Goal: Task Accomplishment & Management: Manage account settings

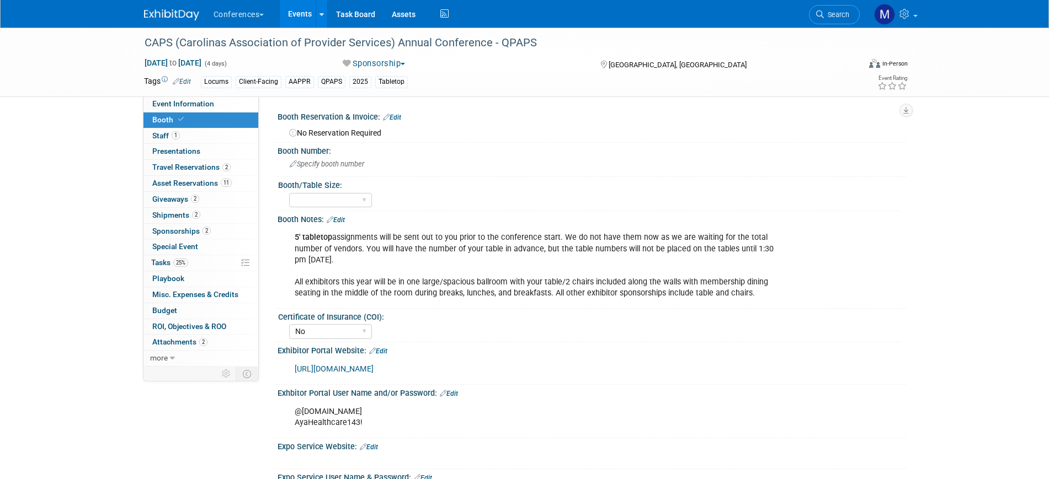
select select "No"
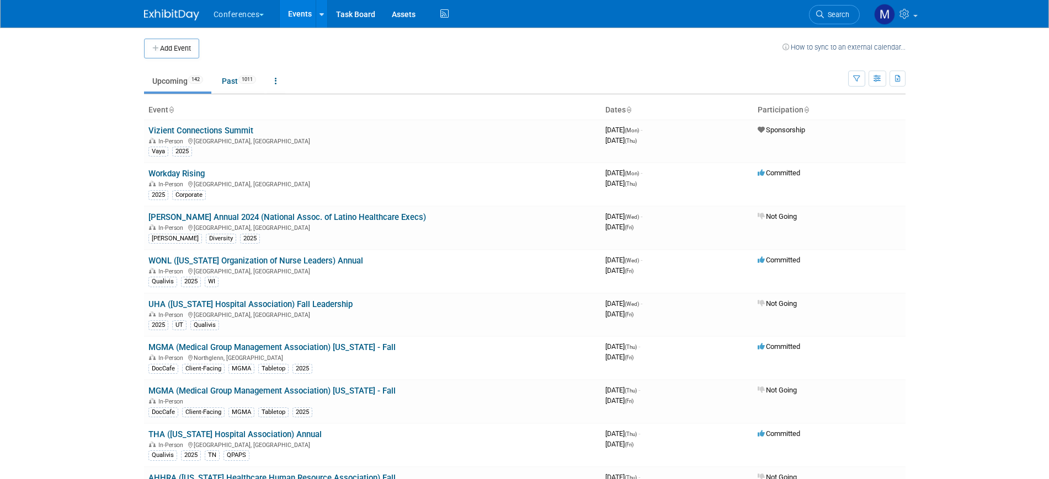
click at [831, 15] on span "Search" at bounding box center [836, 14] width 25 height 8
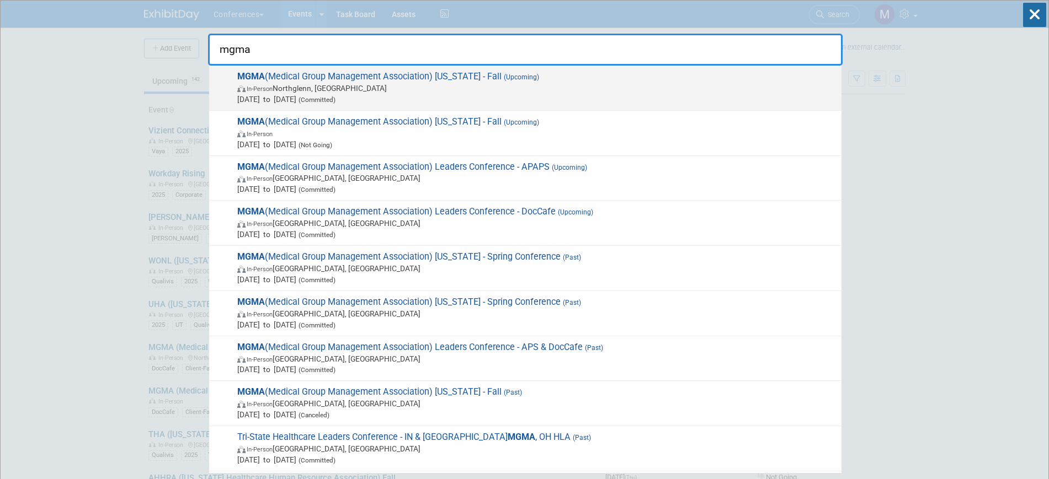
type input "mgma"
click at [515, 90] on span "In-Person Northglenn, CO" at bounding box center [536, 88] width 599 height 11
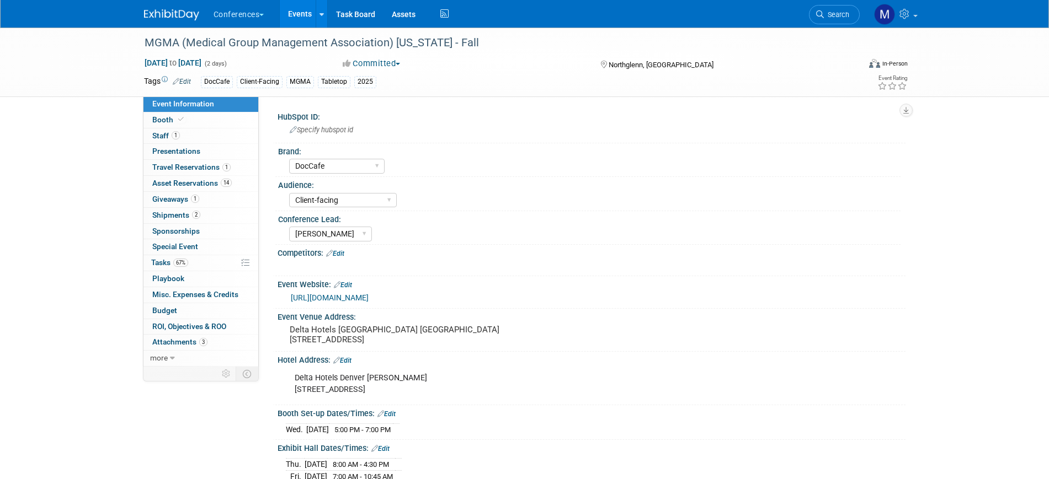
select select "DocCafe"
select select "Client-facing"
select select "Marygrace"
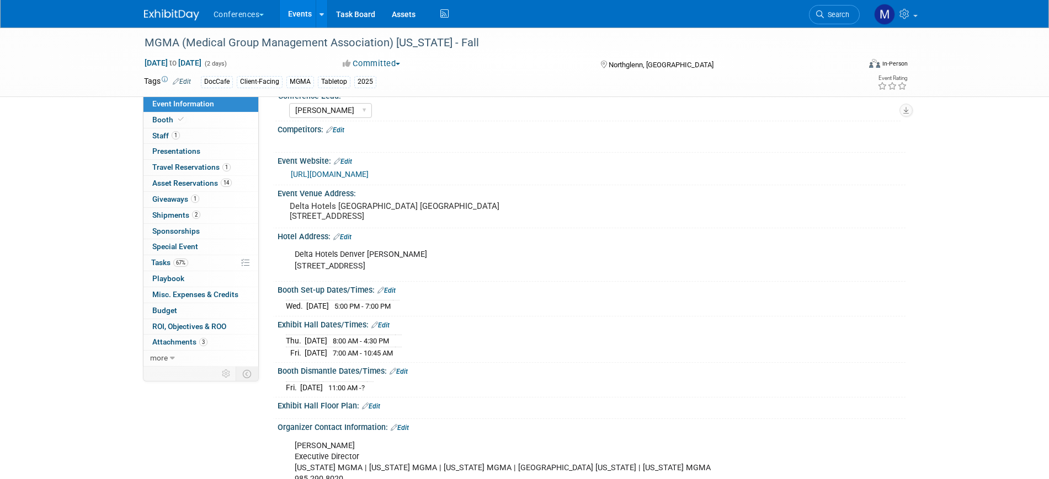
scroll to position [138, 0]
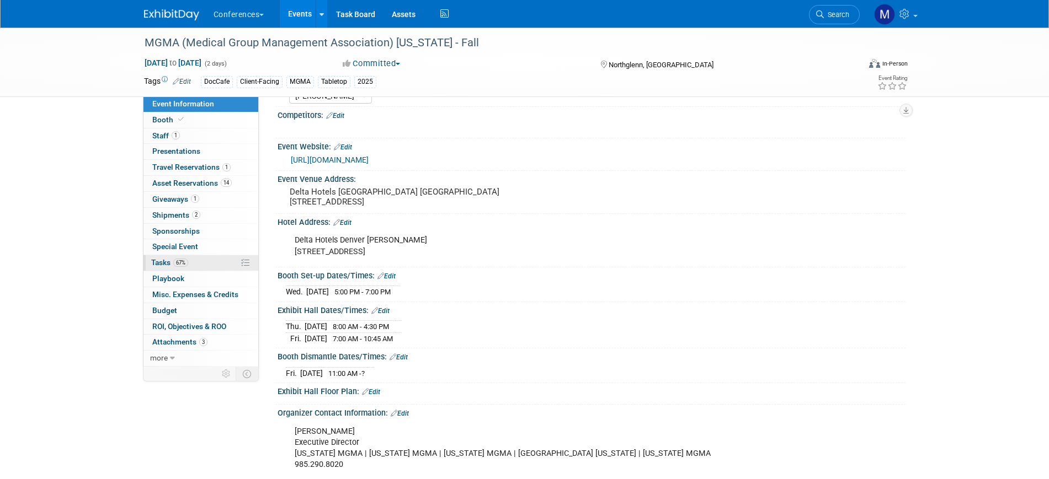
click at [173, 259] on span "Tasks 67%" at bounding box center [169, 262] width 37 height 9
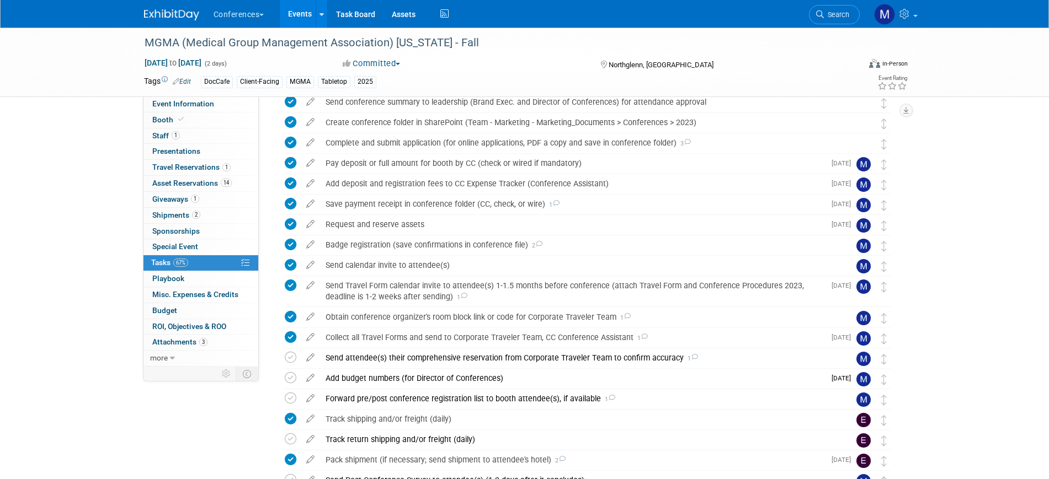
scroll to position [232, 0]
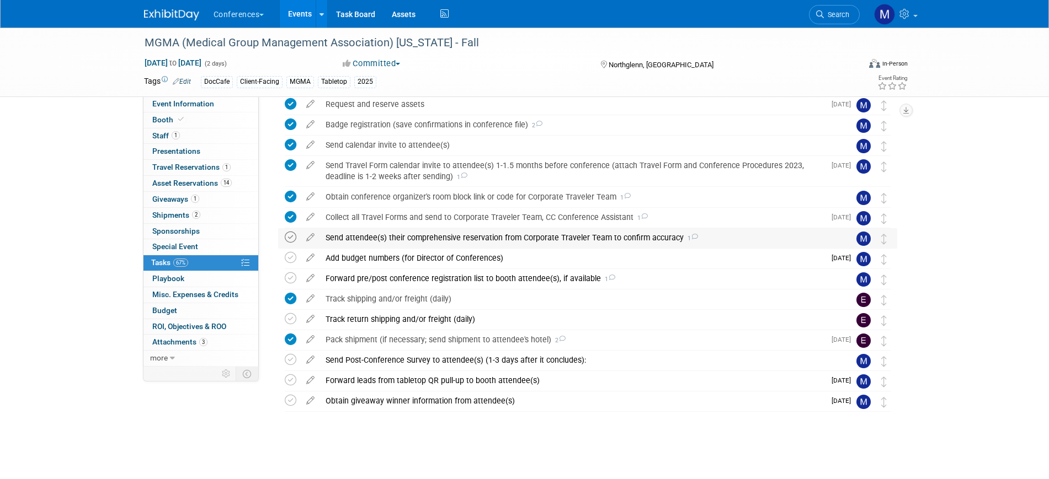
click at [290, 237] on icon at bounding box center [291, 238] width 12 height 12
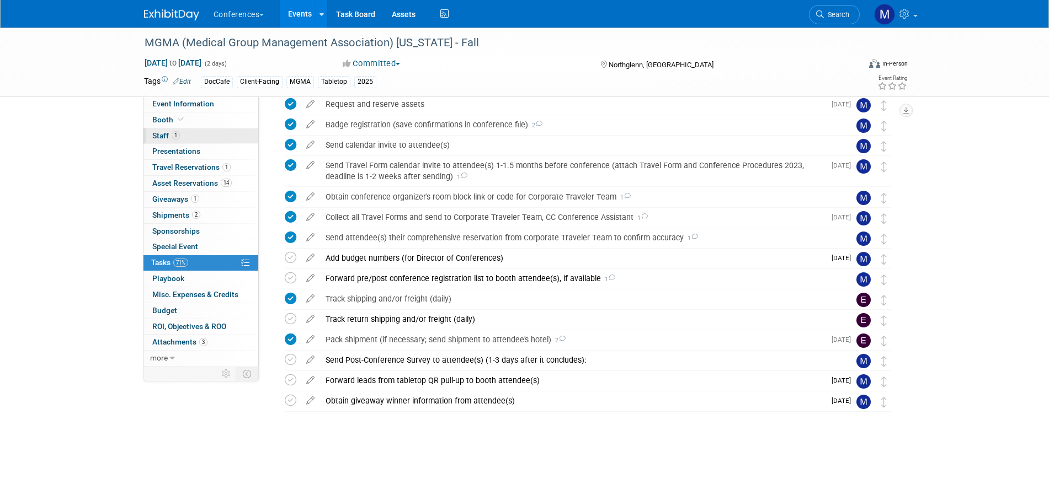
click at [191, 132] on link "1 Staff 1" at bounding box center [200, 136] width 115 height 15
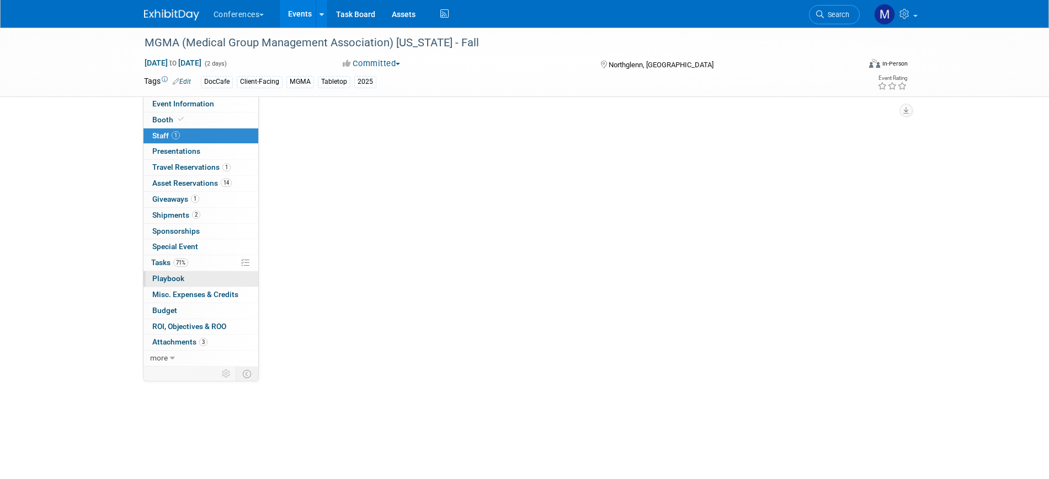
scroll to position [0, 0]
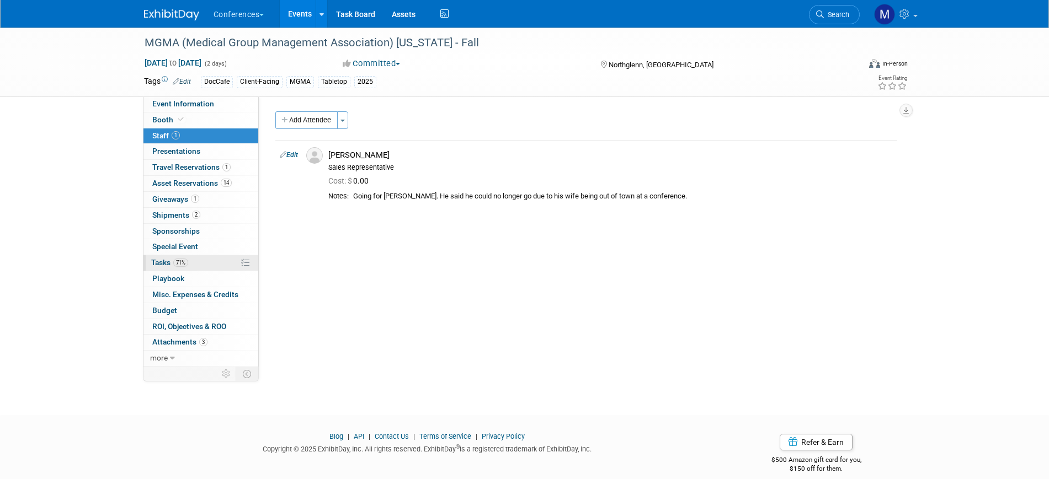
click at [217, 265] on link "71% Tasks 71%" at bounding box center [200, 262] width 115 height 15
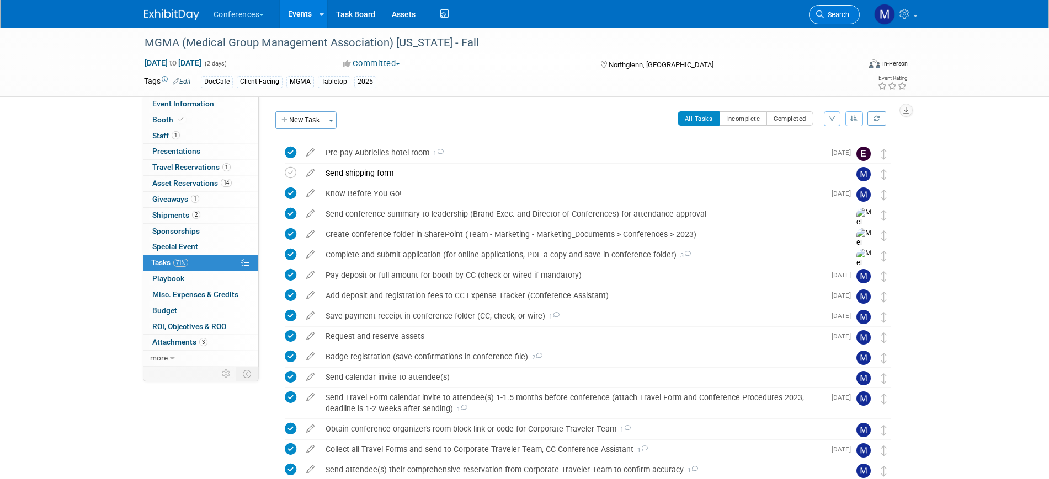
click at [839, 10] on span "Search" at bounding box center [836, 14] width 25 height 8
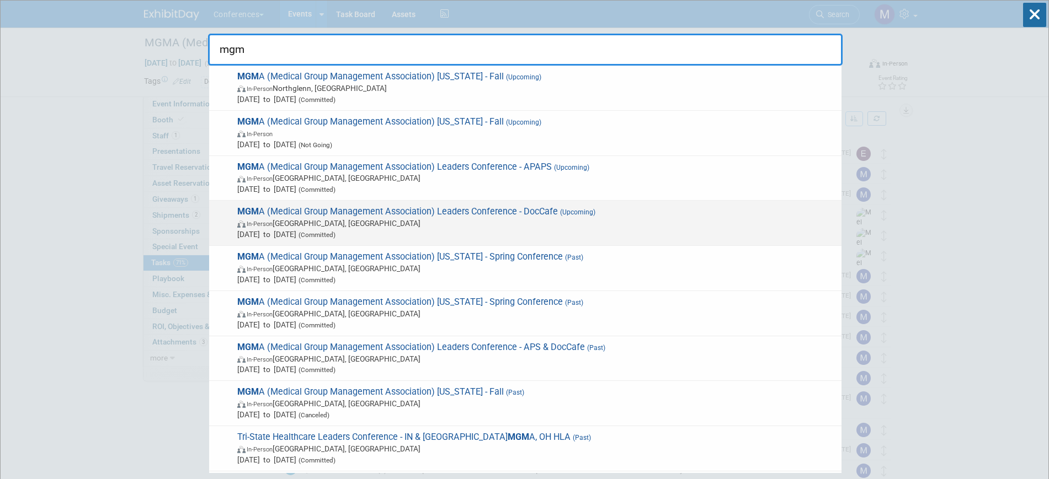
type input "mgm"
click at [508, 209] on span "MGM A (Medical Group Management Association) Leaders Conference - DocCafe (Upco…" at bounding box center [535, 223] width 602 height 34
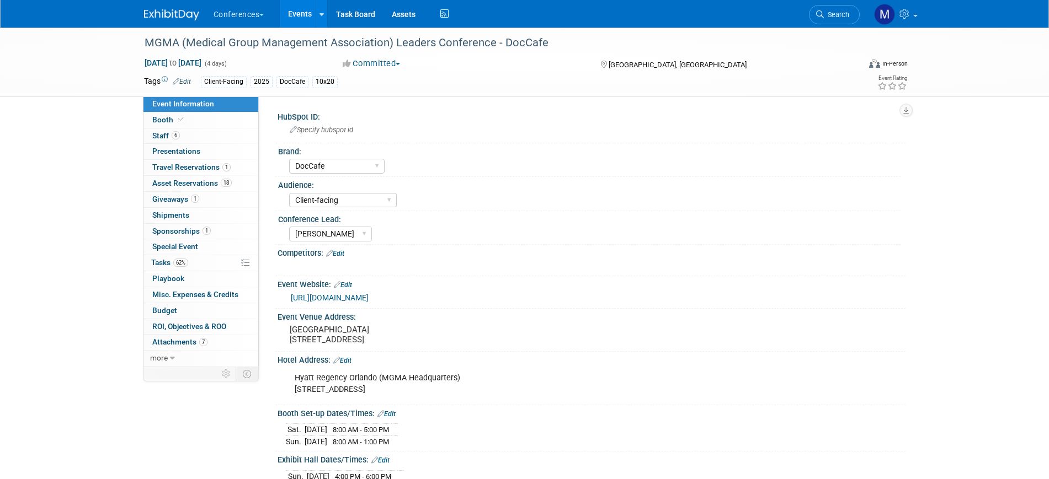
select select "DocCafe"
select select "Client-facing"
select select "[PERSON_NAME]"
click at [181, 135] on link "6 Staff 6" at bounding box center [200, 136] width 115 height 15
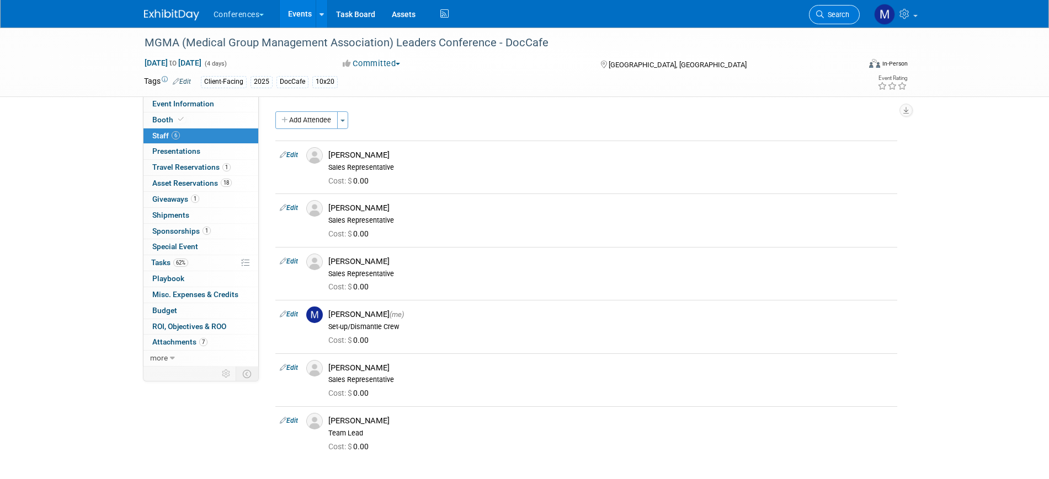
click at [836, 14] on span "Search" at bounding box center [836, 14] width 25 height 8
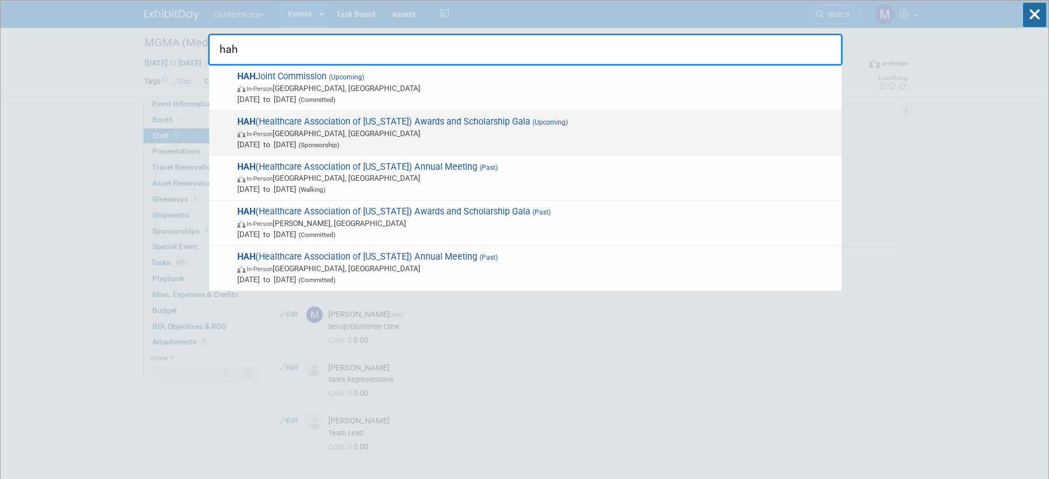
type input "hah"
click at [485, 124] on span "HAH (Healthcare Association of [US_STATE]) Awards and Scholarship Gala (Upcomin…" at bounding box center [535, 133] width 602 height 34
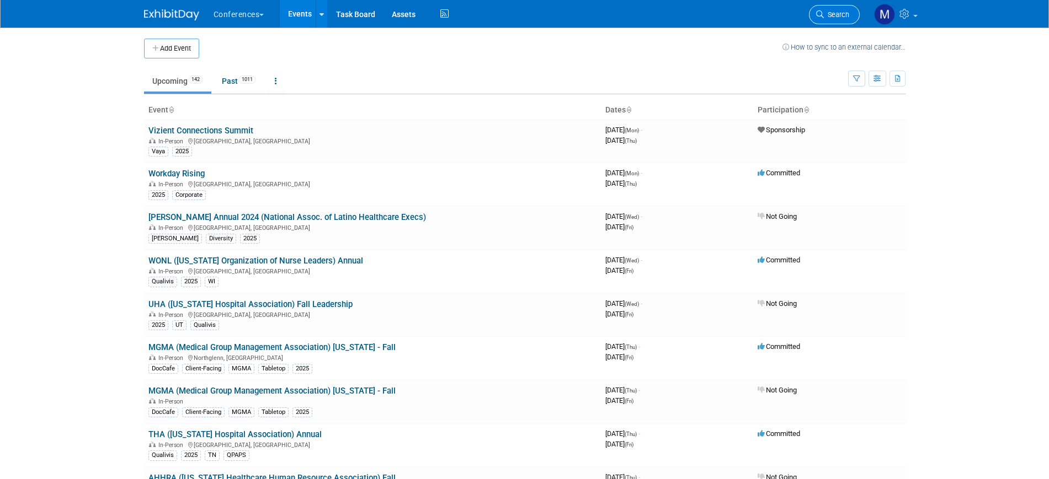
click at [830, 16] on span "Search" at bounding box center [836, 14] width 25 height 8
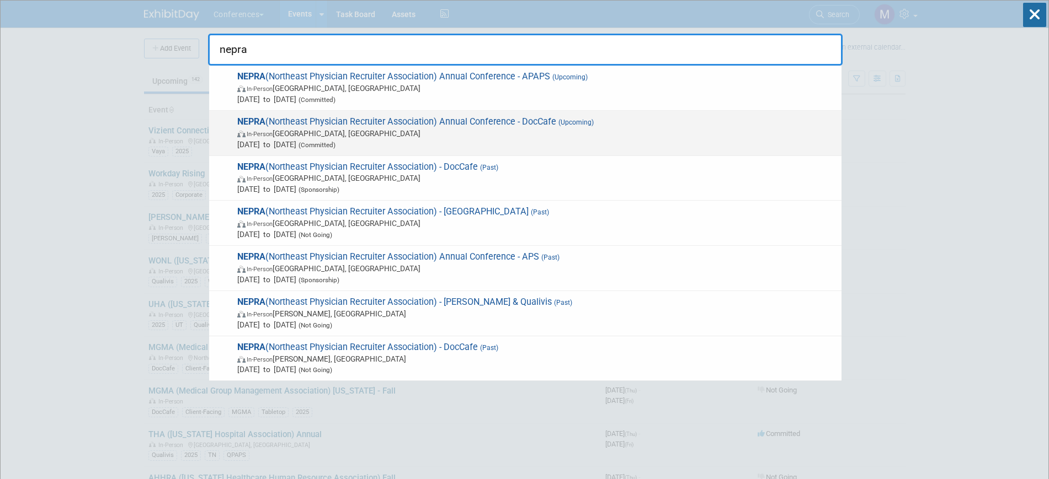
type input "nepra"
click at [484, 126] on span "NEPRA (Northeast Physician Recruiter Association) Annual Conference - DocCafe (…" at bounding box center [535, 133] width 602 height 34
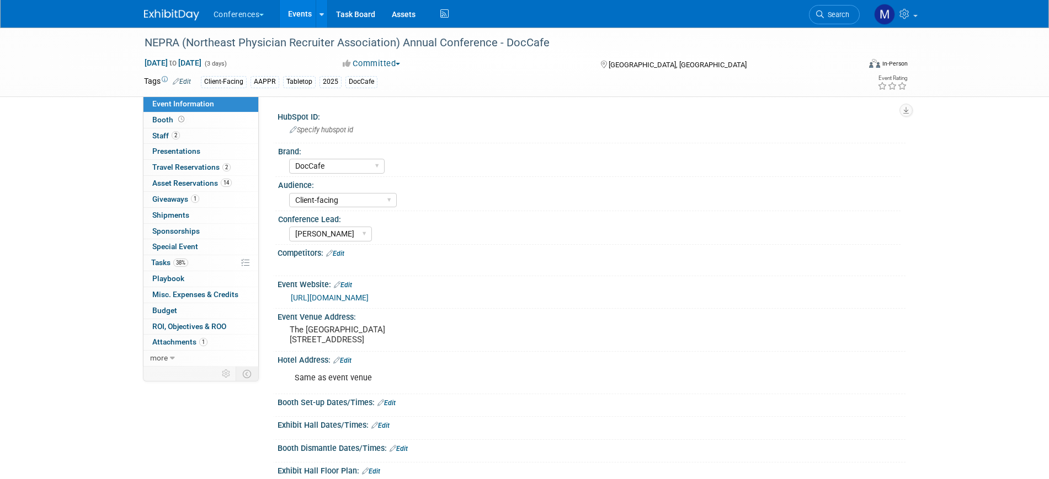
select select "DocCafe"
select select "Client-facing"
select select "[PERSON_NAME]"
click at [177, 132] on span "2" at bounding box center [176, 135] width 8 height 8
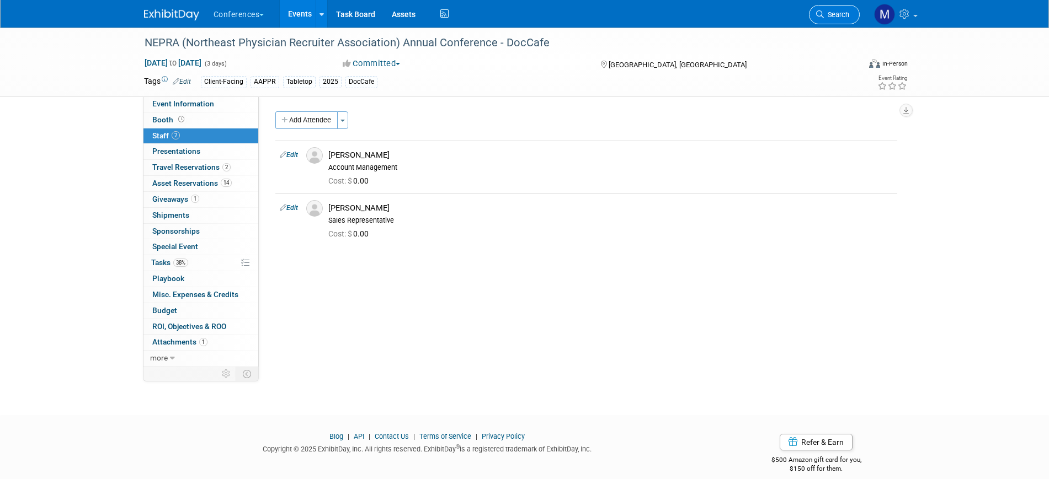
click at [825, 15] on span "Search" at bounding box center [836, 14] width 25 height 8
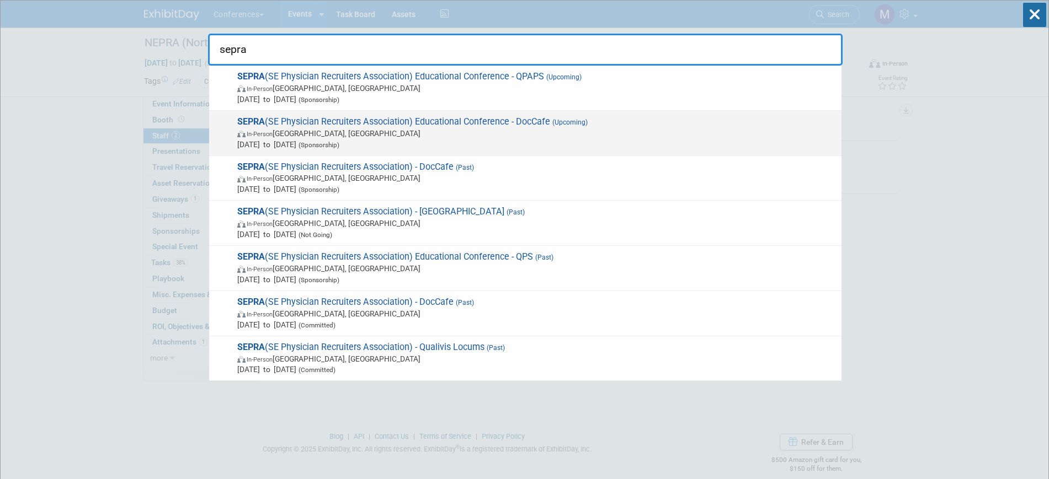
type input "sepra"
click at [388, 130] on span "In-Person FL, United States" at bounding box center [536, 133] width 599 height 11
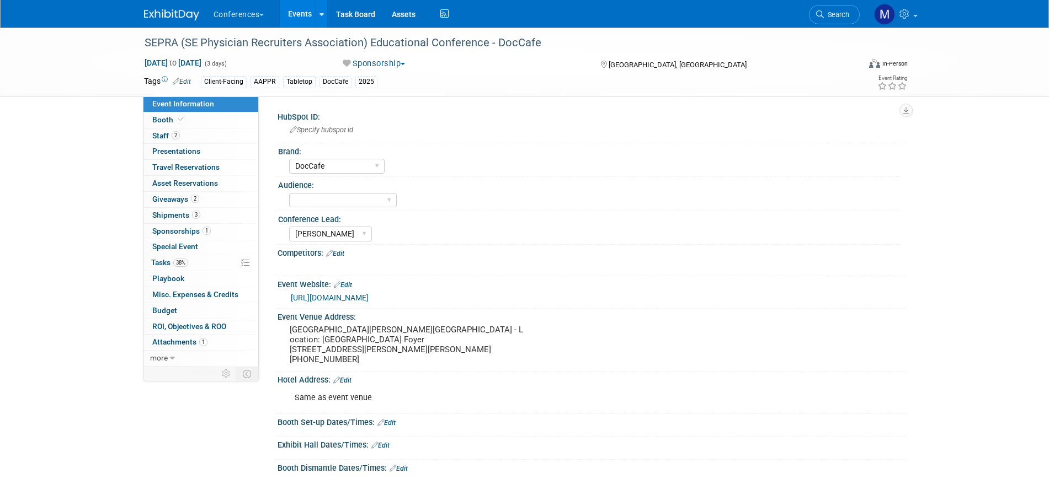
select select "DocCafe"
select select "[PERSON_NAME]"
click at [185, 131] on link "2 Staff 2" at bounding box center [200, 136] width 115 height 15
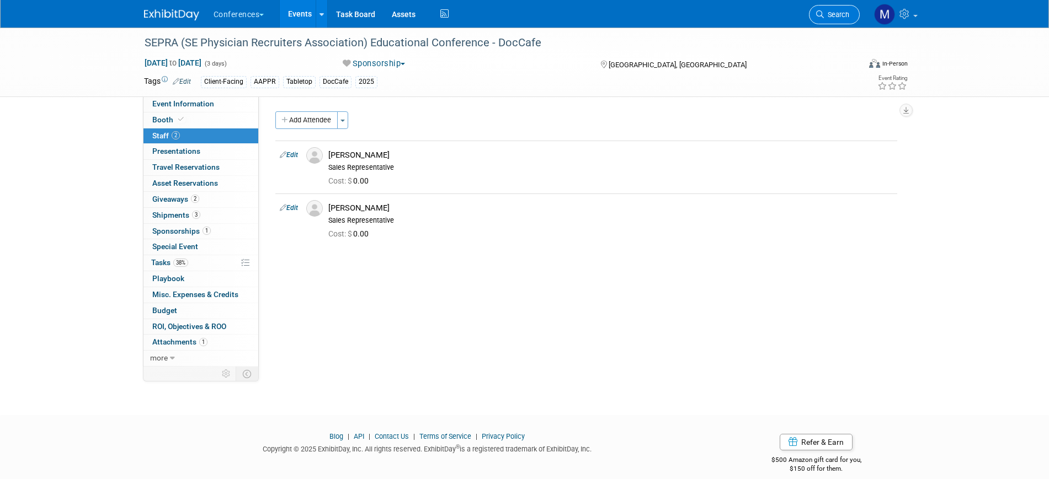
click at [849, 14] on link "Search" at bounding box center [834, 14] width 51 height 19
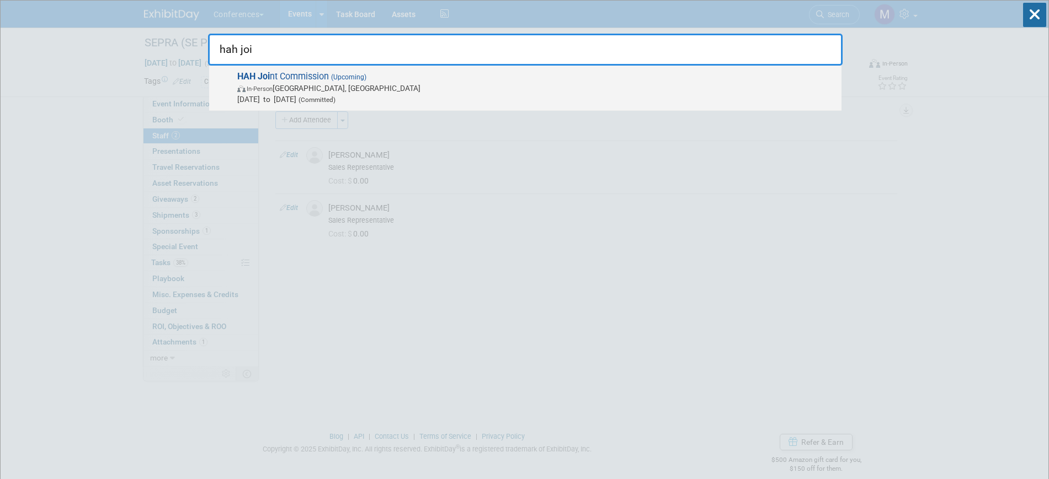
type input "hah joi"
click at [355, 87] on span "In-Person Honolulu, HI" at bounding box center [536, 88] width 599 height 11
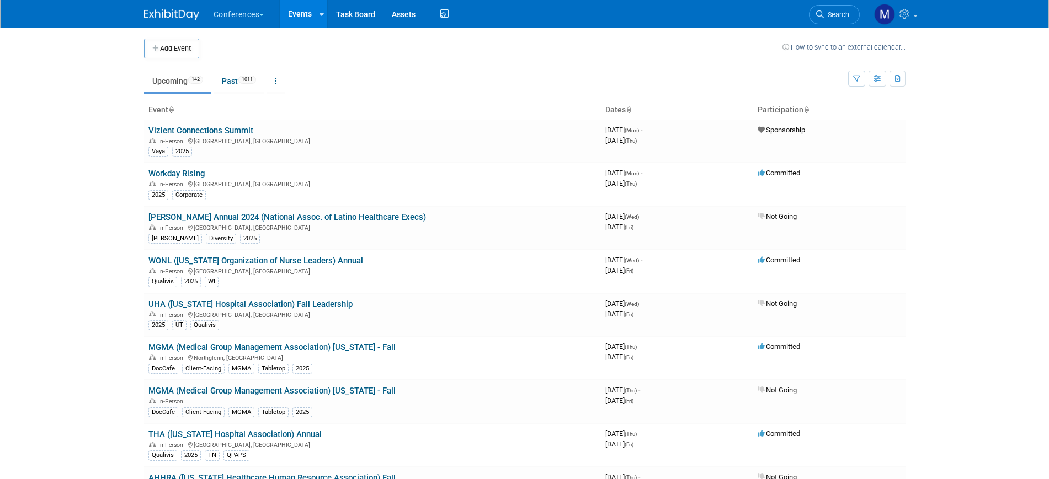
click at [841, 15] on span "Search" at bounding box center [836, 14] width 25 height 8
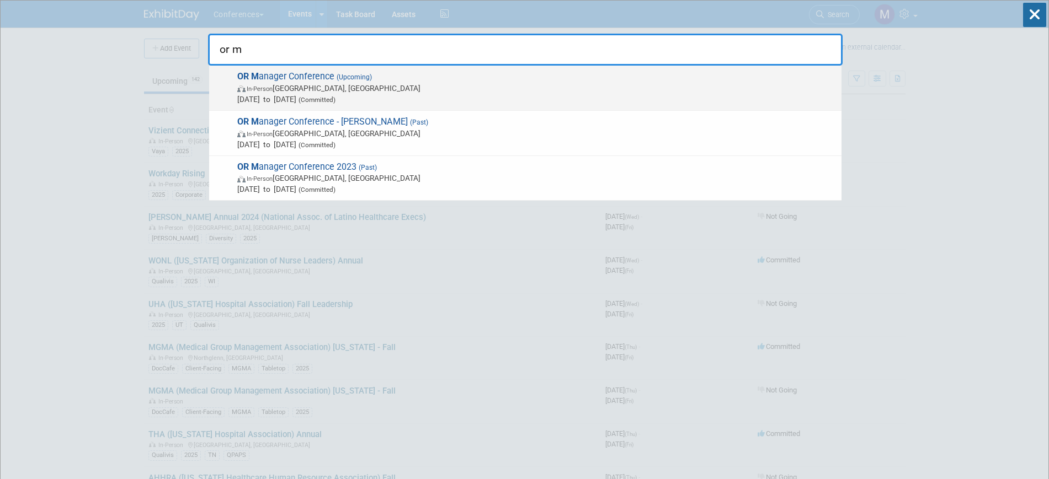
type input "or m"
click at [375, 93] on span "In-Person Anaheim, CA" at bounding box center [536, 88] width 599 height 11
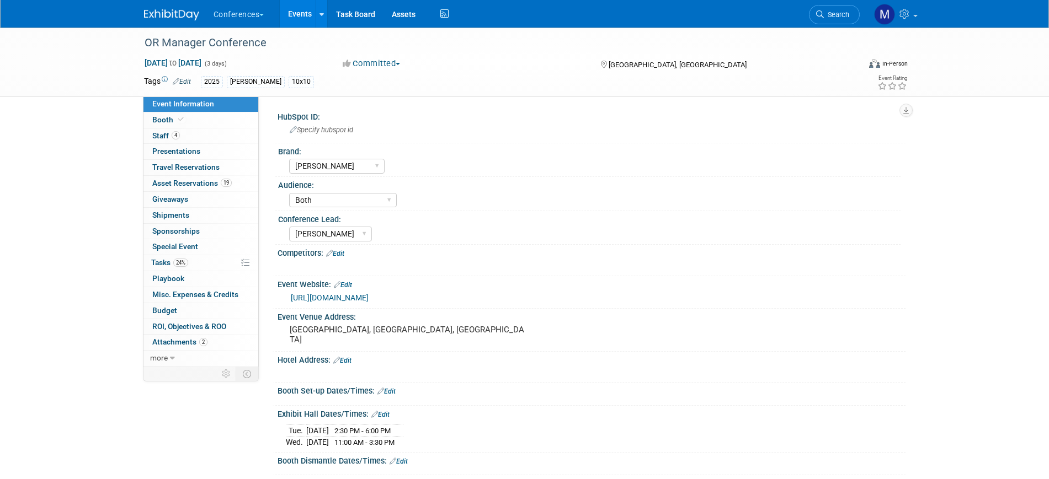
select select "[PERSON_NAME]"
select select "Both"
select select "[PERSON_NAME]"
click at [177, 138] on span "4" at bounding box center [176, 135] width 8 height 8
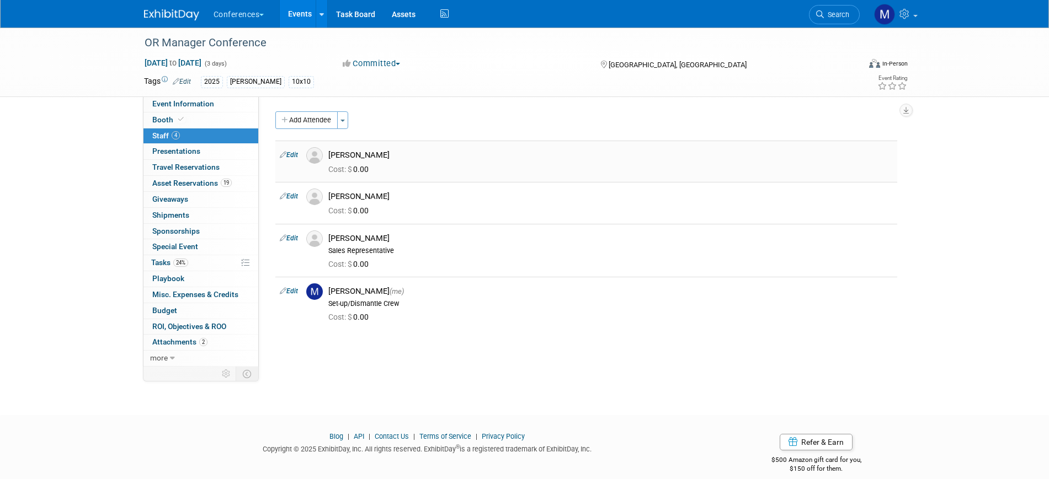
click at [297, 156] on link "Edit" at bounding box center [289, 155] width 18 height 8
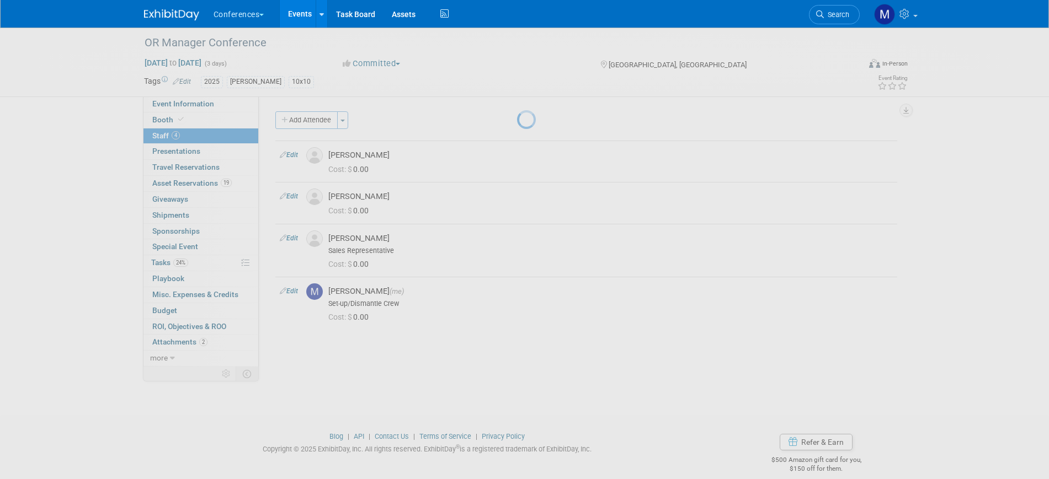
select select "5e3e13c3-c3d3-4322-8c46-1cf8d4897ffc"
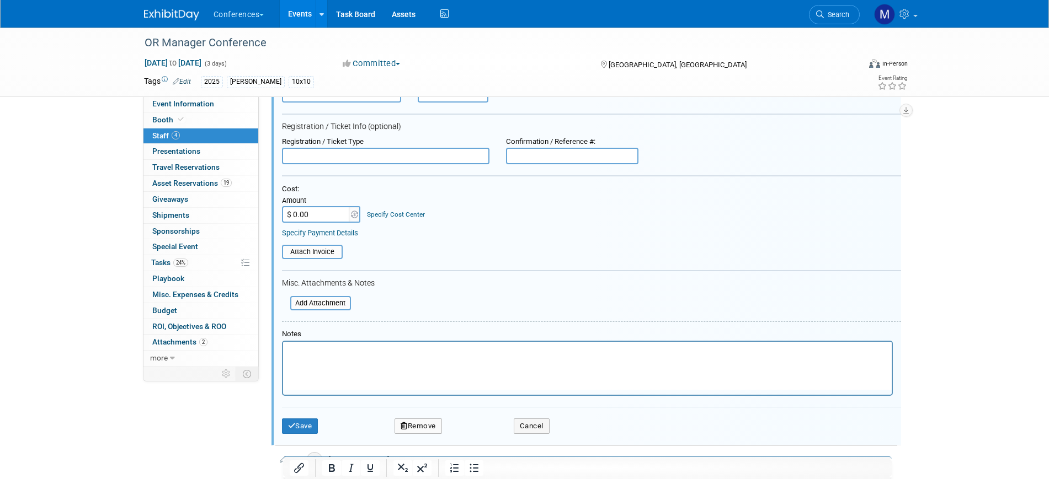
scroll to position [153, 0]
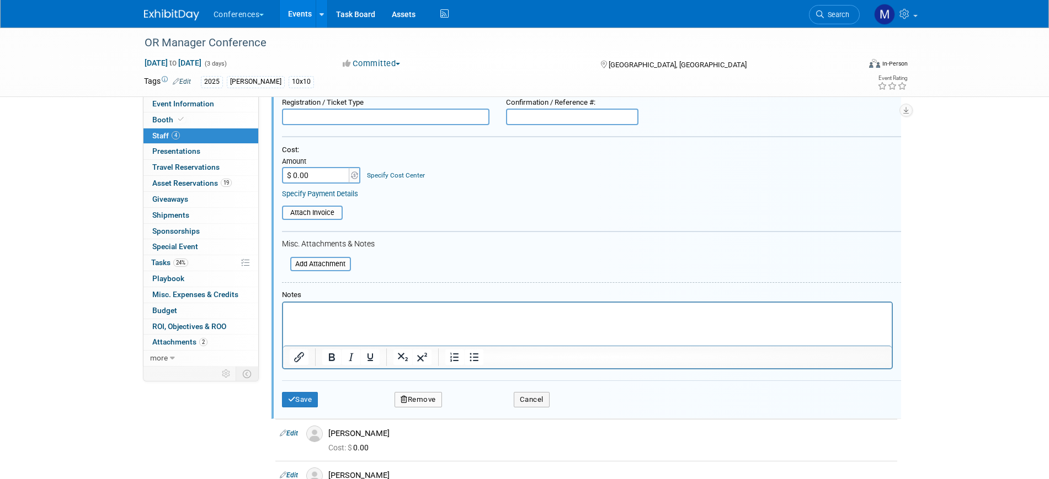
click at [316, 308] on p "Rich Text Area. Press ALT-0 for help." at bounding box center [587, 312] width 596 height 11
click at [364, 312] on p "Waiting to hear back on which recruiter will attend." at bounding box center [587, 312] width 596 height 11
click at [315, 403] on button "Save" at bounding box center [300, 399] width 36 height 15
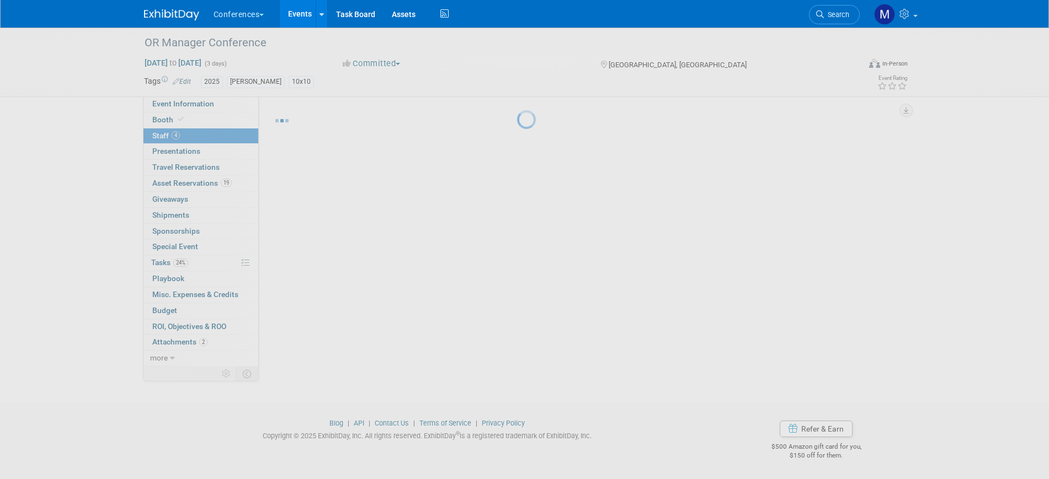
scroll to position [13, 0]
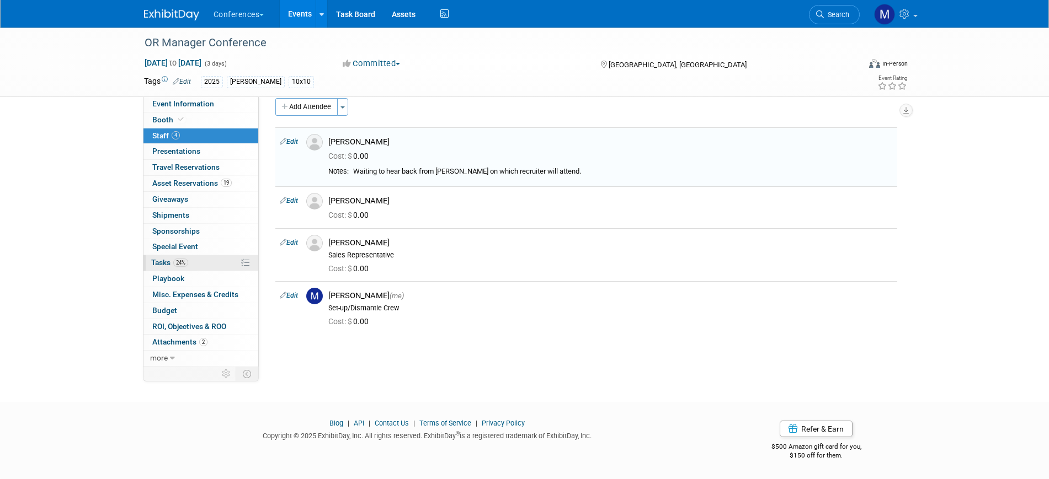
click at [188, 261] on span "24%" at bounding box center [180, 263] width 15 height 8
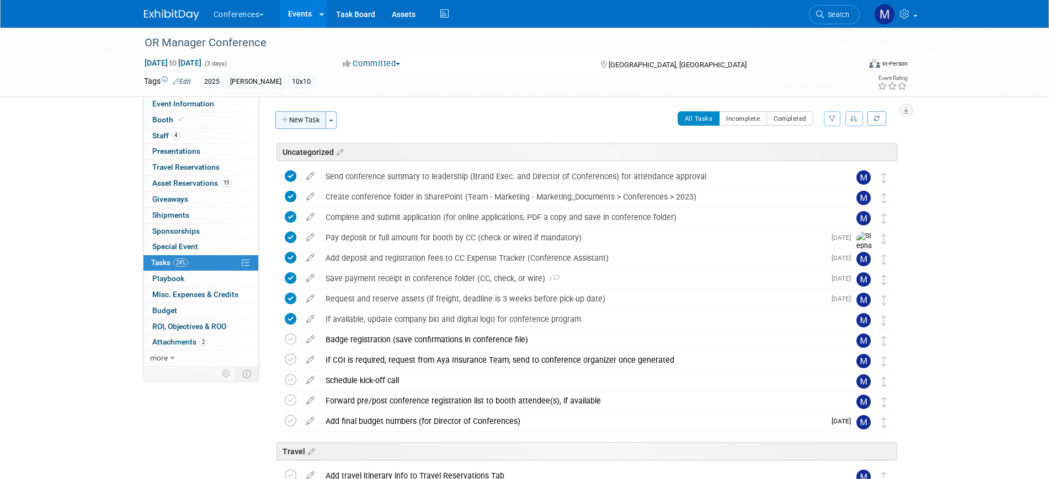
click at [308, 122] on button "New Task" at bounding box center [300, 120] width 51 height 18
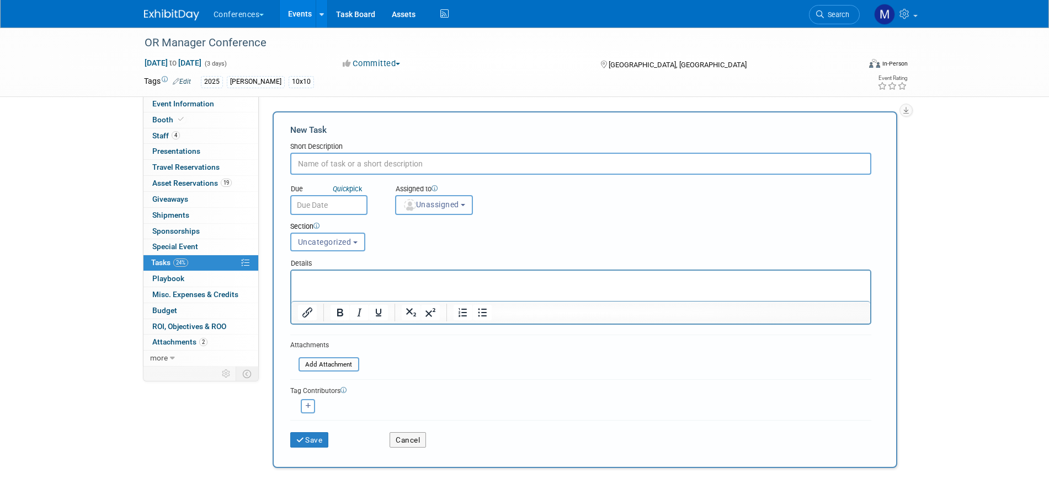
click at [417, 204] on span "Unassigned" at bounding box center [431, 204] width 56 height 9
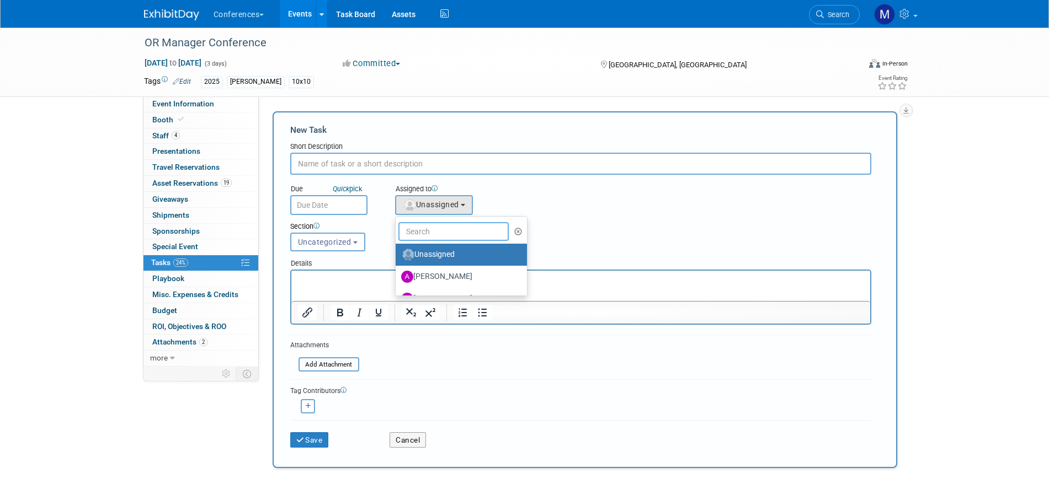
click at [429, 227] on input "text" at bounding box center [453, 231] width 110 height 19
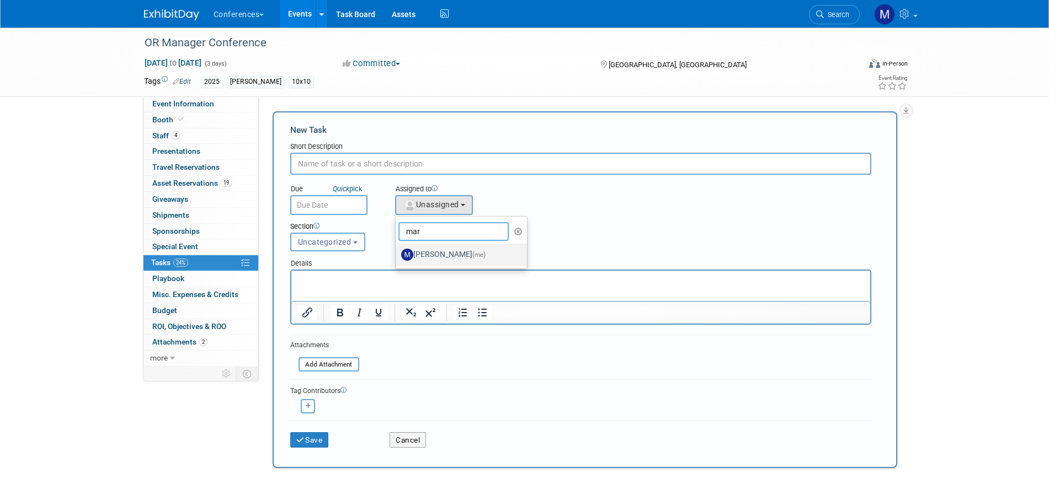
type input "mar"
click at [445, 257] on label "[PERSON_NAME] (me)" at bounding box center [458, 255] width 115 height 18
click at [397, 257] on input "[PERSON_NAME] (me)" at bounding box center [393, 253] width 7 height 7
select select "44aca64b-5a90-4919-a819-d2f91ad54103"
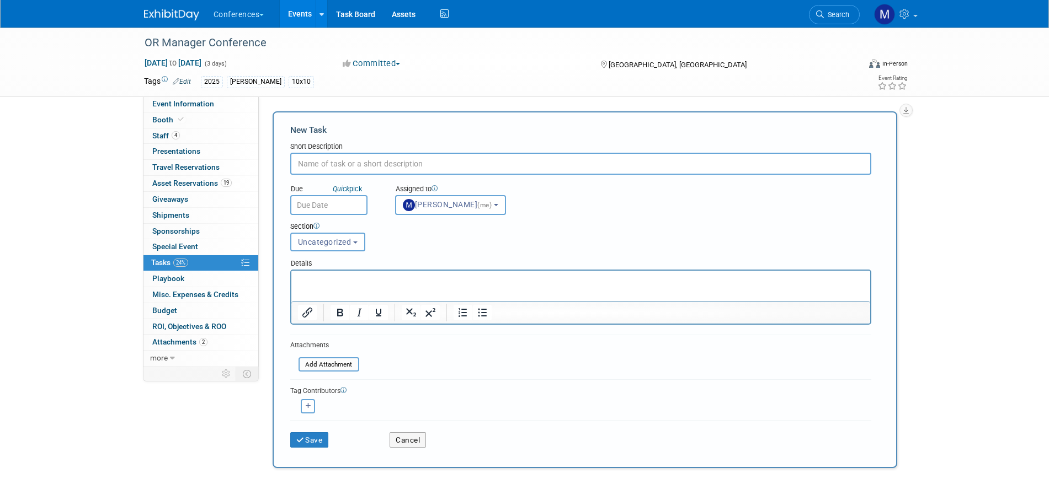
click at [345, 214] on body "Conferences Explore: My Workspaces 2 Go to Workspace: Conferences Marketing Req…" at bounding box center [524, 239] width 1049 height 479
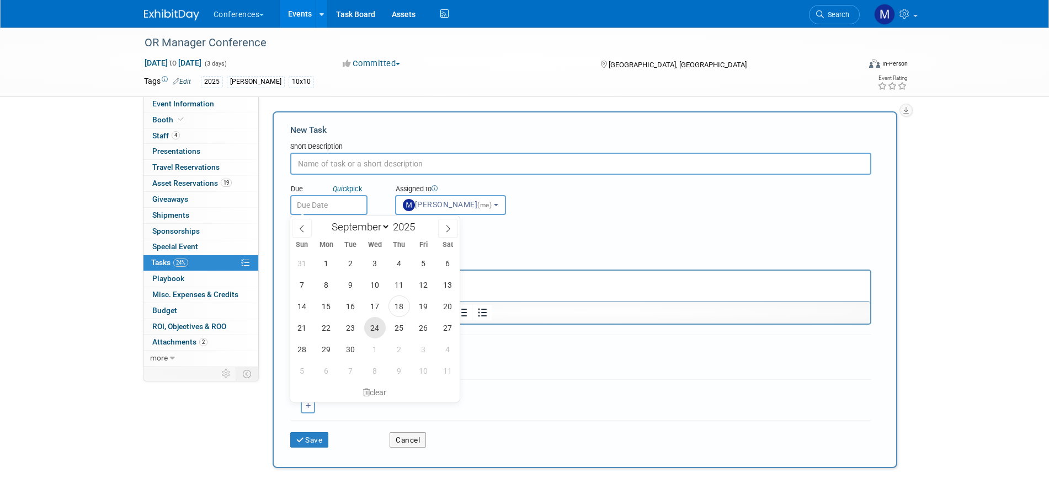
click at [375, 330] on span "24" at bounding box center [375, 328] width 22 height 22
type input "[DATE]"
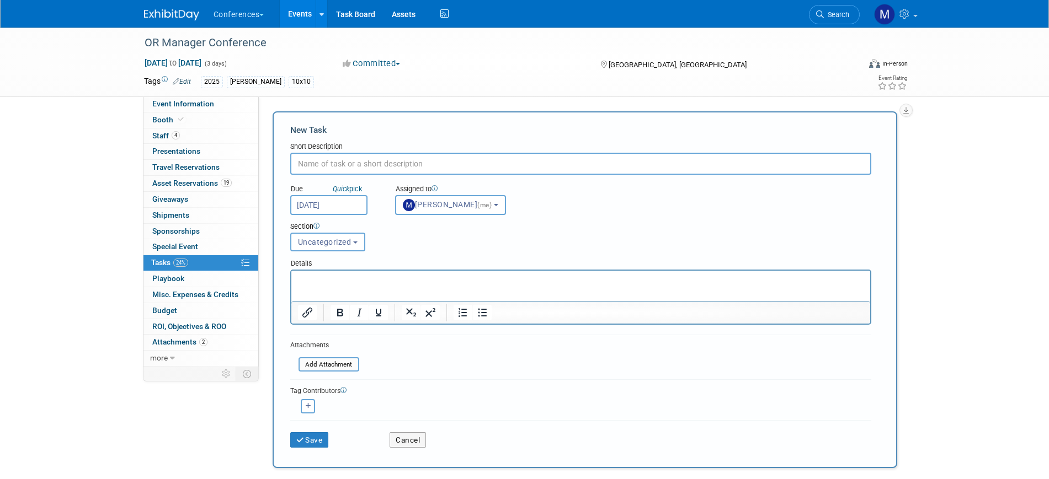
click at [323, 153] on input "text" at bounding box center [580, 164] width 581 height 22
click at [391, 163] on input "Follow up with Megan on who should attend" at bounding box center [580, 164] width 581 height 22
drag, startPoint x: 439, startPoint y: 165, endPoint x: 421, endPoint y: 160, distance: 17.8
click at [421, 160] on input "Follow up with Megan on which recruite should attend" at bounding box center [580, 164] width 581 height 22
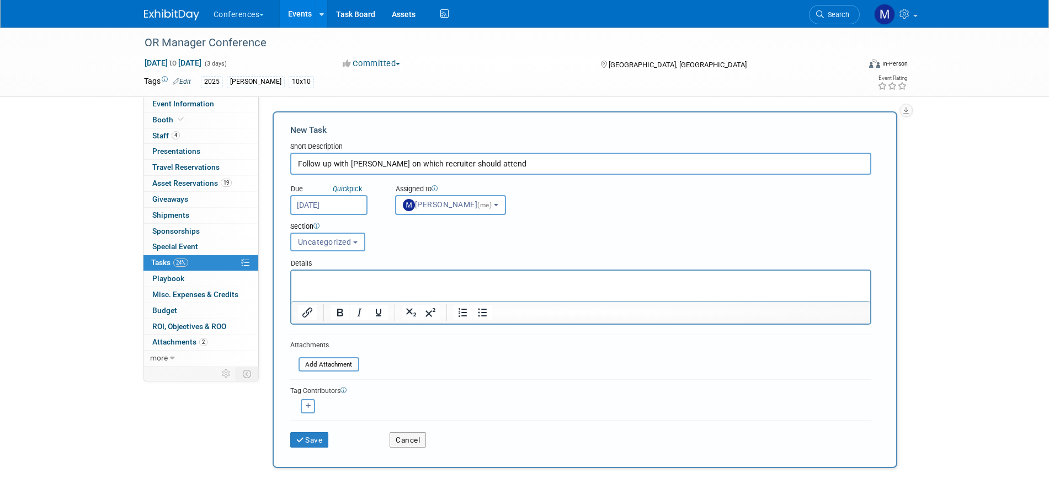
click at [493, 164] on input "Follow up with Megan on which recruiter should attend" at bounding box center [580, 164] width 581 height 22
type input "Follow up with Megan on which recruiter should attend."
click at [319, 442] on button "Save" at bounding box center [309, 440] width 39 height 15
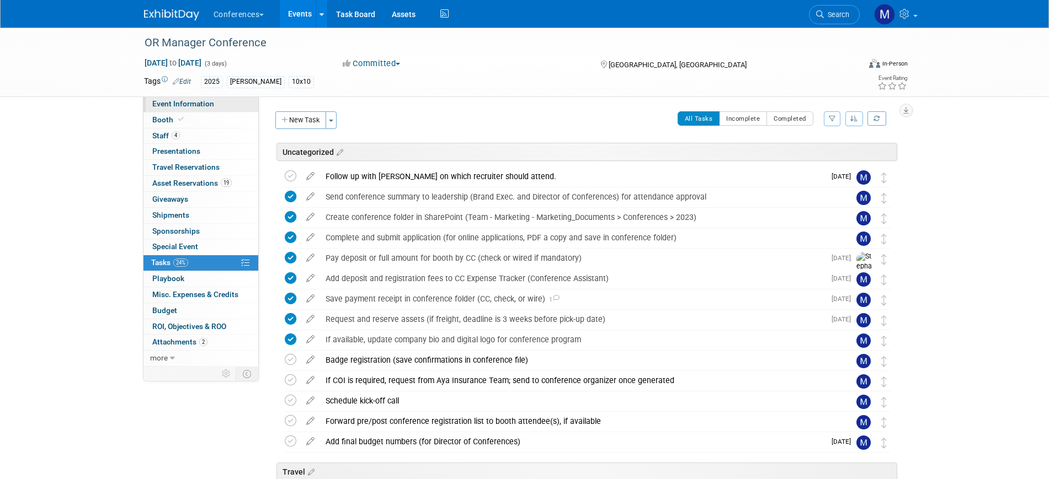
click at [191, 106] on span "Event Information" at bounding box center [183, 103] width 62 height 9
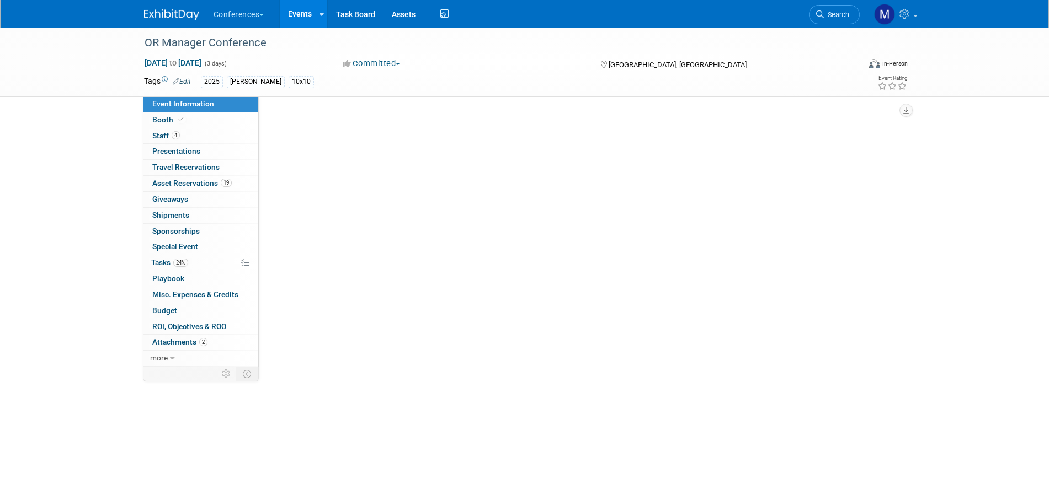
select select "[PERSON_NAME]"
select select "Both"
select select "[PERSON_NAME]"
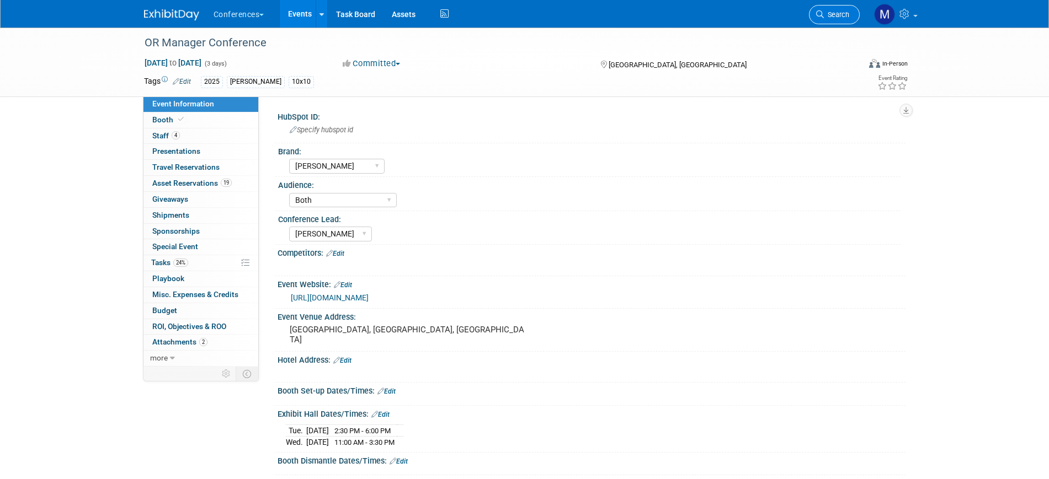
click at [848, 24] on link "Search" at bounding box center [834, 14] width 51 height 19
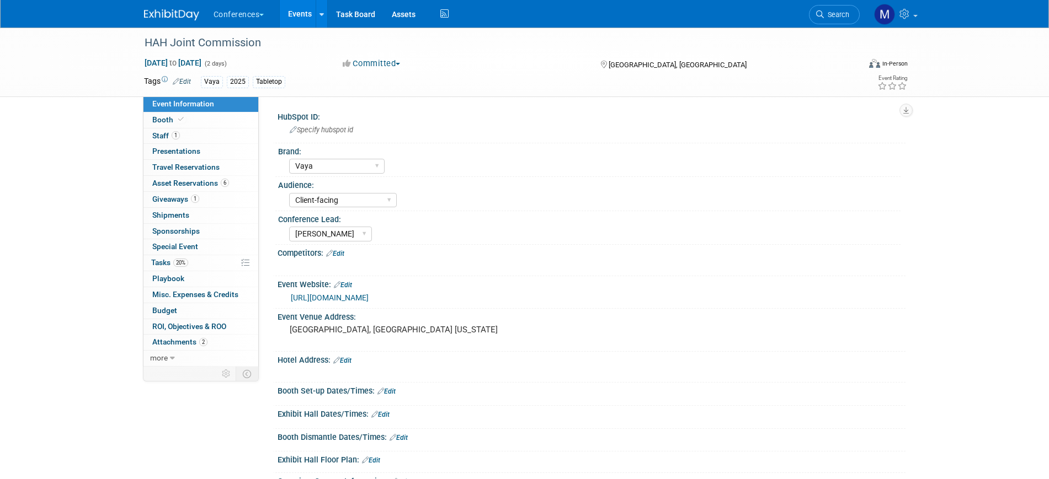
select select "Vaya"
select select "Client-facing"
select select "[PERSON_NAME]"
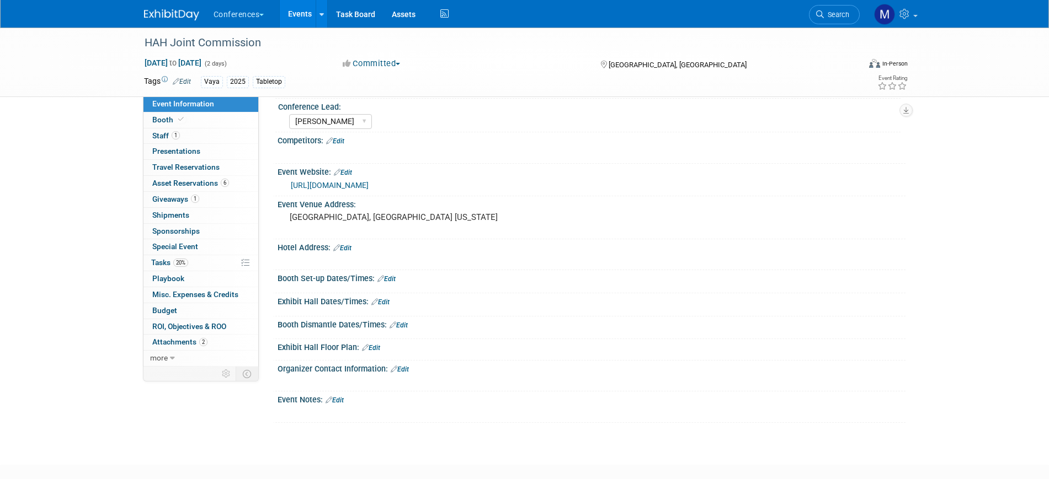
scroll to position [138, 0]
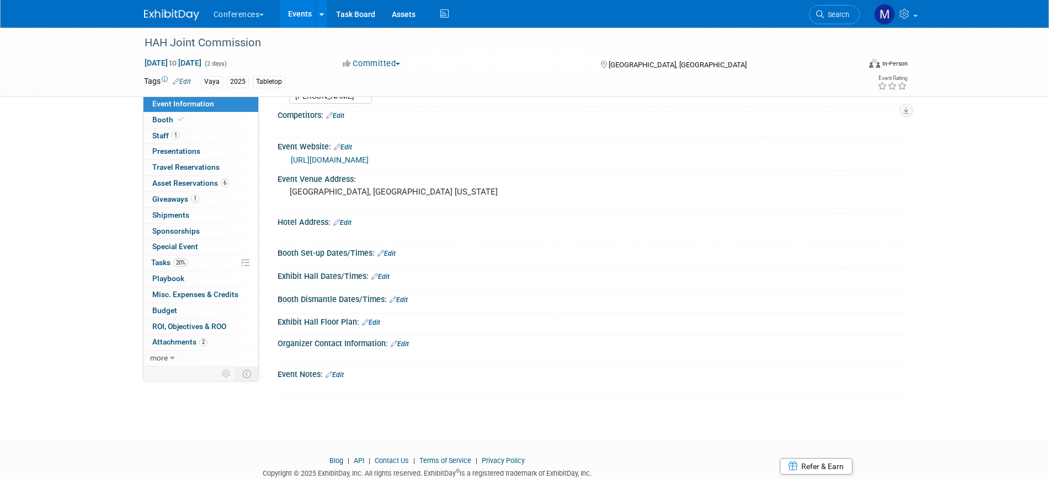
click at [388, 276] on link "Edit" at bounding box center [380, 277] width 18 height 8
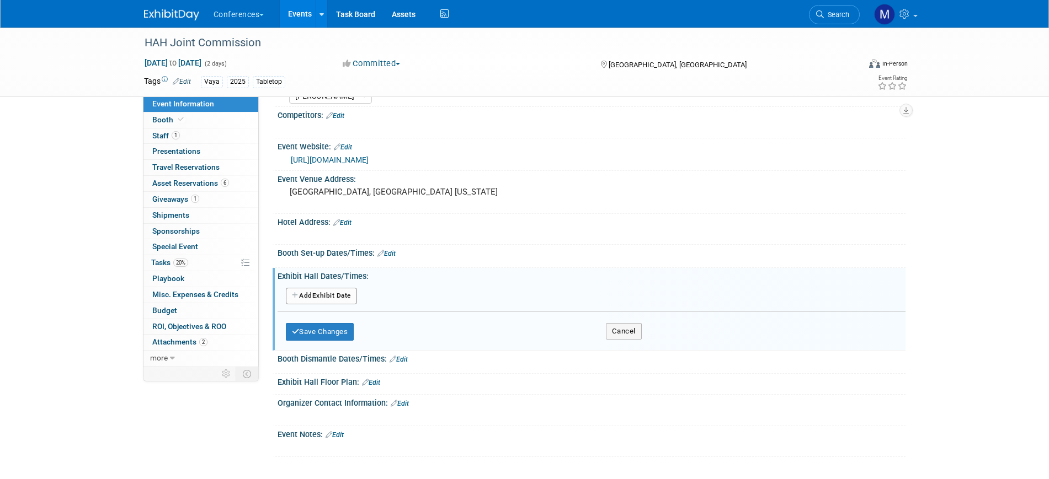
click at [329, 293] on button "Add Another Exhibit Date" at bounding box center [321, 296] width 71 height 17
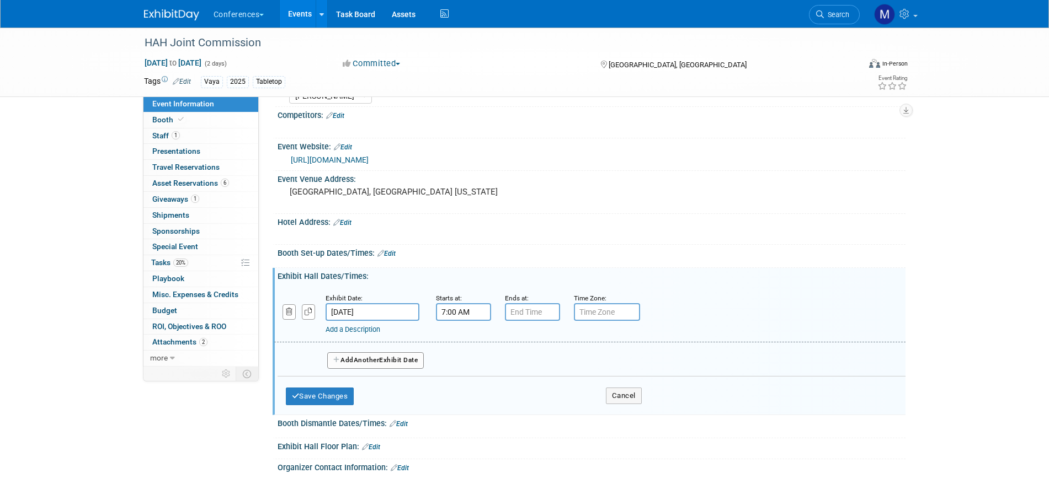
click at [445, 315] on input "7:00 AM" at bounding box center [463, 312] width 55 height 18
click at [508, 363] on span "00" at bounding box center [513, 363] width 21 height 20
click at [521, 367] on td "30" at bounding box center [526, 370] width 35 height 30
type input "7:30 AM"
click at [549, 413] on span at bounding box center [543, 412] width 74 height 19
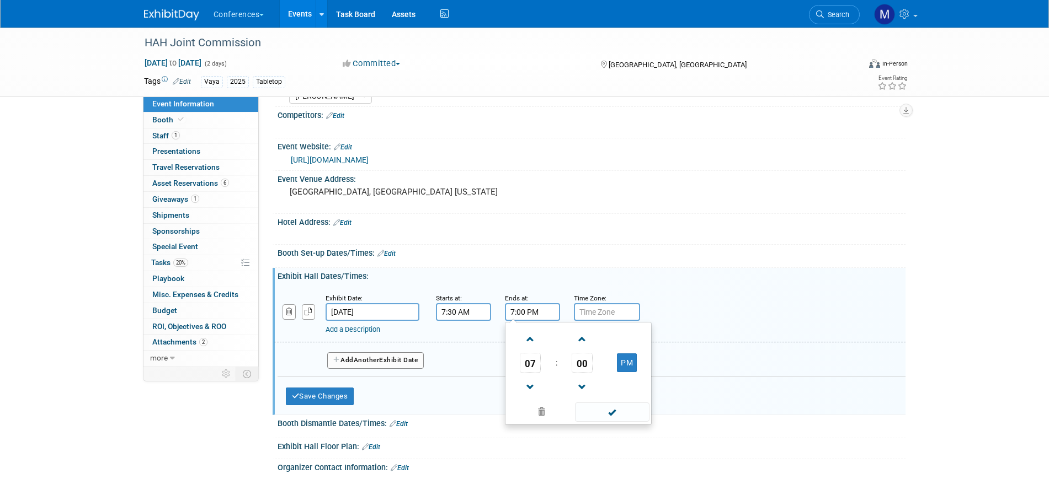
click at [515, 314] on input "7:00 PM" at bounding box center [532, 312] width 55 height 18
click at [532, 362] on span "07" at bounding box center [530, 363] width 21 height 20
click at [531, 369] on td "04" at bounding box center [525, 370] width 35 height 30
click at [584, 368] on span "00" at bounding box center [582, 363] width 21 height 20
click at [585, 368] on td "30" at bounding box center [595, 370] width 35 height 30
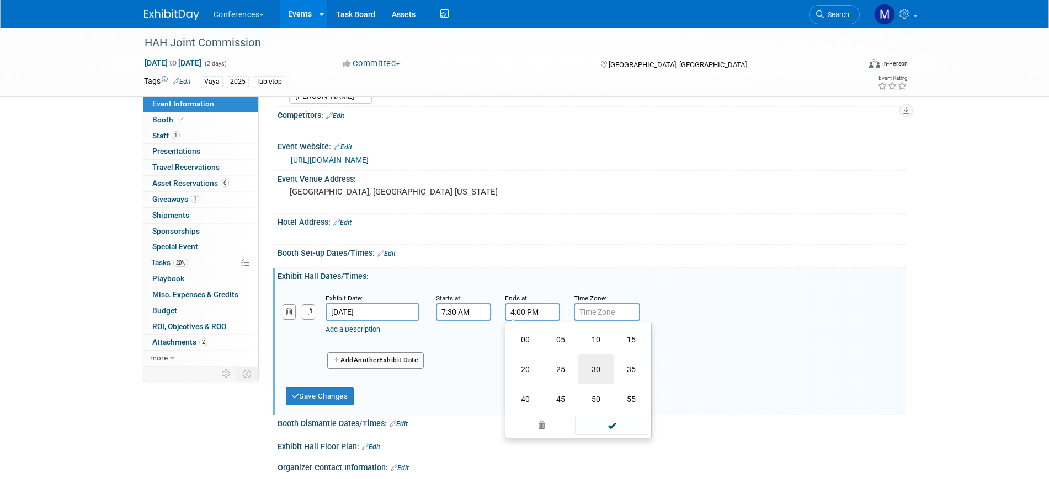
type input "4:30 PM"
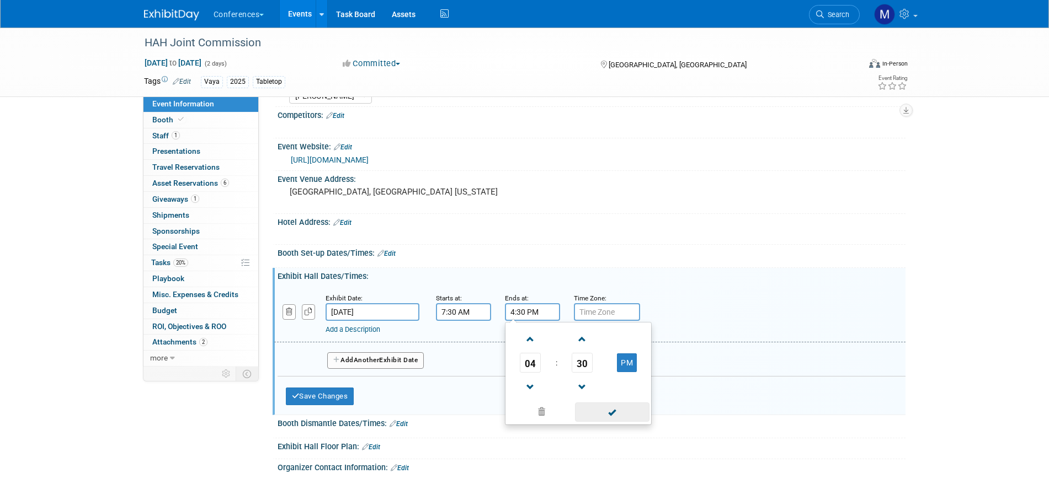
click at [607, 404] on span at bounding box center [612, 412] width 74 height 19
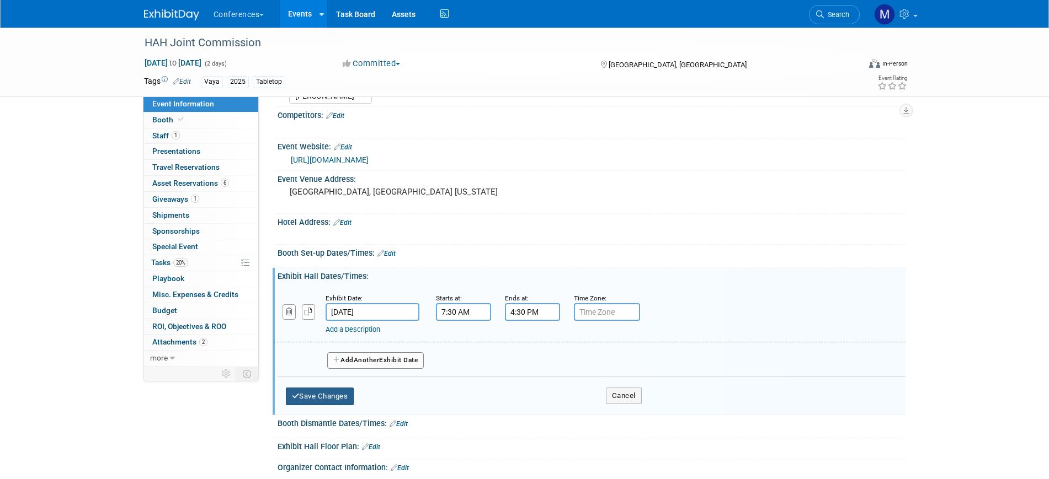
click at [319, 393] on button "Save Changes" at bounding box center [320, 397] width 68 height 18
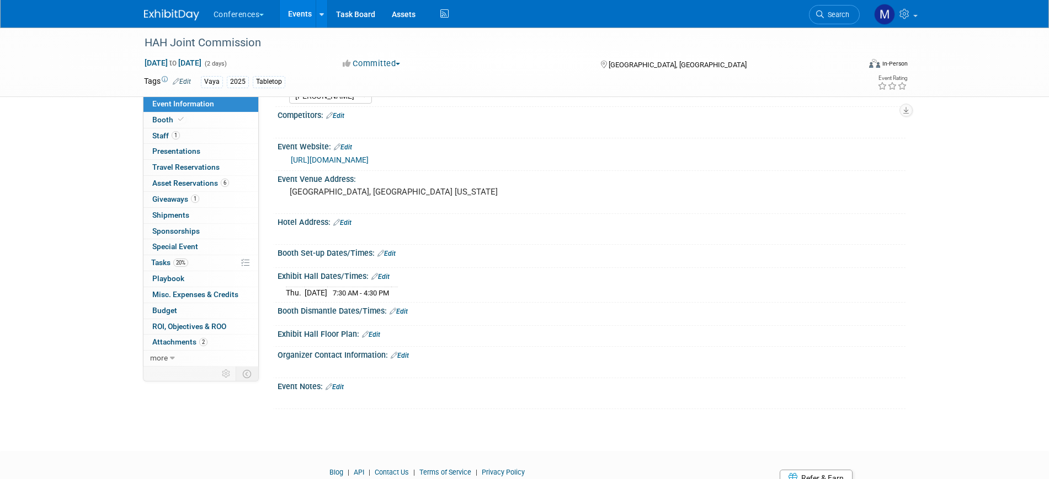
click at [387, 273] on link "Edit" at bounding box center [380, 277] width 18 height 8
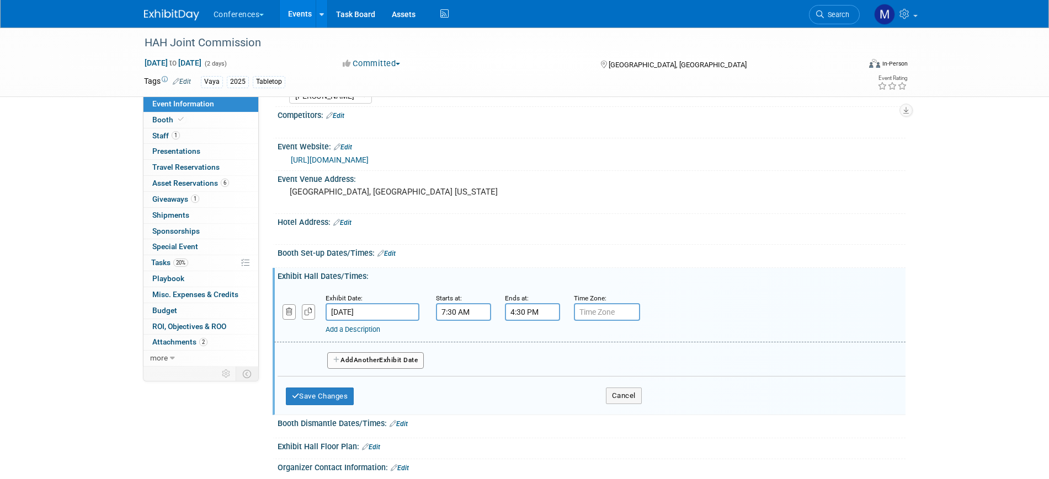
click at [372, 361] on span "Another" at bounding box center [367, 360] width 26 height 8
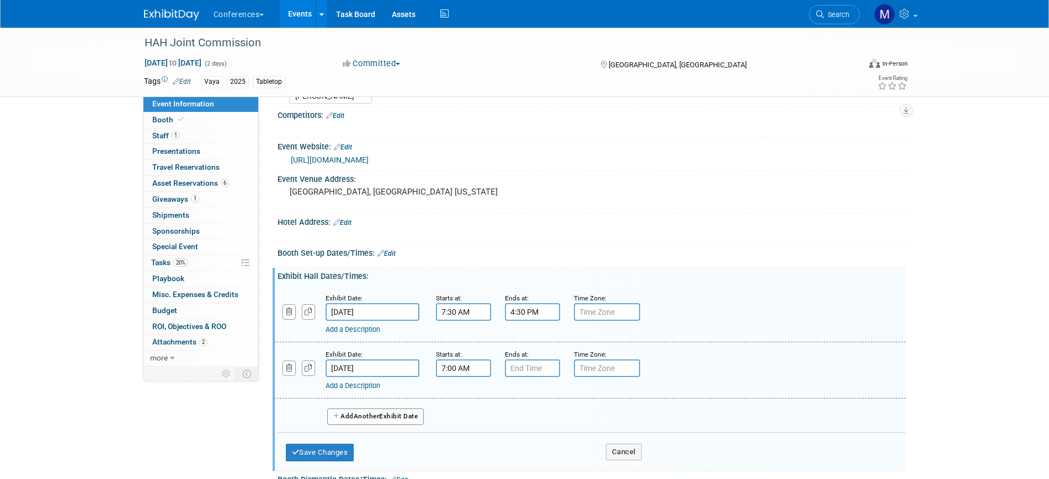
click at [463, 365] on input "7:00 AM" at bounding box center [463, 369] width 55 height 18
click at [515, 420] on span "00" at bounding box center [513, 419] width 21 height 20
click at [527, 422] on td "30" at bounding box center [526, 426] width 35 height 30
type input "7:30 AM"
click at [541, 471] on span at bounding box center [543, 468] width 74 height 19
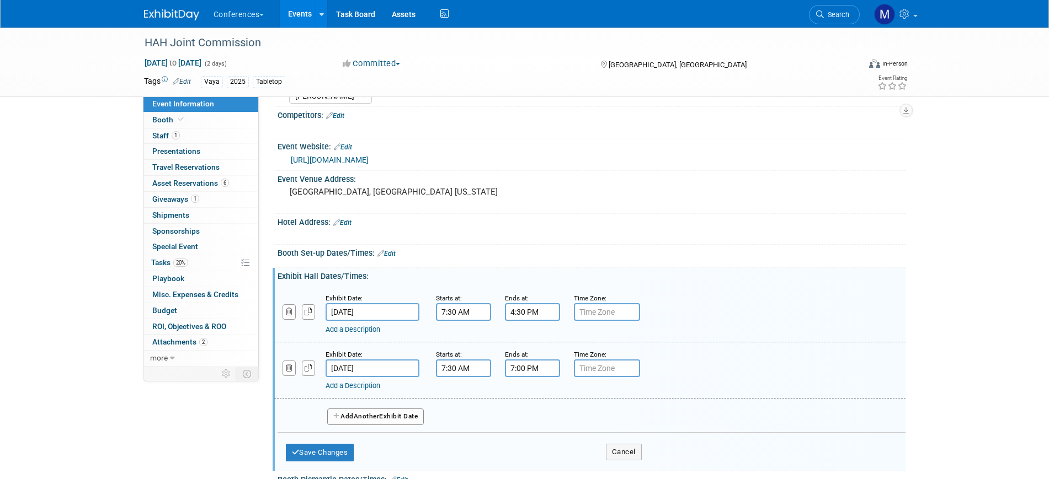
click at [518, 371] on input "7:00 PM" at bounding box center [532, 369] width 55 height 18
click at [527, 421] on span "07" at bounding box center [530, 419] width 21 height 20
click at [531, 421] on td "04" at bounding box center [525, 426] width 35 height 30
click at [578, 423] on span "00" at bounding box center [582, 419] width 21 height 20
click at [600, 427] on td "30" at bounding box center [595, 426] width 35 height 30
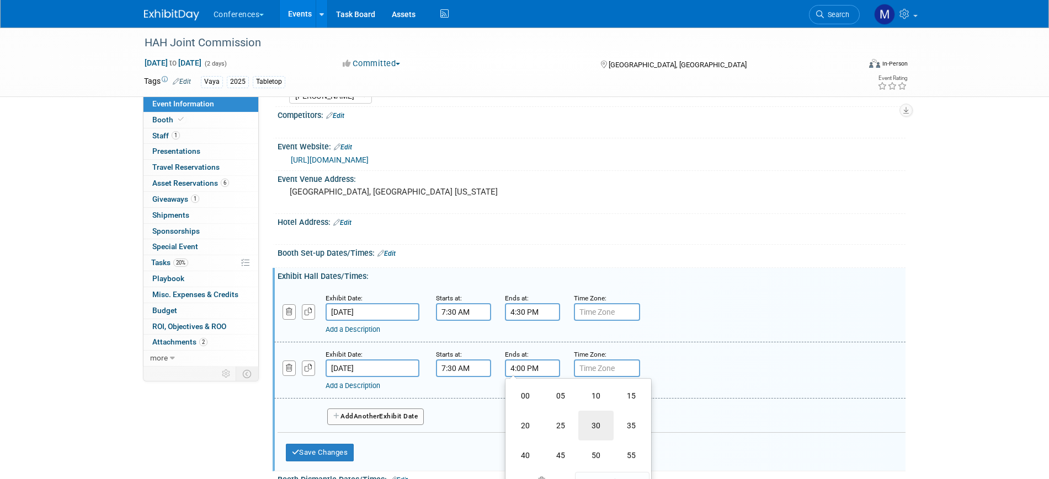
type input "4:30 PM"
click at [622, 467] on span at bounding box center [612, 468] width 74 height 19
click at [322, 451] on button "Save Changes" at bounding box center [320, 453] width 68 height 18
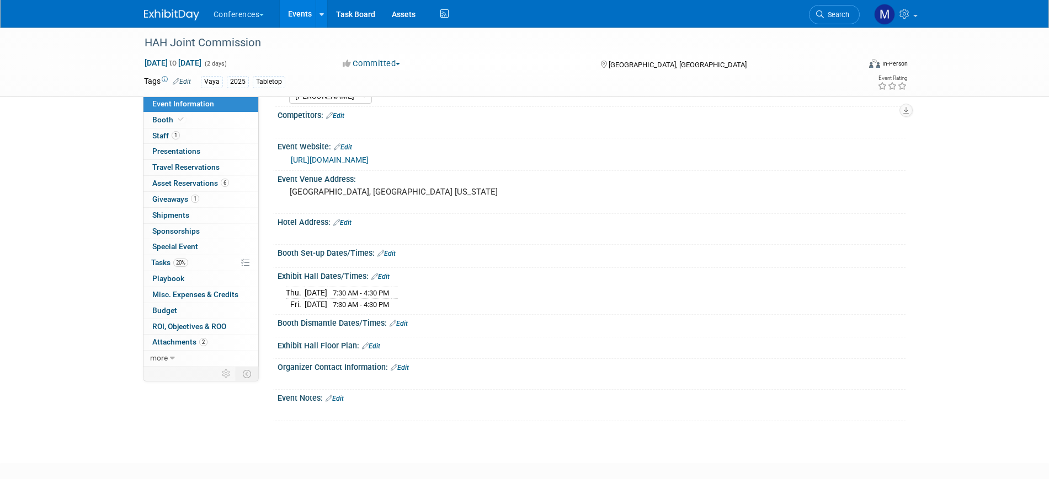
drag, startPoint x: 182, startPoint y: 262, endPoint x: 423, endPoint y: 273, distance: 240.8
click at [182, 262] on span "20%" at bounding box center [180, 263] width 15 height 8
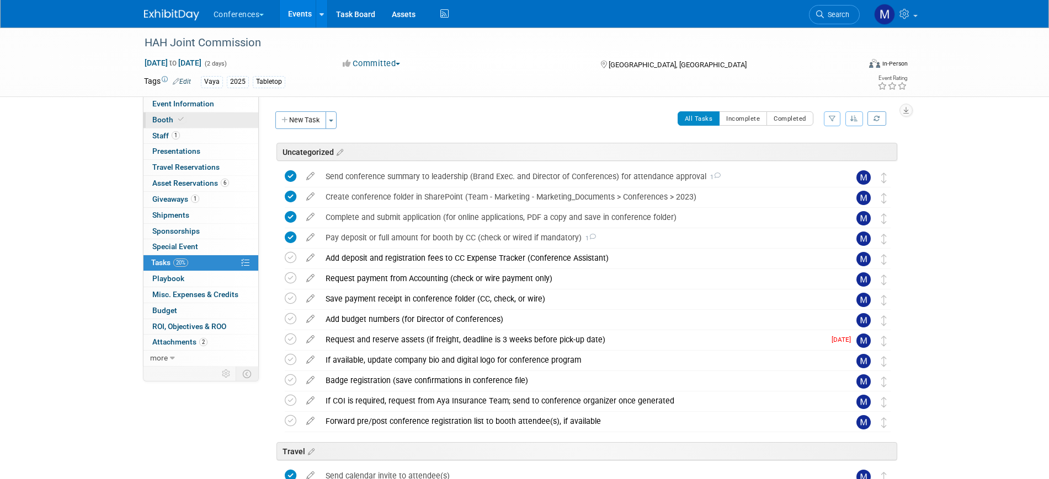
click at [184, 124] on link "Booth" at bounding box center [200, 120] width 115 height 15
select select "6' tabletop"
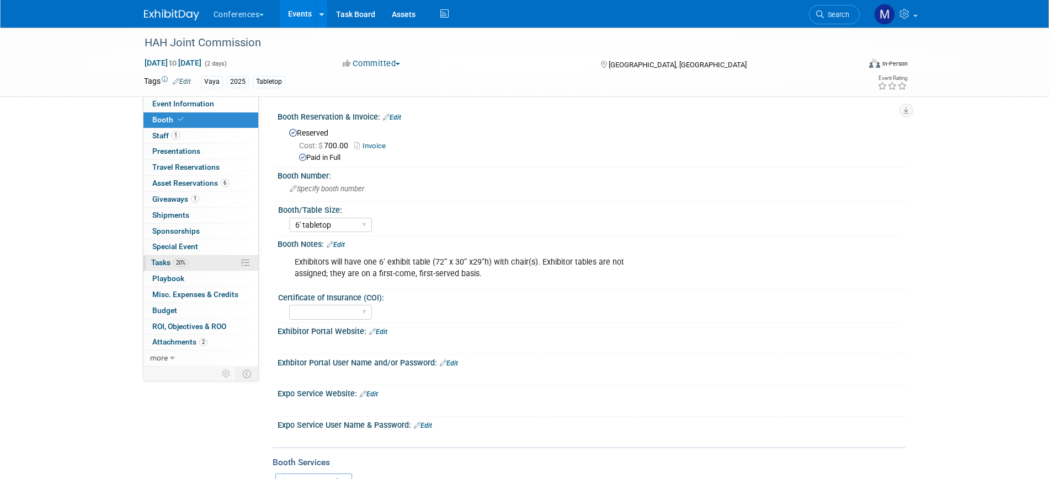
click at [185, 263] on span "20%" at bounding box center [180, 263] width 15 height 8
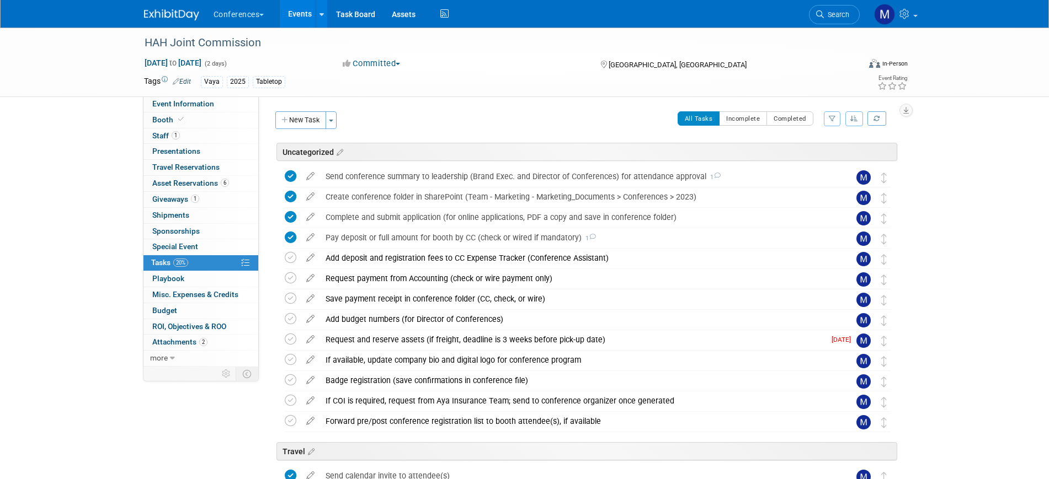
scroll to position [207, 0]
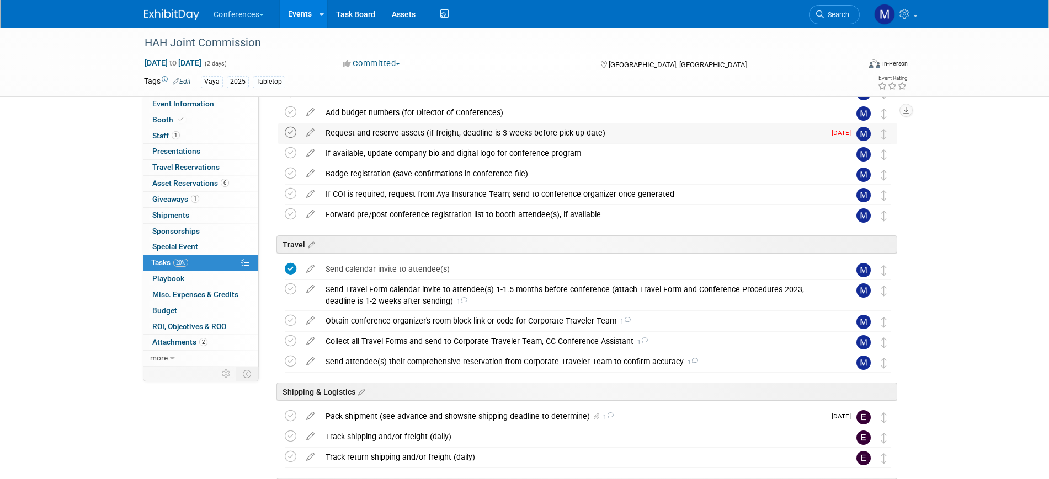
click at [292, 134] on icon at bounding box center [291, 133] width 12 height 12
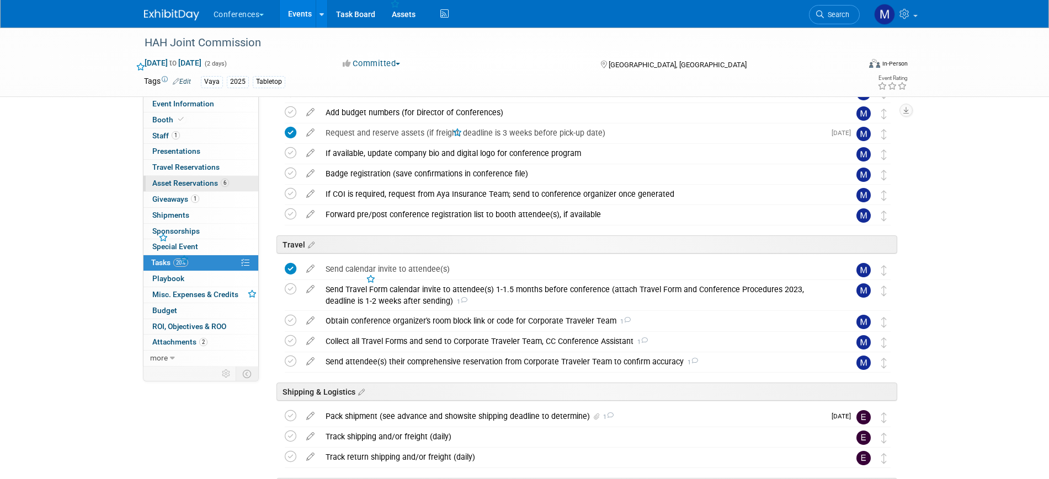
click at [216, 180] on span "Asset Reservations 6" at bounding box center [190, 183] width 77 height 9
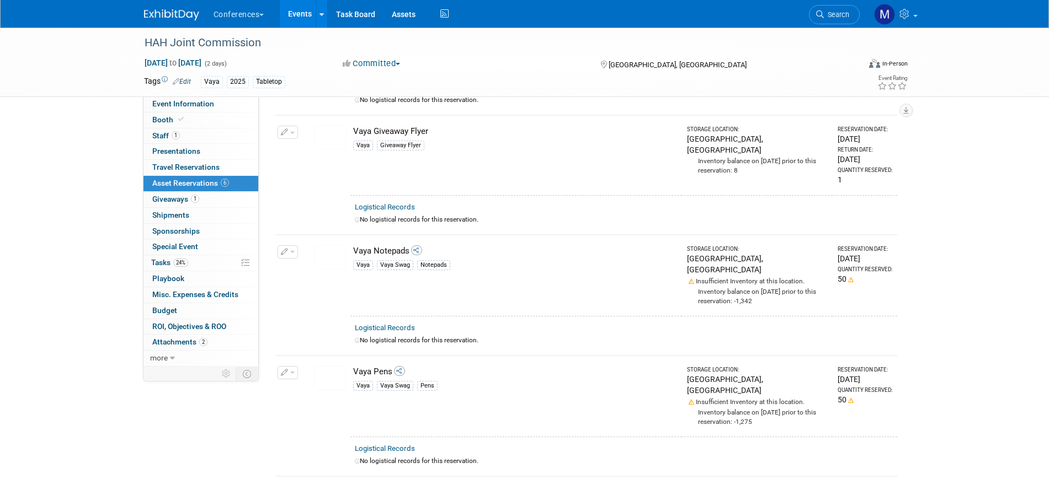
scroll to position [0, 0]
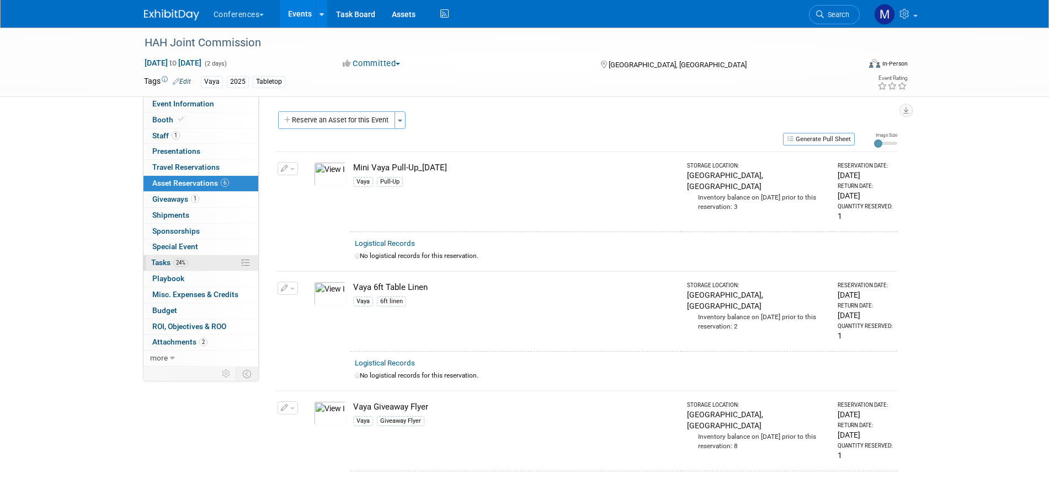
click at [180, 267] on link "24% Tasks 24%" at bounding box center [200, 262] width 115 height 15
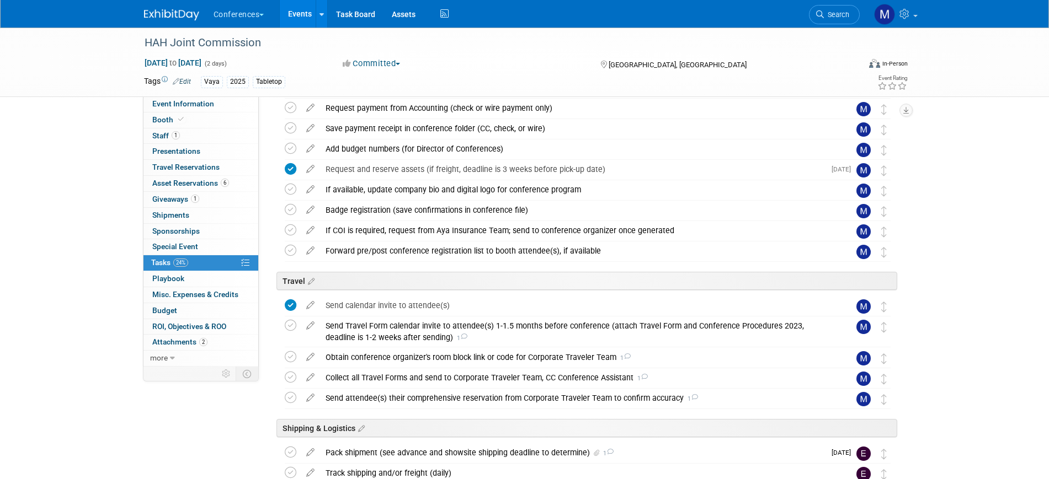
scroll to position [345, 0]
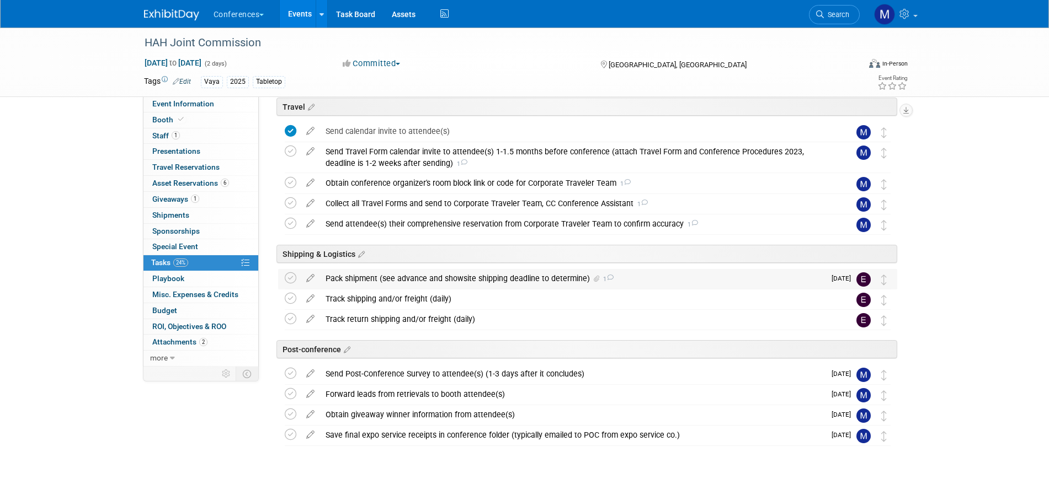
click at [478, 281] on div "Pack shipment (see advance and showsite shipping deadline to determine) 1" at bounding box center [572, 278] width 505 height 19
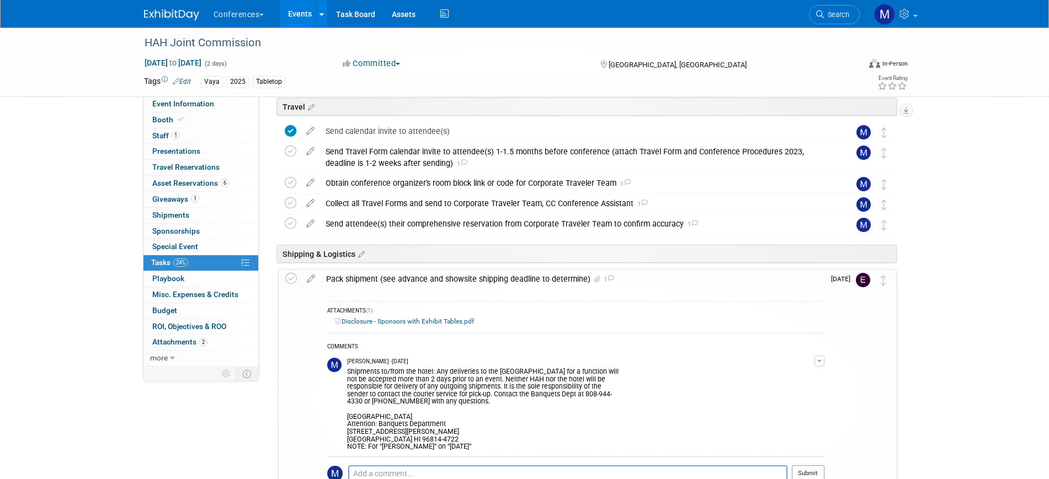
scroll to position [483, 0]
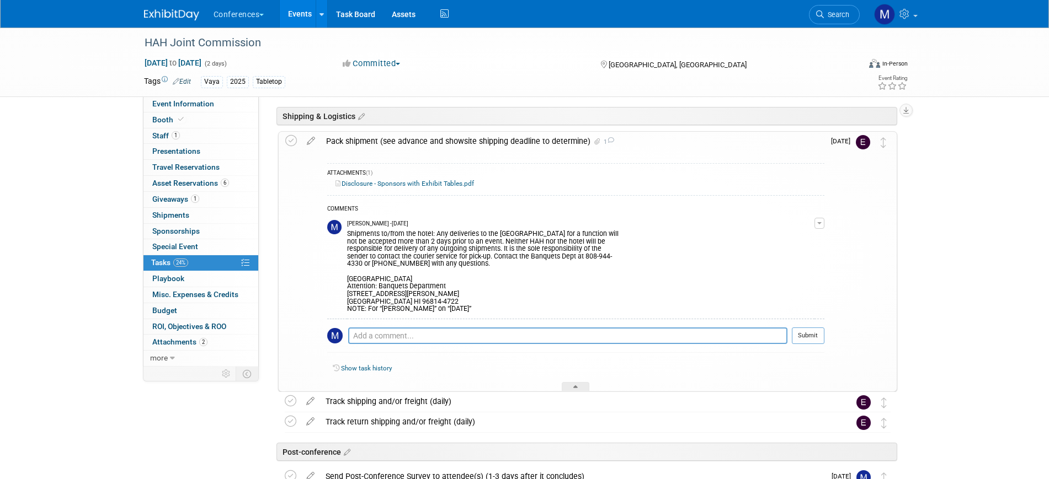
click at [436, 182] on link "Disclosure - Sponsors with Exhibit Tables.pdf" at bounding box center [404, 184] width 138 height 8
click at [426, 144] on div "Pack shipment (see advance and showsite shipping deadline to determine) 1" at bounding box center [573, 141] width 504 height 19
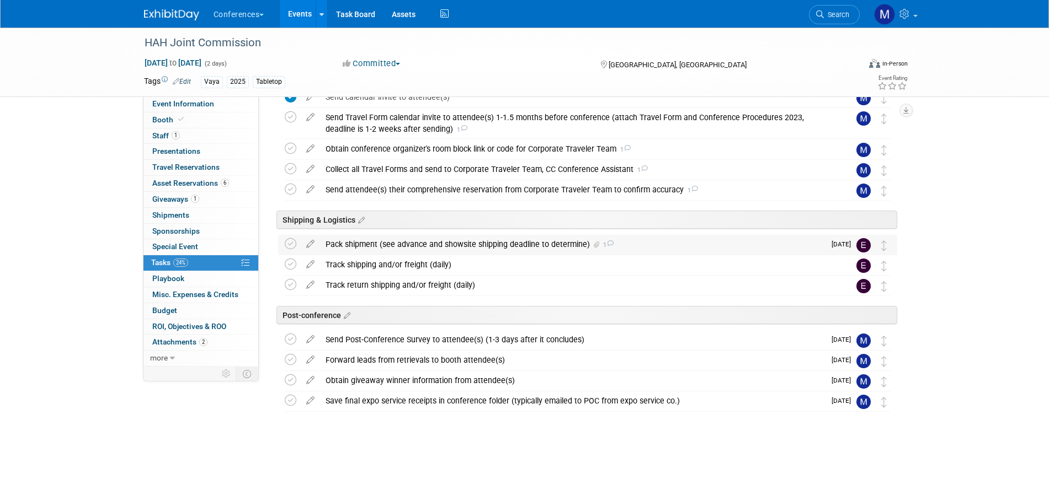
scroll to position [379, 0]
click at [70, 213] on div "HAH Joint Commission Oct 2, 2025 to Oct 3, 2025 (2 days) Oct 2, 2025 to Oct 3, …" at bounding box center [524, 64] width 1049 height 831
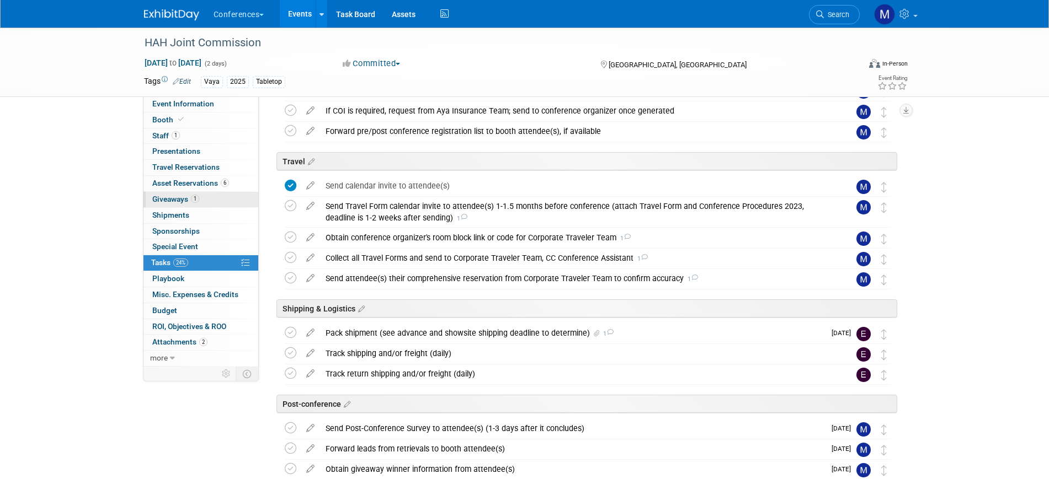
scroll to position [241, 0]
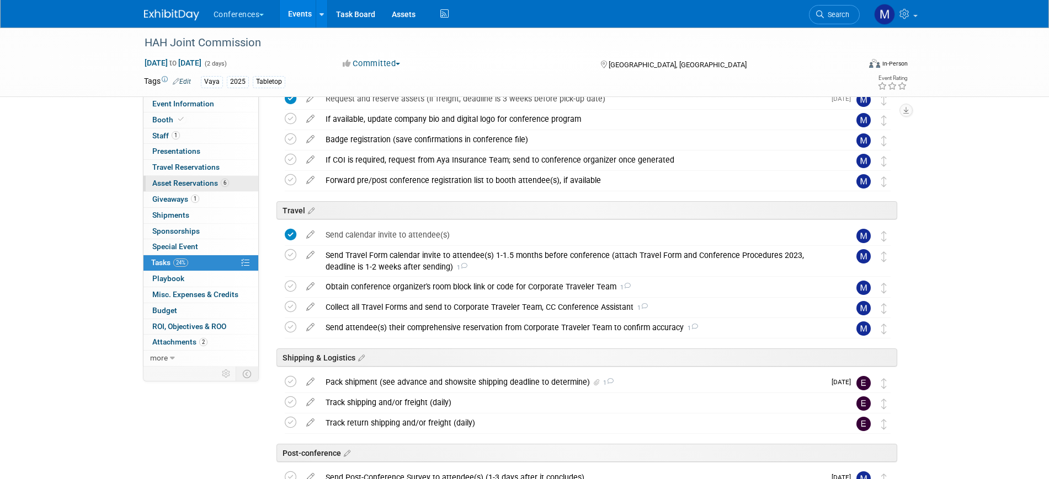
click at [201, 179] on span "Asset Reservations 6" at bounding box center [190, 183] width 77 height 9
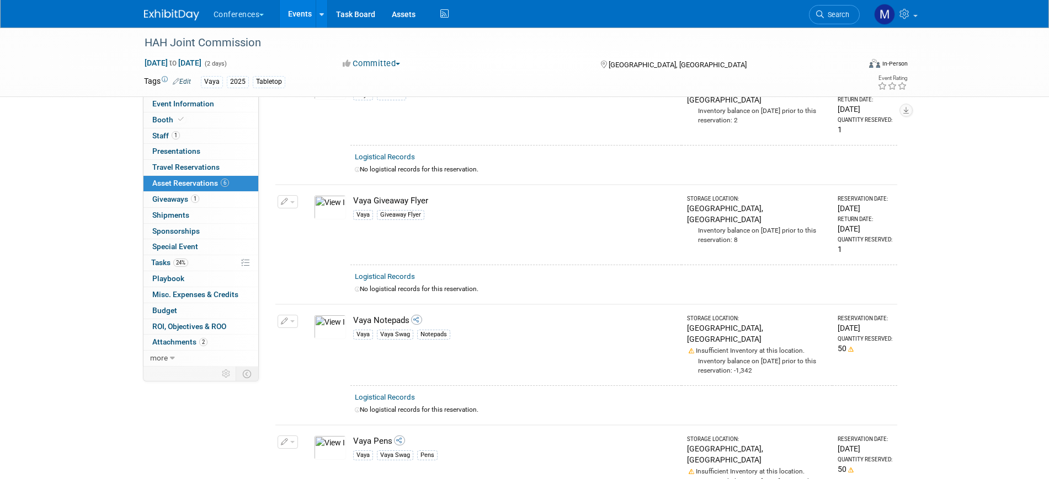
scroll to position [207, 0]
click at [88, 248] on div "HAH Joint Commission Oct 2, 2025 to Oct 3, 2025 (2 days) Oct 2, 2025 to Oct 3, …" at bounding box center [524, 254] width 1049 height 866
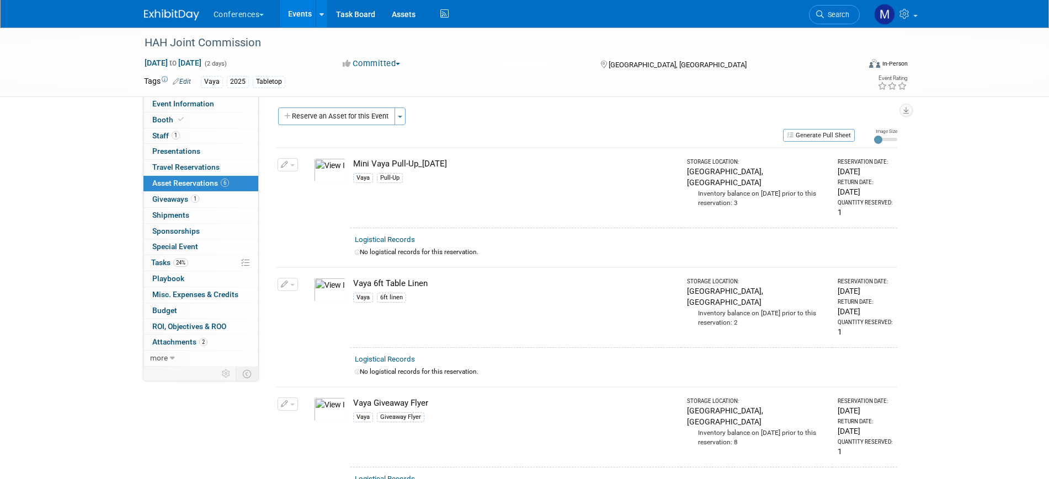
scroll to position [0, 0]
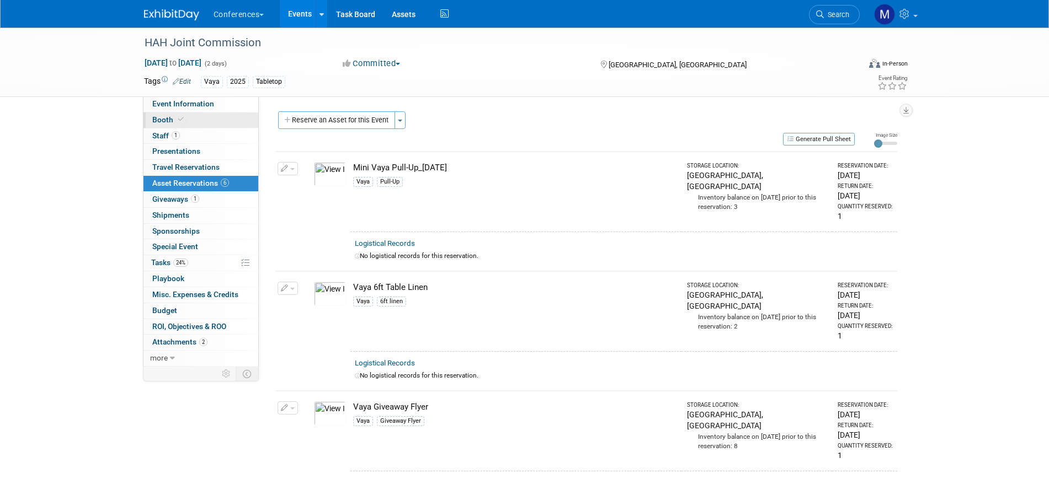
click at [201, 121] on link "Booth" at bounding box center [200, 120] width 115 height 15
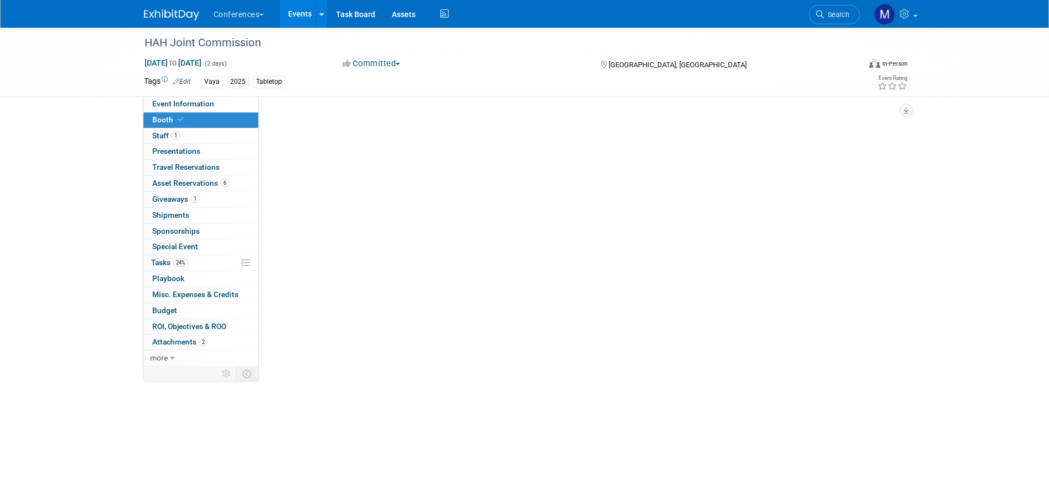
select select "6' tabletop"
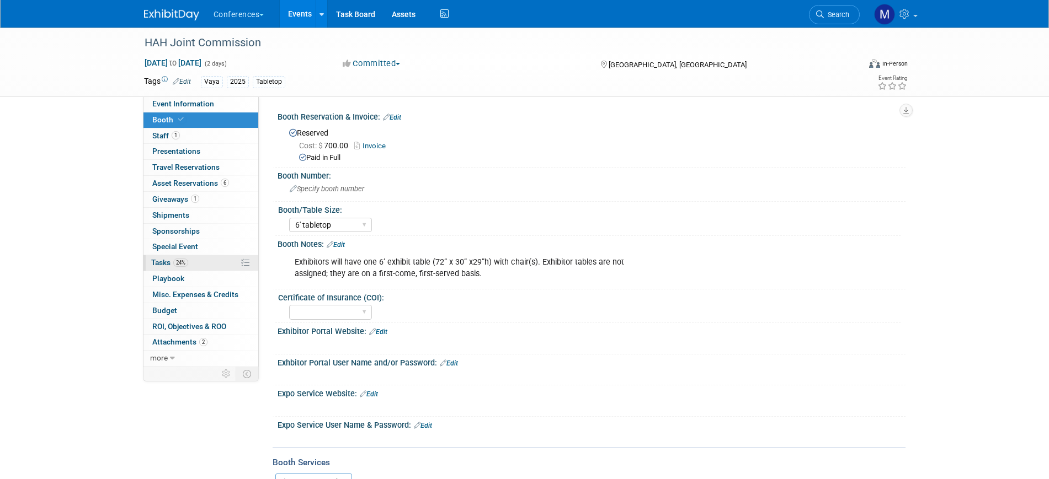
click at [185, 259] on span "24%" at bounding box center [180, 263] width 15 height 8
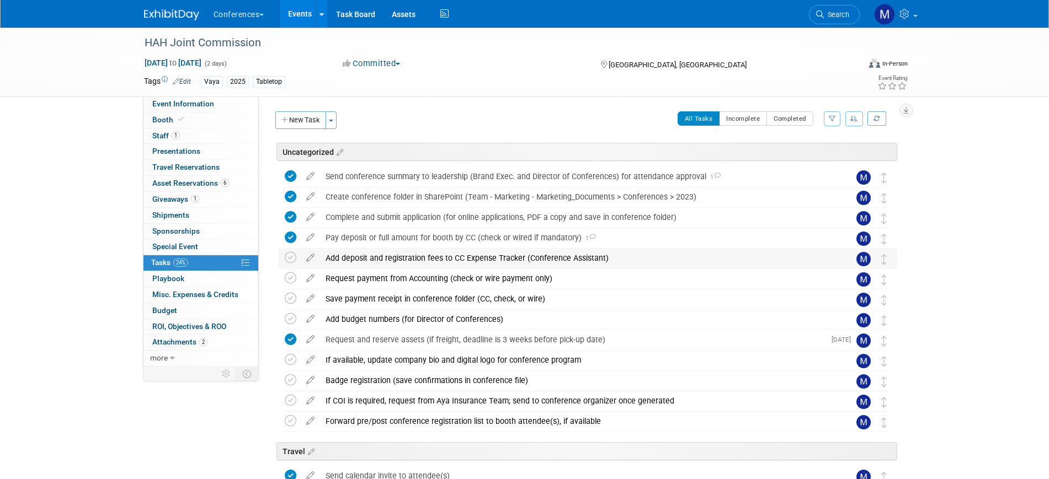
click at [296, 258] on td at bounding box center [293, 259] width 16 height 20
click at [290, 258] on icon at bounding box center [291, 258] width 12 height 12
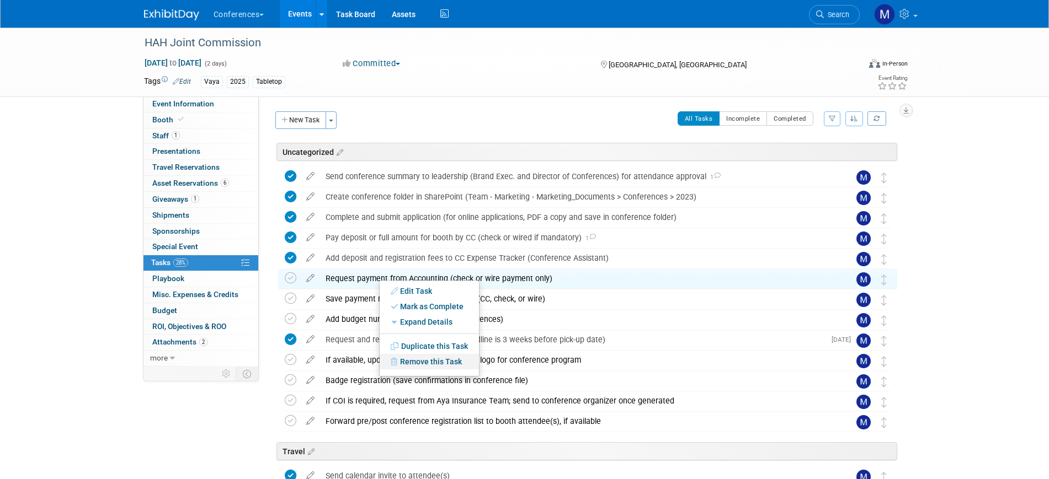
click at [429, 361] on link "Remove this Task" at bounding box center [429, 361] width 99 height 15
click at [526, 374] on link "Yes" at bounding box center [520, 371] width 32 height 18
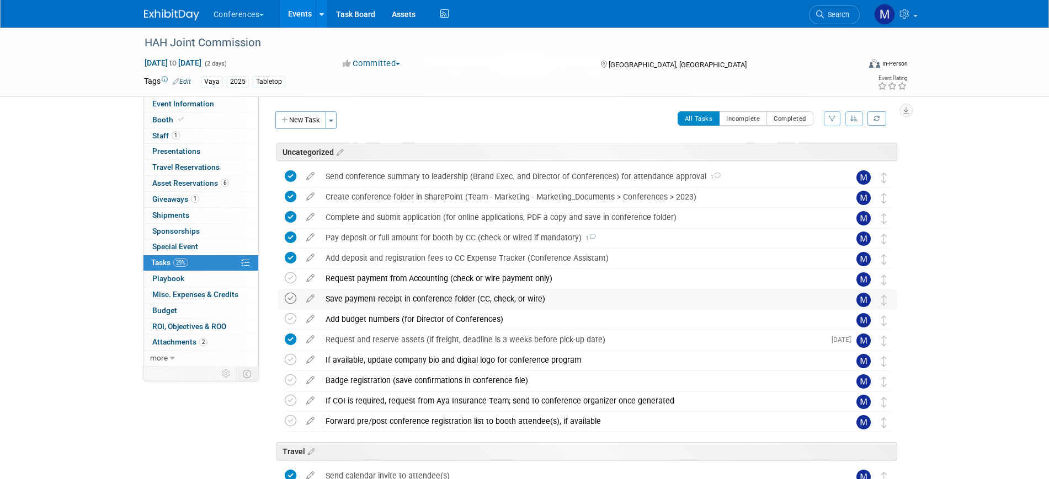
click at [291, 296] on icon at bounding box center [291, 299] width 12 height 12
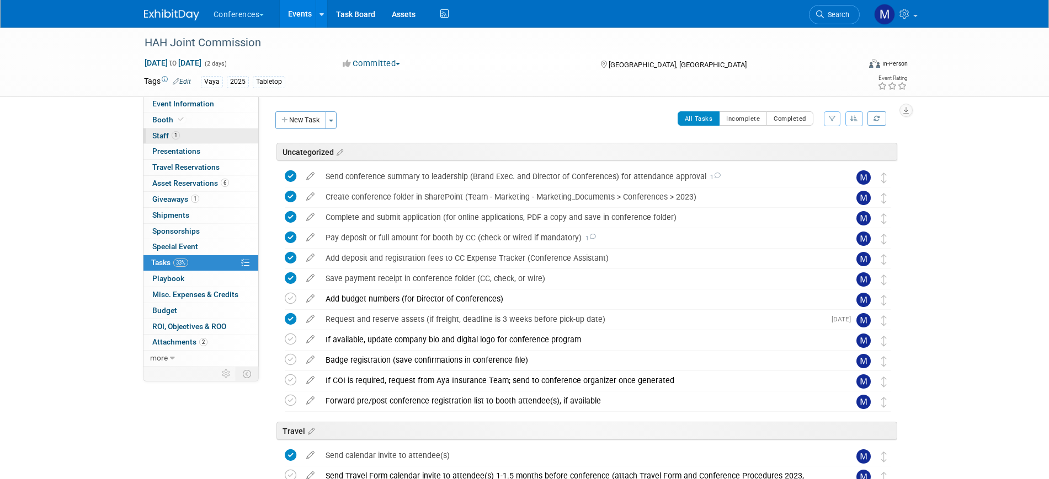
click at [198, 142] on link "1 Staff 1" at bounding box center [200, 136] width 115 height 15
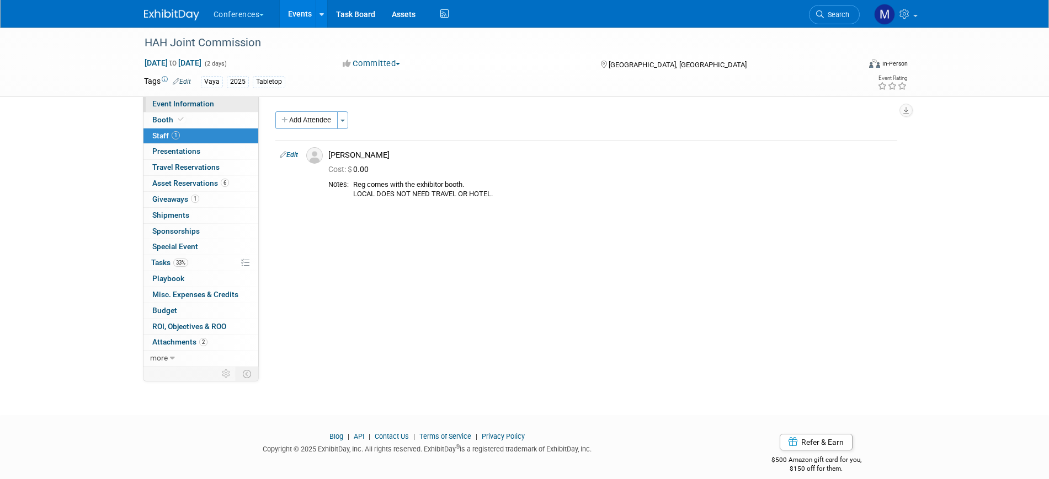
click at [211, 103] on span "Event Information" at bounding box center [183, 103] width 62 height 9
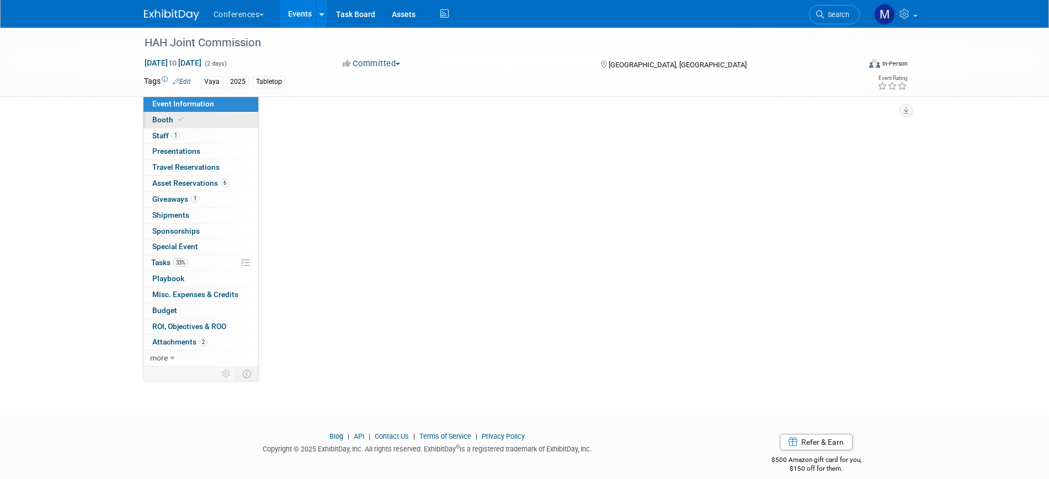
select select "Vaya"
select select "Client-facing"
select select "Marygrace"
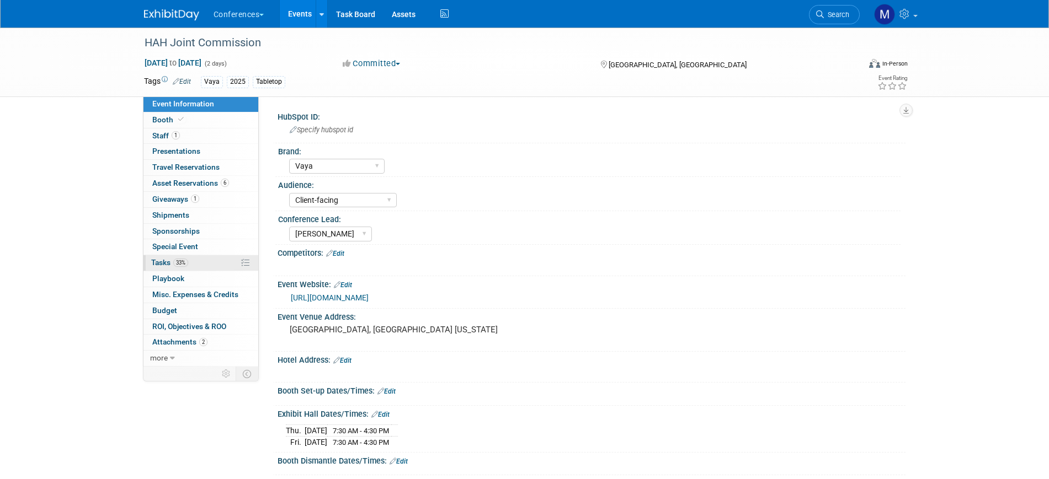
click at [179, 261] on span "33%" at bounding box center [180, 263] width 15 height 8
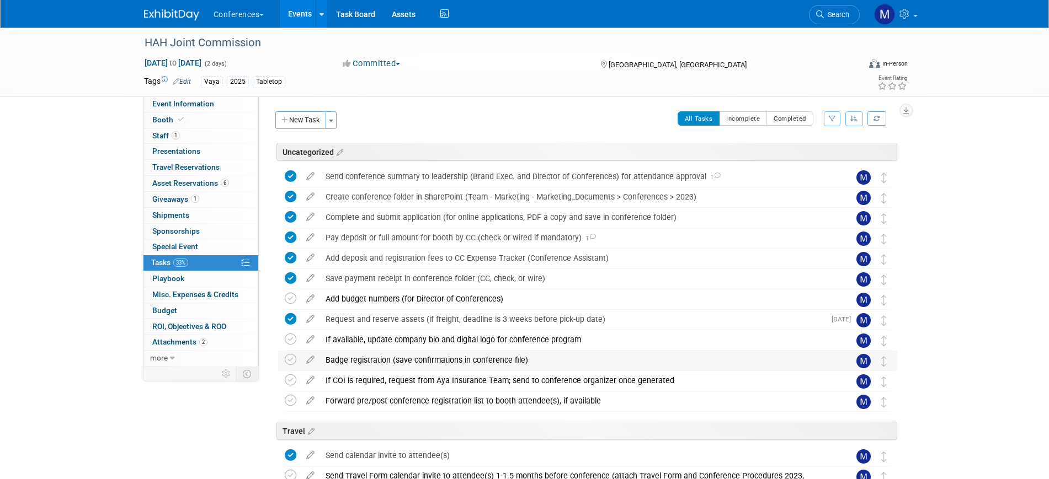
click at [365, 357] on div "Badge registration (save confirmations in conference file)" at bounding box center [577, 360] width 514 height 19
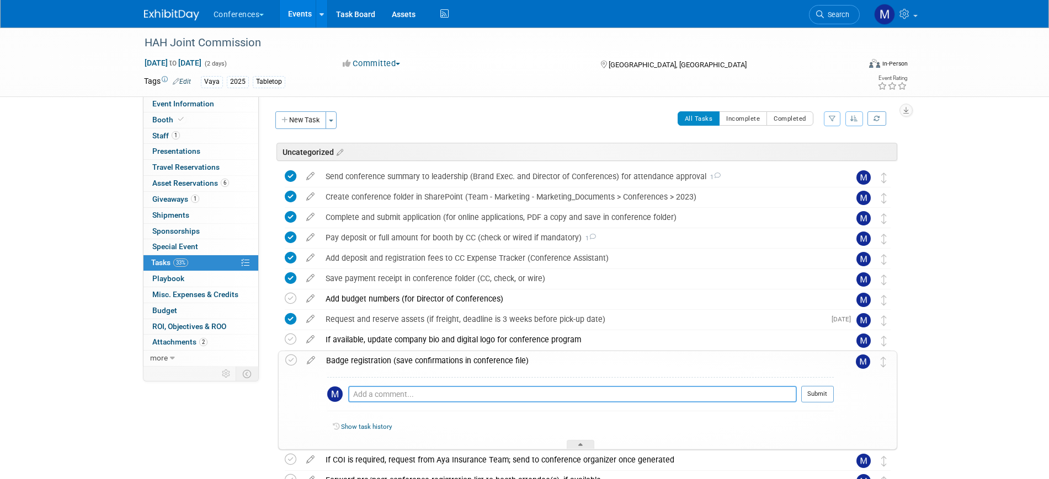
click at [357, 396] on textarea at bounding box center [572, 394] width 449 height 17
click at [390, 392] on textarea "9/4 - Email Gina from HAH" at bounding box center [572, 394] width 449 height 17
click at [473, 399] on textarea "9/4 - Emailed Gina from HAH" at bounding box center [572, 394] width 449 height 17
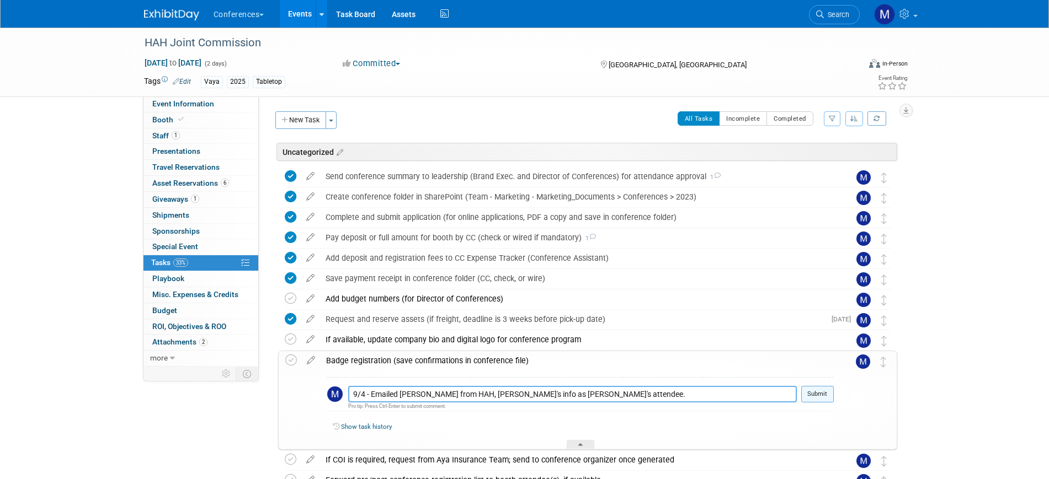
type textarea "9/4 - Emailed Gina from HAH, Amanda's info as Vaya's attendee."
click at [817, 395] on button "Submit" at bounding box center [817, 394] width 33 height 17
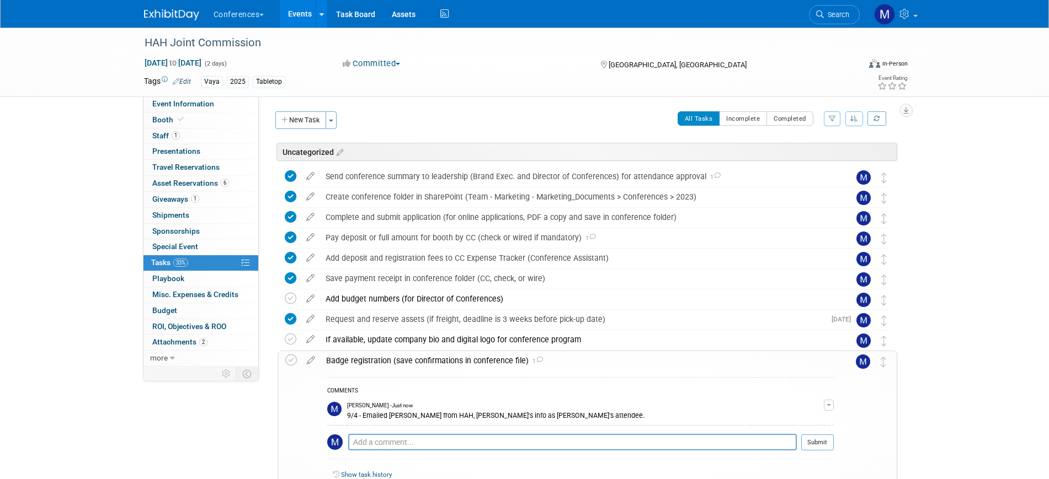
click at [354, 359] on div "Badge registration (save confirmations in conference file) 1" at bounding box center [577, 360] width 513 height 19
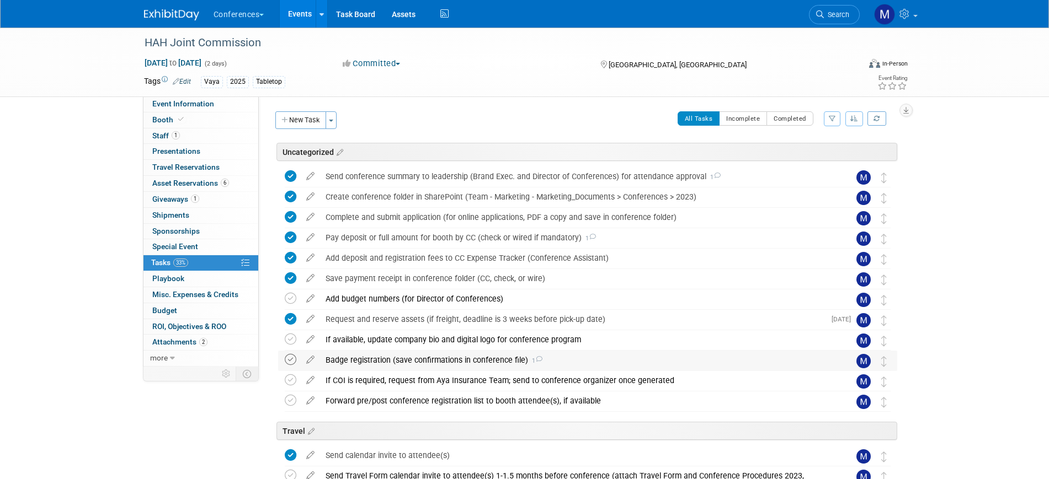
click at [296, 356] on td at bounding box center [293, 361] width 16 height 20
click at [293, 357] on icon at bounding box center [291, 360] width 12 height 12
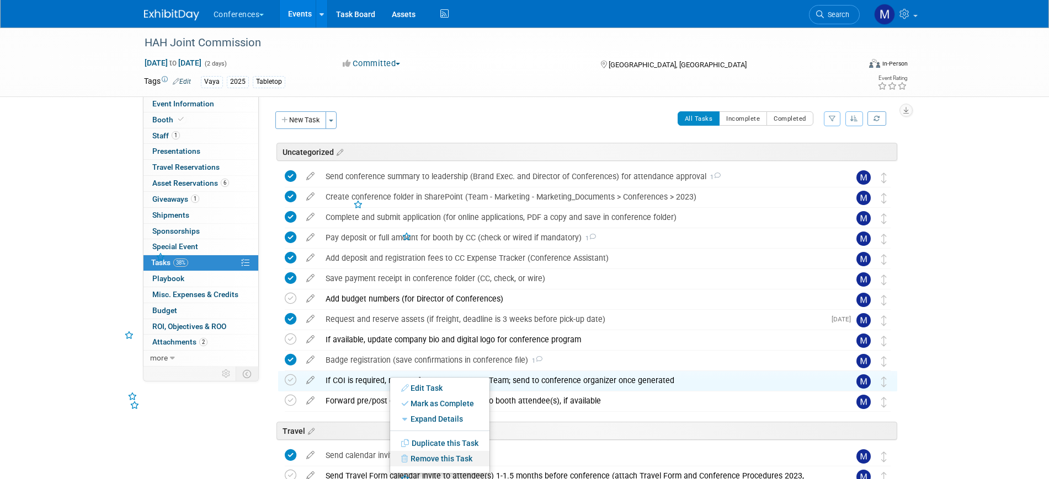
click at [437, 457] on link "Remove this Task" at bounding box center [439, 458] width 99 height 15
click at [530, 462] on link "Yes" at bounding box center [531, 465] width 32 height 18
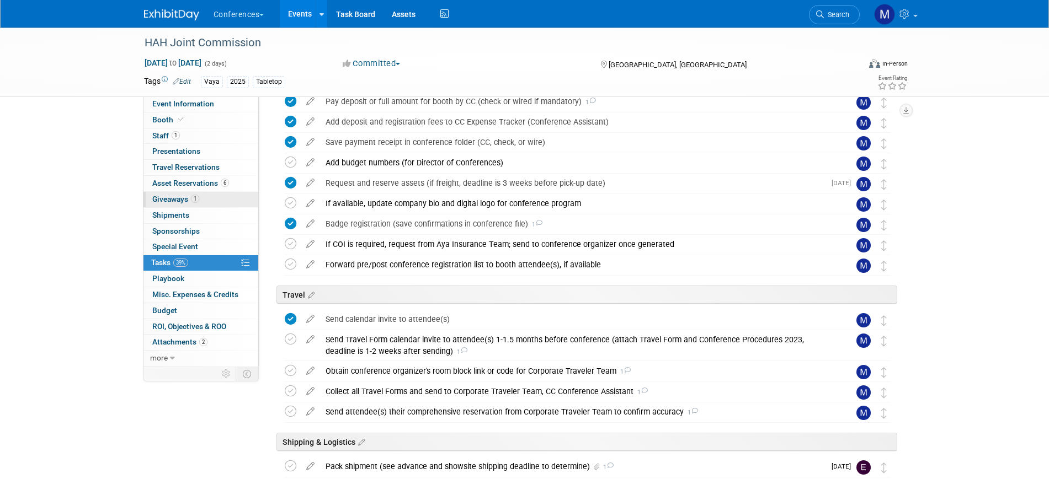
scroll to position [138, 0]
click at [193, 250] on span "Special Event" at bounding box center [175, 246] width 46 height 9
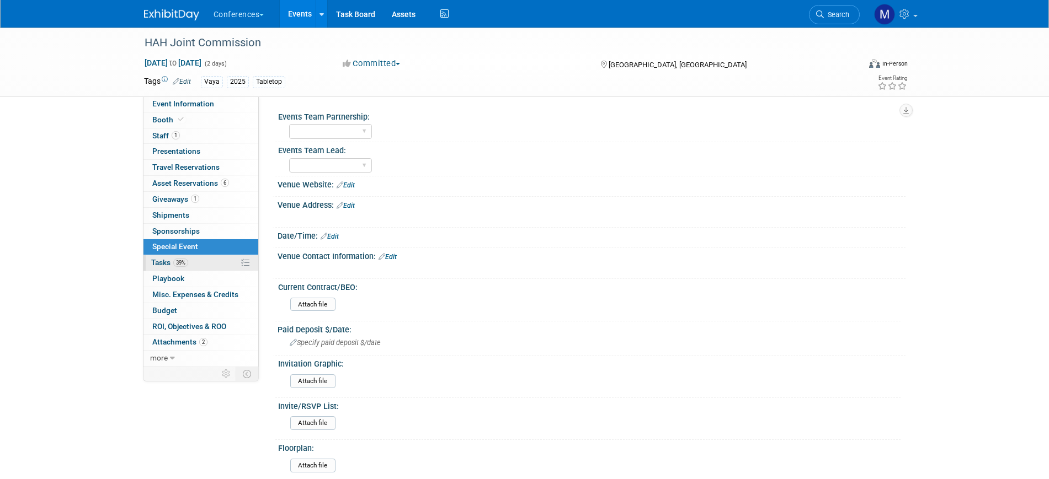
click at [194, 263] on link "39% Tasks 39%" at bounding box center [200, 262] width 115 height 15
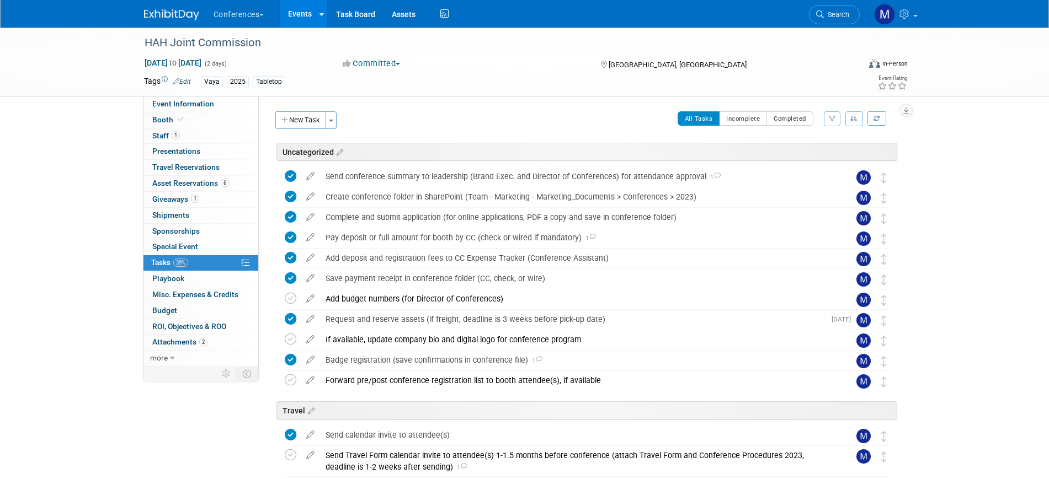
scroll to position [138, 0]
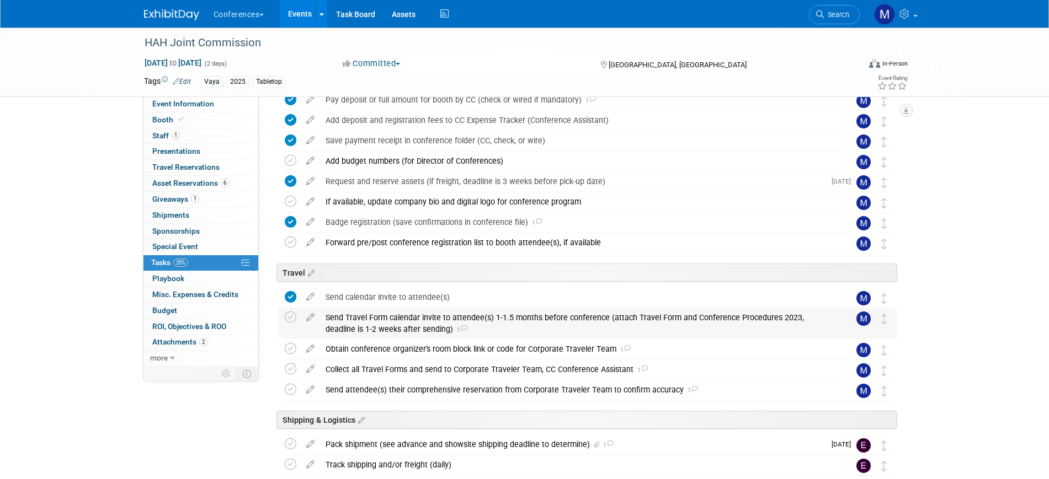
click at [385, 314] on div "Send Travel Form calendar invite to attendee(s) 1-1.5 months before conference …" at bounding box center [577, 323] width 514 height 30
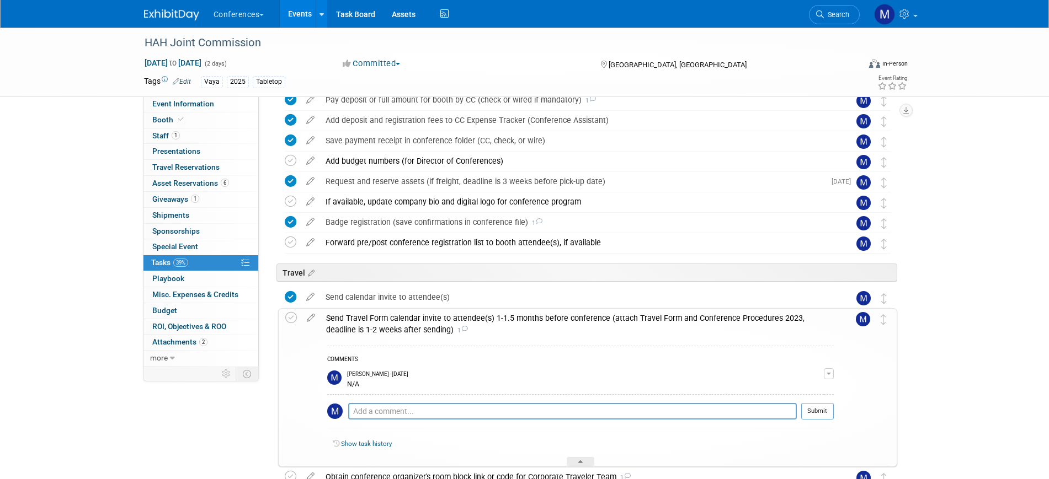
click at [385, 314] on div "Send Travel Form calendar invite to attendee(s) 1-1.5 months before conference …" at bounding box center [577, 324] width 513 height 30
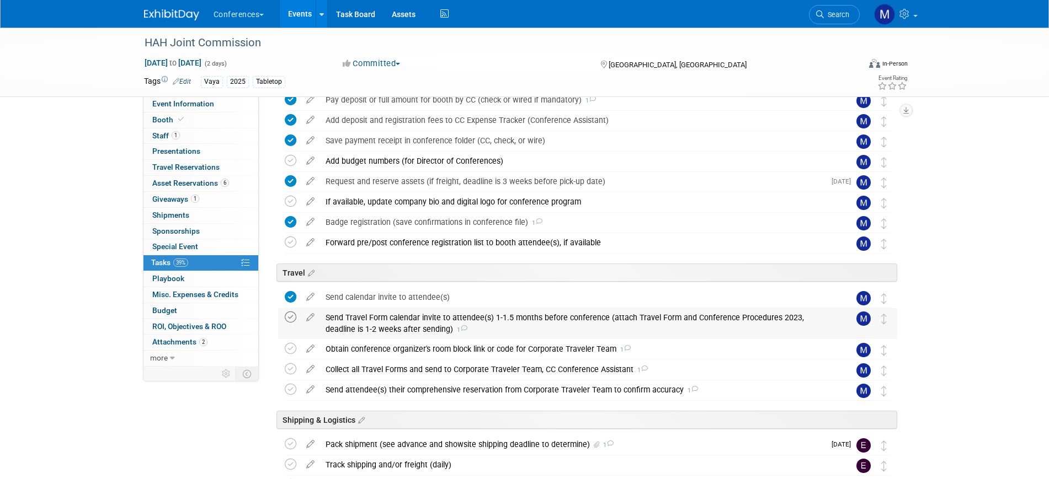
click at [292, 316] on icon at bounding box center [291, 318] width 12 height 12
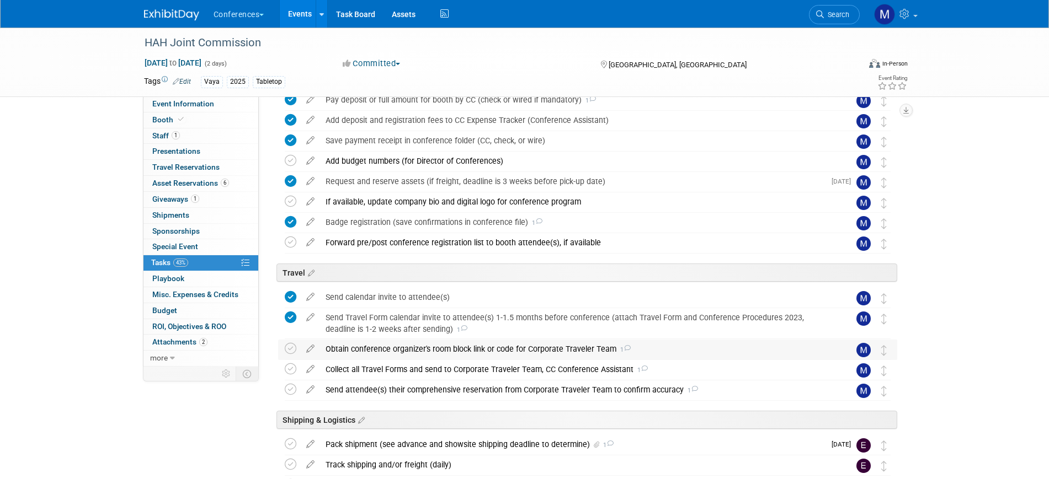
click at [400, 350] on div "Obtain conference organizer's room block link or code for Corporate Traveler Te…" at bounding box center [577, 349] width 514 height 19
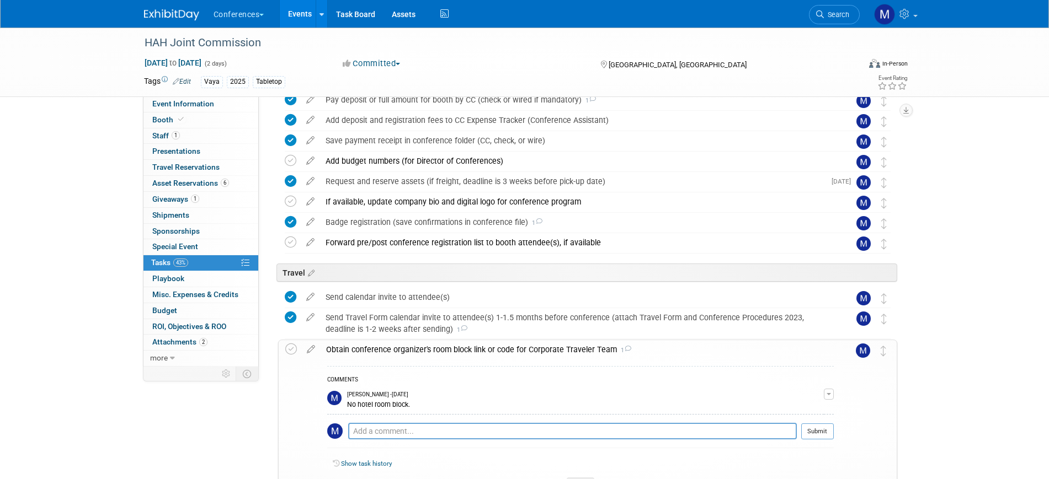
click at [400, 350] on div "Obtain conference organizer's room block link or code for Corporate Traveler Te…" at bounding box center [577, 349] width 513 height 19
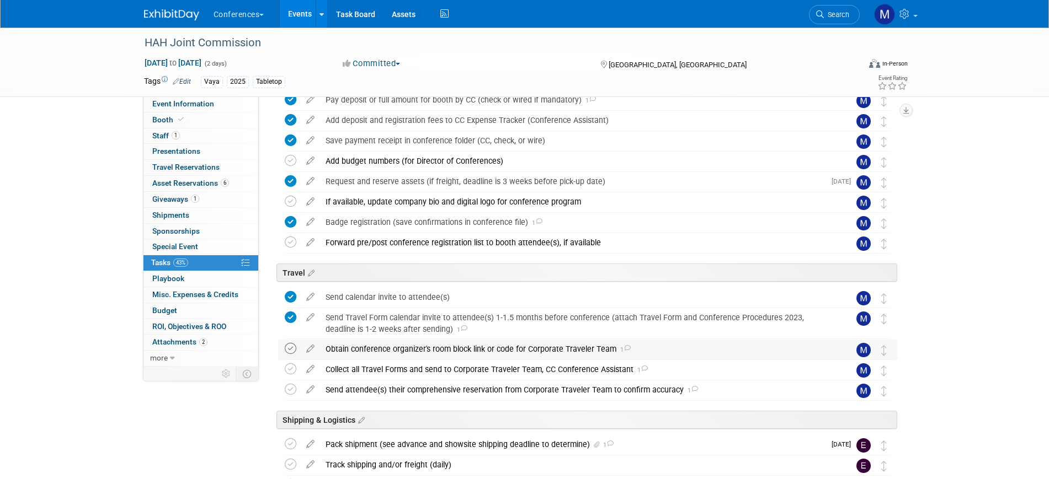
click at [295, 349] on icon at bounding box center [291, 349] width 12 height 12
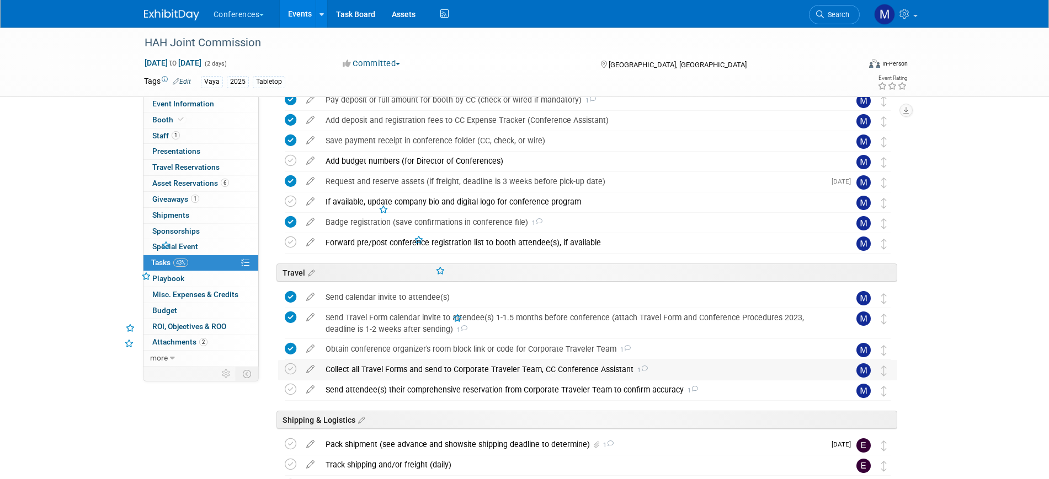
click at [383, 373] on div "Collect all Travel Forms and send to Corporate Traveler Team, CC Conference Ass…" at bounding box center [577, 369] width 514 height 19
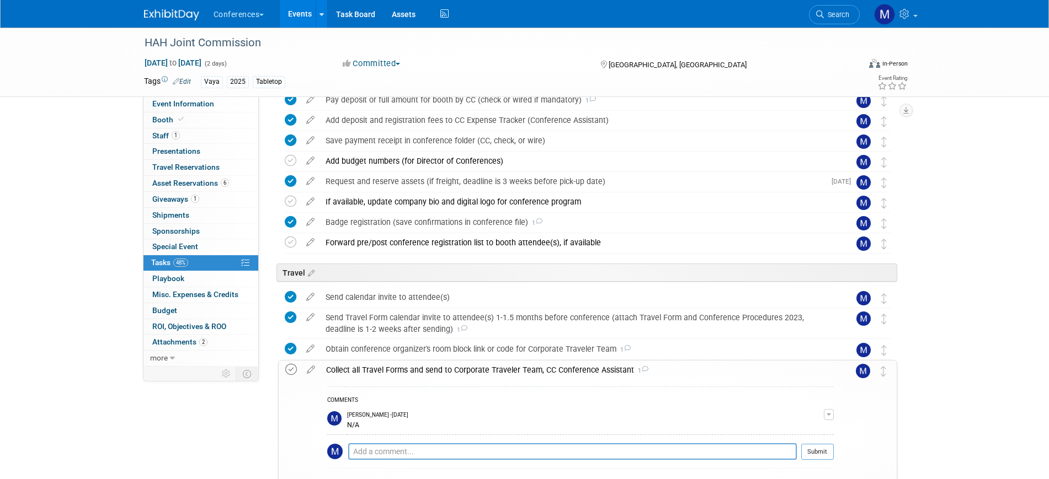
click at [290, 369] on icon at bounding box center [291, 370] width 12 height 12
click at [401, 371] on div "Collect all Travel Forms and send to Corporate Traveler Team, CC Conference Ass…" at bounding box center [577, 370] width 513 height 19
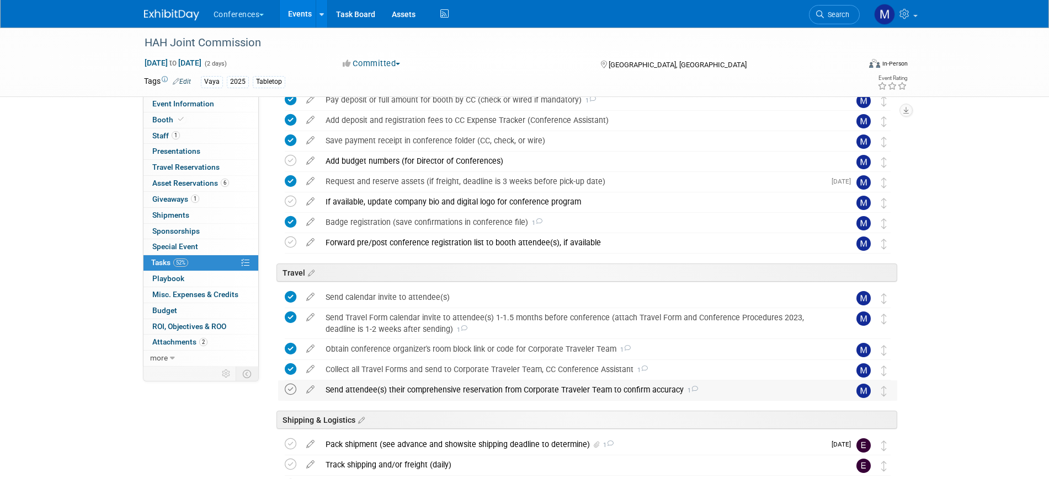
click at [293, 391] on icon at bounding box center [291, 390] width 12 height 12
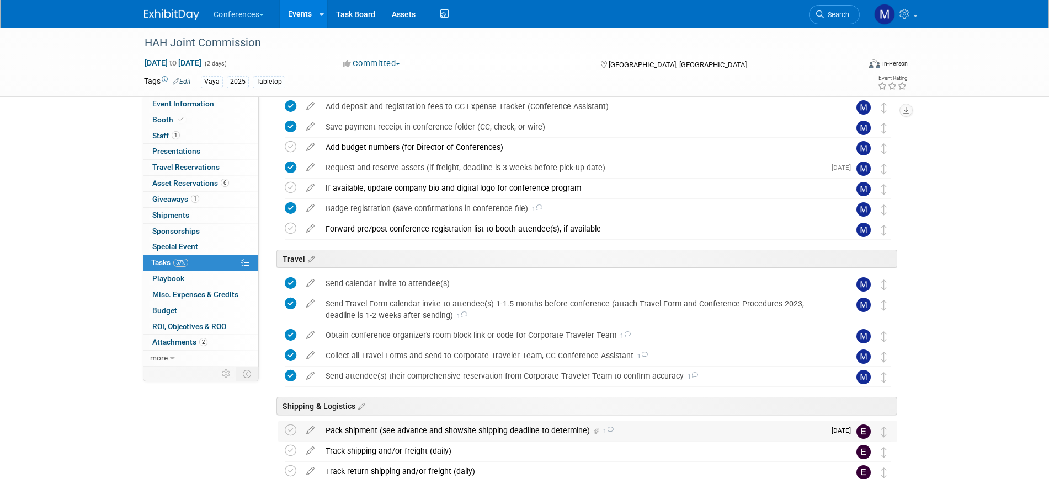
scroll to position [0, 0]
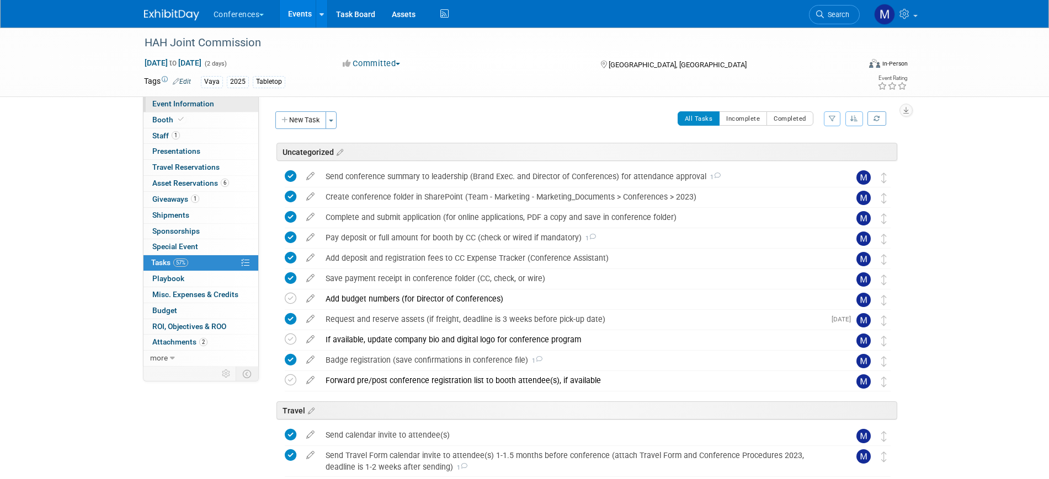
click at [192, 105] on span "Event Information" at bounding box center [183, 103] width 62 height 9
select select "Vaya"
select select "Client-facing"
select select "Marygrace"
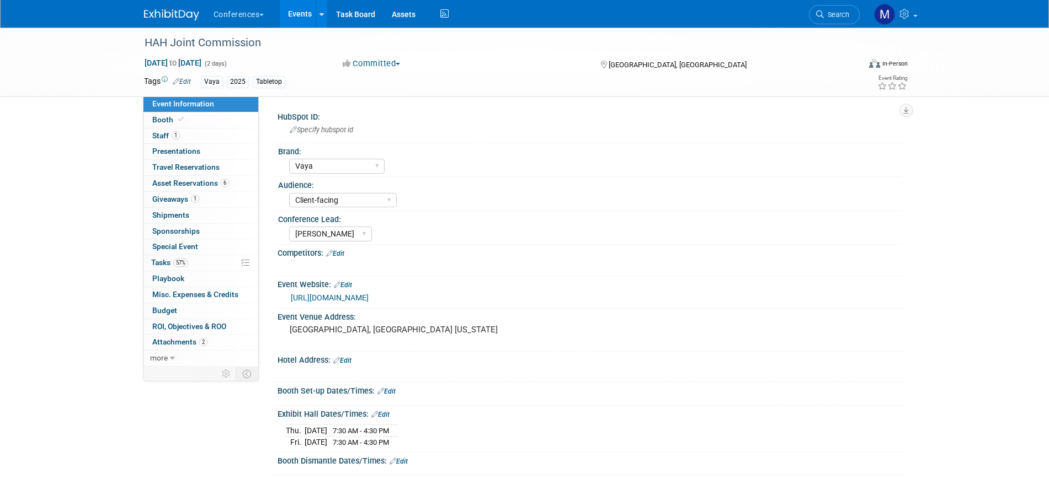
click at [178, 15] on img at bounding box center [171, 14] width 55 height 11
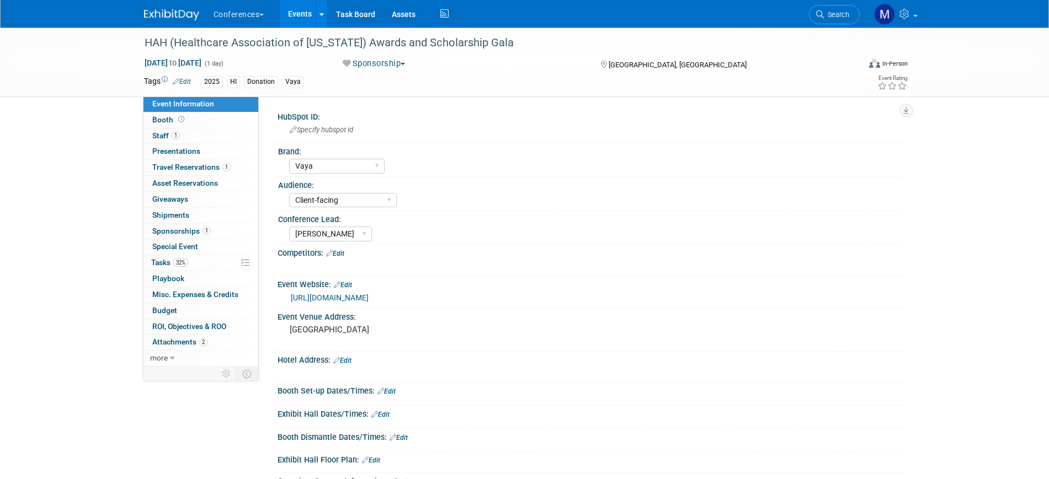
select select "Vaya"
select select "Client-facing"
select select "Marygrace"
click at [339, 330] on pre "Sheraton Waikiki Hotel" at bounding box center [408, 330] width 237 height 10
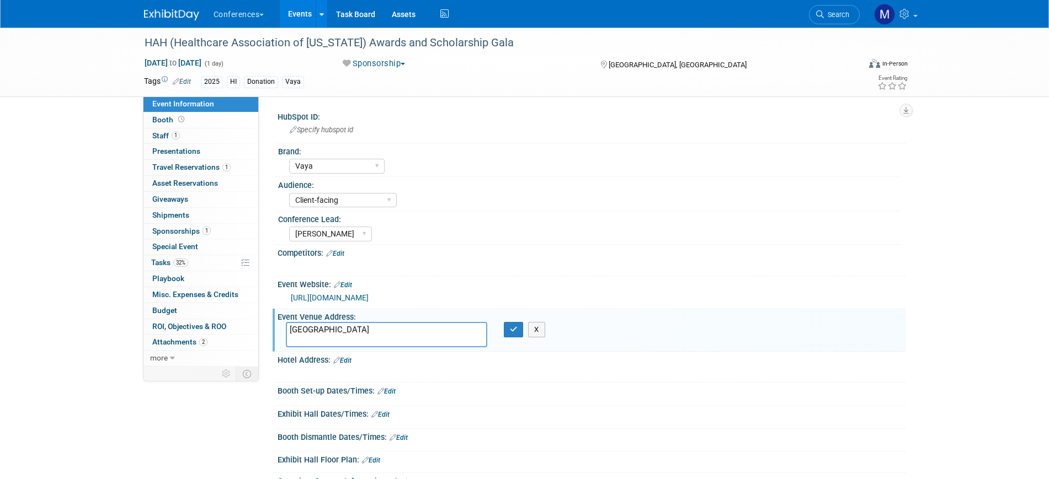
click at [339, 330] on textarea "Sheraton Waikiki Hotel" at bounding box center [386, 334] width 201 height 25
drag, startPoint x: 513, startPoint y: 332, endPoint x: 505, endPoint y: 324, distance: 10.5
click at [514, 332] on icon "button" at bounding box center [514, 329] width 8 height 7
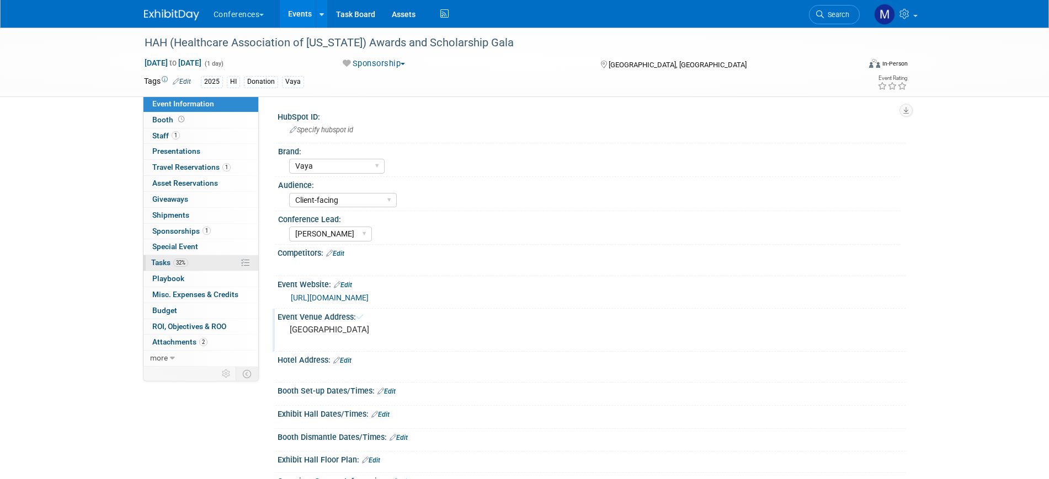
click at [223, 266] on link "32% Tasks 32%" at bounding box center [200, 262] width 115 height 15
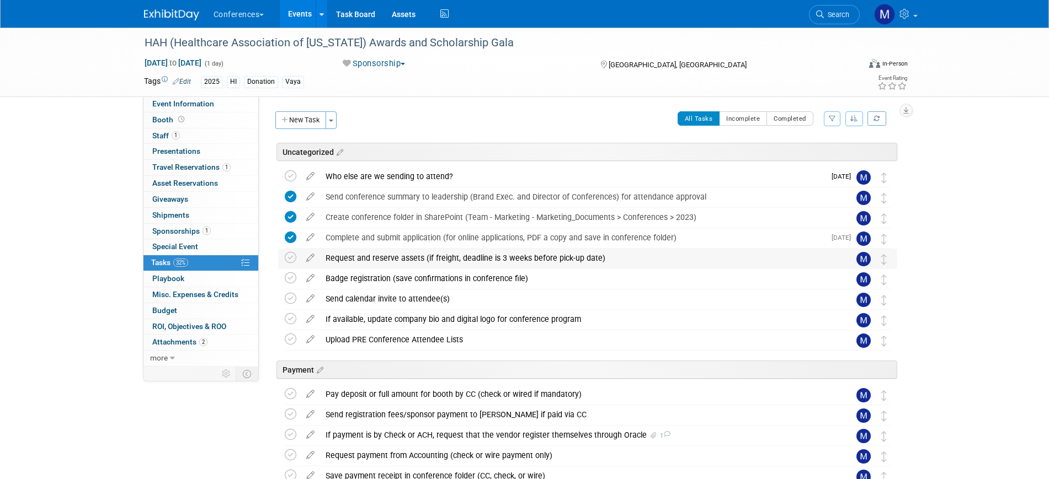
click at [465, 258] on div "Request and reserve assets (if freight, deadline is 3 weeks before pick-up date)" at bounding box center [577, 258] width 514 height 19
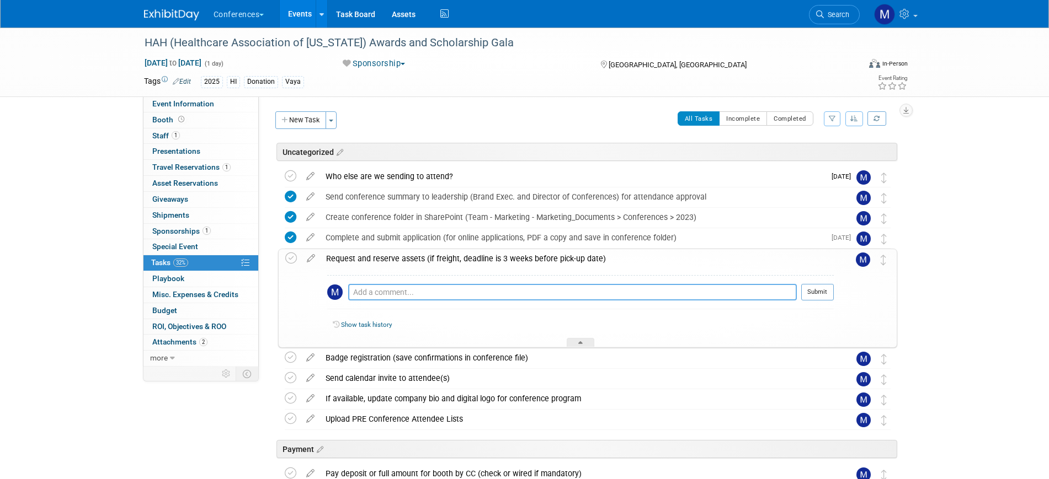
click at [413, 292] on textarea at bounding box center [572, 292] width 449 height 17
type textarea "n/a"
click at [812, 294] on button "Submit" at bounding box center [817, 292] width 33 height 17
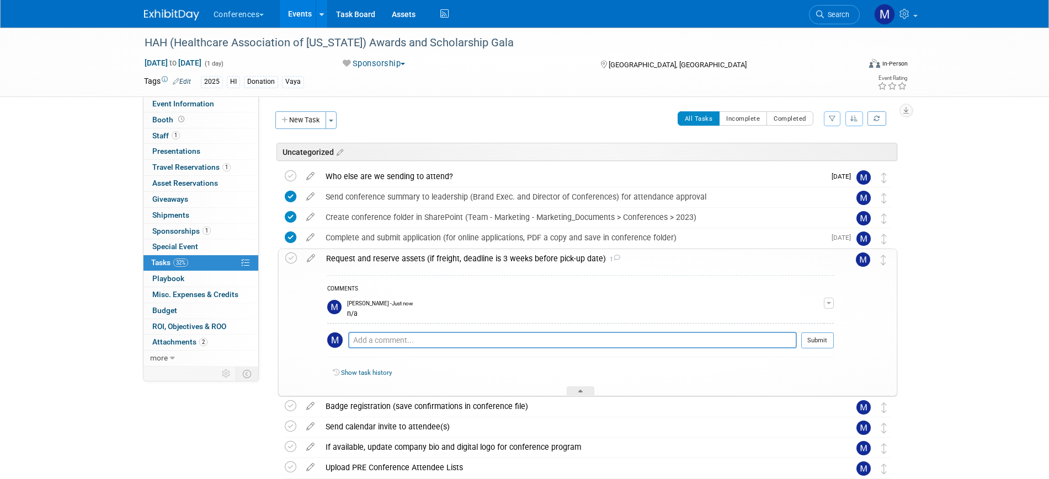
click at [467, 259] on div "Request and reserve assets (if freight, deadline is 3 weeks before pick-up date…" at bounding box center [577, 258] width 513 height 19
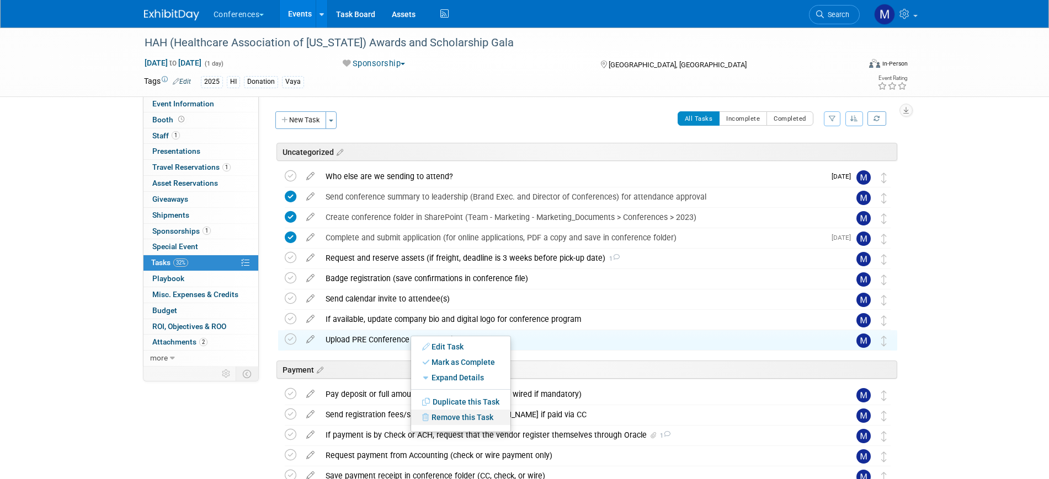
click at [458, 416] on link "Remove this Task" at bounding box center [460, 417] width 99 height 15
click at [551, 420] on link "Yes" at bounding box center [552, 427] width 32 height 18
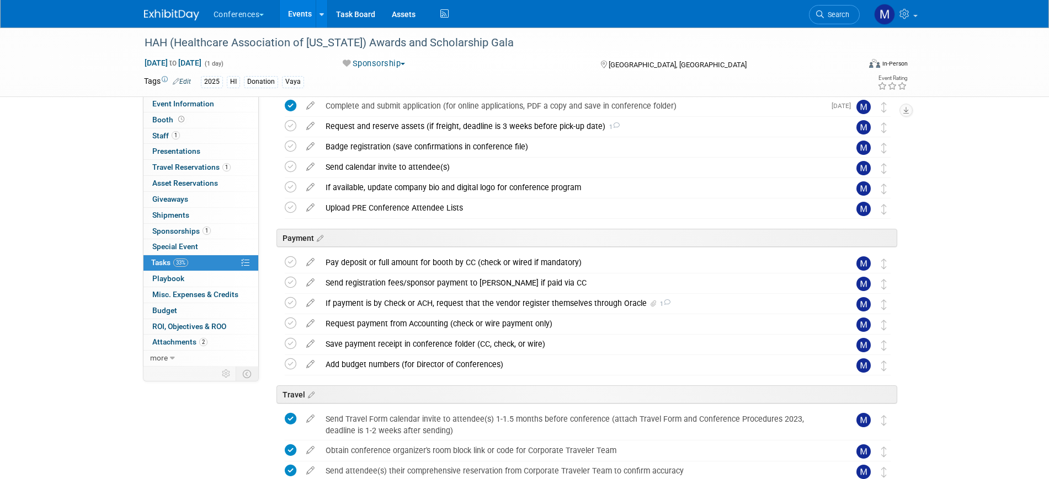
scroll to position [138, 0]
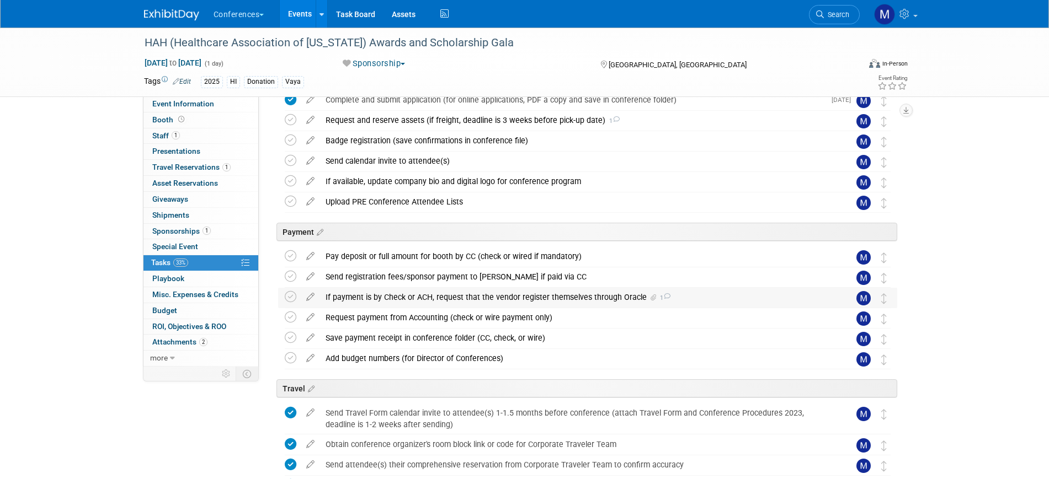
click at [375, 300] on div "If payment is by Check or ACH, request that the vendor register themselves thro…" at bounding box center [577, 297] width 514 height 19
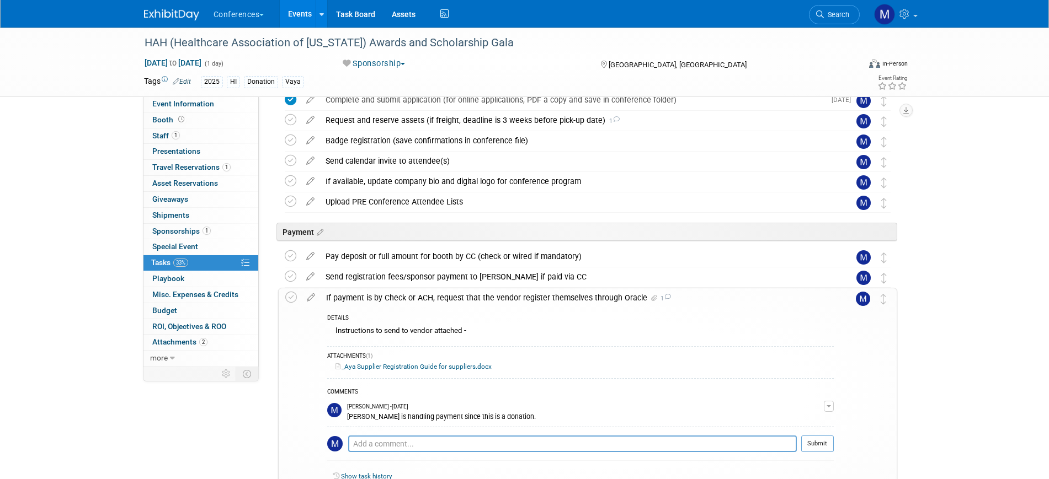
click at [394, 369] on link "_Aya Supplier Registration Guide for suppliers.docx" at bounding box center [413, 367] width 156 height 8
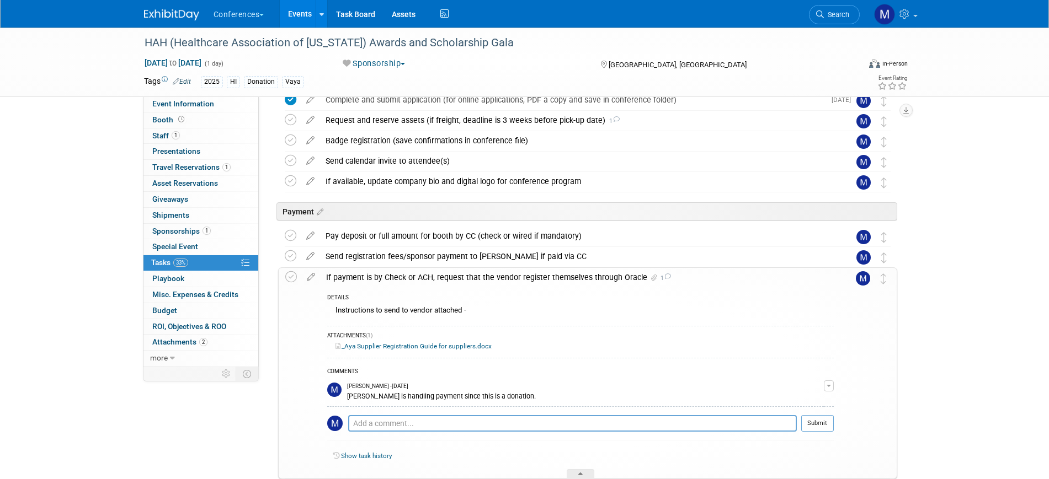
click at [307, 275] on icon at bounding box center [310, 275] width 19 height 14
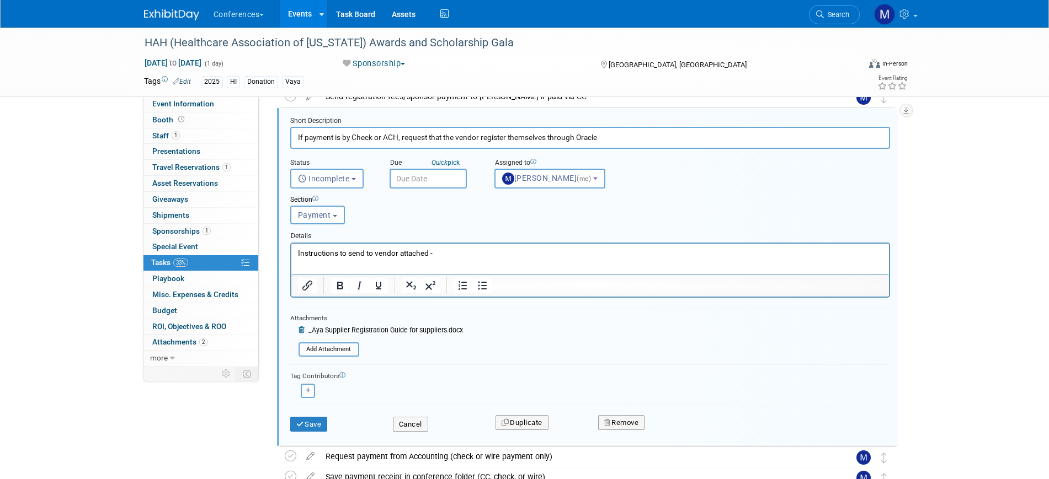
scroll to position [382, 0]
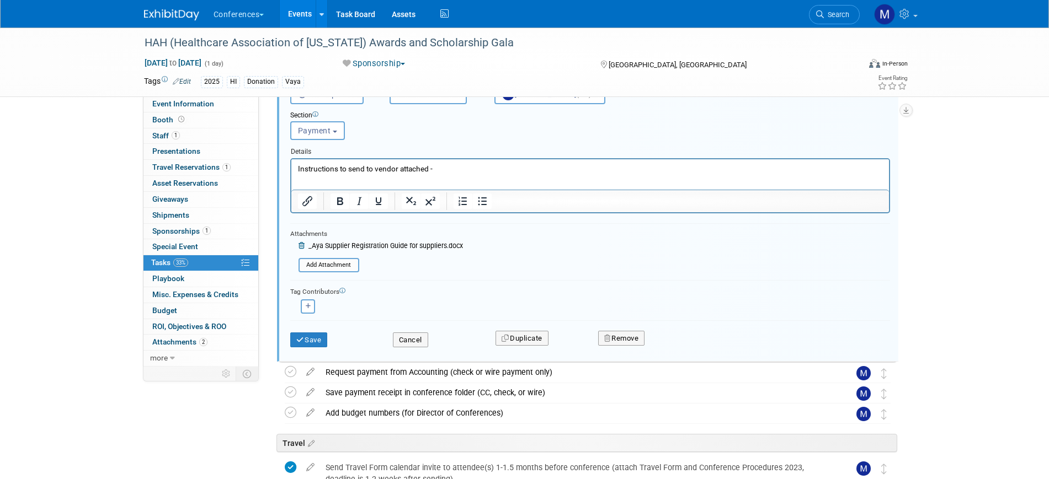
click at [302, 245] on icon at bounding box center [302, 246] width 8 height 7
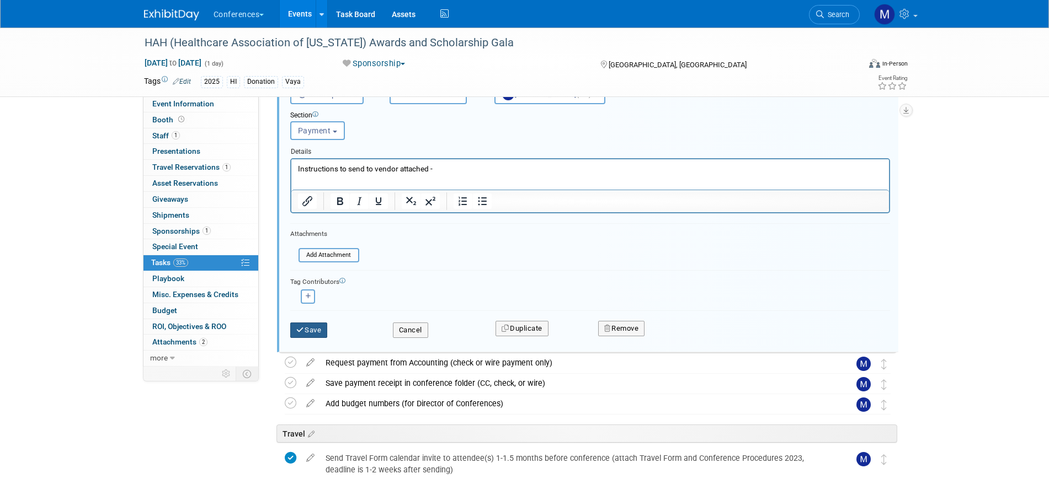
click at [312, 331] on button "Save" at bounding box center [309, 330] width 38 height 15
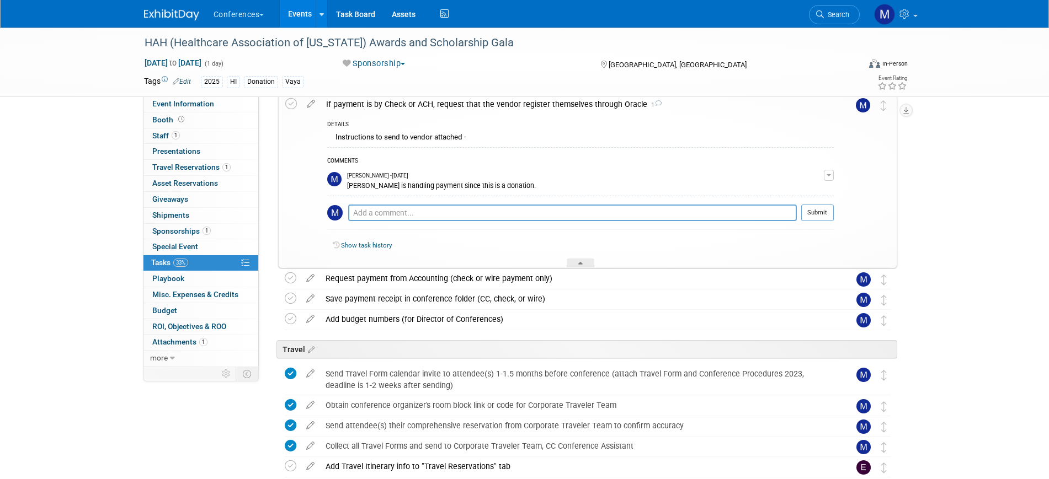
scroll to position [244, 0]
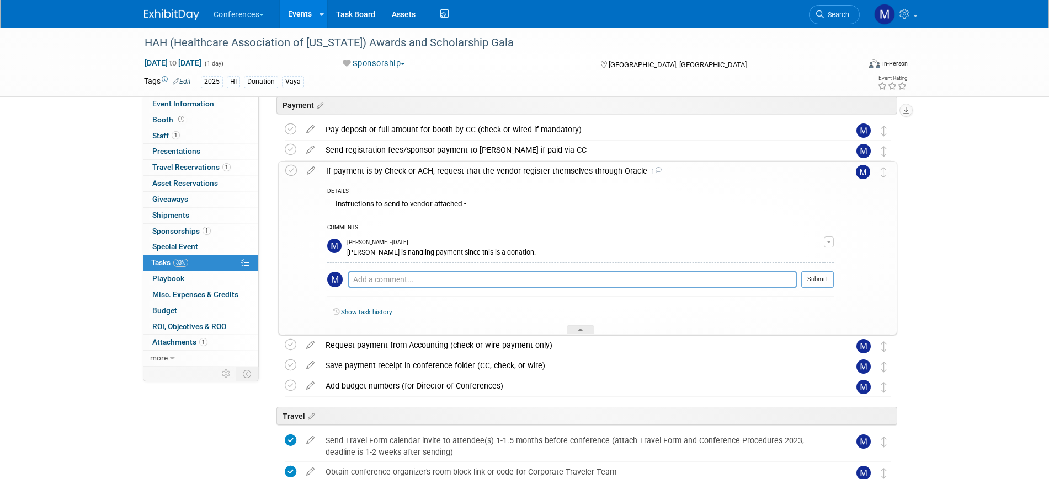
drag, startPoint x: 532, startPoint y: 253, endPoint x: 340, endPoint y: 250, distance: 192.0
click at [340, 250] on tr "Marygrace LeGros - Yesterday Tamara Salman is handling payment since this is a …" at bounding box center [580, 248] width 506 height 28
click at [341, 250] on td at bounding box center [337, 248] width 20 height 28
drag, startPoint x: 348, startPoint y: 253, endPoint x: 529, endPoint y: 259, distance: 181.6
click at [529, 259] on td "Marygrace LeGros - Yesterday Tamara Salman is handling payment since this is a …" at bounding box center [585, 248] width 477 height 28
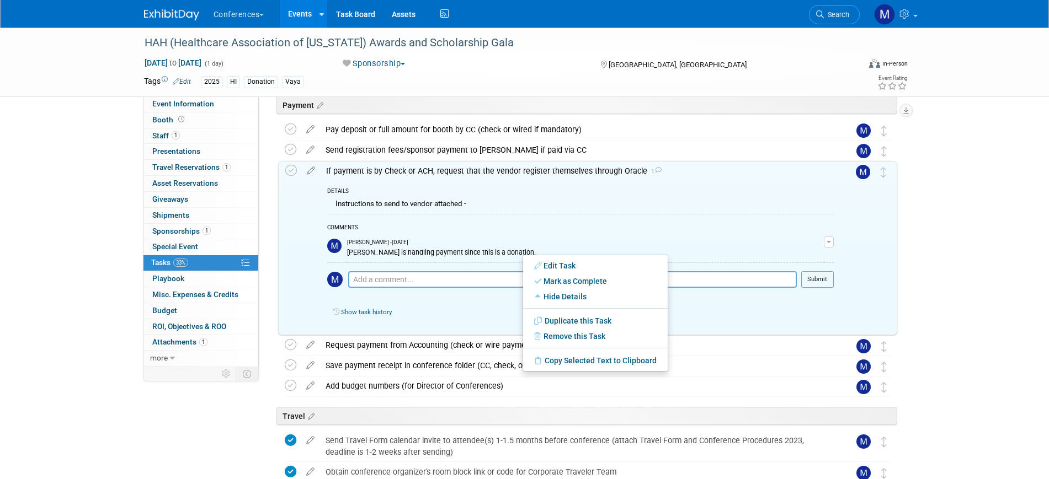
click at [437, 224] on div "COMMENTS Marygrace LeGros - Yesterday Tamara Salman is handling payment since t…" at bounding box center [580, 258] width 506 height 88
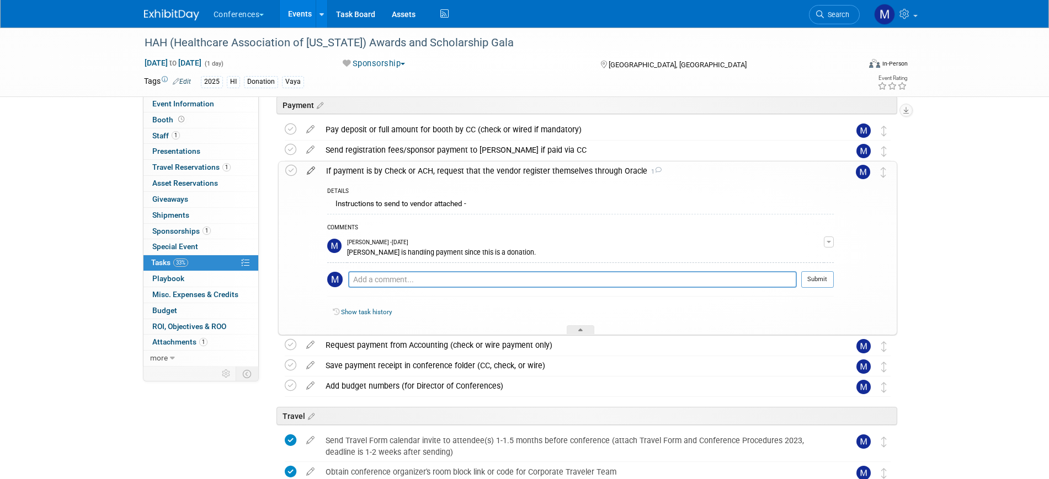
click at [310, 169] on icon at bounding box center [310, 169] width 19 height 14
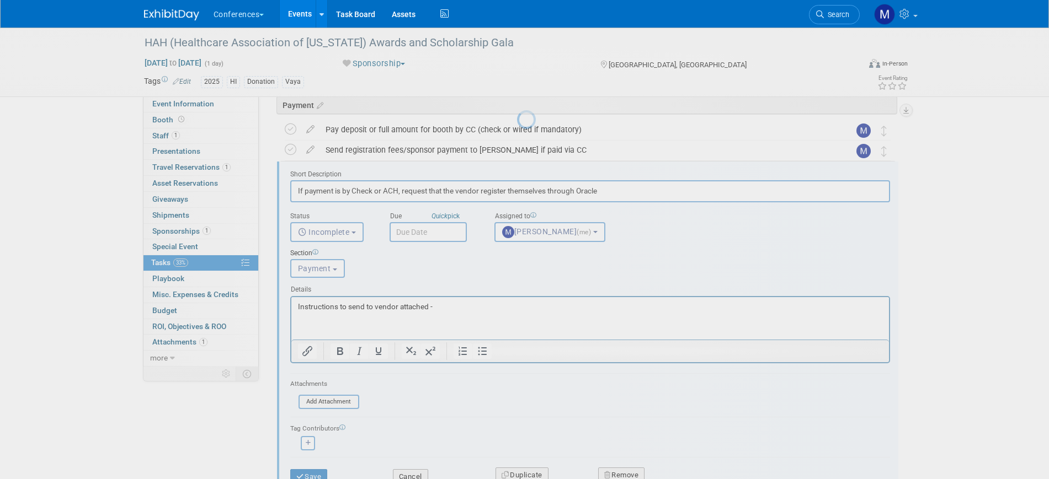
scroll to position [0, 0]
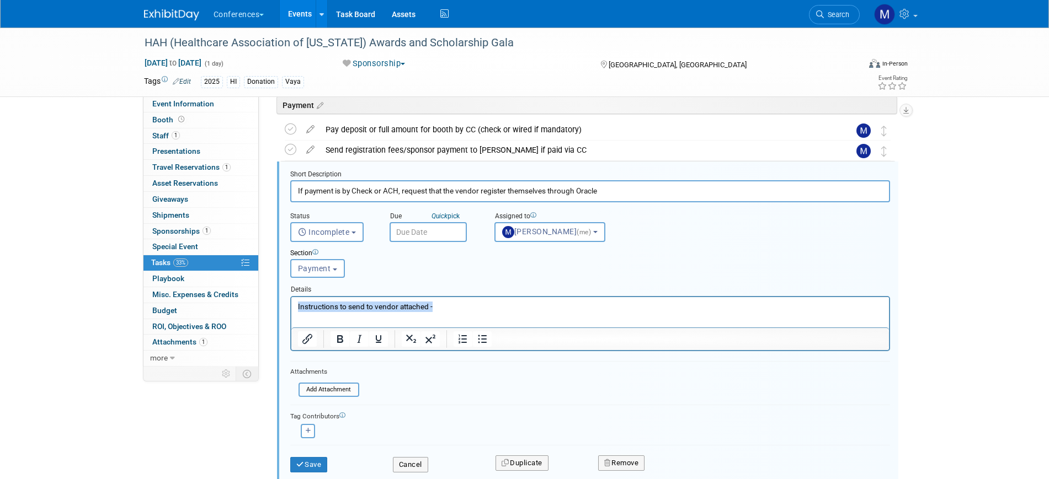
drag, startPoint x: 441, startPoint y: 303, endPoint x: 243, endPoint y: 303, distance: 198.1
click at [291, 303] on html "Instructions to send to vendor attached -" at bounding box center [589, 304] width 597 height 15
copy p "Instructions to send to vendor attached -"
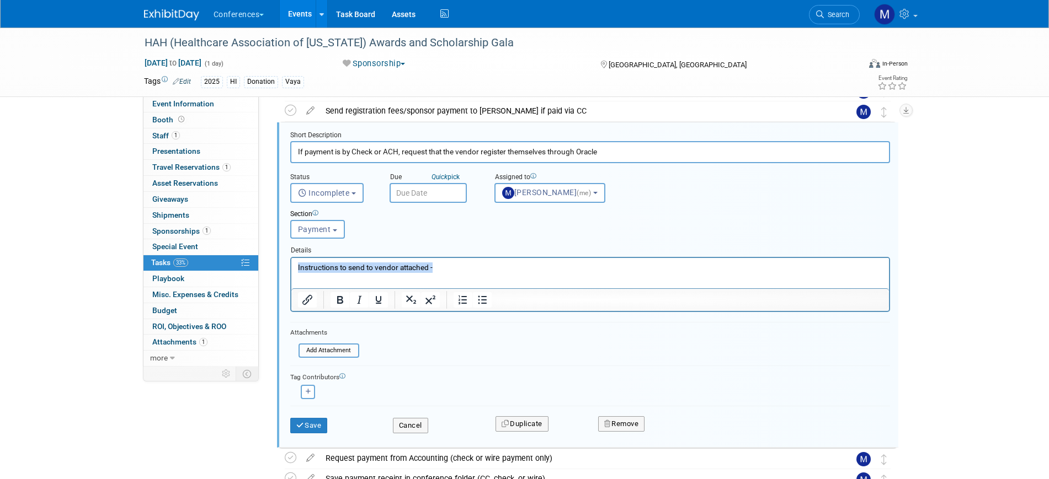
scroll to position [313, 0]
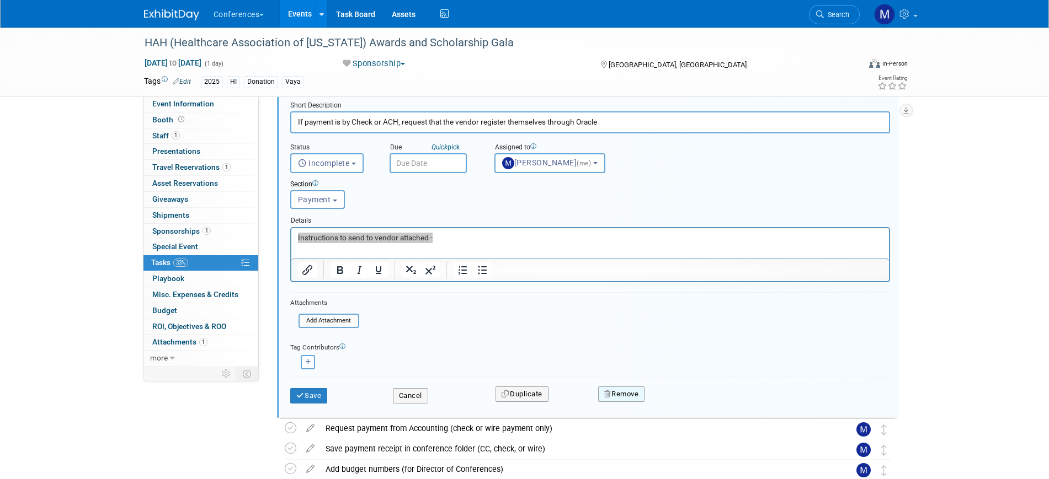
click at [631, 396] on button "Remove" at bounding box center [621, 394] width 47 height 15
click at [679, 401] on link "Yes" at bounding box center [684, 403] width 32 height 18
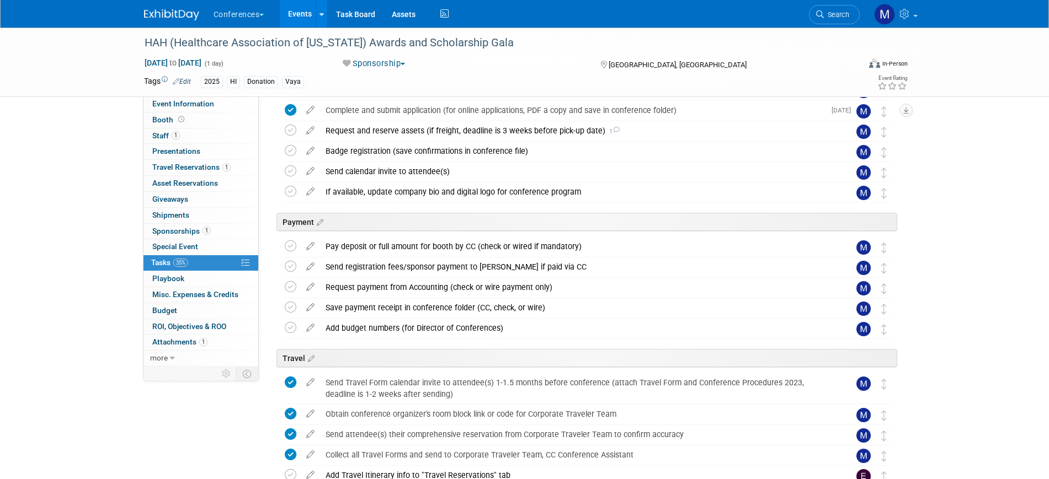
scroll to position [104, 0]
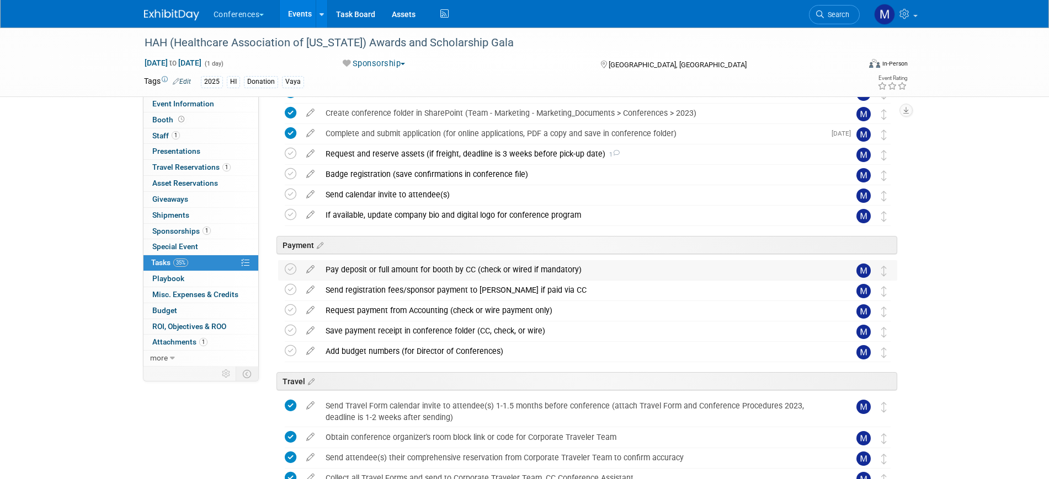
click at [353, 268] on div "Pay deposit or full amount for booth by CC (check or wired if mandatory)" at bounding box center [577, 269] width 514 height 19
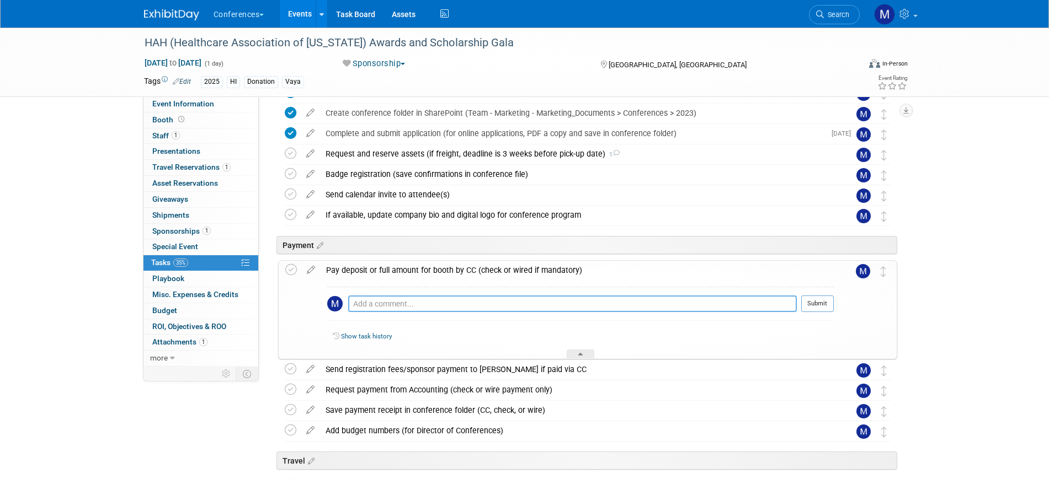
click at [378, 300] on textarea at bounding box center [572, 304] width 449 height 17
paste textarea "Instructions to send to vendor attached -"
type textarea "Instructions to send to vendor attached -"
drag, startPoint x: 519, startPoint y: 303, endPoint x: 225, endPoint y: 296, distance: 294.1
click at [227, 297] on div "Event Information Event Info Booth Booth 1 Staff 1 Staff 0 Presentations 0 Pres…" at bounding box center [525, 333] width 778 height 820
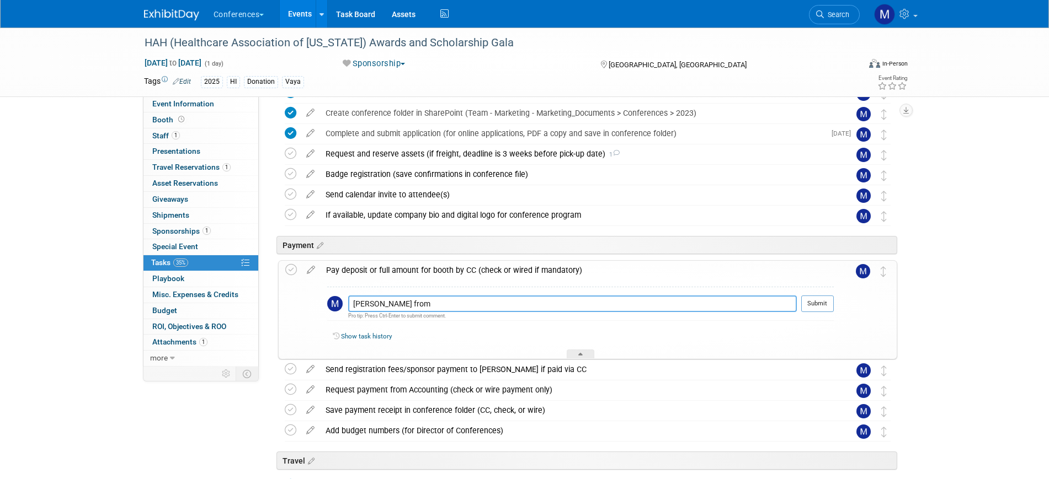
click at [419, 296] on textarea "Tamara from" at bounding box center [572, 304] width 449 height 17
paste textarea "Corporate Social Responsibility team"
click at [546, 302] on textarea "Tamara from Corporate Social Responsibility team" at bounding box center [572, 304] width 449 height 17
type textarea "Tamara from Corporate Social Responsibility team is handling payment since this…"
click at [810, 308] on button "Submit" at bounding box center [817, 304] width 33 height 17
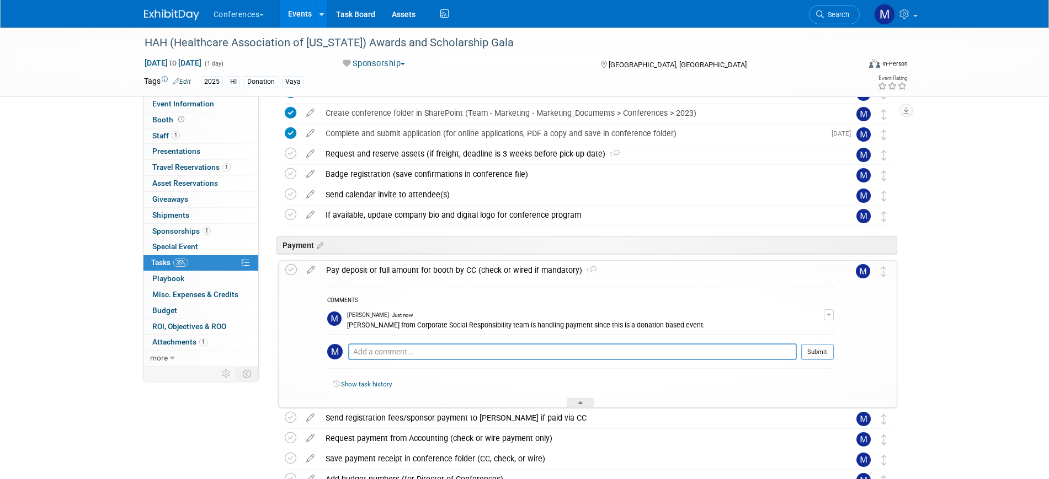
click at [440, 272] on div "Pay deposit or full amount for booth by CC (check or wired if mandatory) 1" at bounding box center [577, 270] width 513 height 19
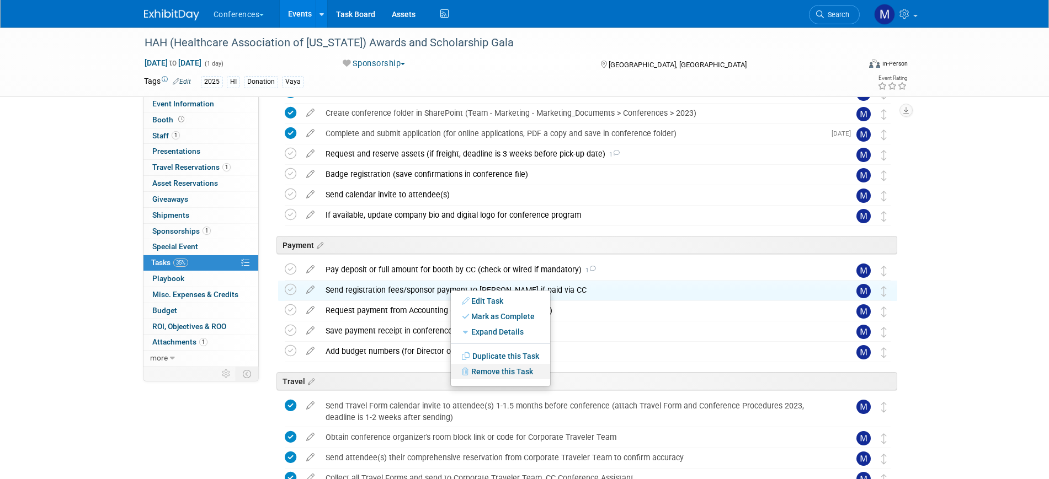
click at [503, 372] on link "Remove this Task" at bounding box center [500, 371] width 99 height 15
click at [590, 385] on link "Yes" at bounding box center [591, 381] width 32 height 18
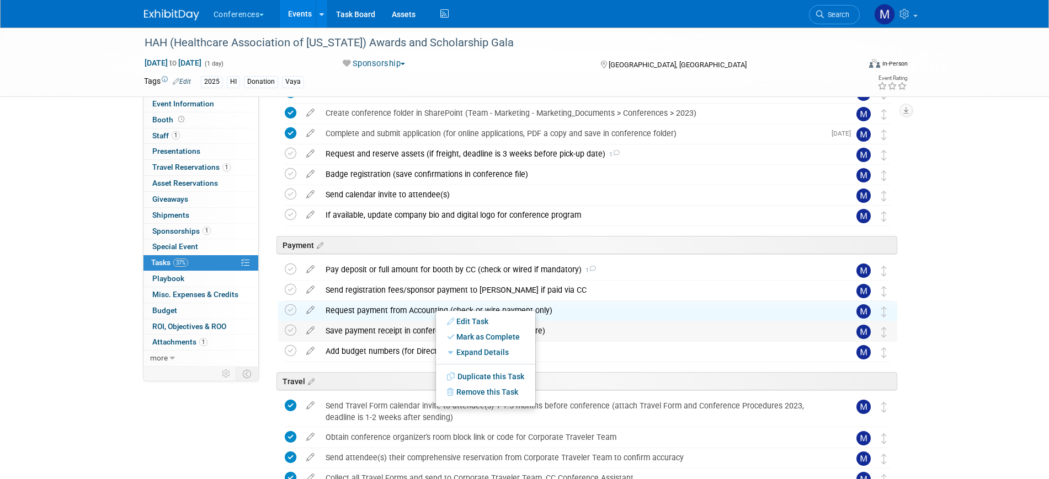
click at [350, 332] on div "Save payment receipt in conference folder (CC, check, or wire)" at bounding box center [577, 331] width 514 height 19
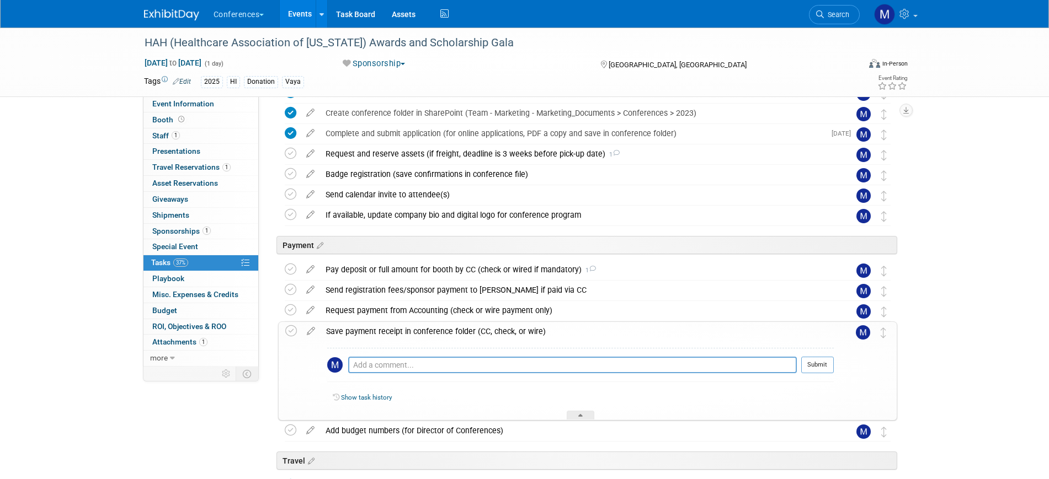
click at [350, 332] on div "Save payment receipt in conference folder (CC, check, or wire)" at bounding box center [577, 331] width 513 height 19
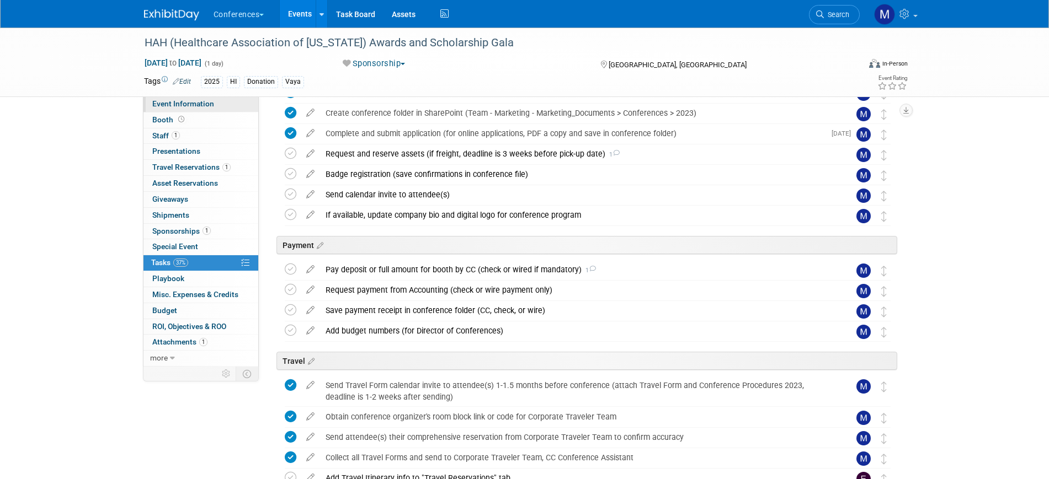
drag, startPoint x: 201, startPoint y: 119, endPoint x: 207, endPoint y: 110, distance: 10.3
click at [201, 119] on link "Booth" at bounding box center [200, 120] width 115 height 15
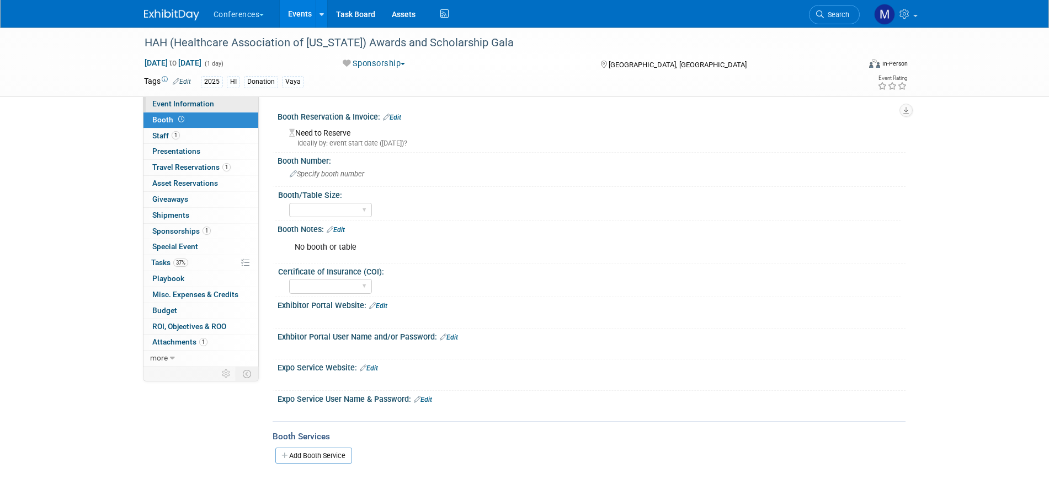
click at [212, 104] on link "Event Information" at bounding box center [200, 104] width 115 height 15
select select "Vaya"
select select "Client-facing"
select select "[PERSON_NAME]"
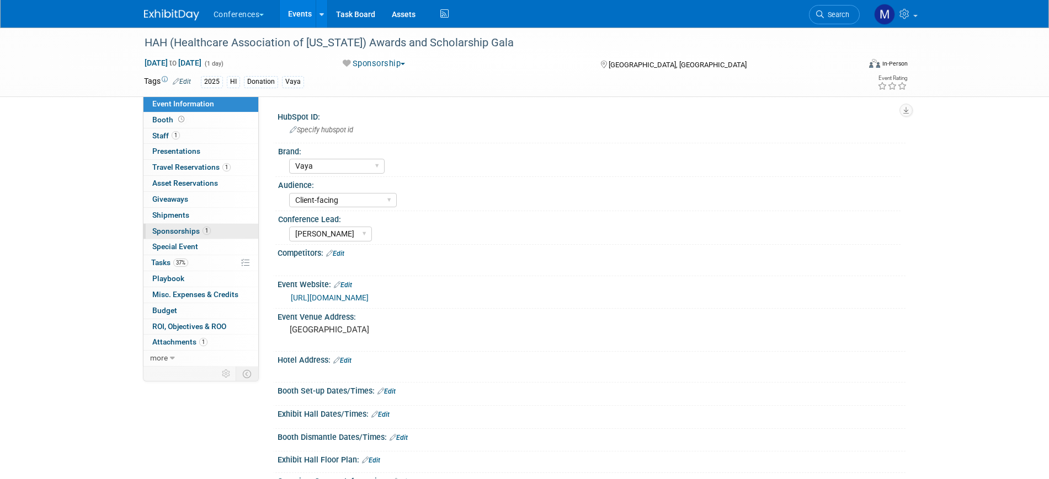
click at [197, 233] on span "Sponsorships 1" at bounding box center [181, 231] width 58 height 9
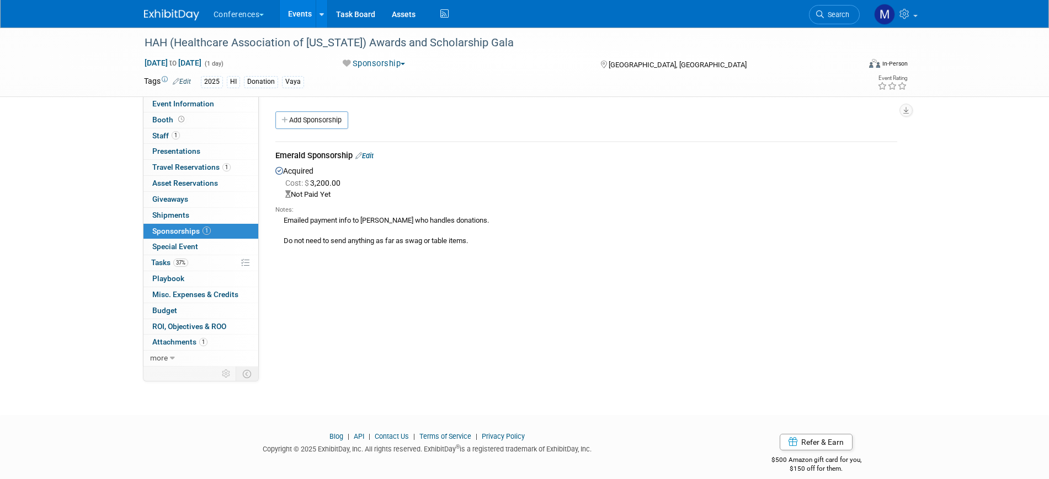
click at [372, 153] on link "Edit" at bounding box center [364, 156] width 18 height 8
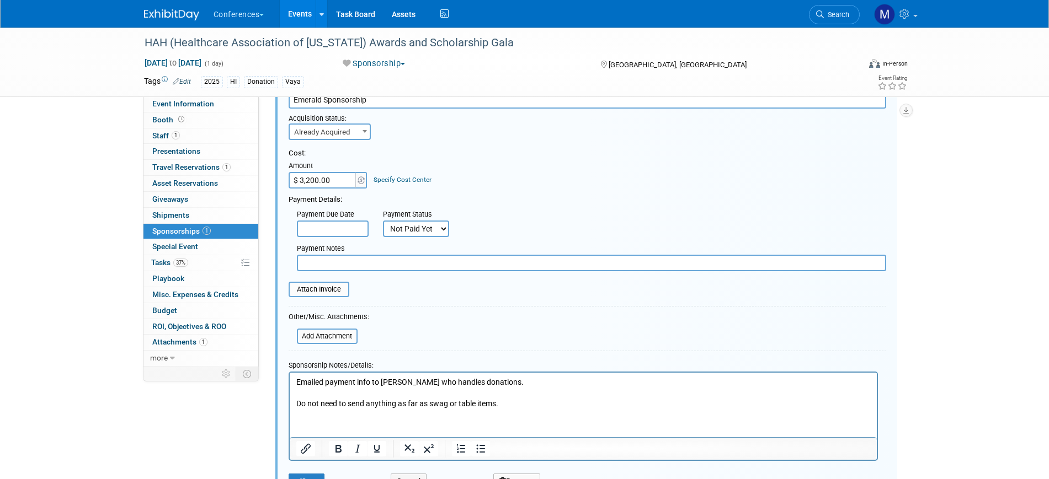
scroll to position [154, 0]
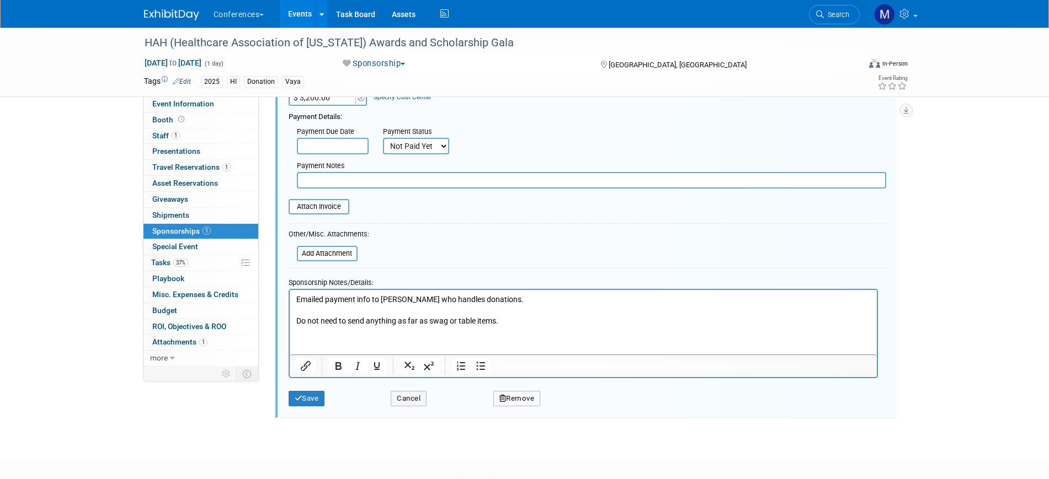
click at [295, 298] on body "Emailed payment info to Tamara Salman who handles donations. Do not need to sen…" at bounding box center [582, 310] width 575 height 33
click at [381, 295] on p "Donation event. Not a typial conference. Emailed payment info to Tamara Salman …" at bounding box center [583, 310] width 574 height 33
click at [310, 402] on button "Save" at bounding box center [307, 398] width 36 height 15
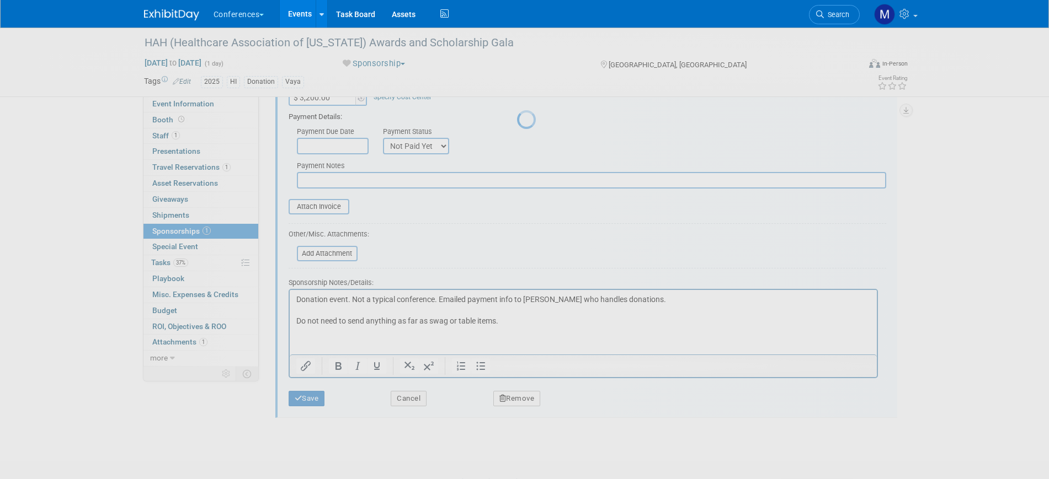
scroll to position [13, 0]
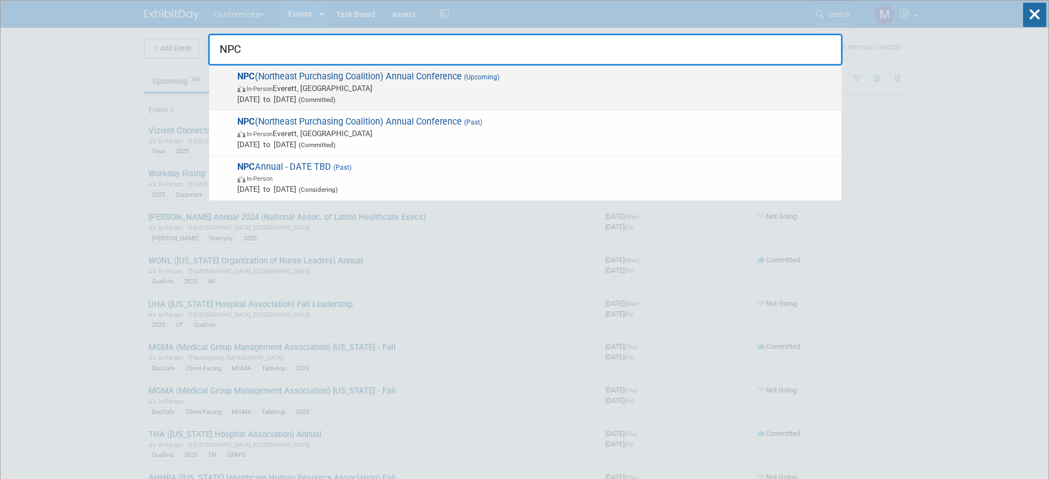
type input "NPC"
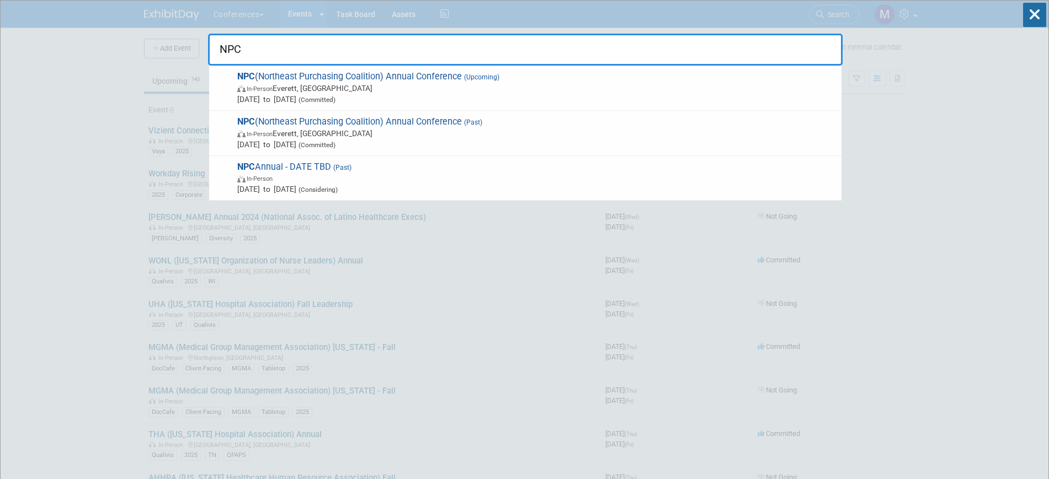
click at [383, 95] on span "[DATE] to [DATE] (Committed)" at bounding box center [536, 99] width 599 height 11
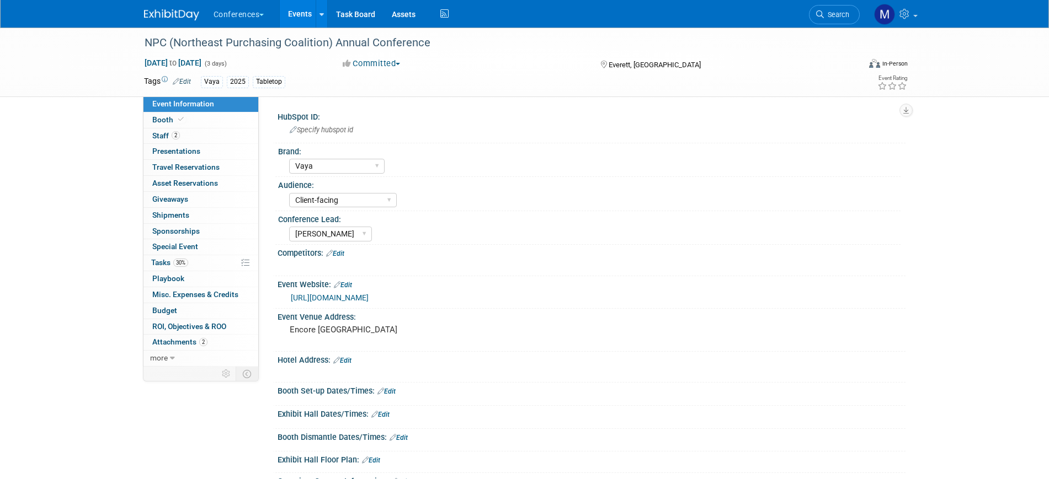
select select "Vaya"
select select "Client-facing"
select select "[PERSON_NAME]"
click at [167, 260] on span "Tasks 30%" at bounding box center [169, 262] width 37 height 9
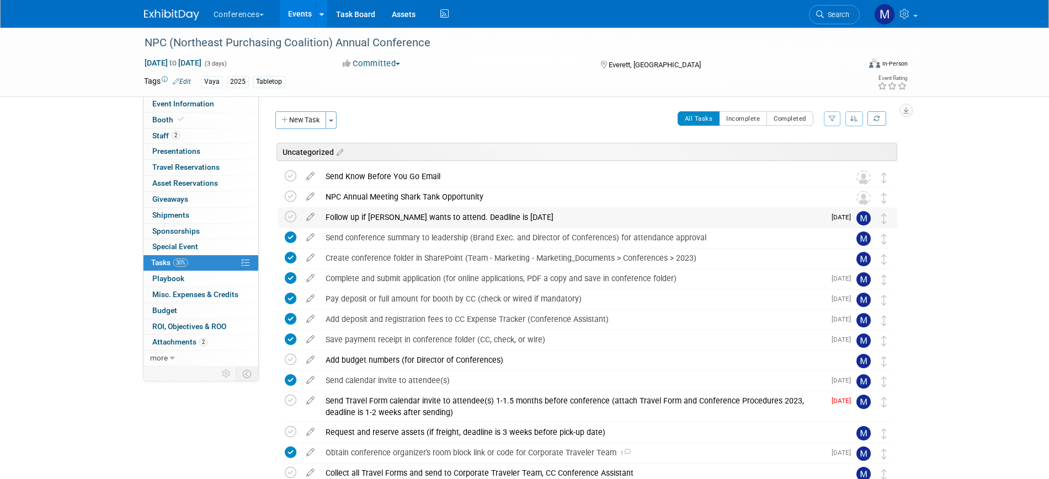
click at [408, 214] on div "Follow up if [PERSON_NAME] wants to attend. Deadline is [DATE]" at bounding box center [572, 217] width 505 height 19
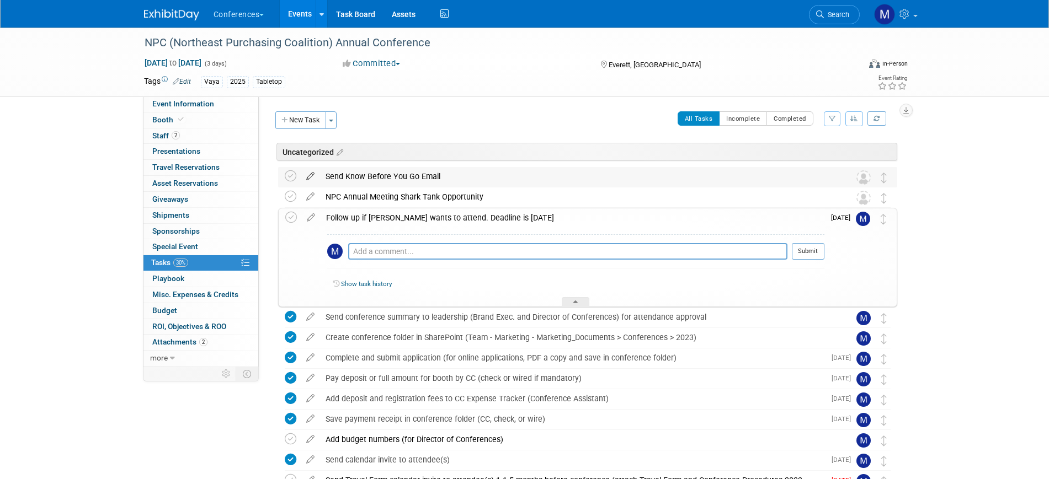
click at [308, 178] on icon at bounding box center [310, 174] width 19 height 14
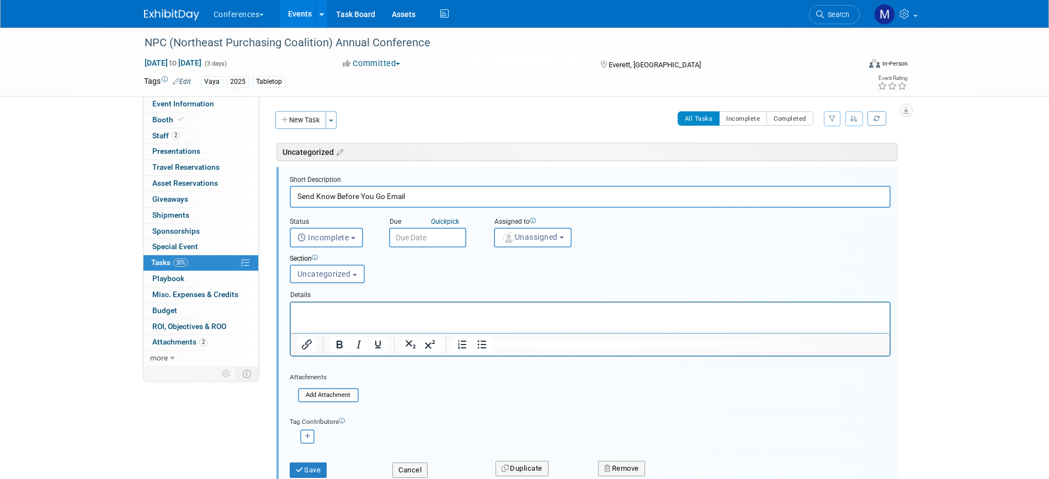
scroll to position [6, 0]
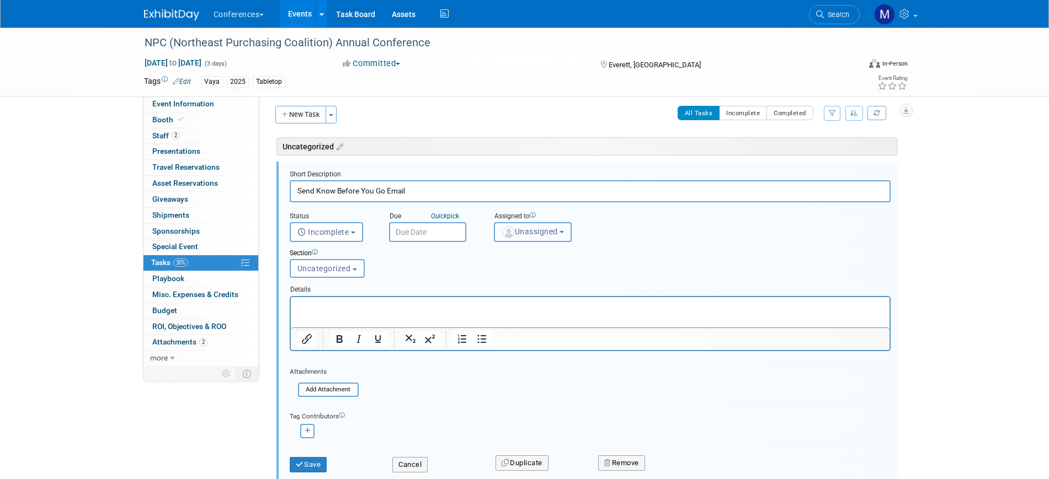
click at [541, 238] on button "Unassigned" at bounding box center [533, 232] width 78 height 20
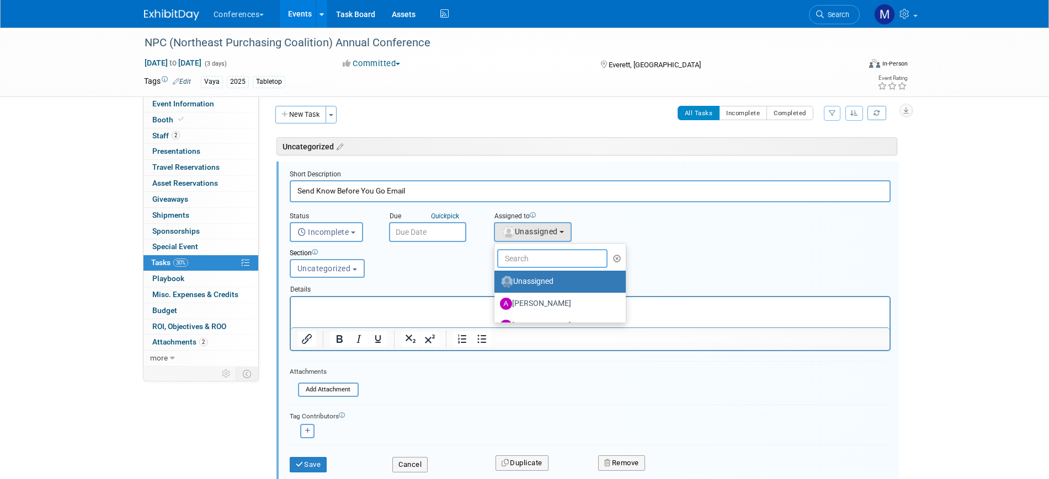
click at [537, 253] on input "text" at bounding box center [552, 258] width 110 height 19
type input "mar"
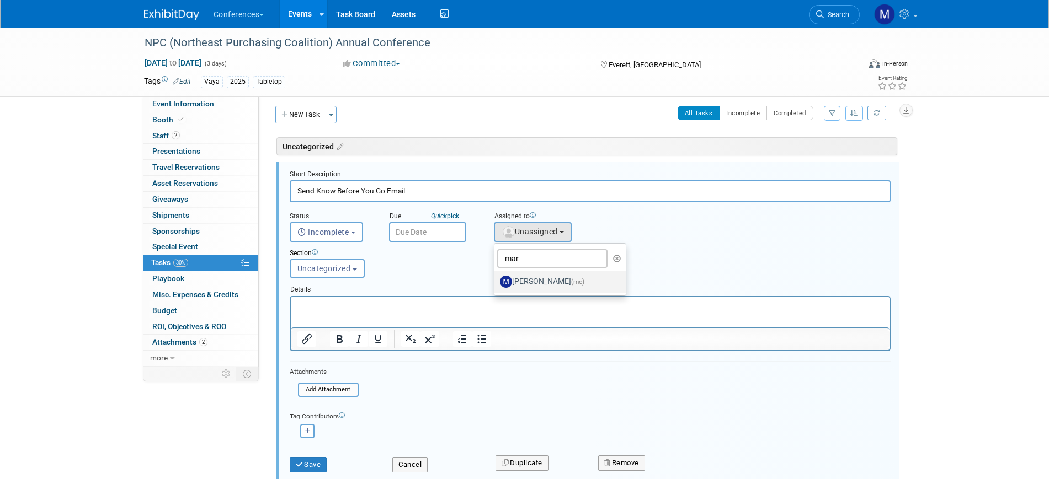
click at [547, 277] on label "[PERSON_NAME] (me)" at bounding box center [557, 282] width 115 height 18
click at [496, 277] on input "[PERSON_NAME] (me)" at bounding box center [492, 280] width 7 height 7
select select "44aca64b-5a90-4919-a819-d2f91ad54103"
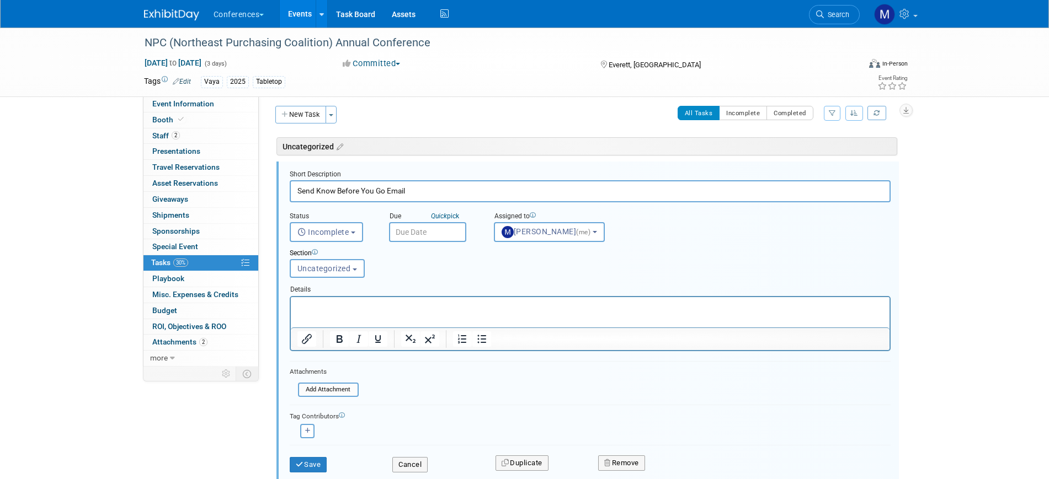
click at [417, 237] on input "text" at bounding box center [427, 232] width 77 height 20
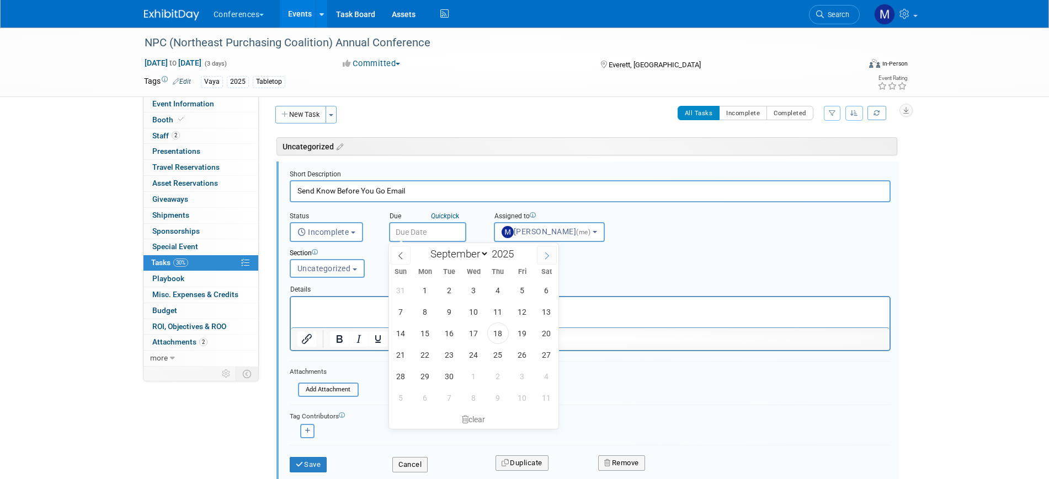
click at [547, 260] on span at bounding box center [547, 255] width 20 height 19
select select "10"
click at [481, 312] on span "5" at bounding box center [474, 312] width 22 height 22
type input "[DATE]"
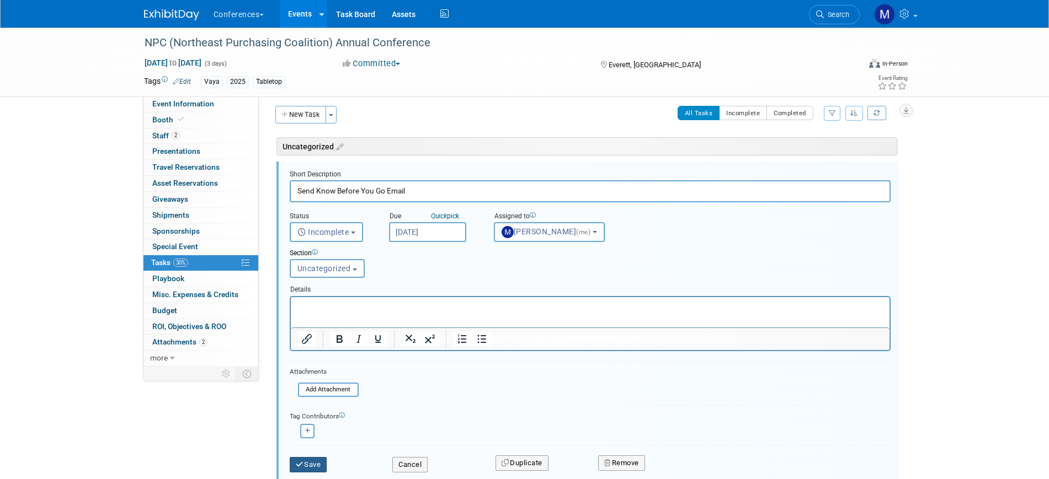
click at [321, 461] on button "Save" at bounding box center [309, 464] width 38 height 15
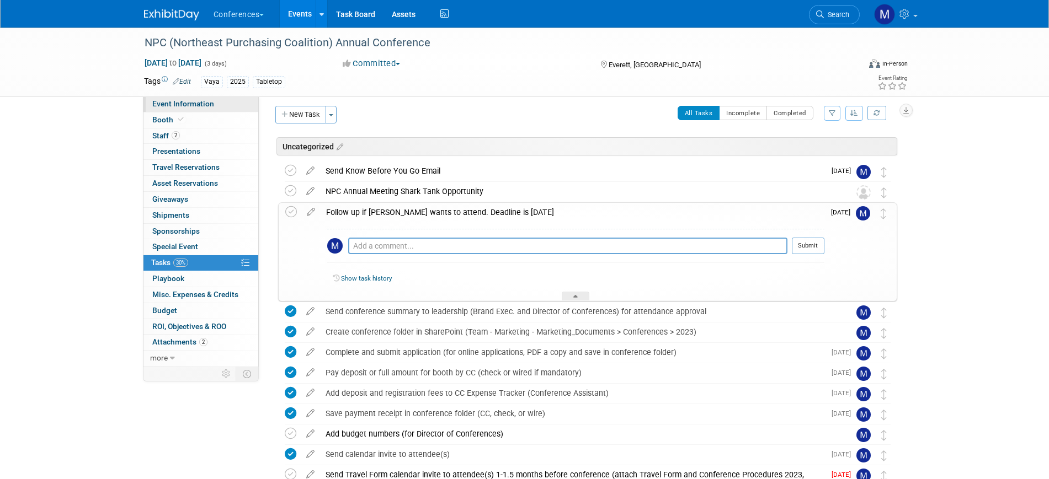
click at [186, 103] on span "Event Information" at bounding box center [183, 103] width 62 height 9
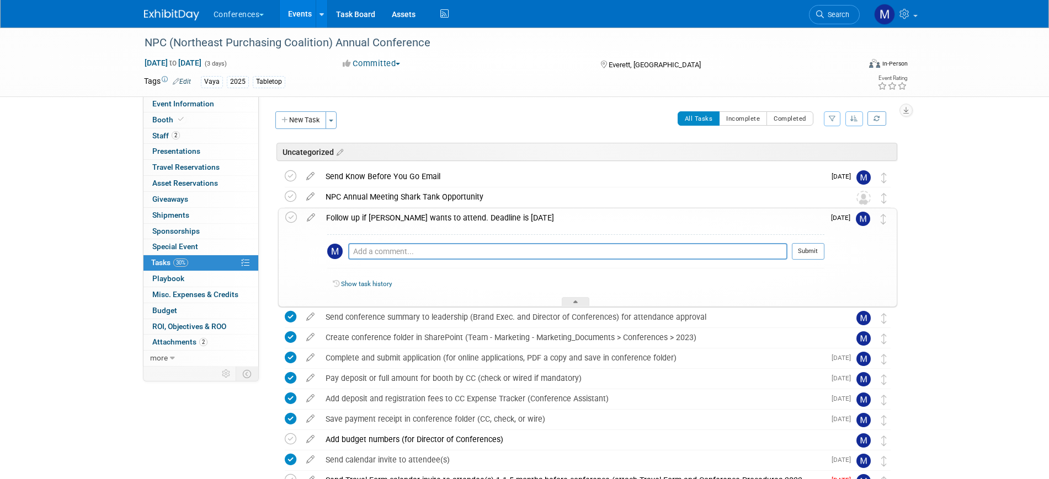
select select "Vaya"
select select "Client-facing"
select select "[PERSON_NAME]"
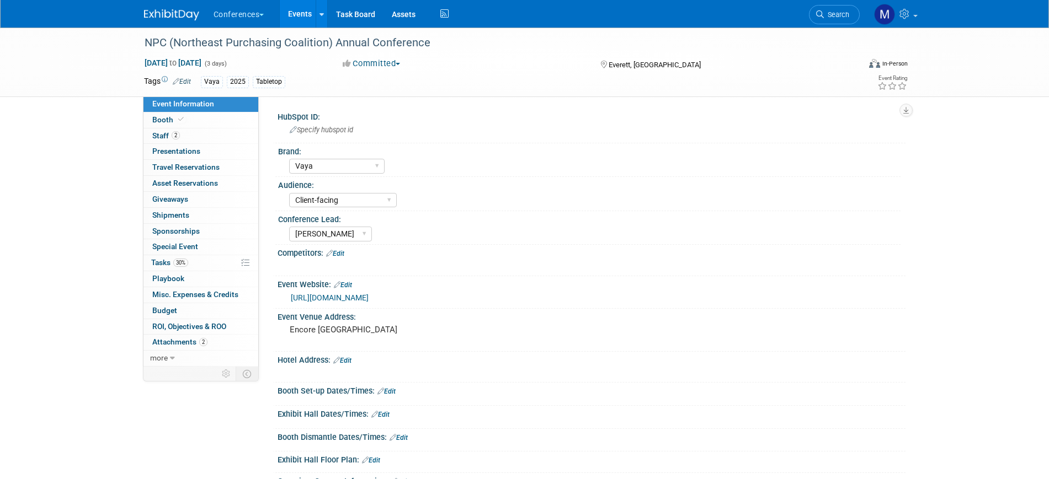
click at [369, 301] on link "https://web.cvent.com/event/7d23d29a-7198-4de4-9455-d50eb99927e8/summary" at bounding box center [330, 297] width 78 height 9
click at [183, 260] on span "30%" at bounding box center [180, 263] width 15 height 8
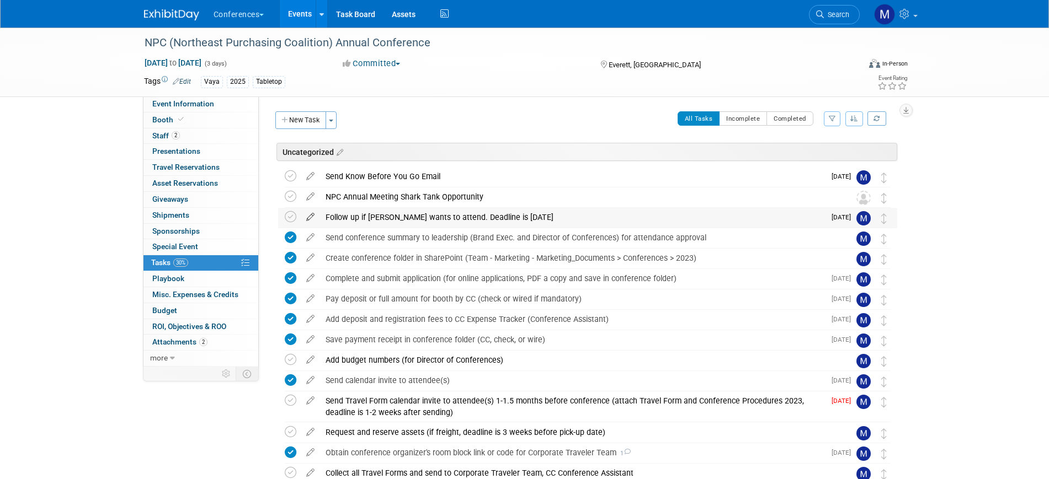
click at [309, 217] on icon at bounding box center [310, 215] width 19 height 14
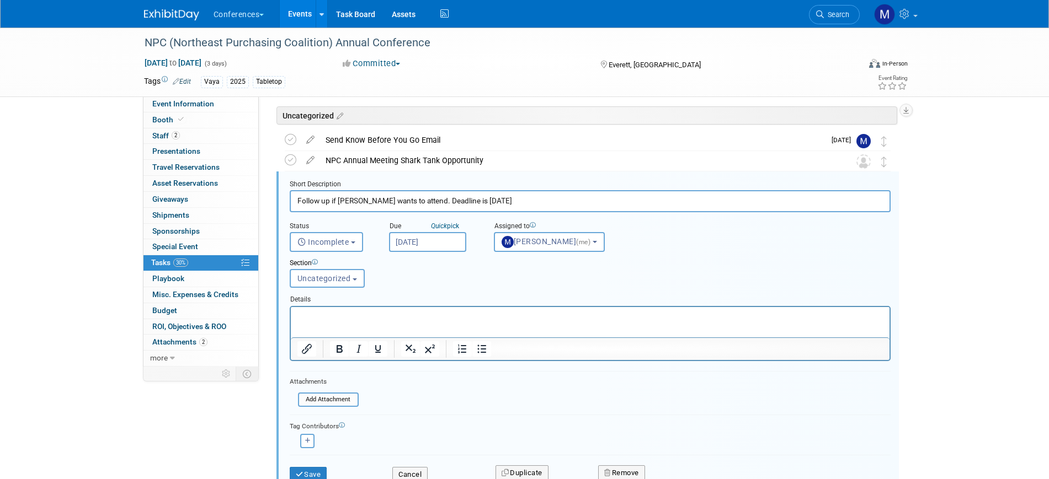
scroll to position [46, 0]
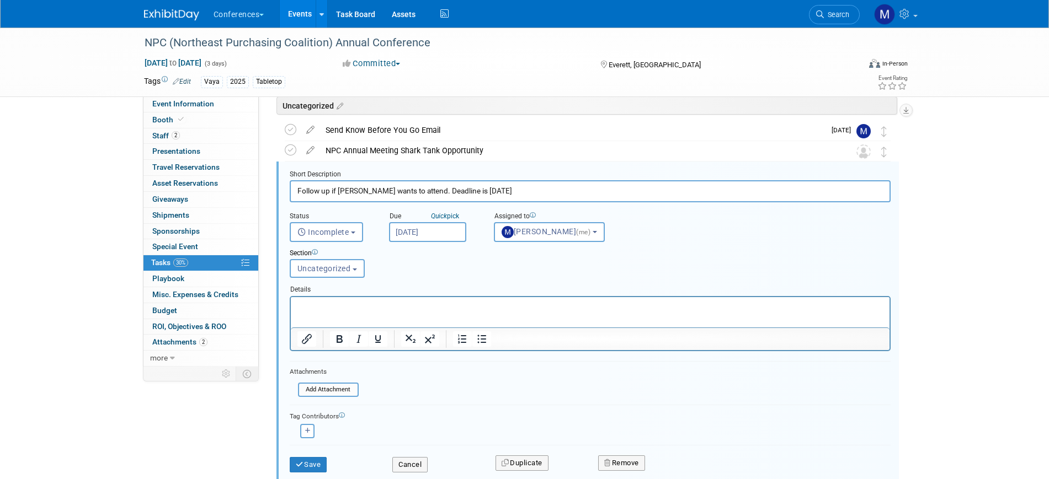
click at [410, 229] on input "Sep 24, 2025" at bounding box center [427, 232] width 77 height 20
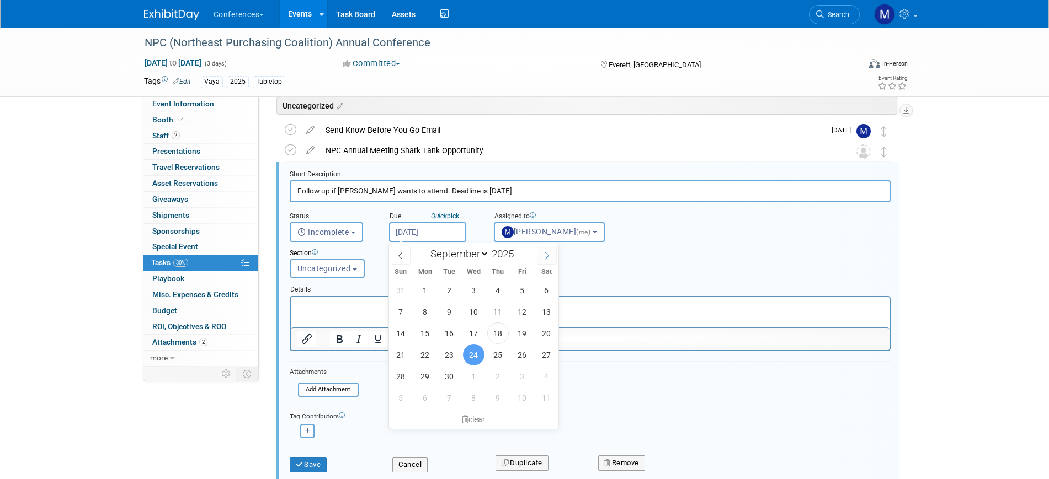
click at [551, 257] on icon at bounding box center [547, 256] width 8 height 8
select select "9"
click at [473, 286] on span "1" at bounding box center [474, 291] width 22 height 22
type input "Oct 1, 2025"
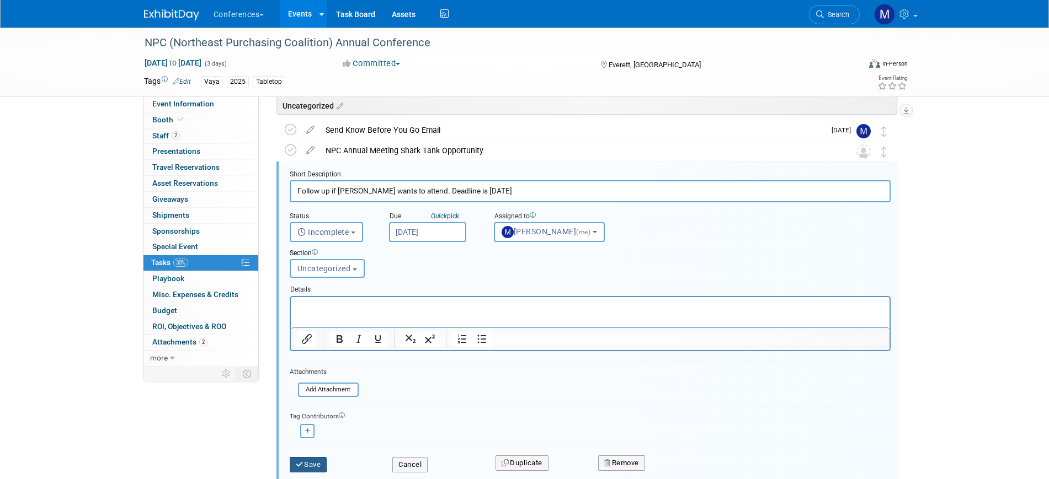
click at [307, 461] on button "Save" at bounding box center [309, 464] width 38 height 15
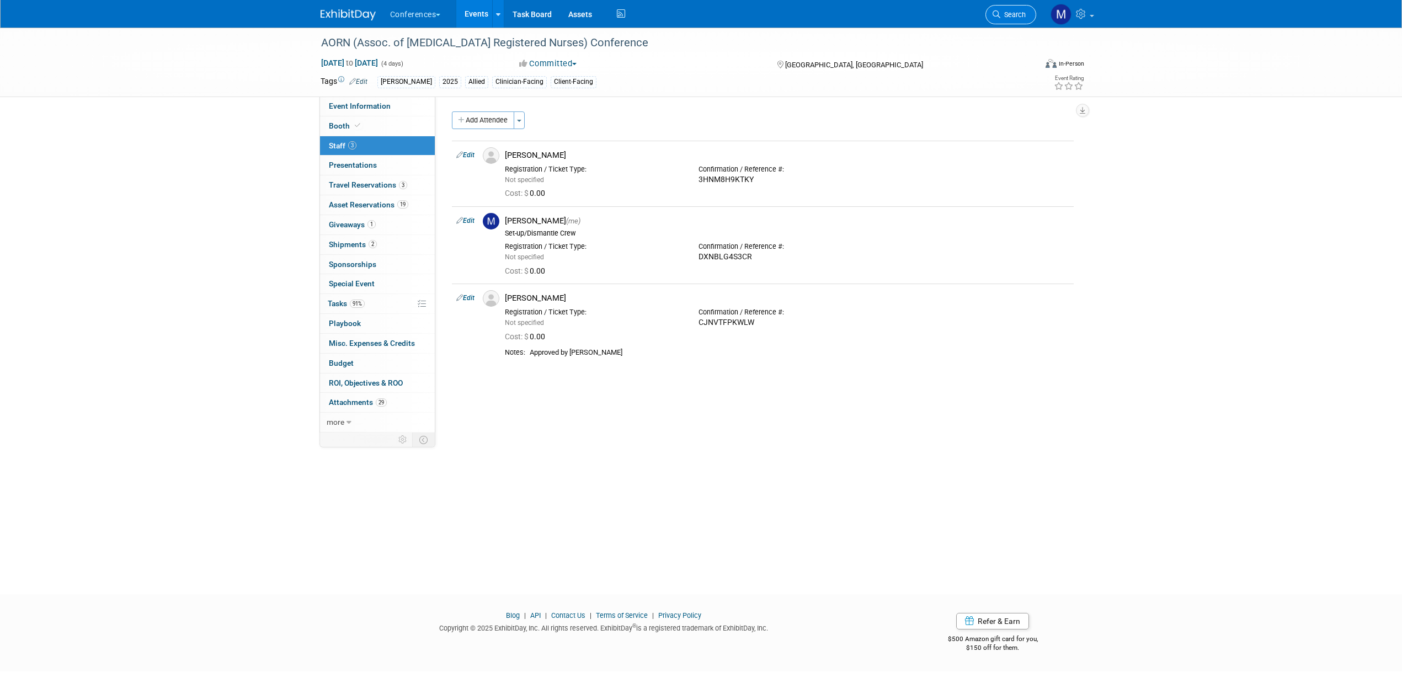
click at [1016, 18] on span "Search" at bounding box center [1012, 14] width 25 height 8
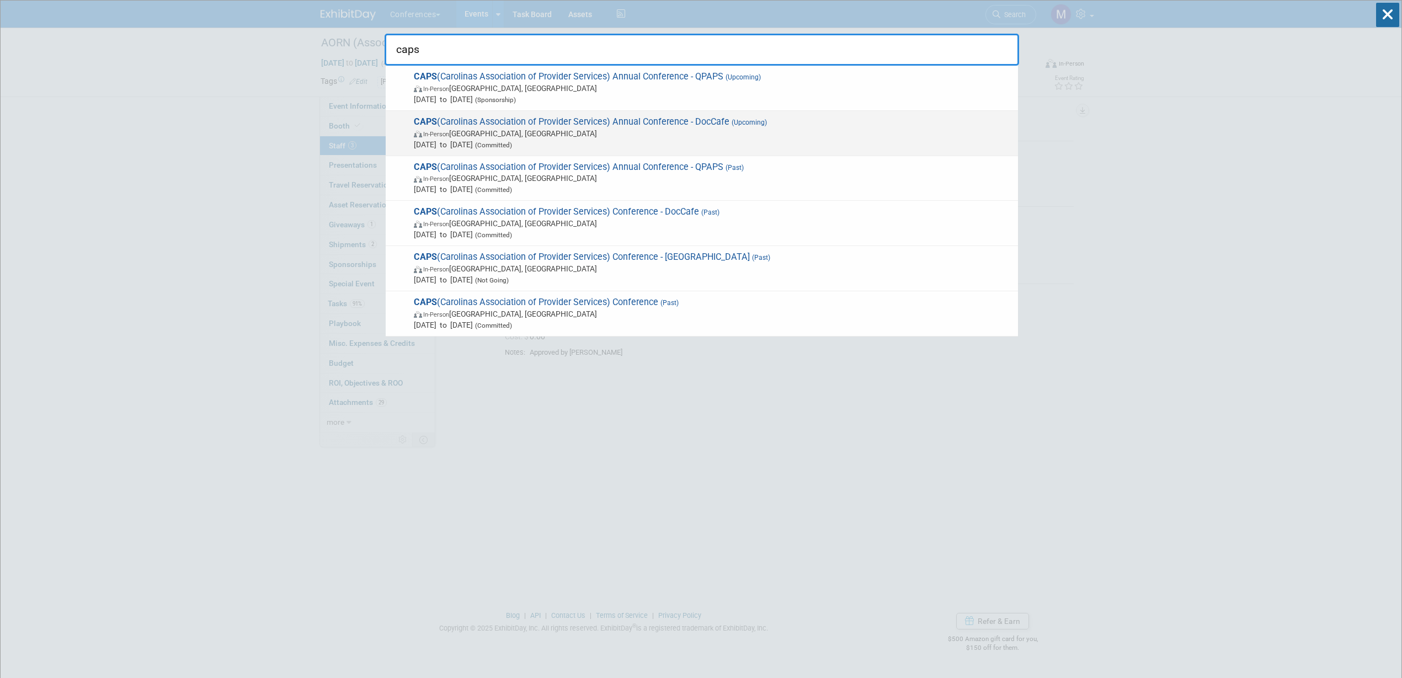
type input "caps"
click at [740, 126] on span "CAPS (Carolinas Association of Provider Services) Annual Conference - DocCafe (…" at bounding box center [711, 133] width 602 height 34
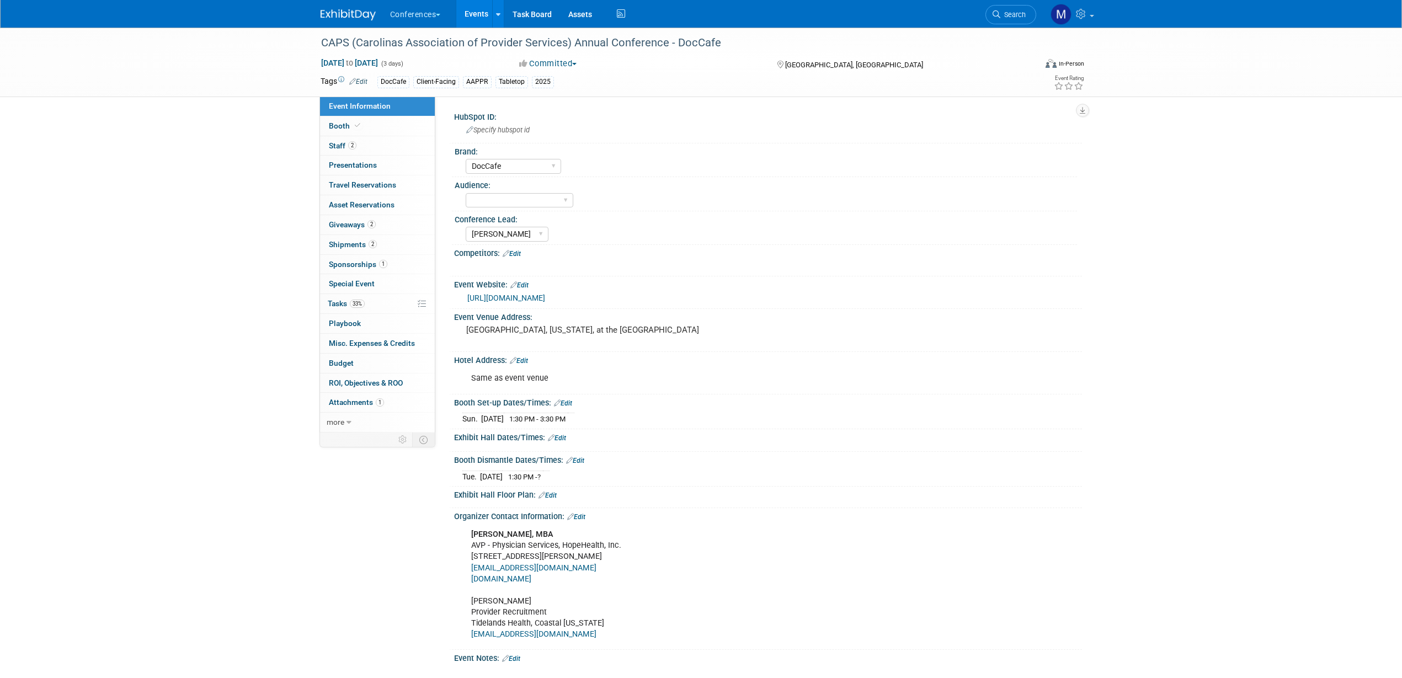
select select "DocCafe"
select select "[PERSON_NAME]"
click at [360, 148] on link "2 Staff 2" at bounding box center [377, 145] width 115 height 19
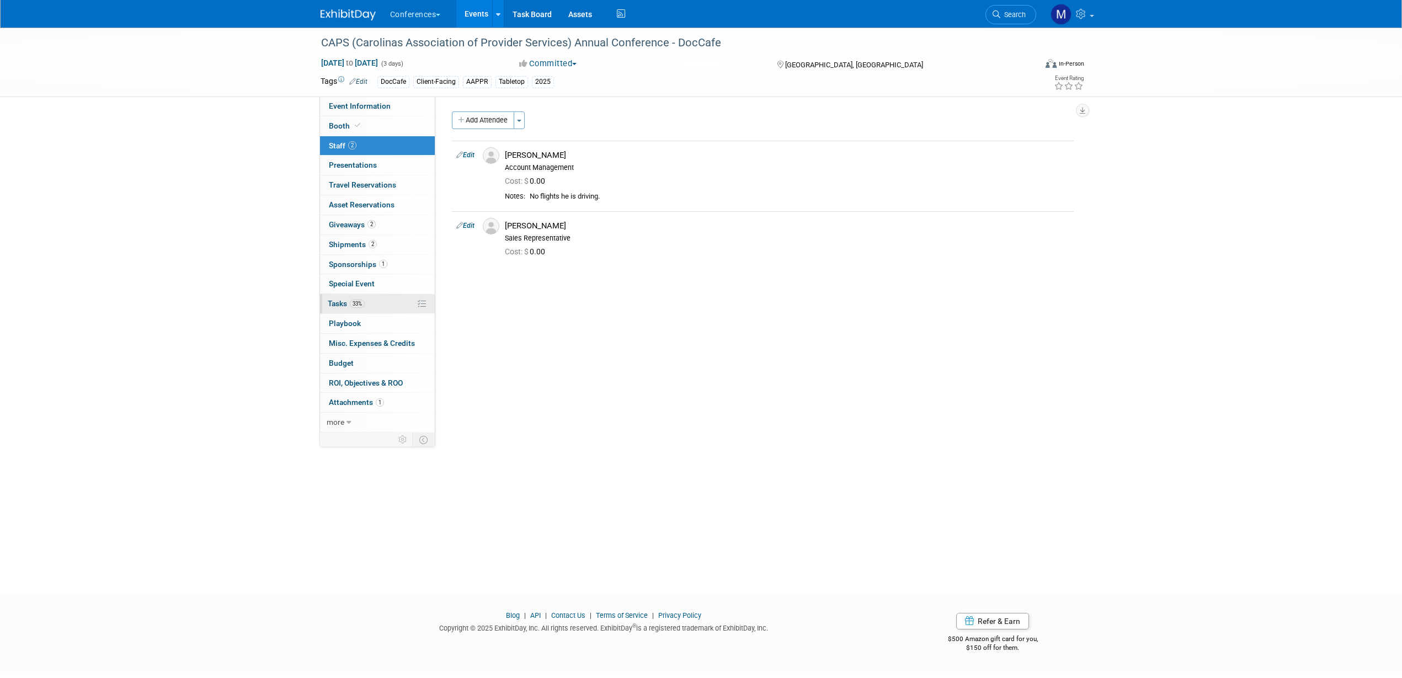
click at [348, 308] on link "33% Tasks 33%" at bounding box center [377, 303] width 115 height 19
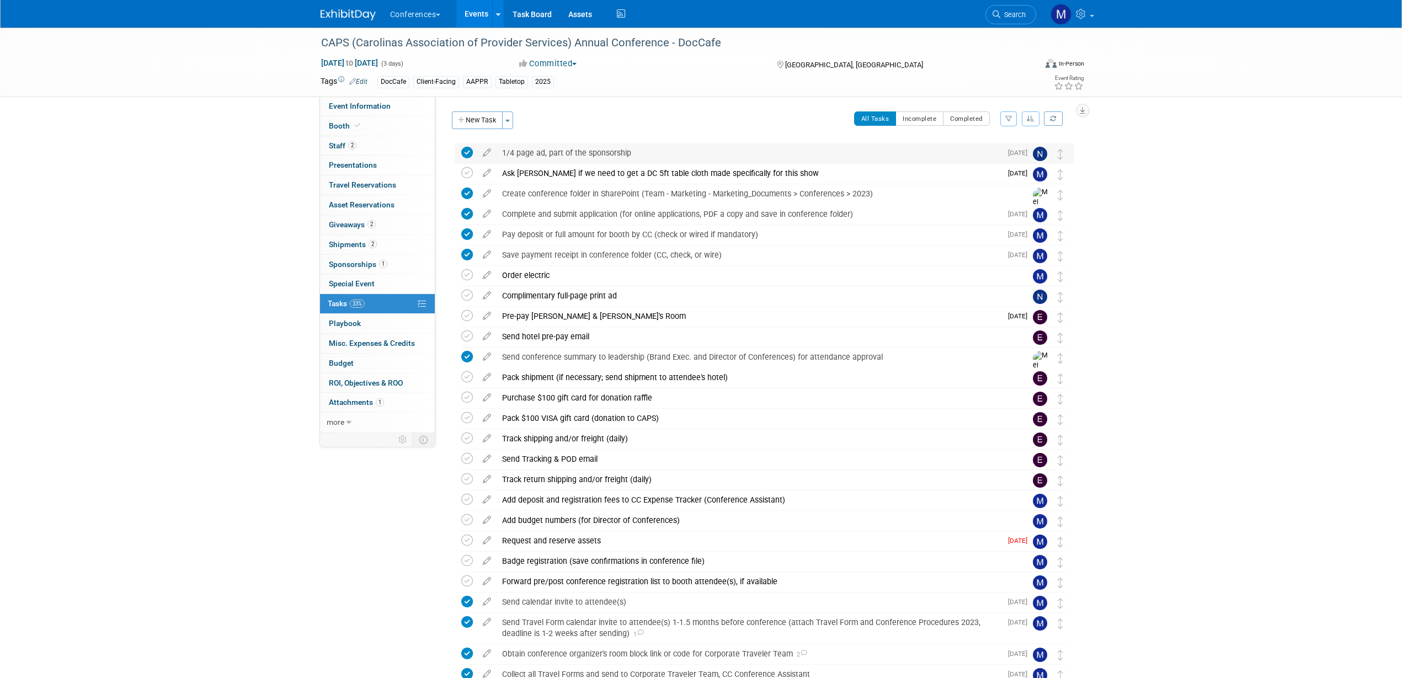
click at [594, 151] on div "1/4 page ad, part of the sponsorship" at bounding box center [749, 152] width 505 height 19
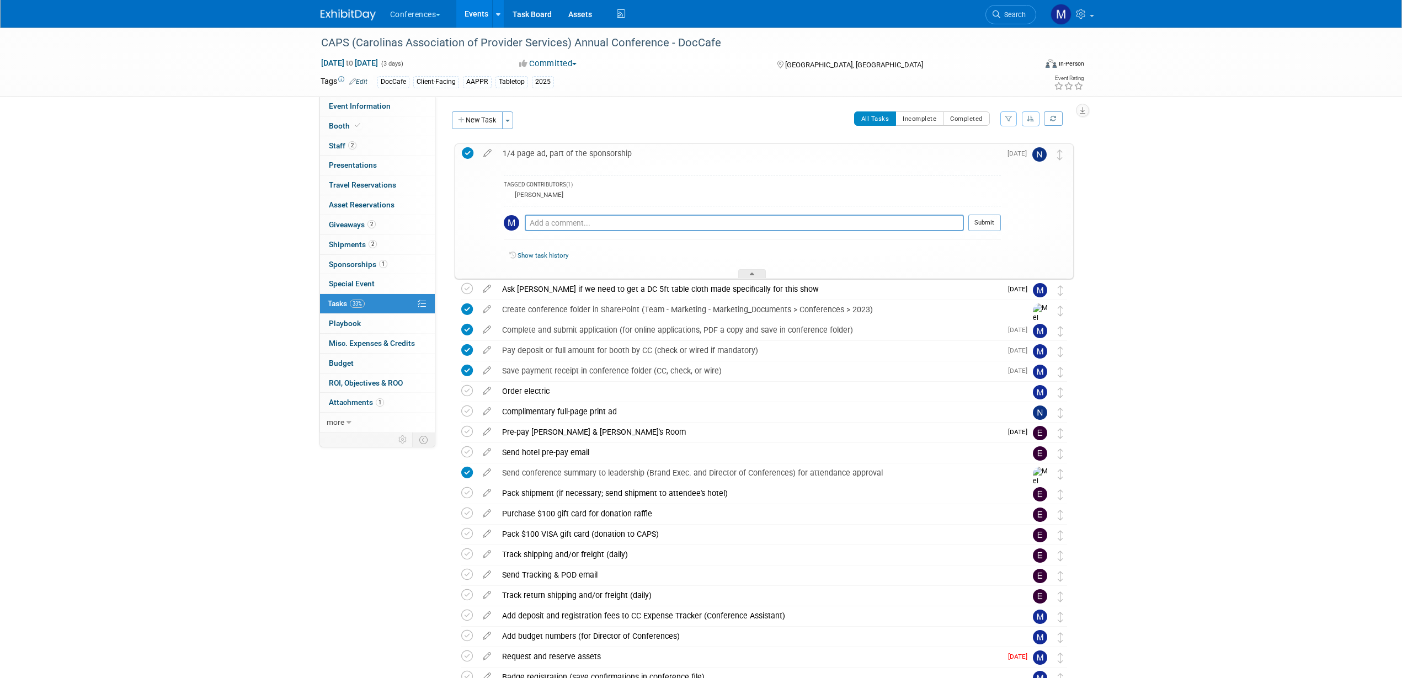
click at [594, 151] on div "1/4 page ad, part of the sponsorship" at bounding box center [749, 153] width 504 height 19
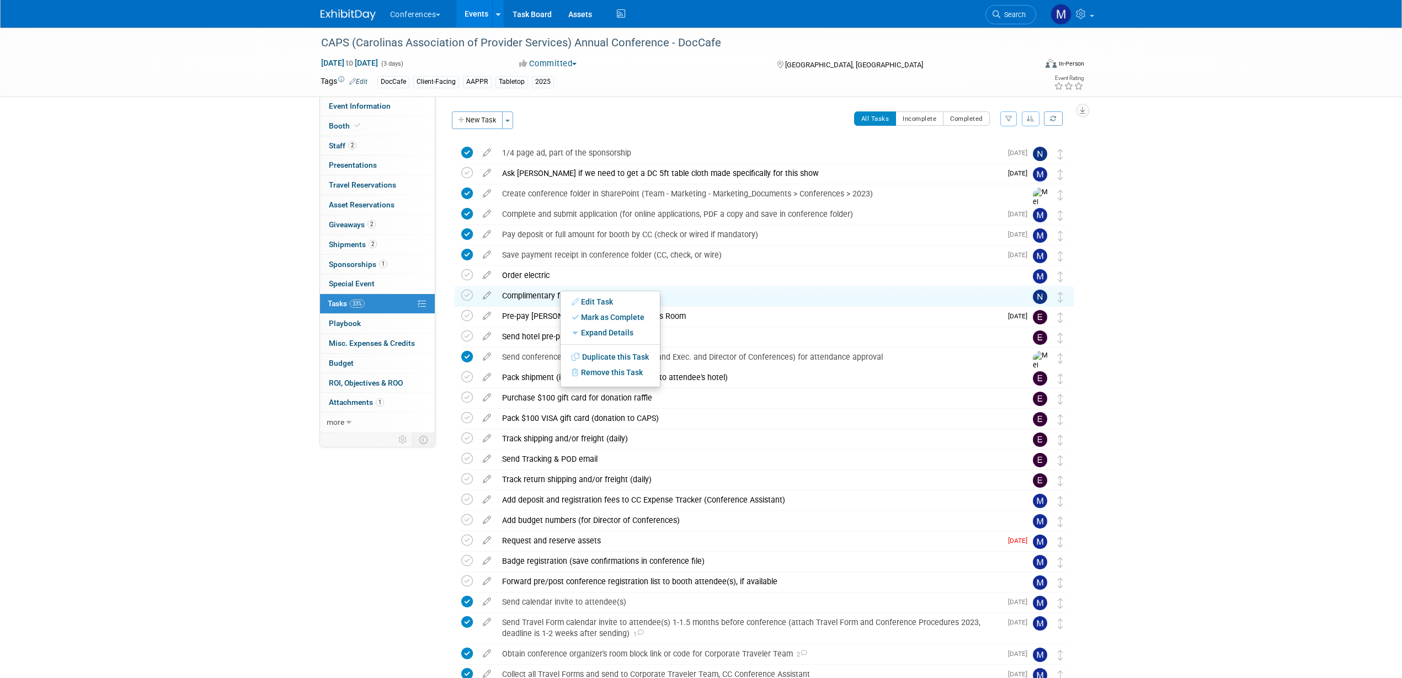
click at [1205, 357] on div "CAPS (Carolinas Association of Provider Services) Annual Conference - DocCafe […" at bounding box center [701, 431] width 1402 height 807
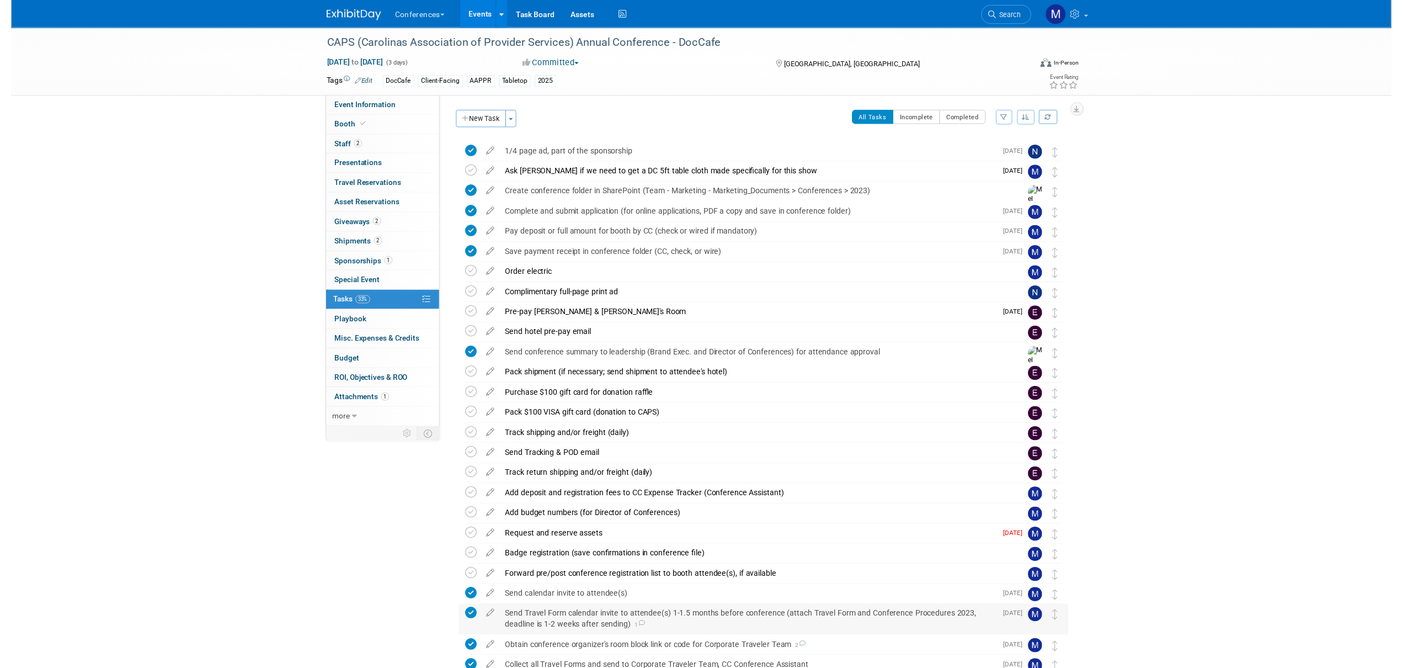
scroll to position [138, 0]
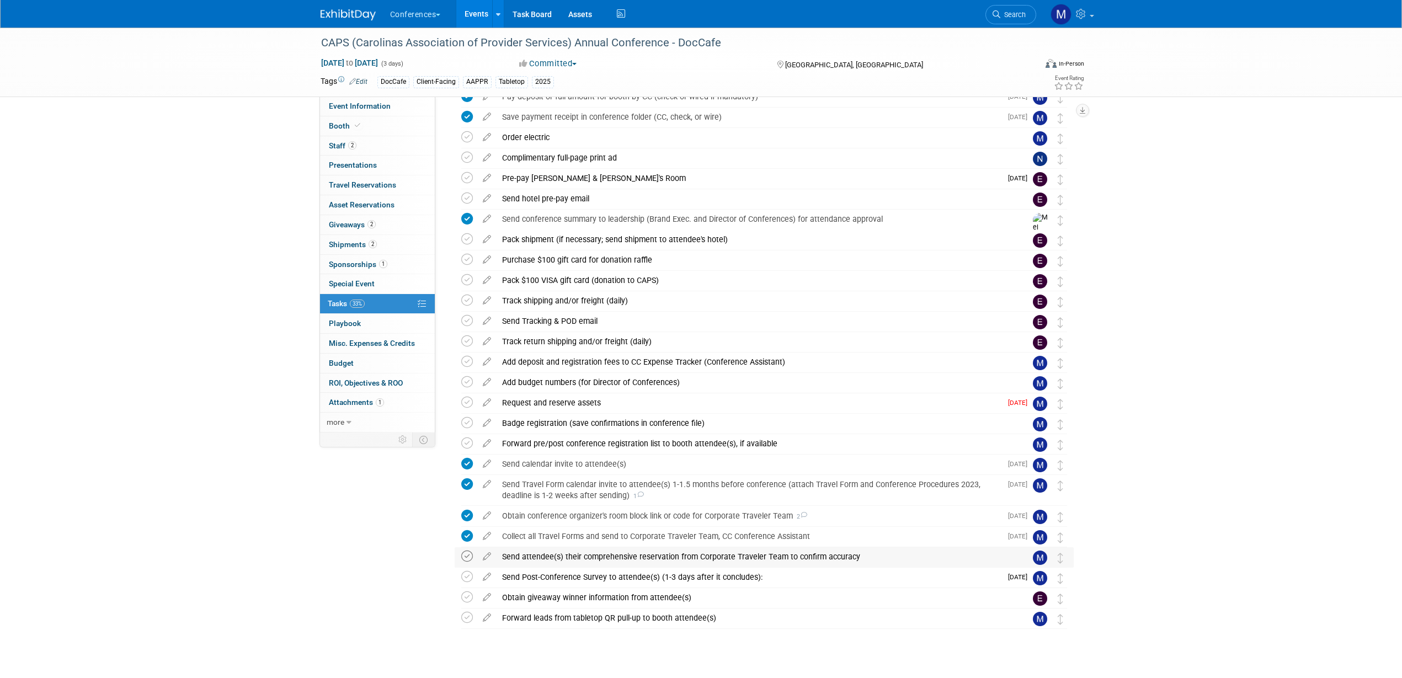
click at [464, 557] on icon at bounding box center [467, 557] width 12 height 12
click at [482, 556] on icon at bounding box center [486, 554] width 19 height 14
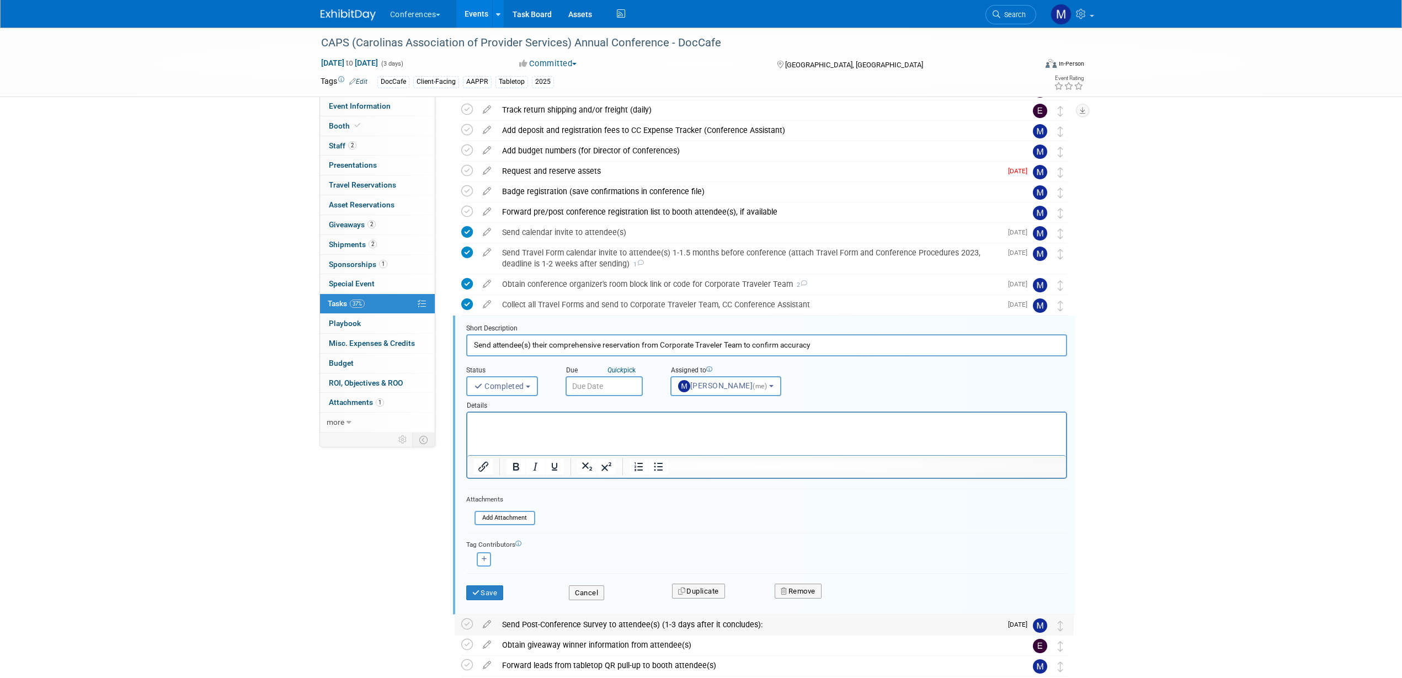
scroll to position [435, 0]
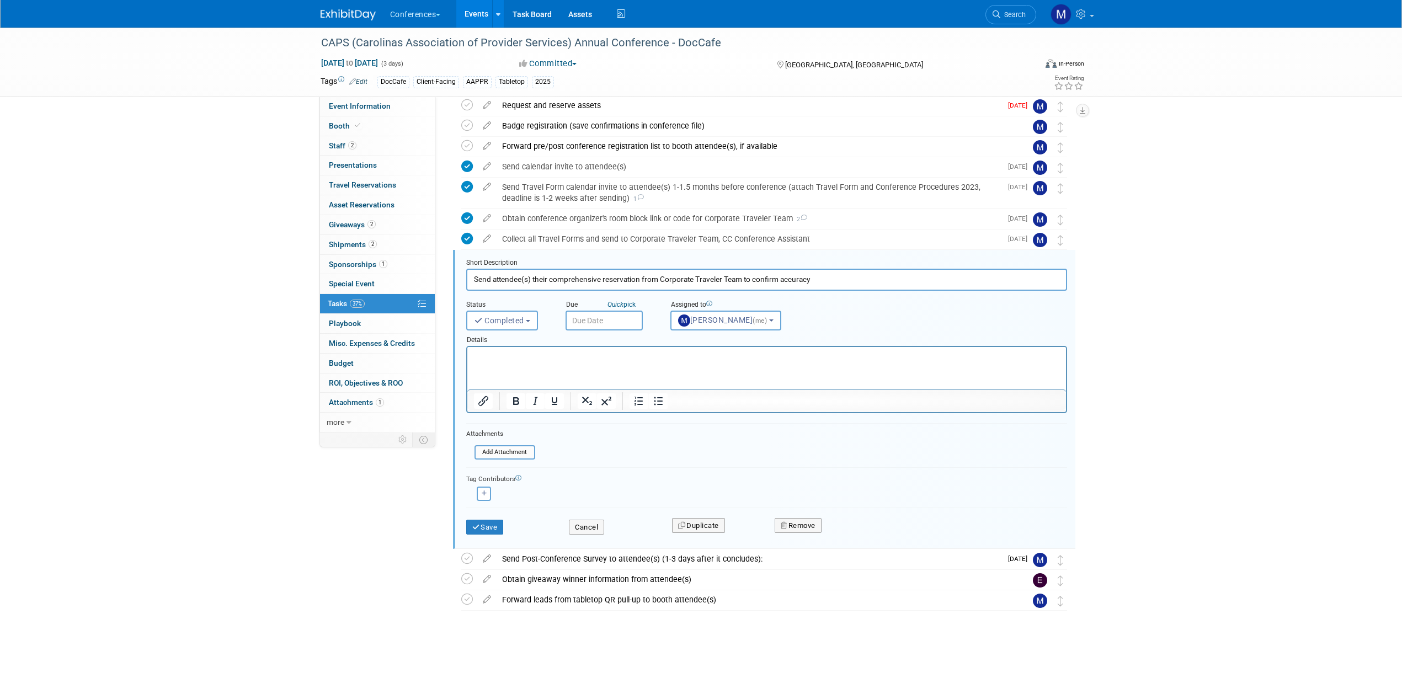
click at [620, 324] on input "text" at bounding box center [603, 321] width 77 height 20
click at [680, 422] on span "18" at bounding box center [675, 422] width 22 height 22
type input "Sep 18, 2025"
click at [498, 524] on button "Save" at bounding box center [485, 527] width 38 height 15
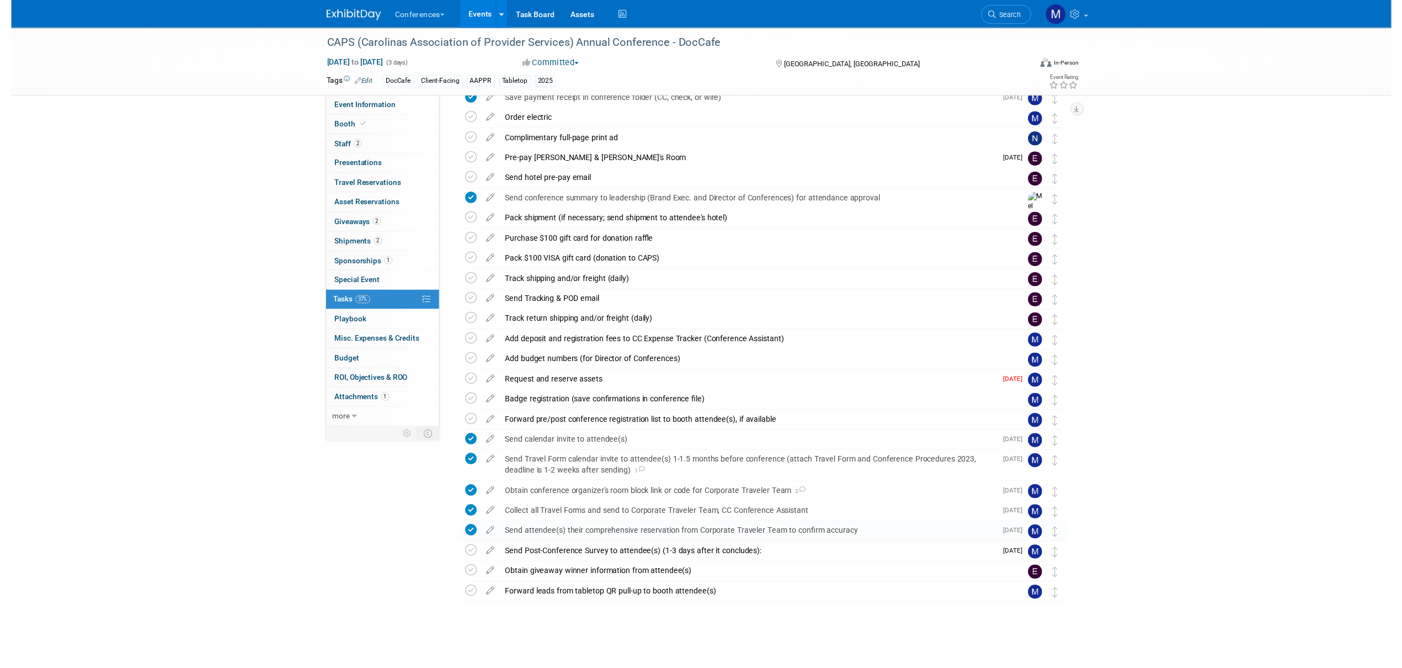
scroll to position [156, 0]
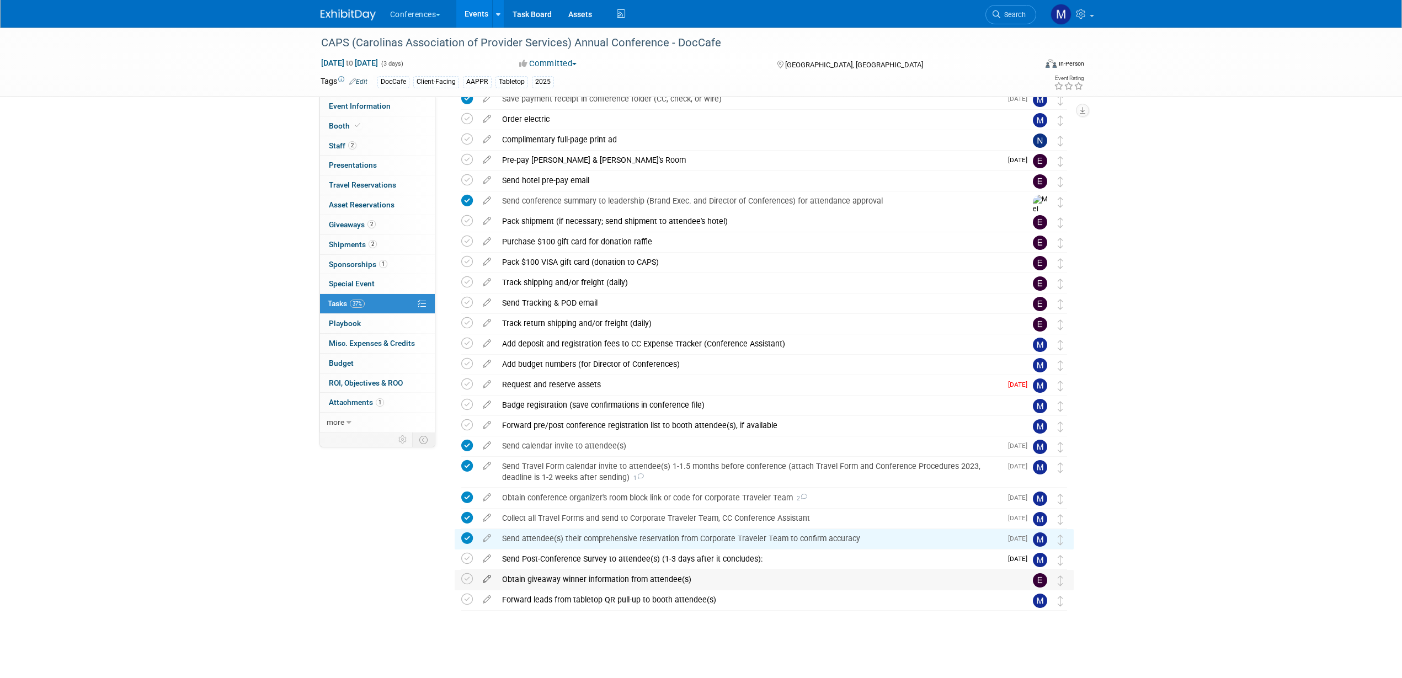
click at [487, 579] on icon at bounding box center [486, 577] width 19 height 14
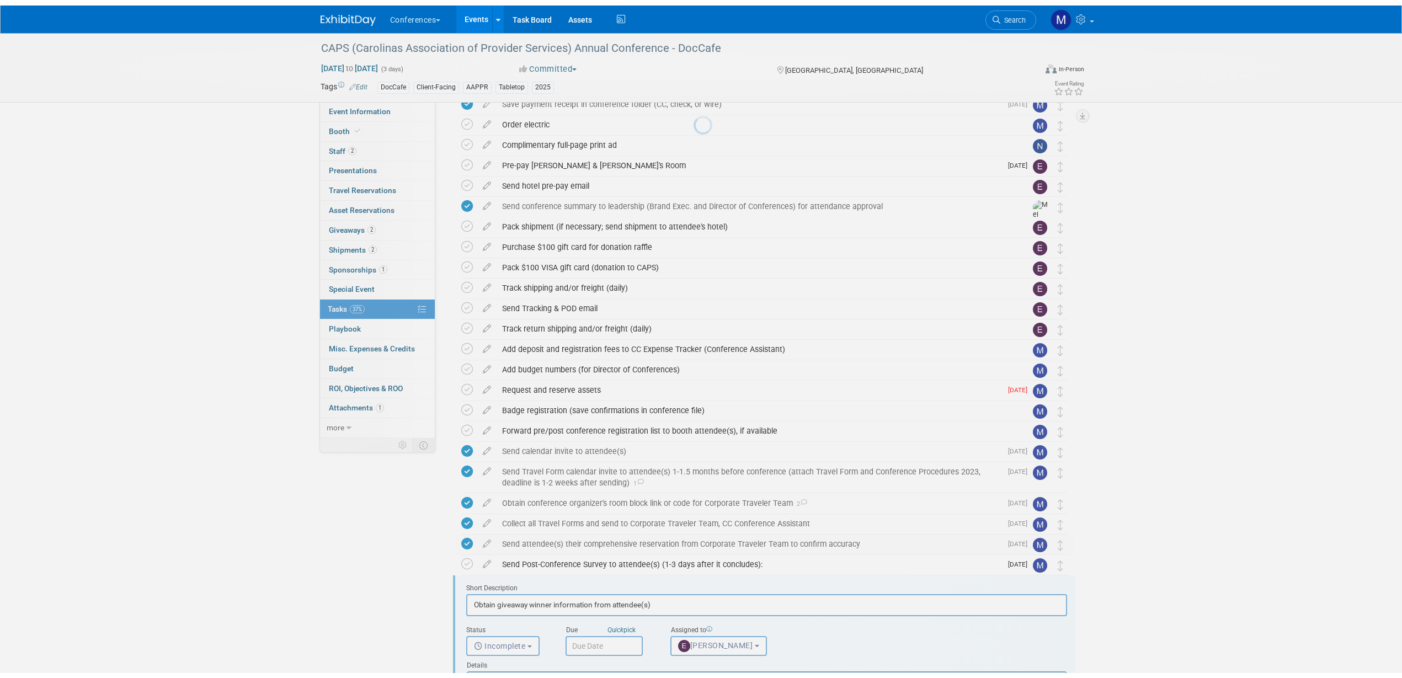
scroll to position [435, 0]
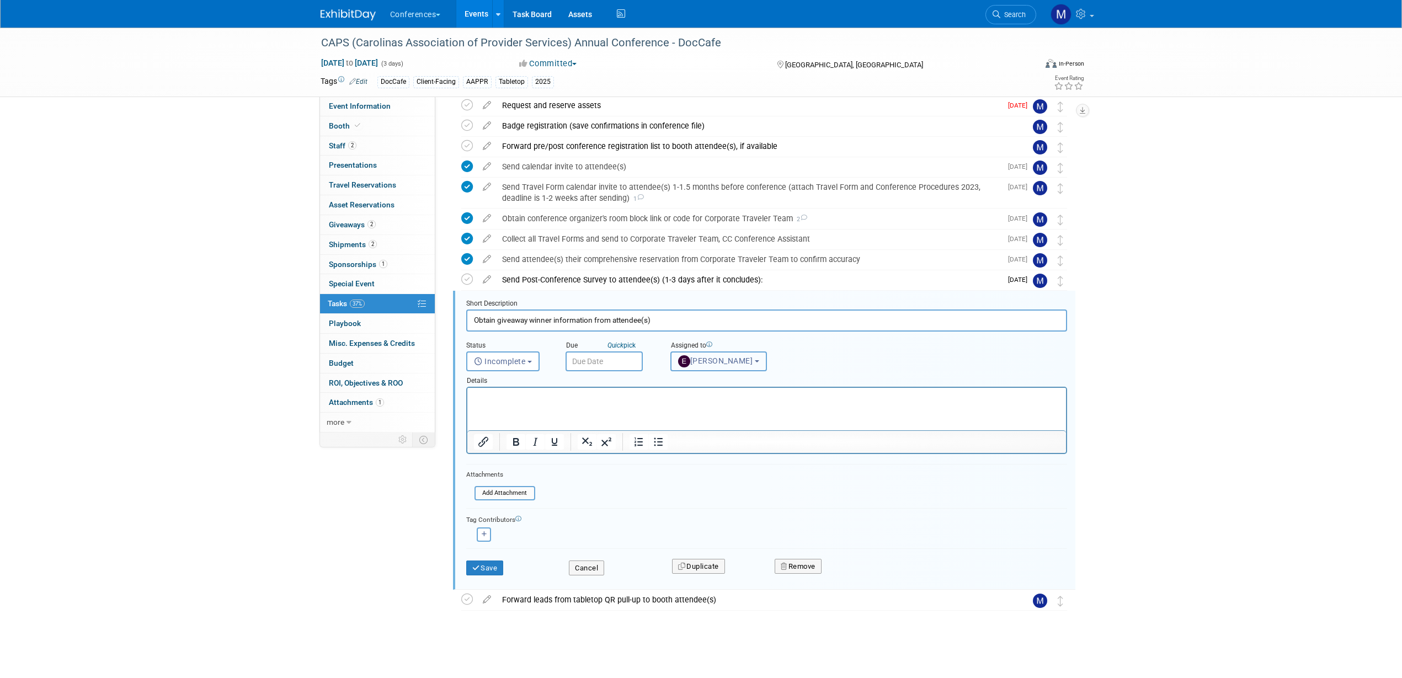
click at [703, 365] on span "[PERSON_NAME]" at bounding box center [715, 360] width 75 height 9
click at [704, 383] on input "text" at bounding box center [729, 387] width 110 height 19
type input "mar"
click at [735, 409] on label "Marygrace LeGros (me)" at bounding box center [733, 411] width 115 height 18
click at [672, 409] on input "Marygrace LeGros (me)" at bounding box center [668, 409] width 7 height 7
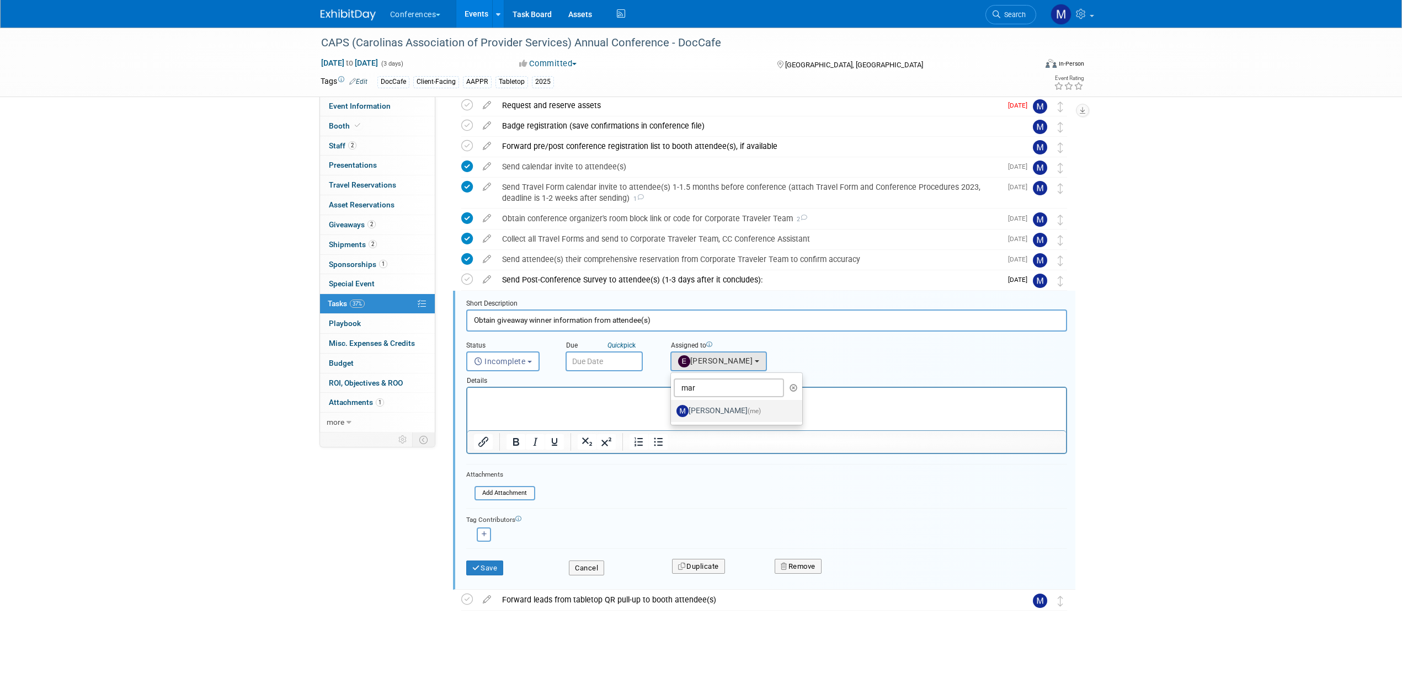
select select "44aca64b-5a90-4919-a819-d2f91ad54103"
drag, startPoint x: 485, startPoint y: 569, endPoint x: 561, endPoint y: 541, distance: 81.4
click at [485, 569] on button "Save" at bounding box center [485, 568] width 38 height 15
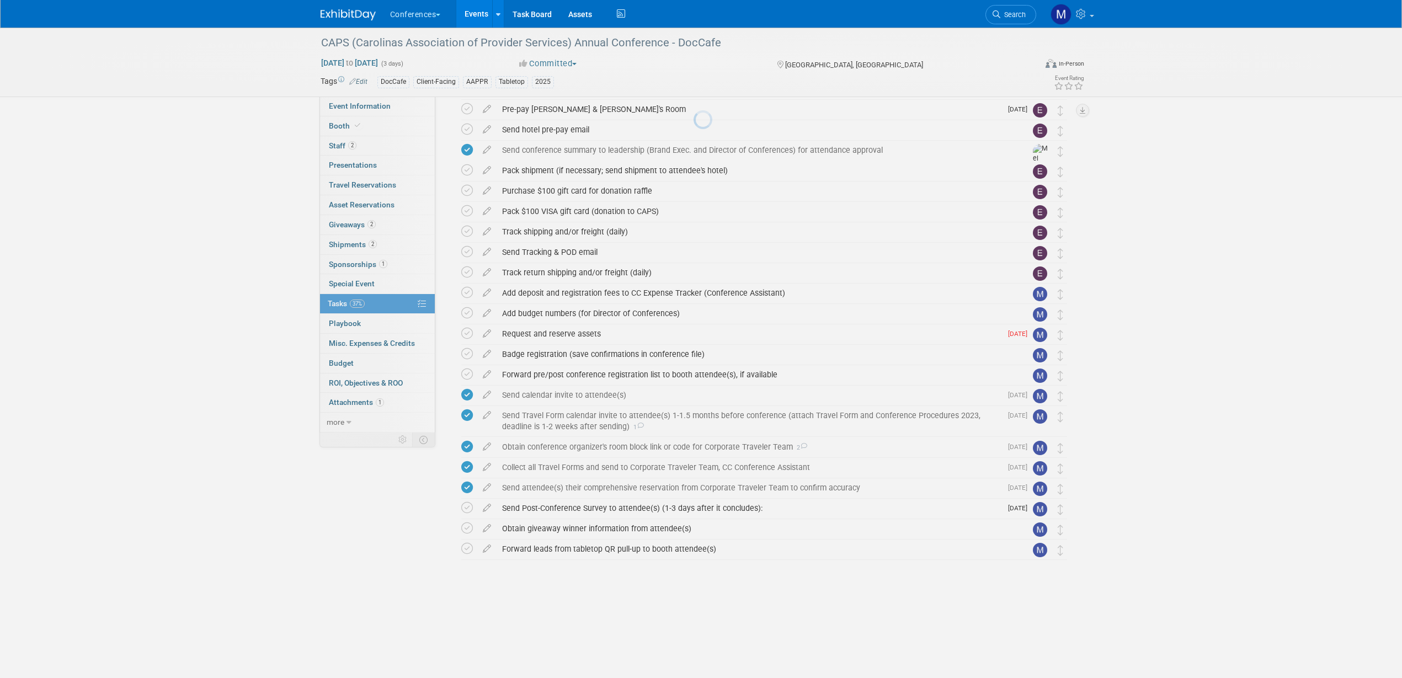
scroll to position [156, 0]
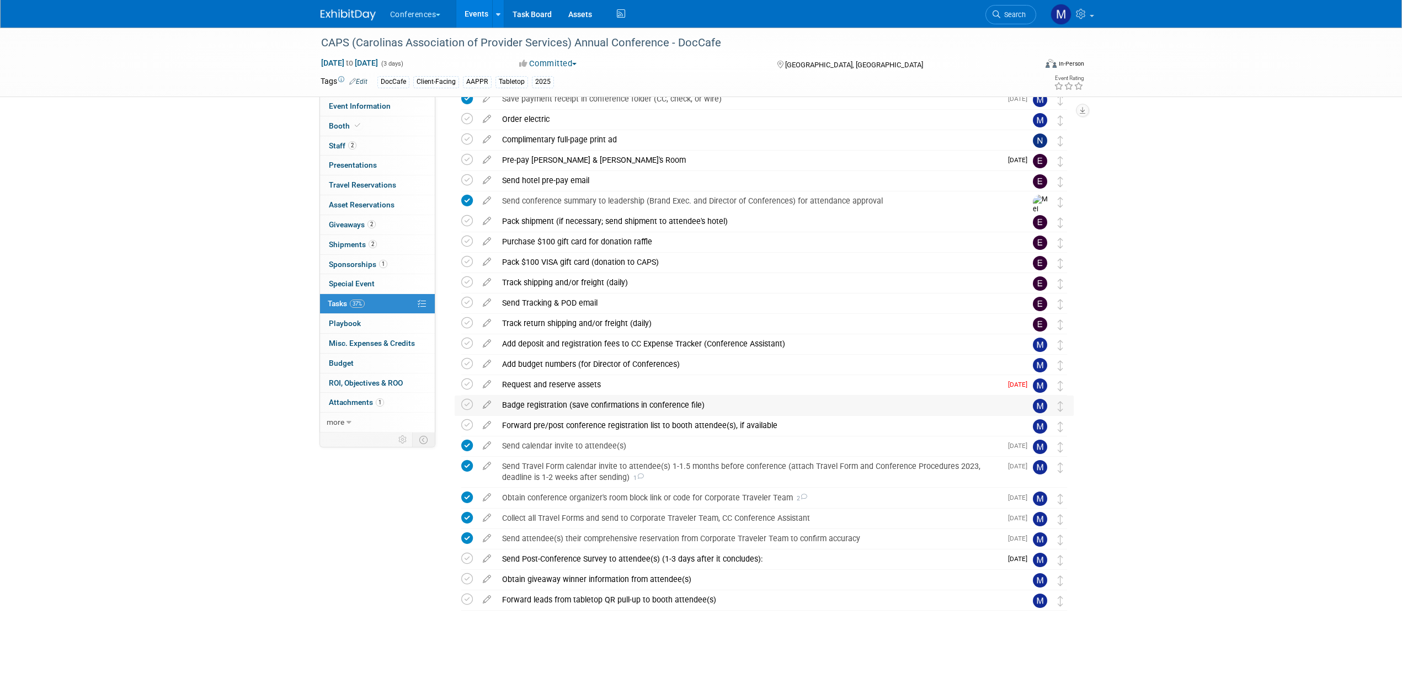
click at [558, 405] on div "Badge registration (save confirmations in conference file)" at bounding box center [754, 405] width 514 height 19
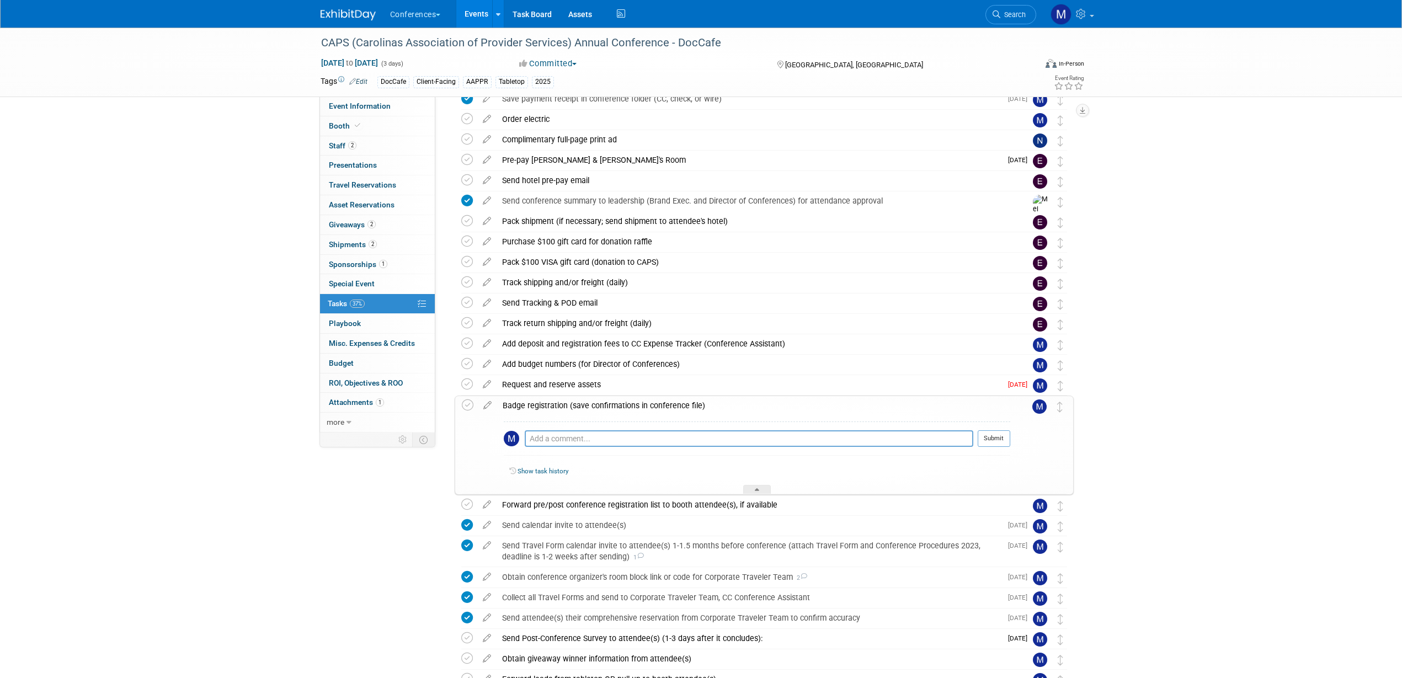
click at [558, 405] on div "Badge registration (save confirmations in conference file)" at bounding box center [753, 405] width 513 height 19
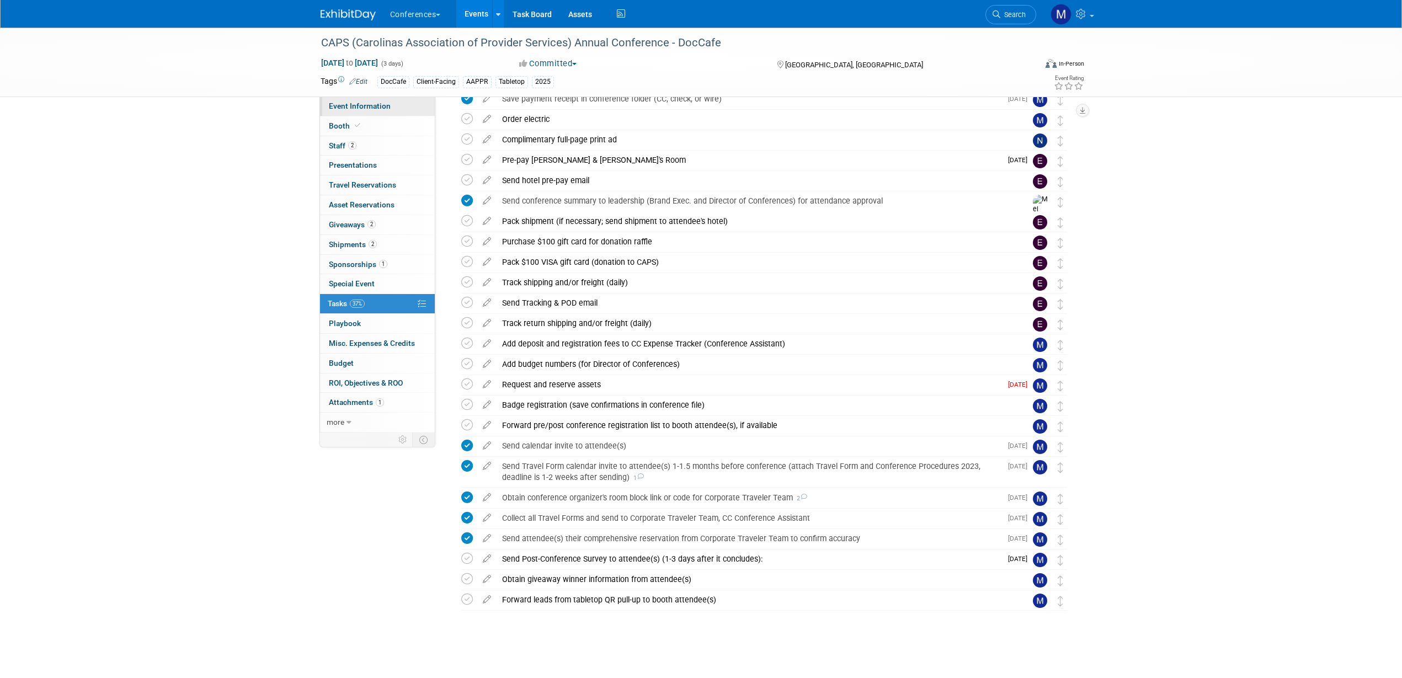
click at [394, 102] on link "Event Information" at bounding box center [377, 106] width 115 height 19
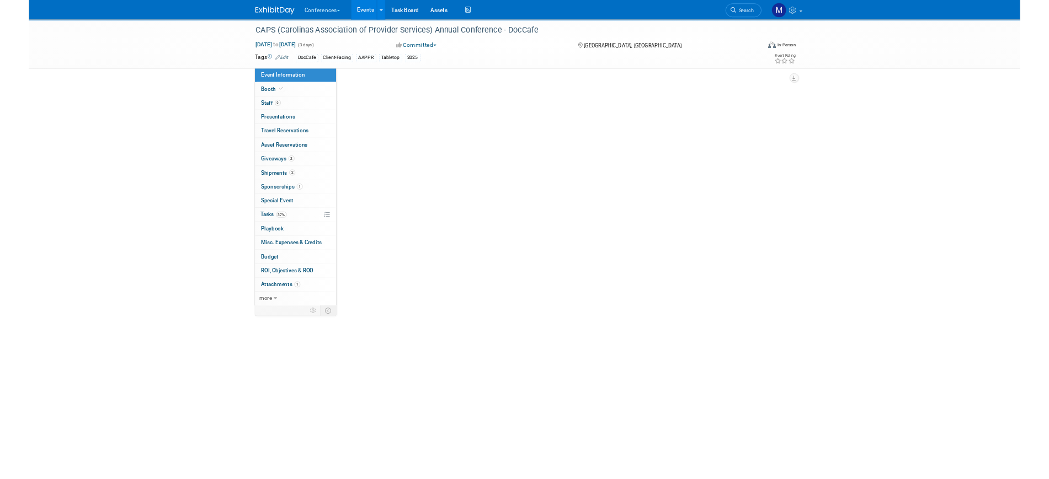
scroll to position [0, 0]
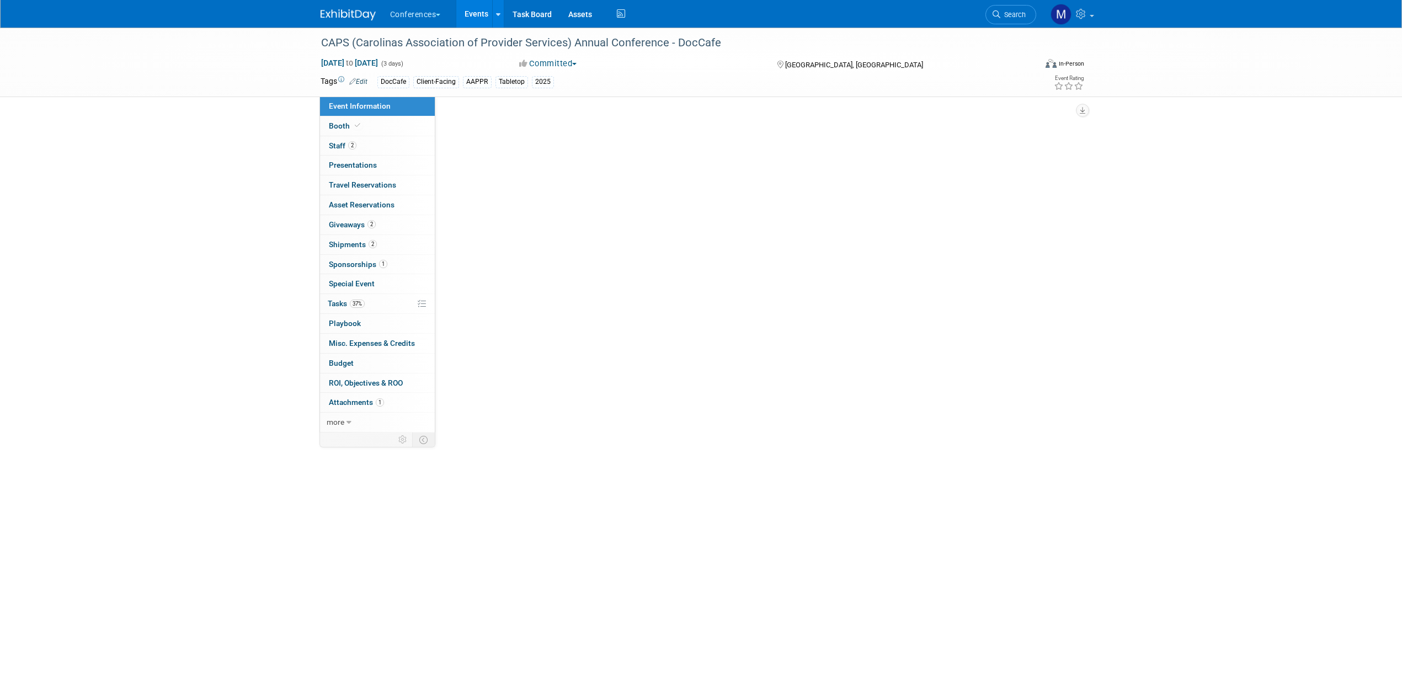
select select "DocCafe"
select select "[PERSON_NAME]"
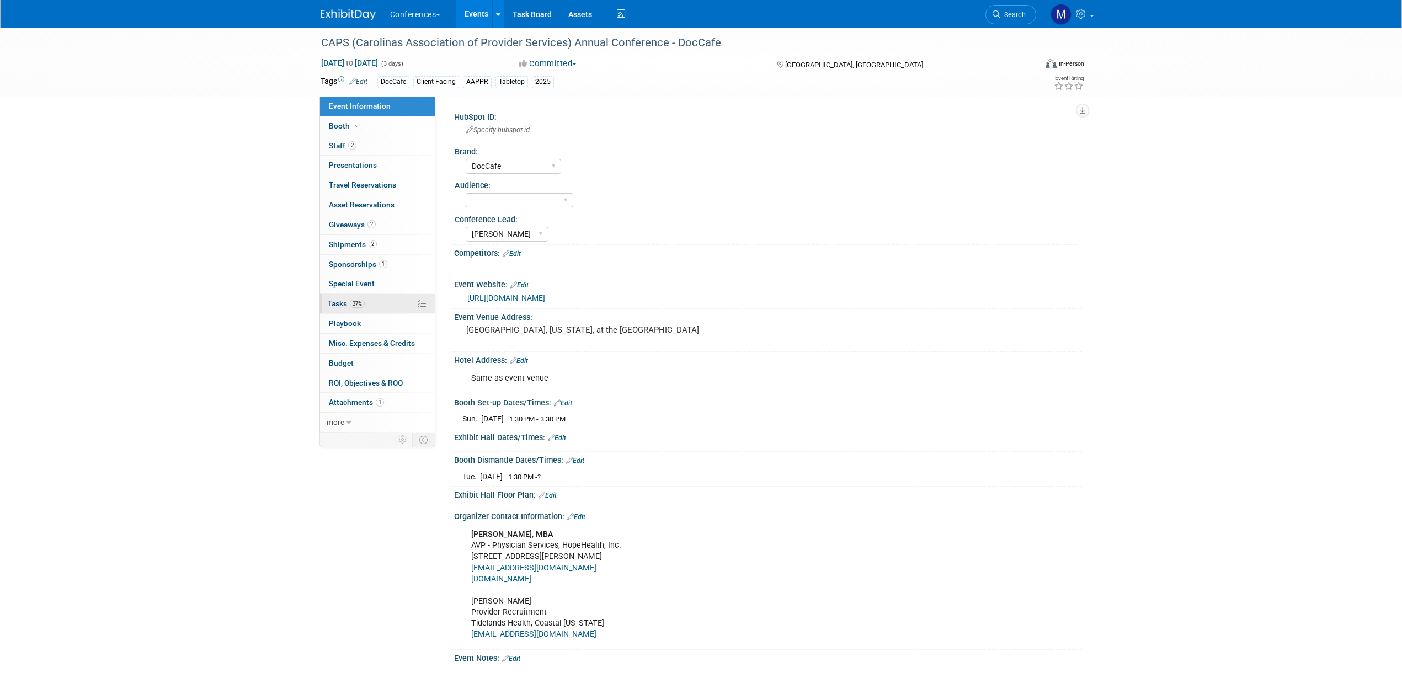
click at [366, 301] on link "37% Tasks 37%" at bounding box center [377, 303] width 115 height 19
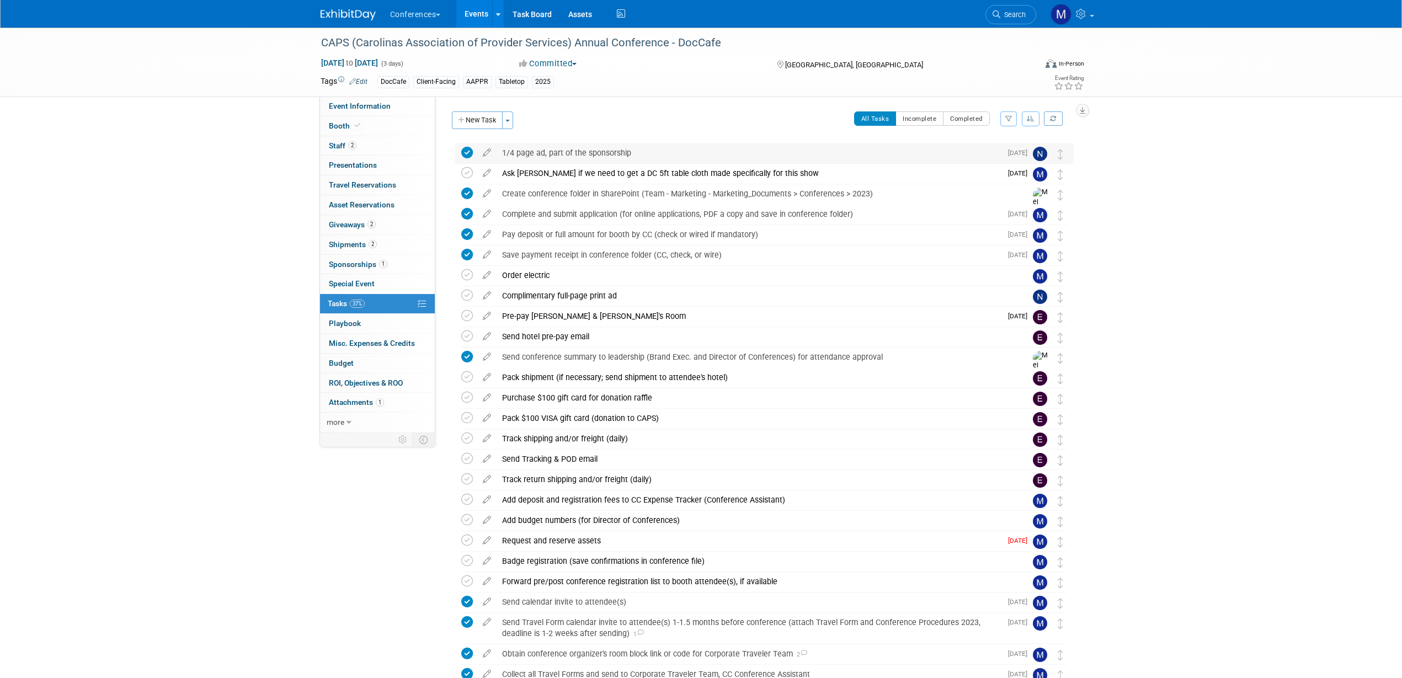
click at [547, 154] on div "1/4 page ad, part of the sponsorship" at bounding box center [749, 152] width 505 height 19
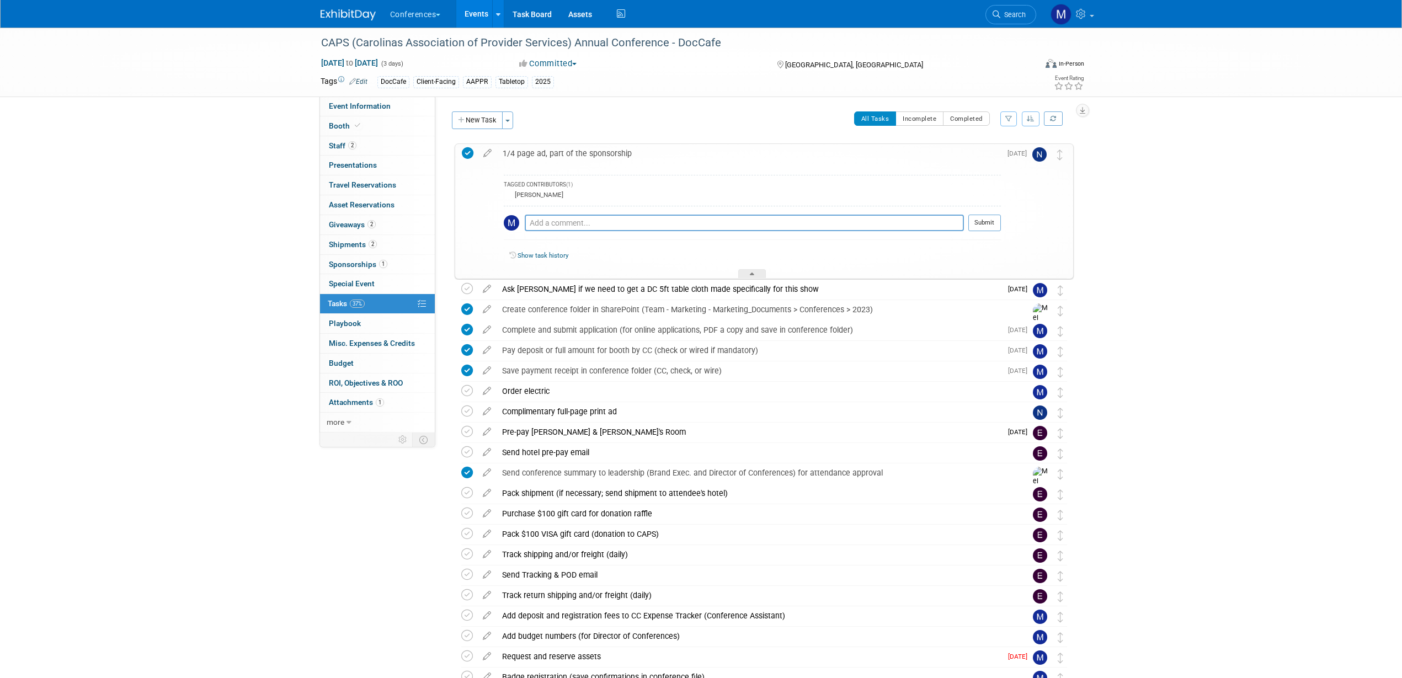
click at [547, 154] on div "1/4 page ad, part of the sponsorship" at bounding box center [749, 153] width 504 height 19
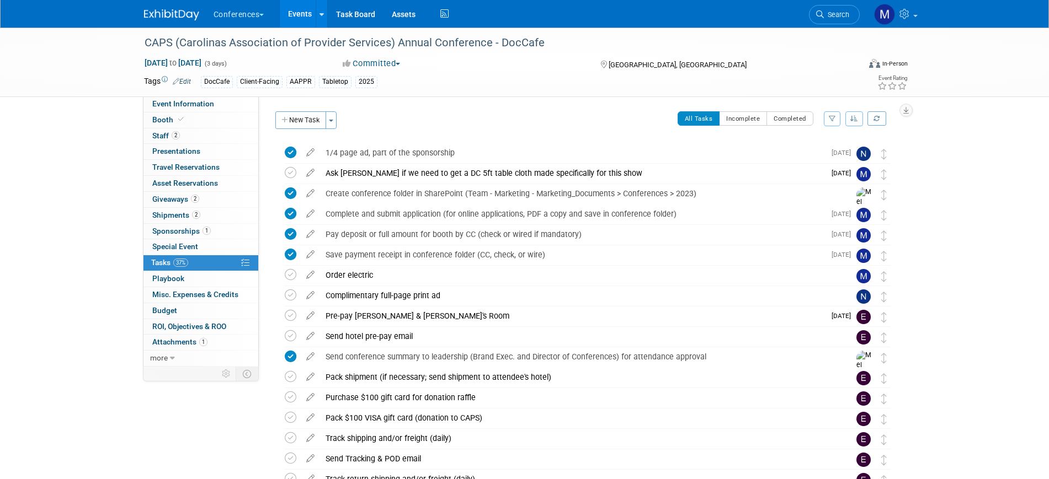
click at [184, 10] on img at bounding box center [171, 14] width 55 height 11
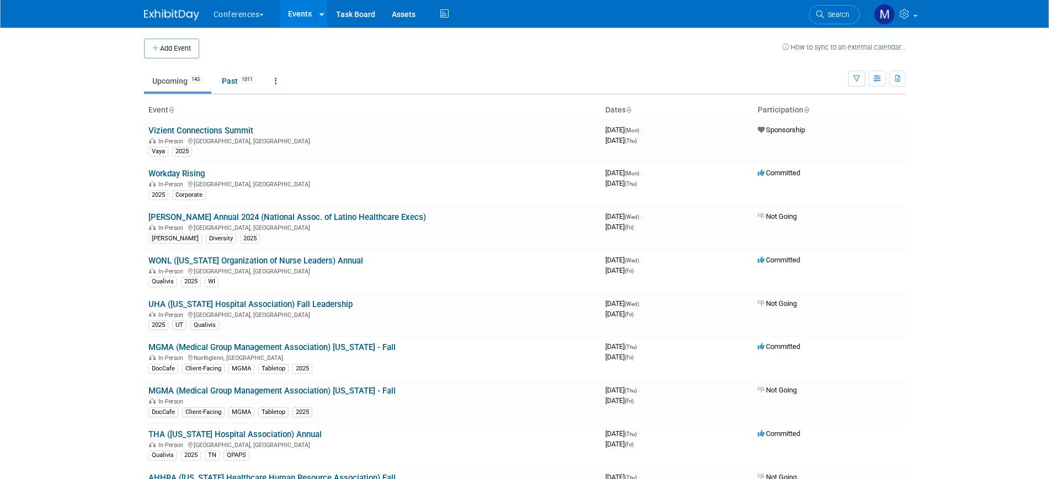
click at [828, 16] on span "Search" at bounding box center [836, 14] width 25 height 8
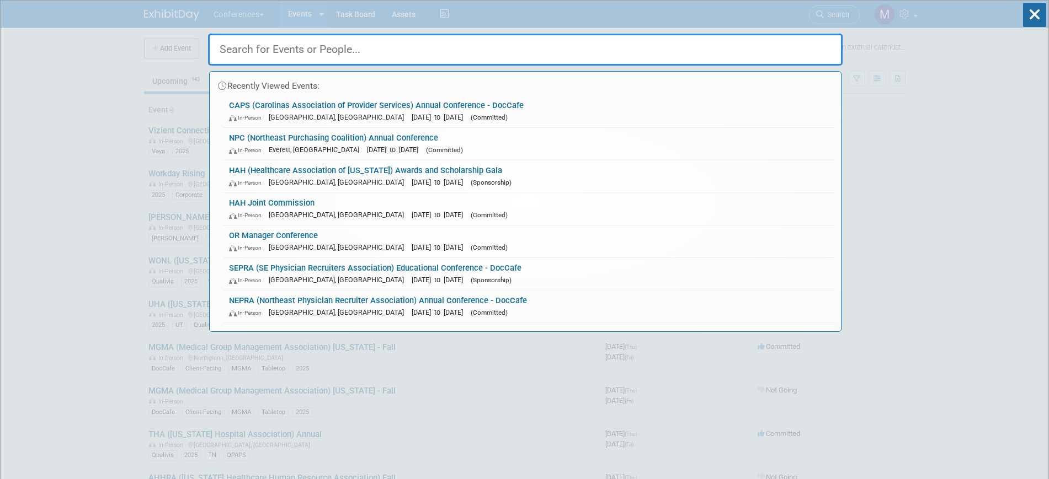
type input "n"
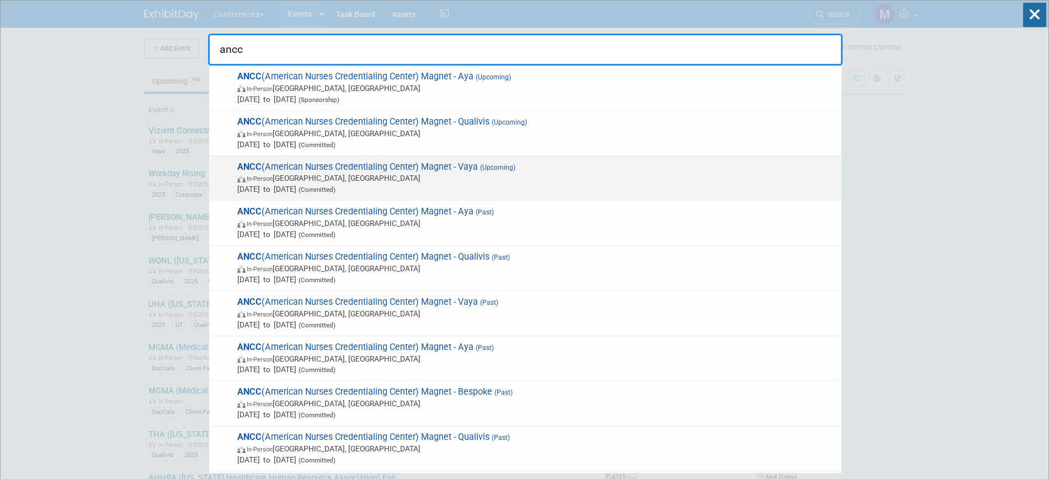
type input "ancc"
click at [385, 175] on span "In-Person [GEOGRAPHIC_DATA], [GEOGRAPHIC_DATA]" at bounding box center [536, 178] width 599 height 11
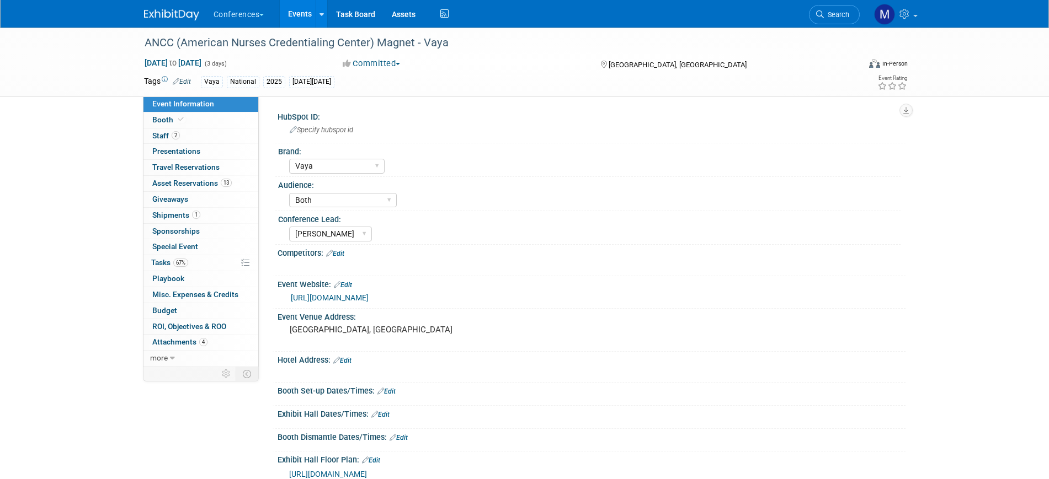
select select "Vaya"
select select "Both"
select select "[PERSON_NAME]"
click at [185, 259] on span "67%" at bounding box center [180, 263] width 15 height 8
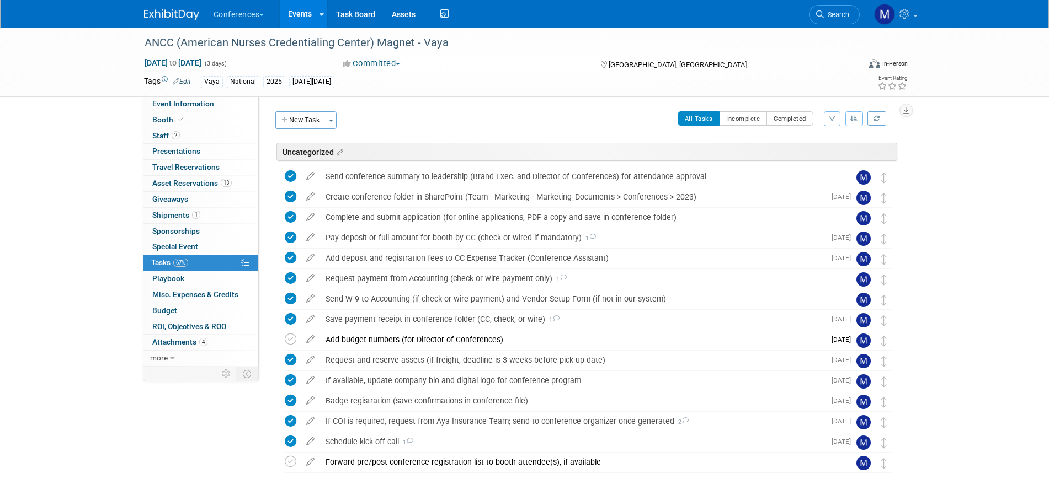
scroll to position [414, 0]
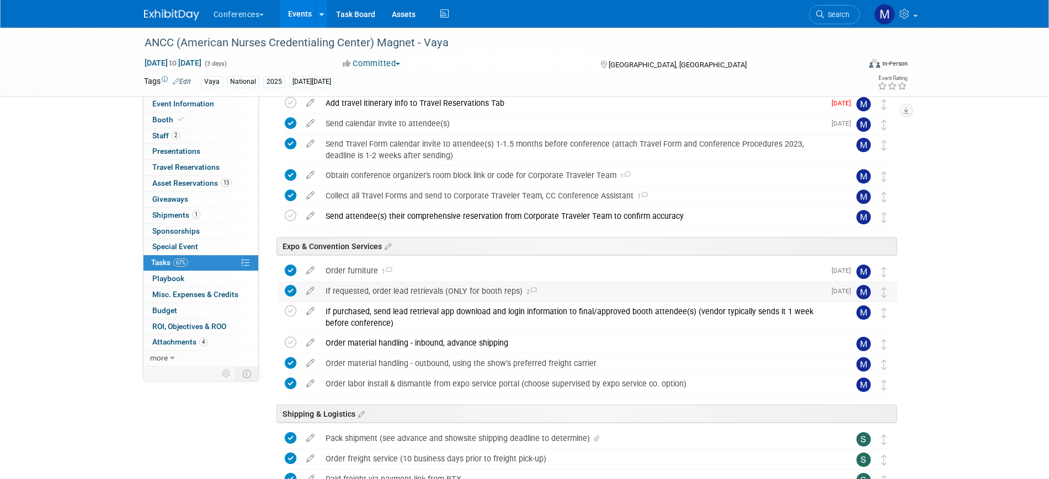
click at [496, 289] on div "If requested, order lead retrievals (ONLY for booth reps) 2" at bounding box center [572, 291] width 505 height 19
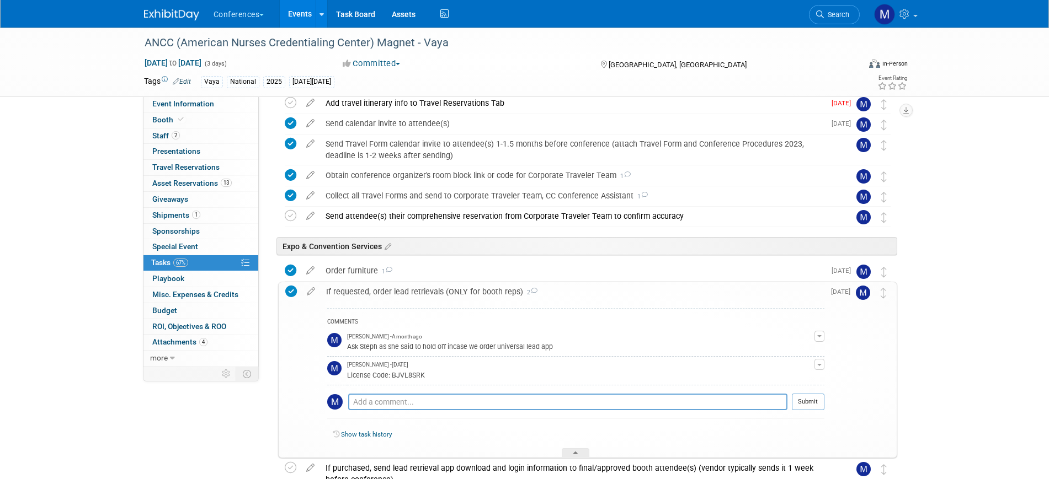
click at [496, 289] on div "If requested, order lead retrievals (ONLY for booth reps) 2" at bounding box center [573, 291] width 504 height 19
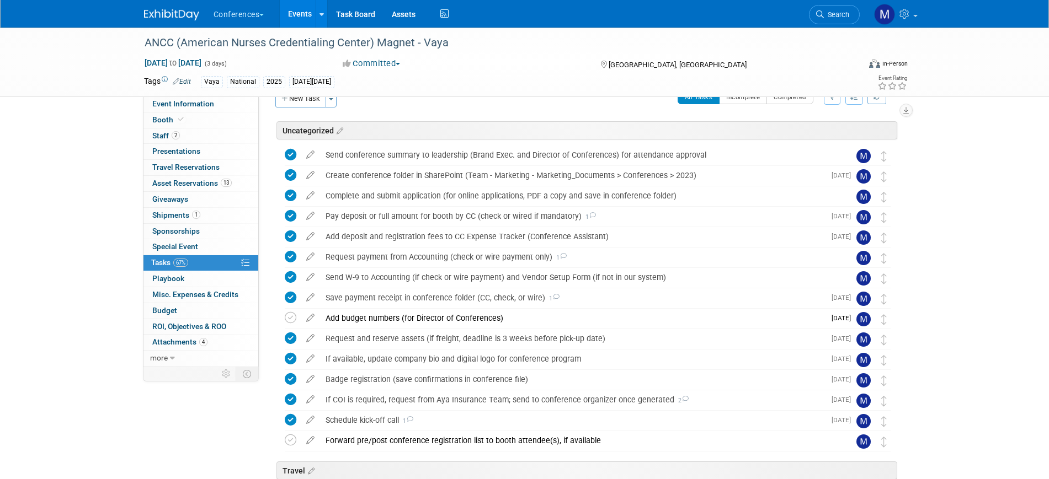
scroll to position [0, 0]
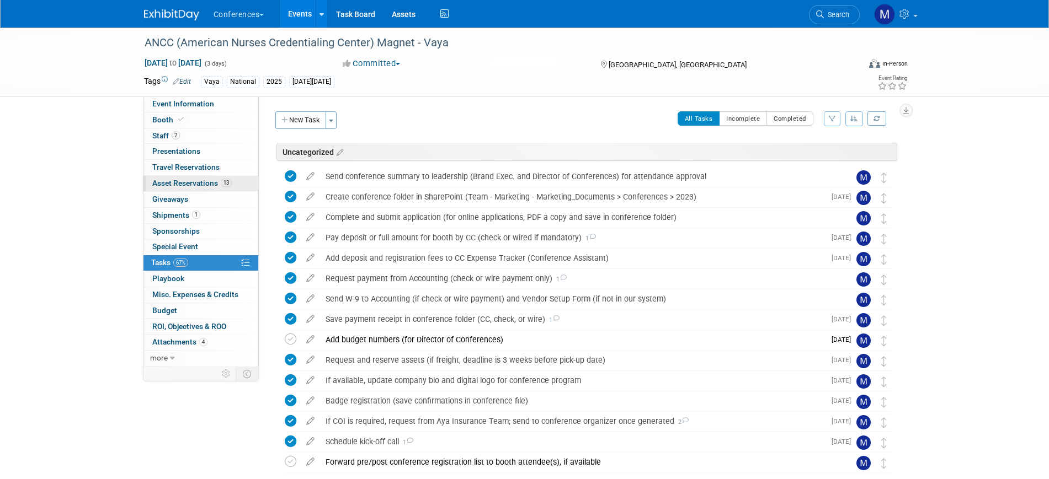
click at [186, 180] on span "Asset Reservations 13" at bounding box center [191, 183] width 79 height 9
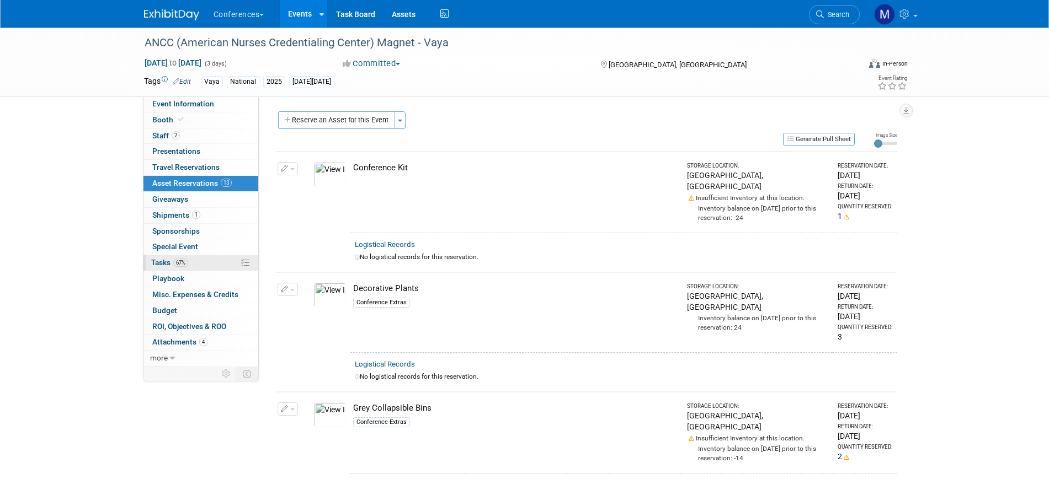
click at [178, 264] on span "67%" at bounding box center [180, 263] width 15 height 8
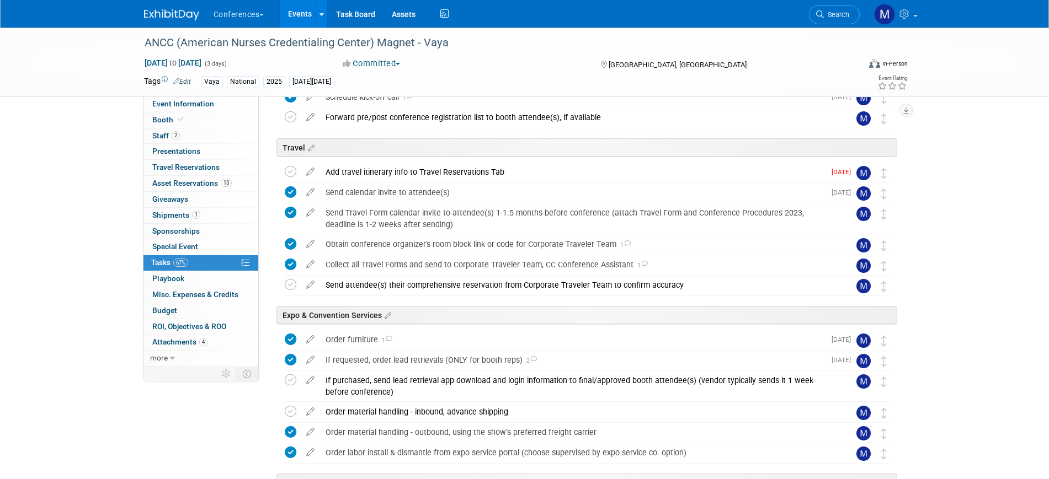
scroll to position [621, 0]
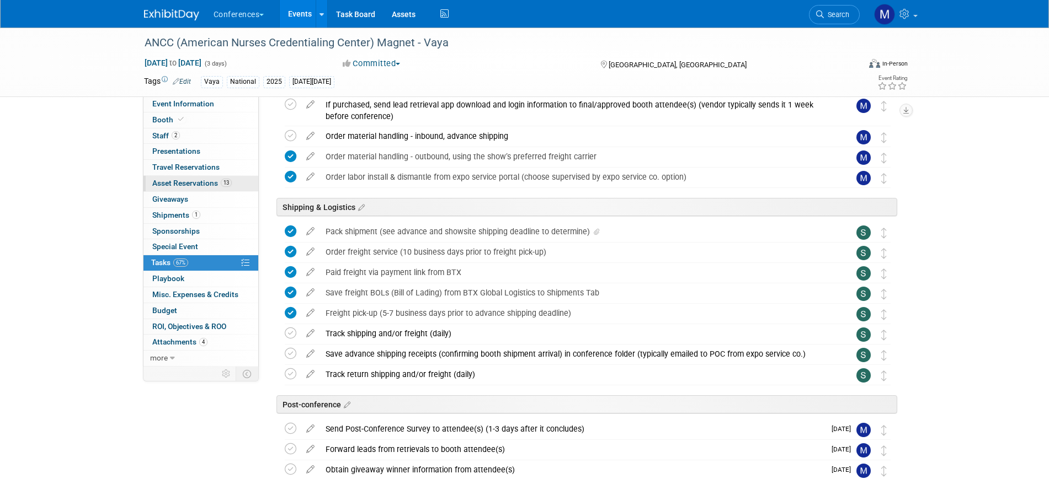
click at [191, 184] on span "Asset Reservations 13" at bounding box center [191, 183] width 79 height 9
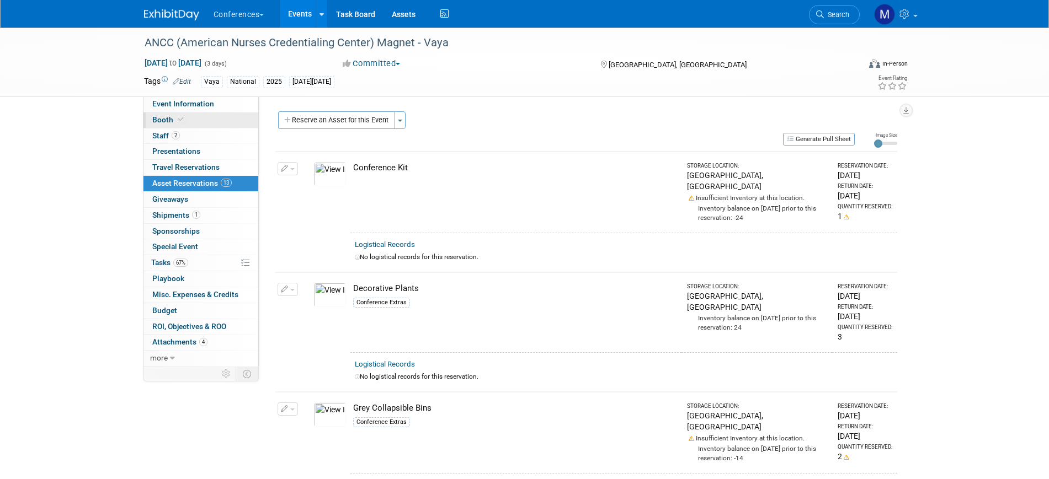
click at [225, 122] on link "Booth" at bounding box center [200, 120] width 115 height 15
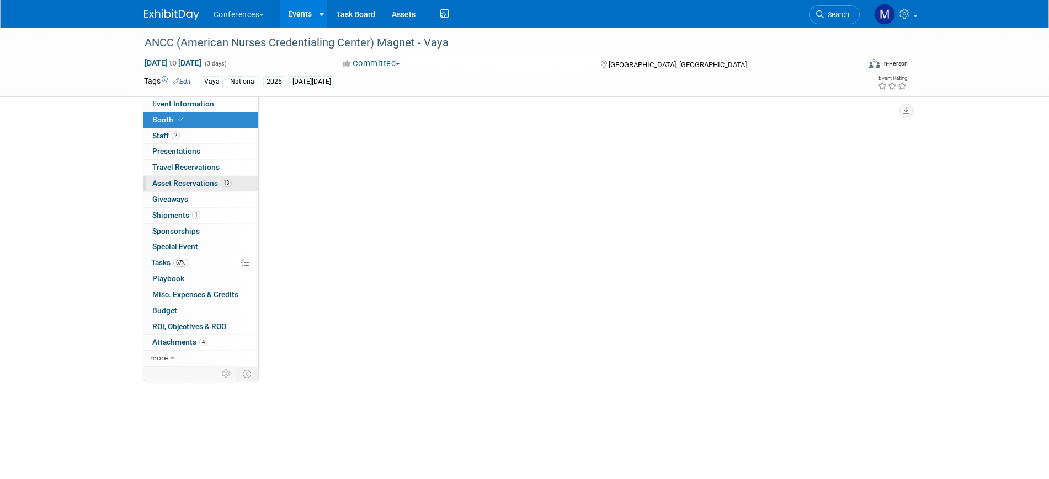
select select "10'x10'"
select select "Yes"
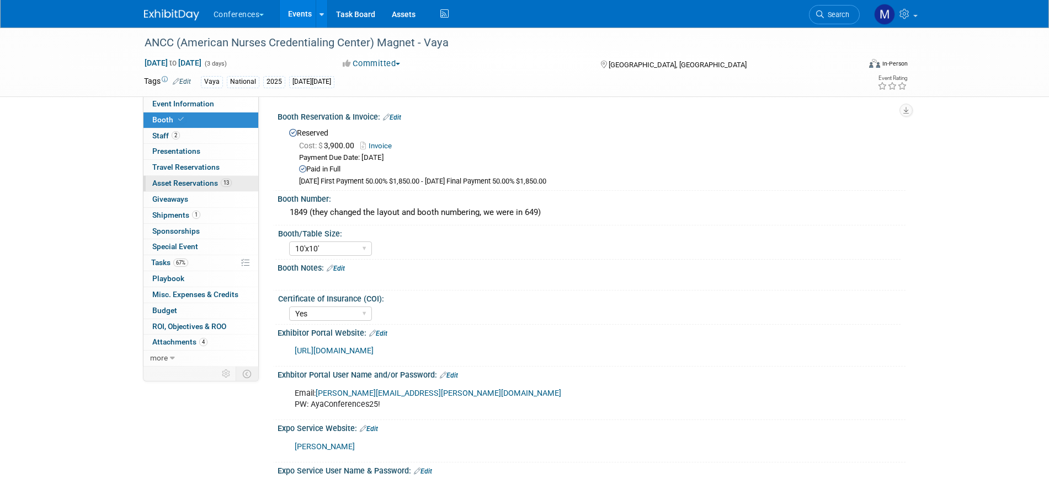
click at [224, 181] on span "13" at bounding box center [226, 183] width 11 height 8
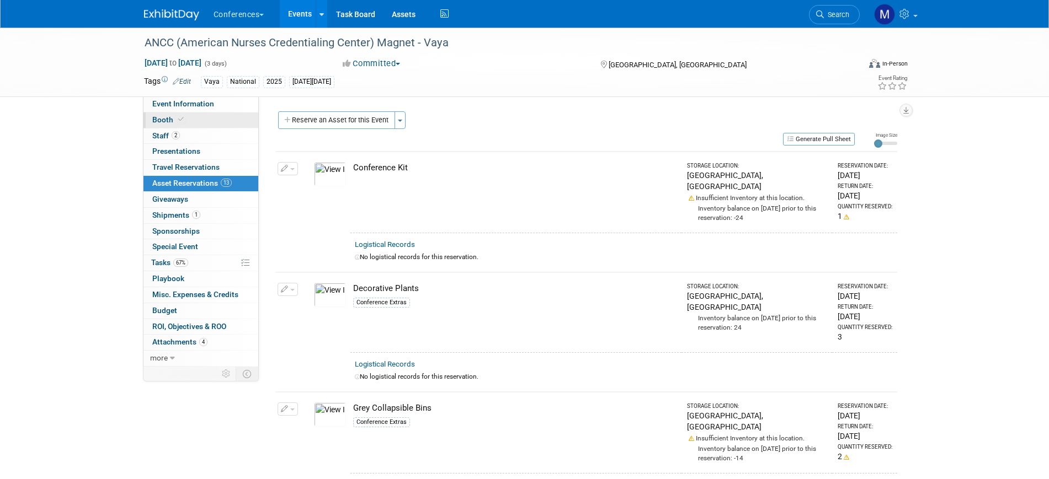
click at [184, 118] on span at bounding box center [181, 119] width 10 height 8
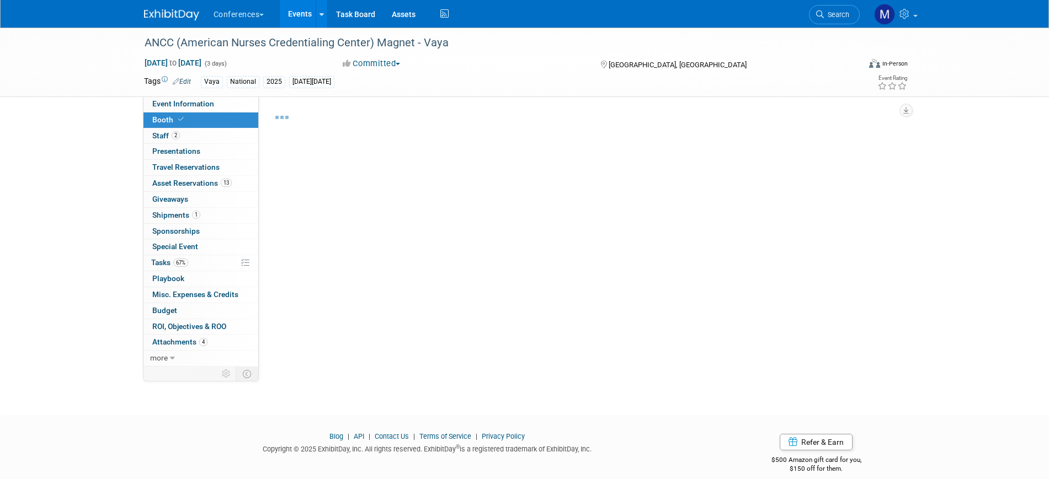
select select "10'x10'"
select select "Yes"
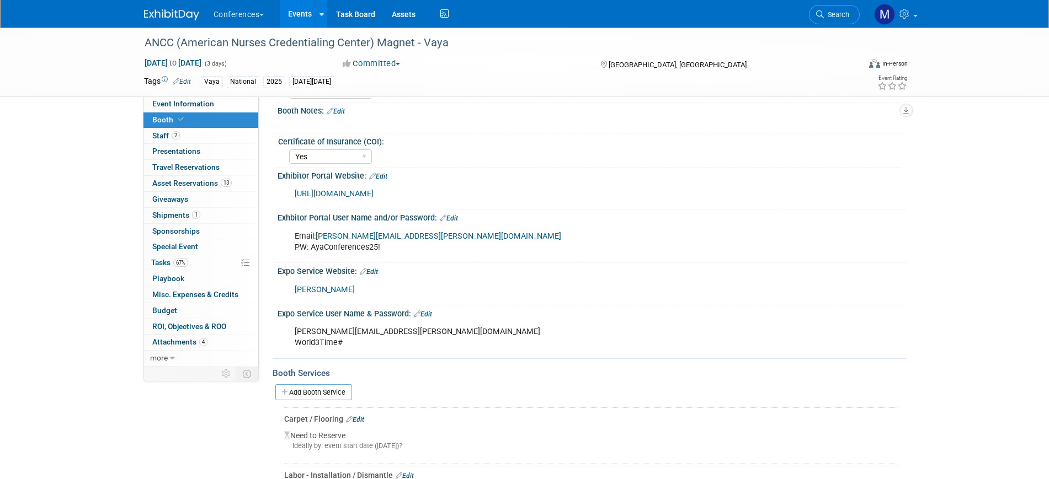
scroll to position [414, 0]
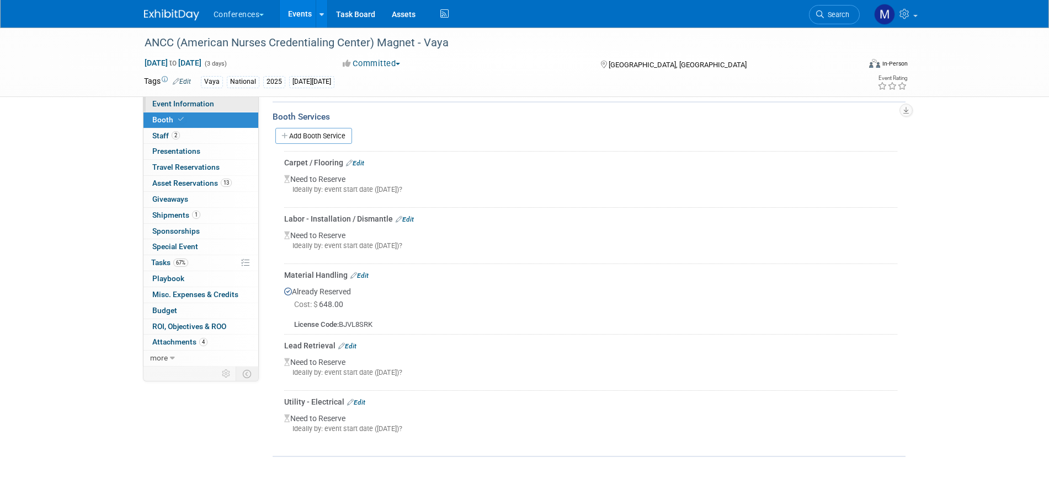
click at [194, 108] on link "Event Information" at bounding box center [200, 104] width 115 height 15
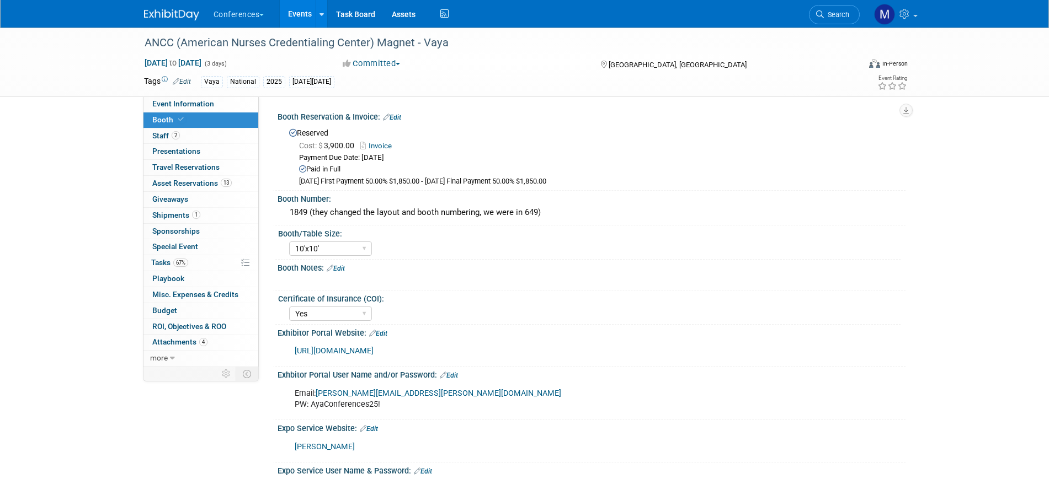
select select "Vaya"
select select "Both"
select select "[PERSON_NAME]"
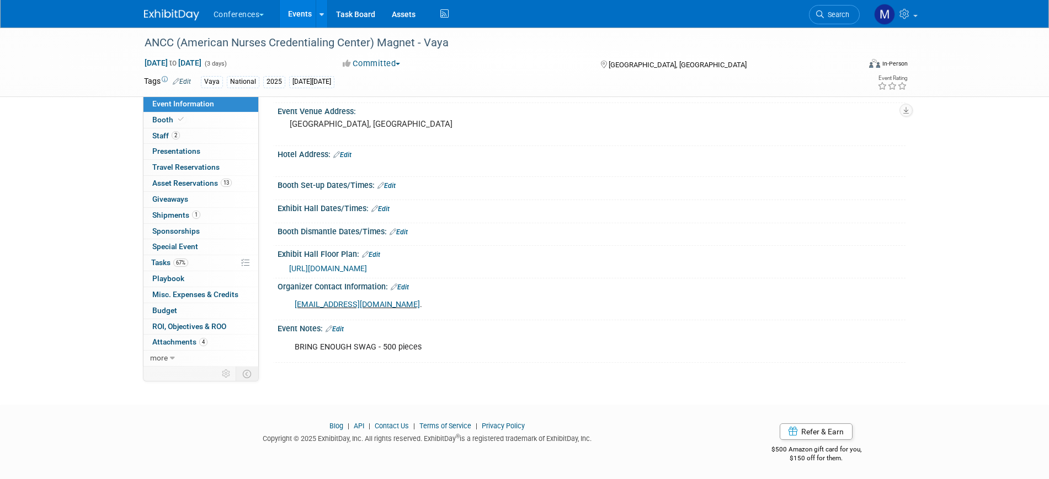
scroll to position [207, 0]
click at [166, 120] on span "Booth" at bounding box center [169, 119] width 34 height 9
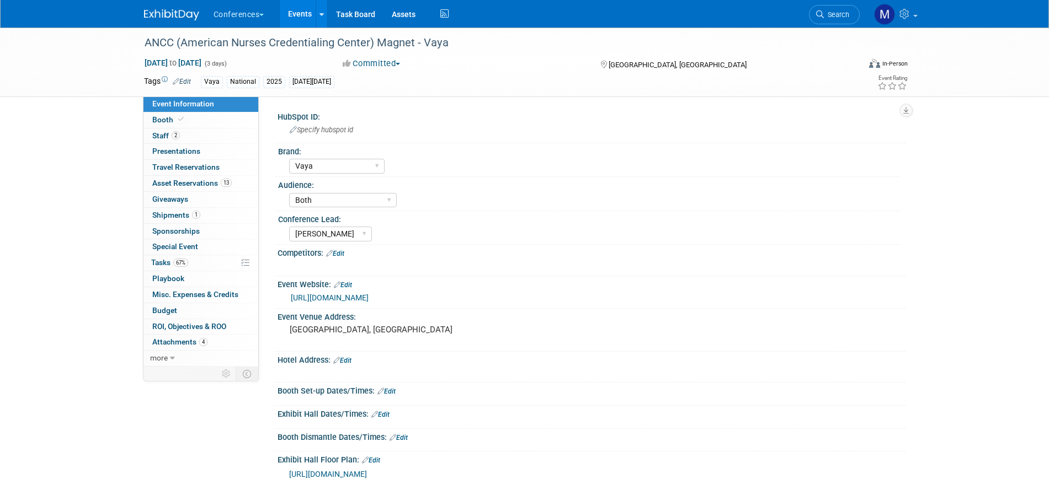
select select "10'x10'"
select select "Yes"
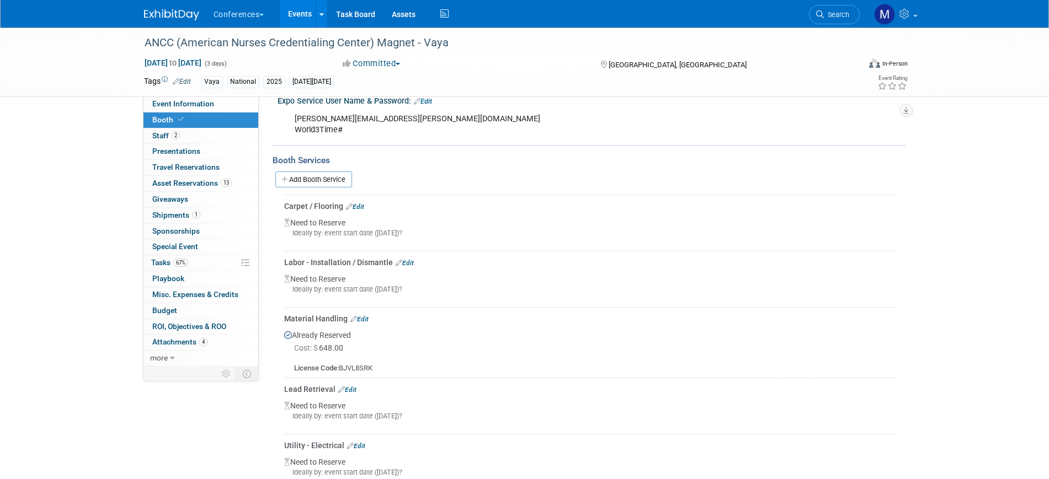
scroll to position [303, 0]
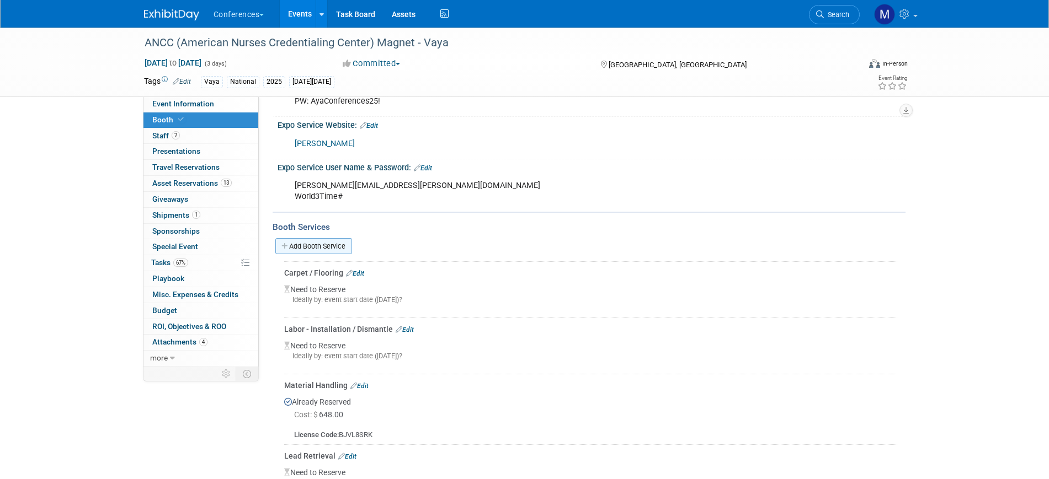
click at [332, 247] on link "Add Booth Service" at bounding box center [313, 246] width 77 height 16
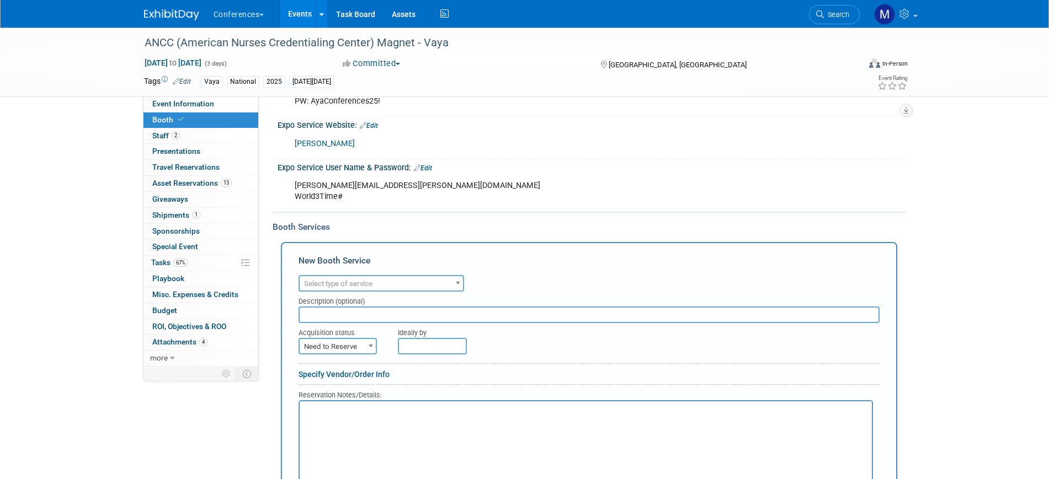
scroll to position [0, 0]
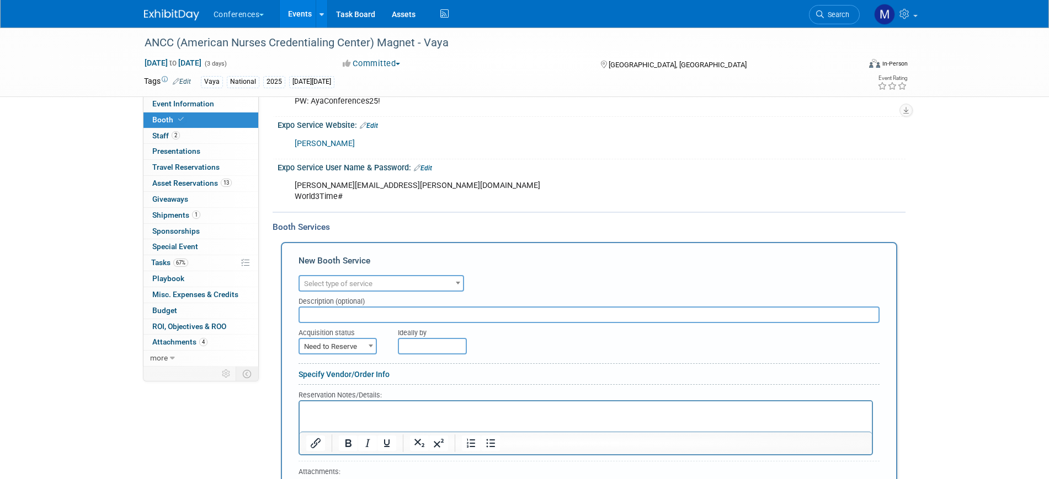
click at [348, 284] on span "Select type of service" at bounding box center [338, 284] width 68 height 8
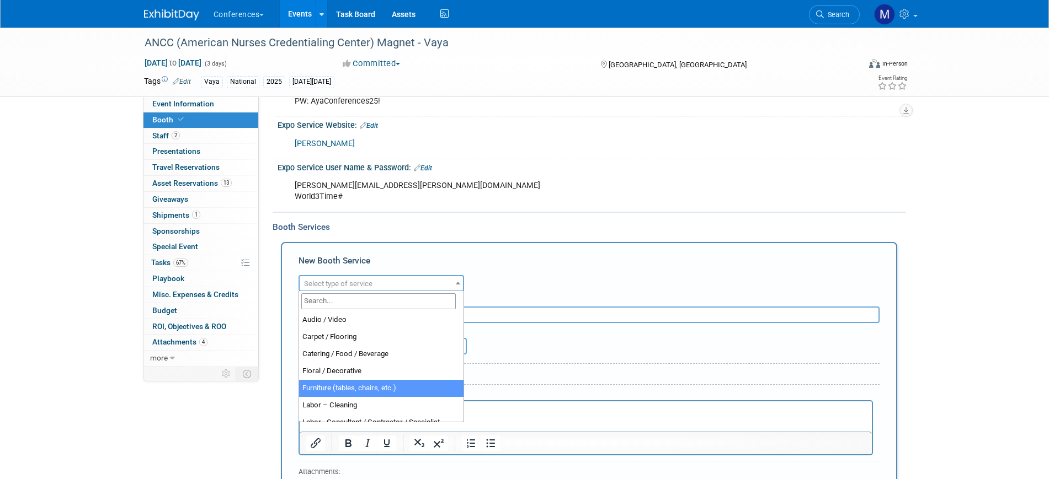
select select "6"
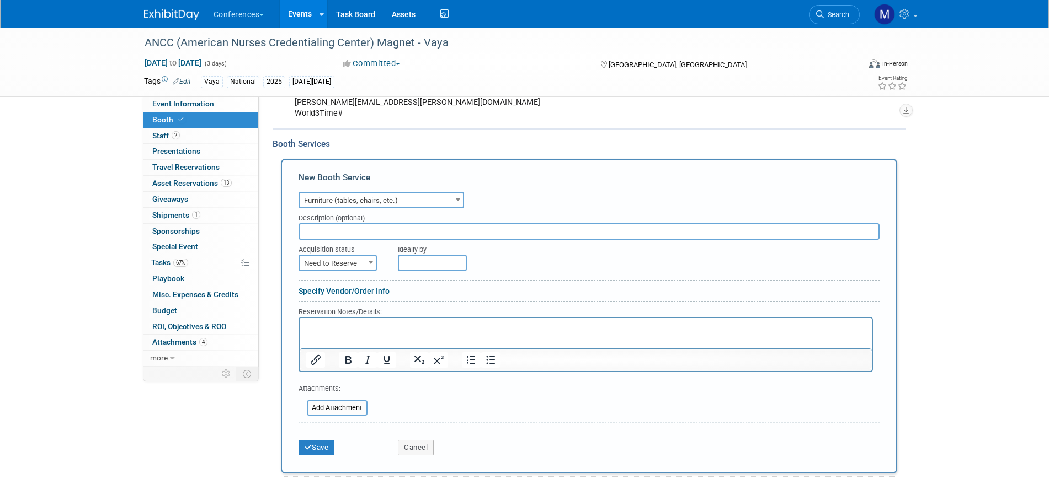
scroll to position [441, 0]
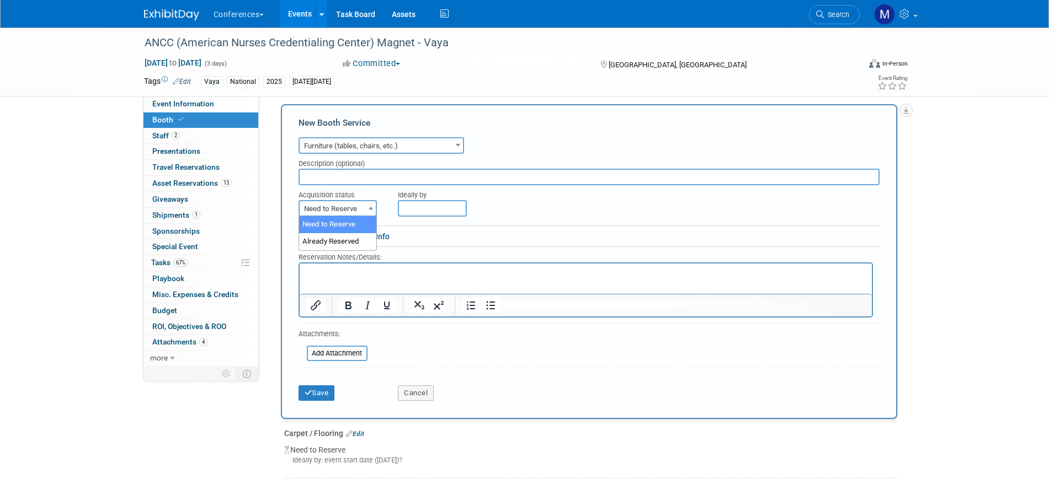
click at [324, 206] on span "Need to Reserve" at bounding box center [338, 208] width 76 height 15
select select "2"
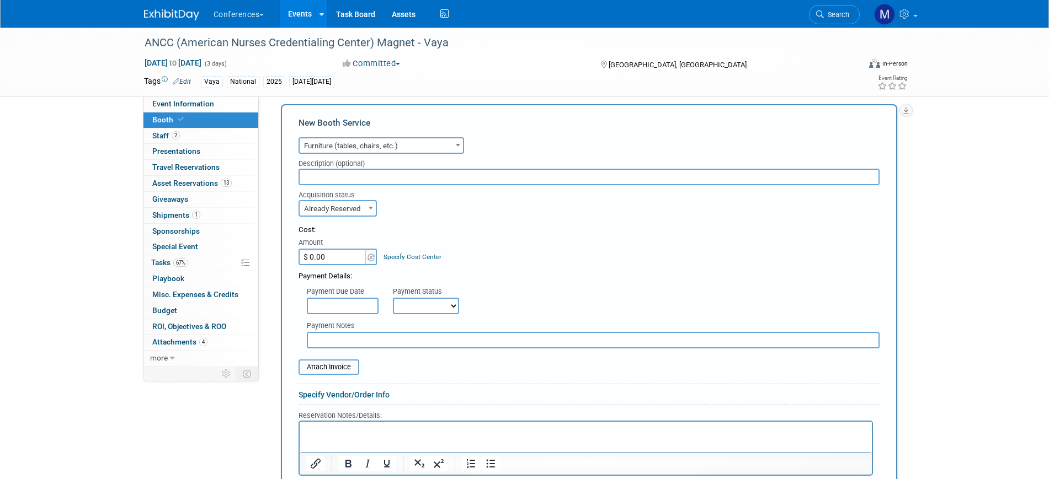
click at [332, 255] on input "$ 0.00" at bounding box center [332, 257] width 69 height 17
paste input "3,780.43"
type input "$ 3,780.43"
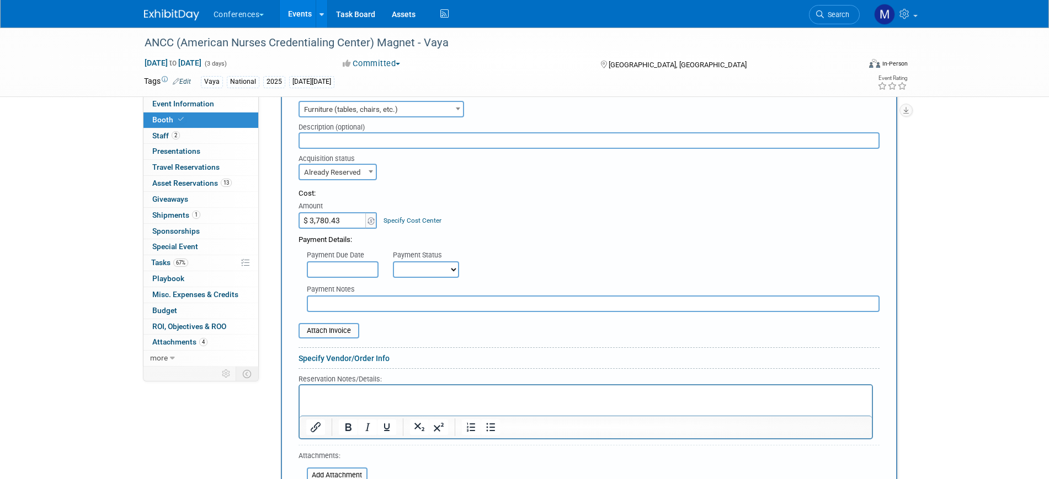
scroll to position [510, 0]
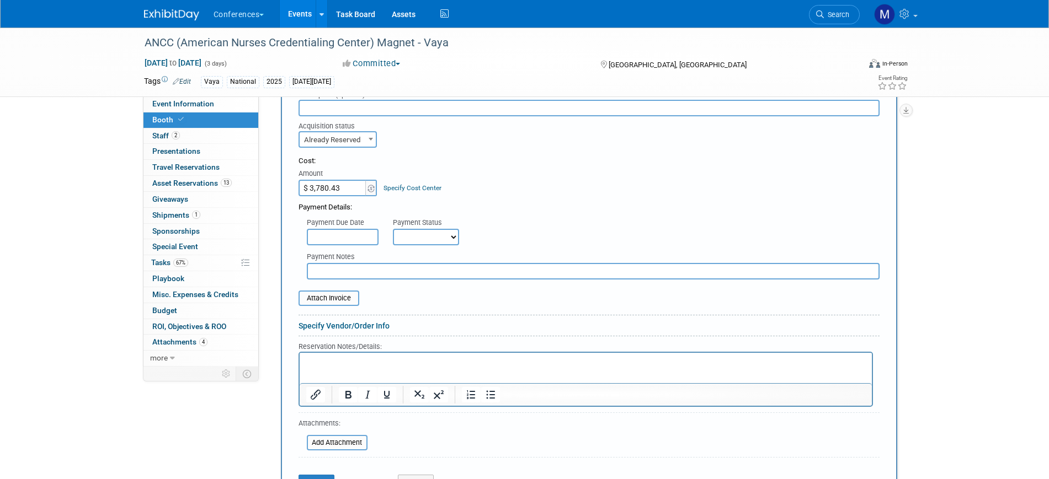
click at [340, 368] on html at bounding box center [585, 360] width 572 height 15
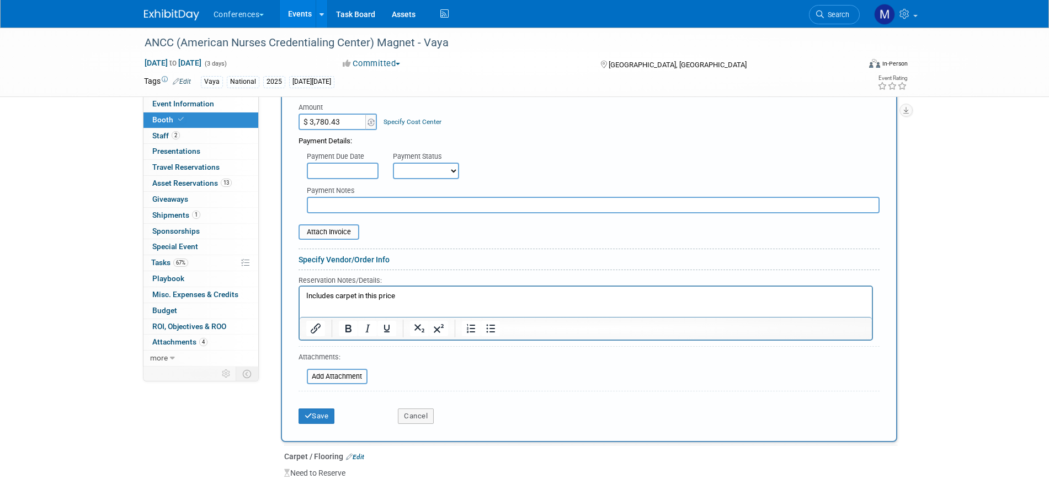
scroll to position [579, 0]
click at [353, 377] on input "file" at bounding box center [300, 373] width 131 height 13
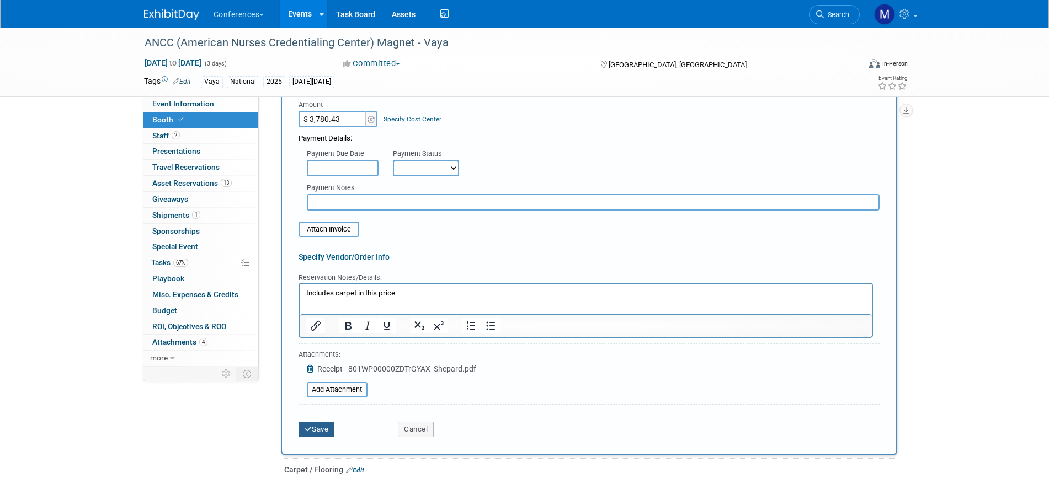
click at [327, 435] on button "Save" at bounding box center [316, 429] width 36 height 15
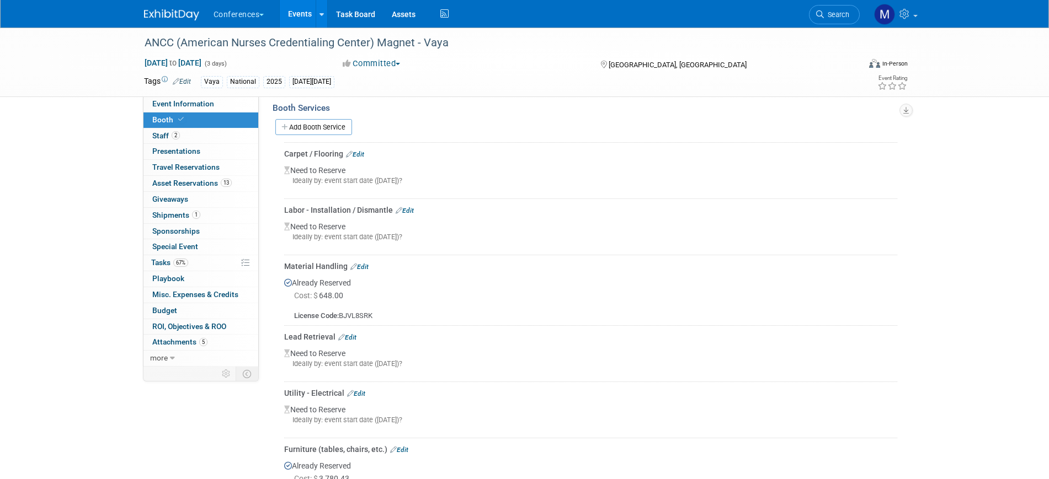
scroll to position [399, 0]
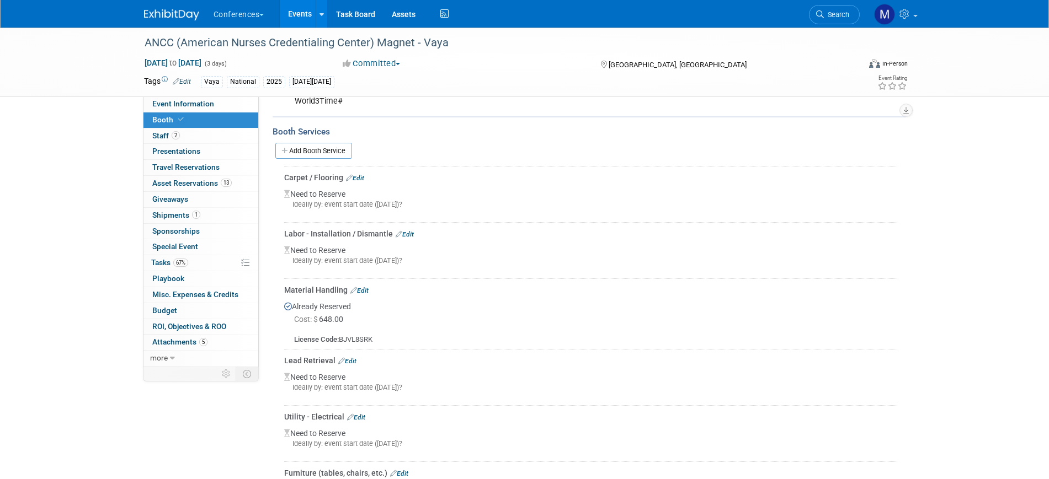
click at [362, 174] on link "Edit" at bounding box center [355, 178] width 18 height 8
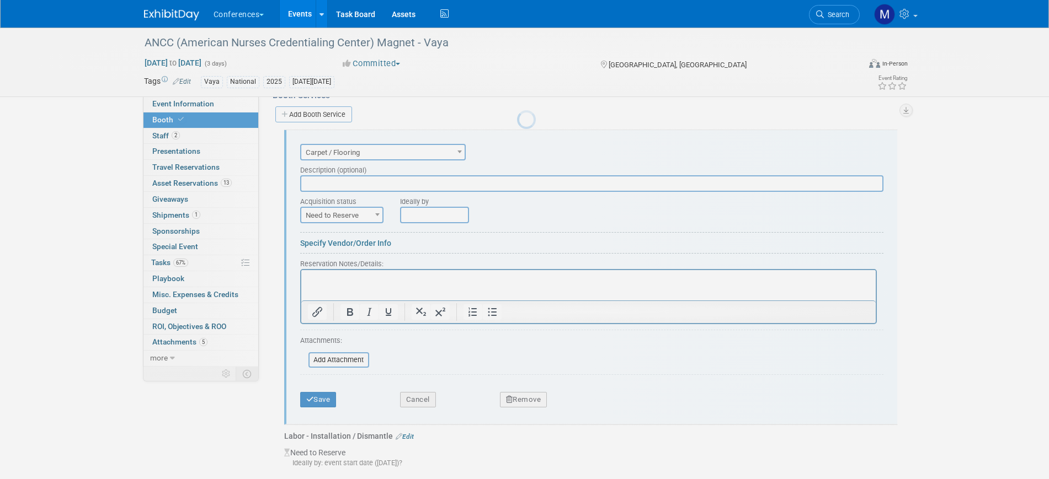
scroll to position [0, 0]
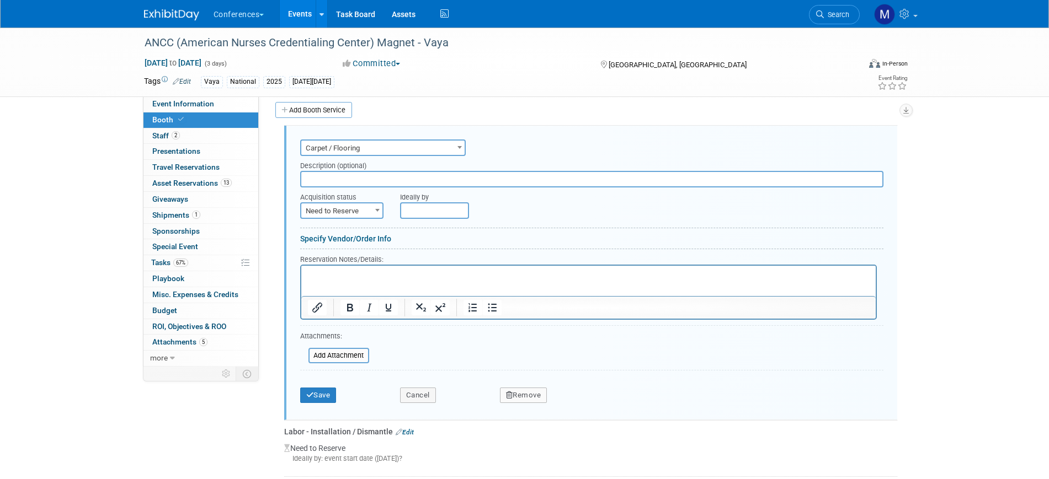
click at [334, 276] on p "Rich Text Area. Press ALT-0 for help." at bounding box center [588, 275] width 562 height 10
click at [340, 210] on span "Need to Reserve" at bounding box center [341, 211] width 81 height 15
select select "2"
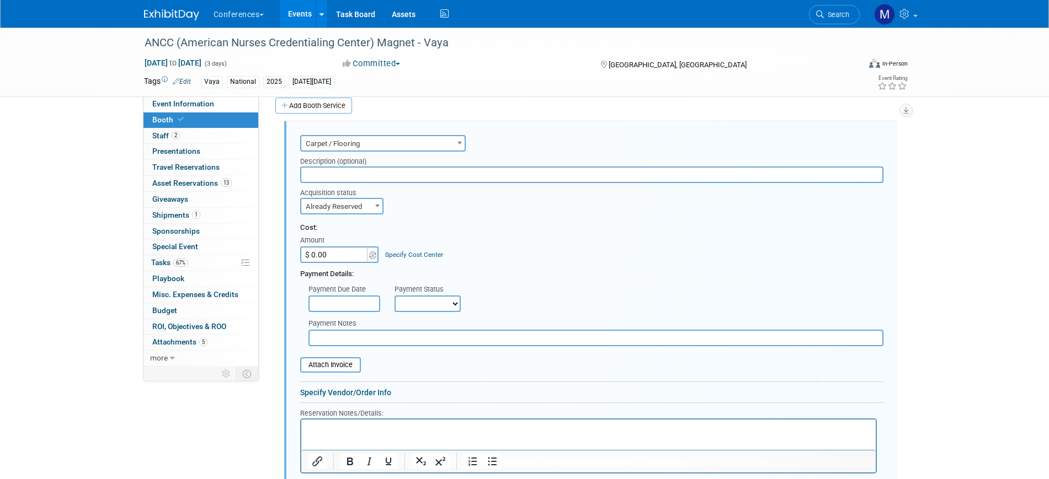
scroll to position [509, 0]
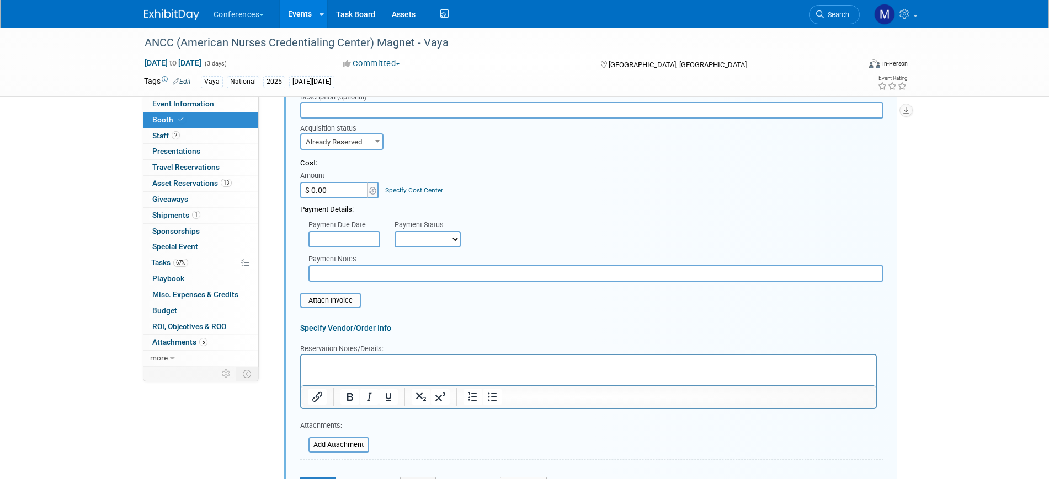
click at [329, 370] on html at bounding box center [588, 362] width 574 height 15
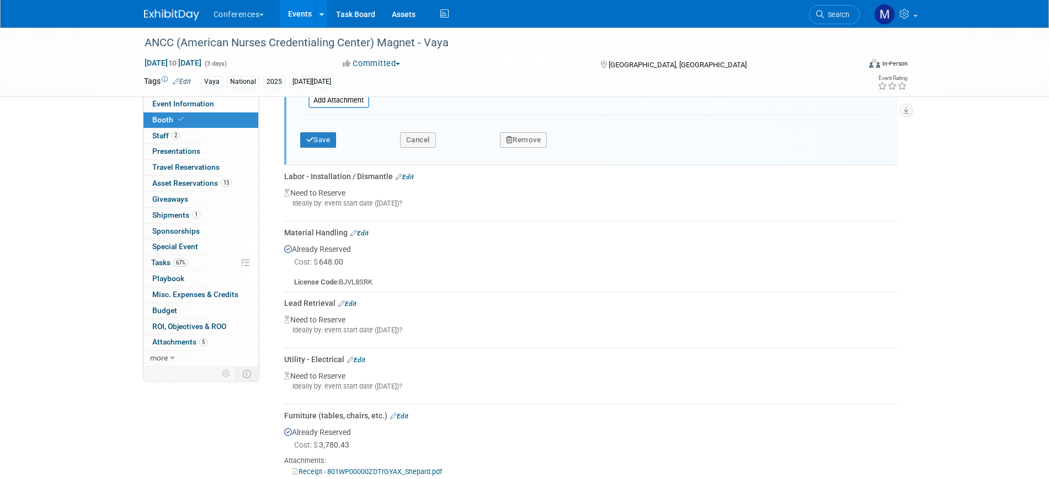
scroll to position [578, 0]
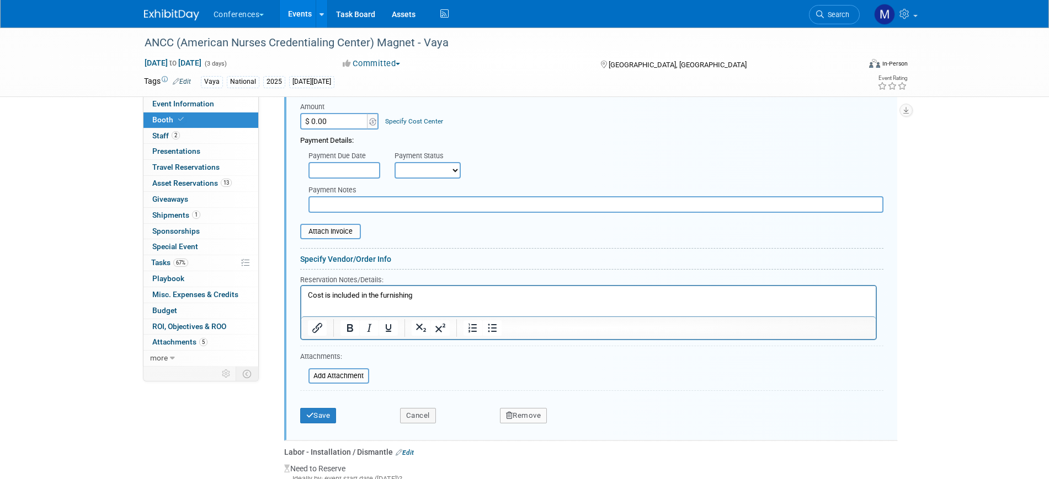
click at [398, 296] on p "Cost is included in the furnishing" at bounding box center [588, 296] width 562 height 10
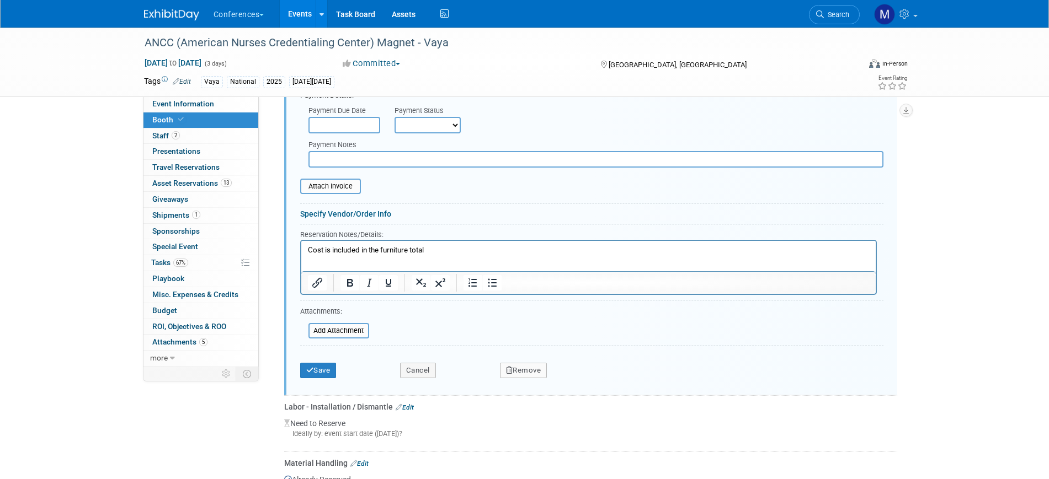
scroll to position [647, 0]
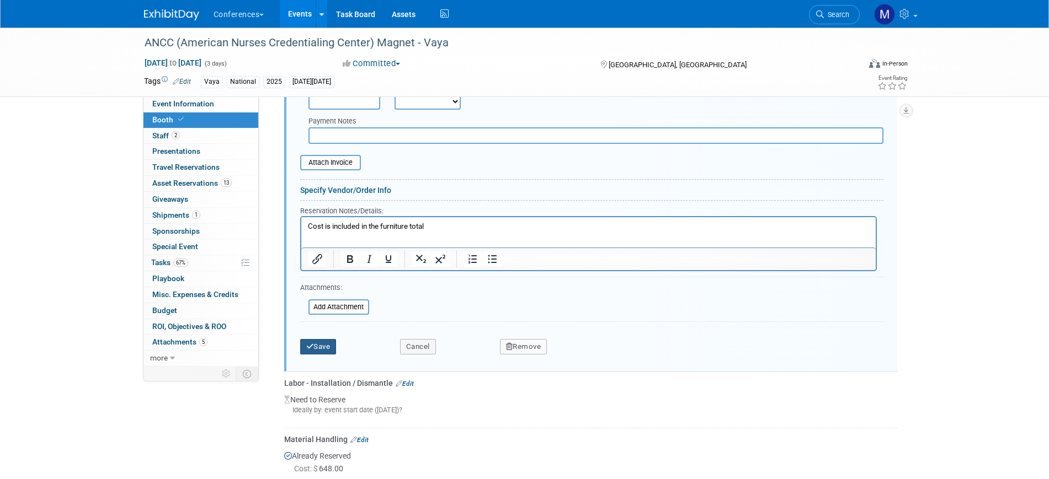
click at [328, 344] on button "Save" at bounding box center [318, 346] width 36 height 15
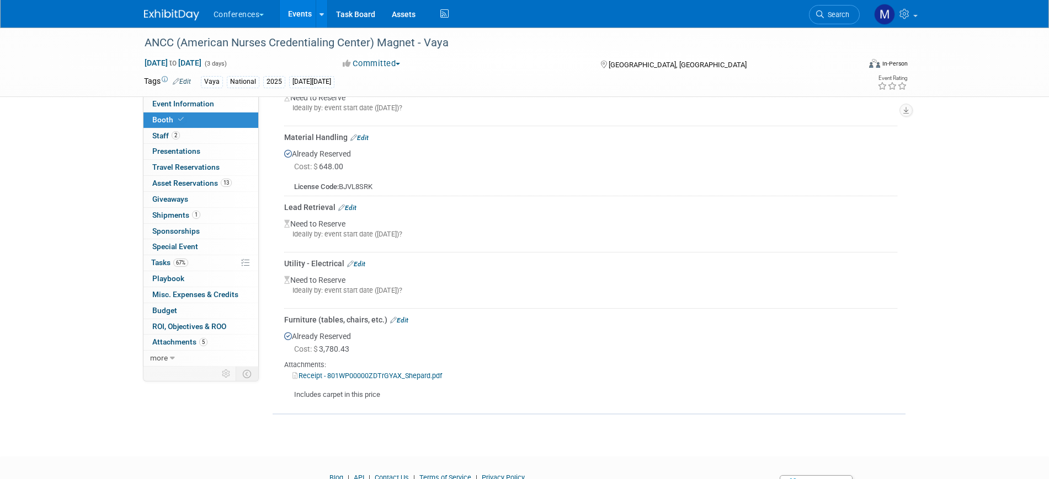
scroll to position [482, 0]
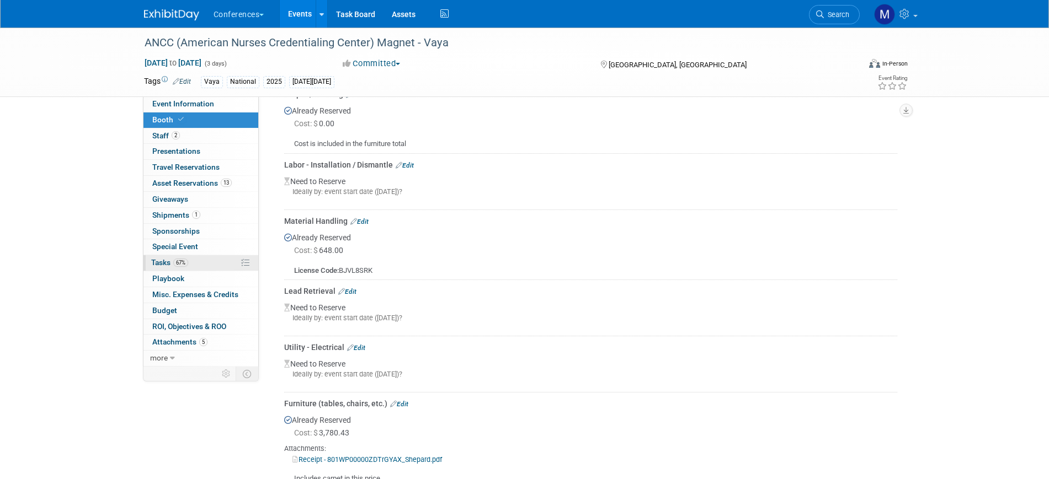
drag, startPoint x: 183, startPoint y: 266, endPoint x: 215, endPoint y: 268, distance: 31.5
click at [183, 266] on span "67%" at bounding box center [180, 263] width 15 height 8
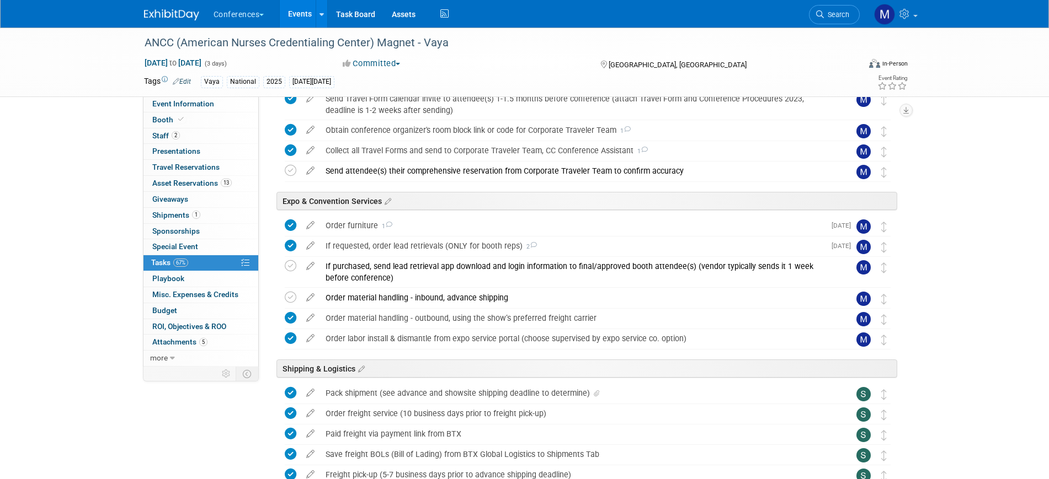
scroll to position [483, 0]
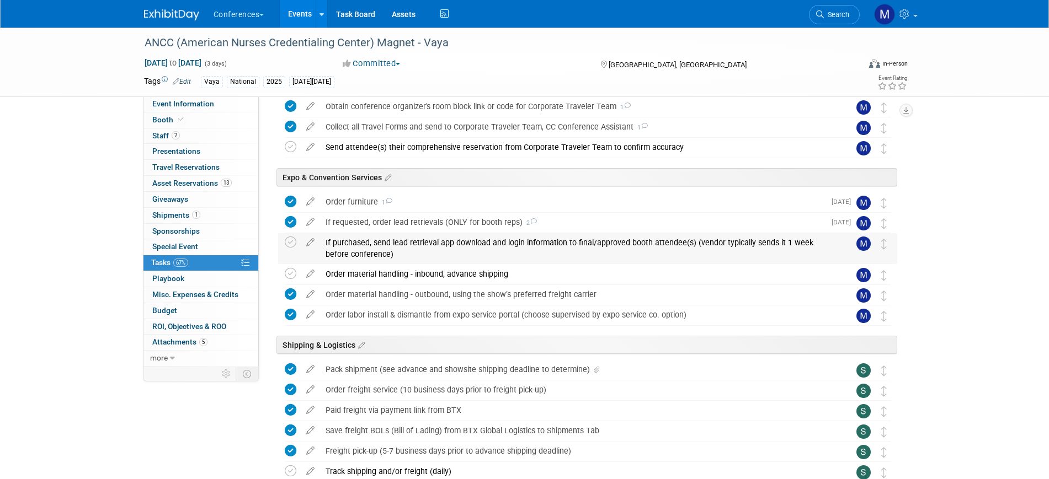
click at [386, 242] on div "If purchased, send lead retrieval app download and login information to final/a…" at bounding box center [577, 248] width 514 height 30
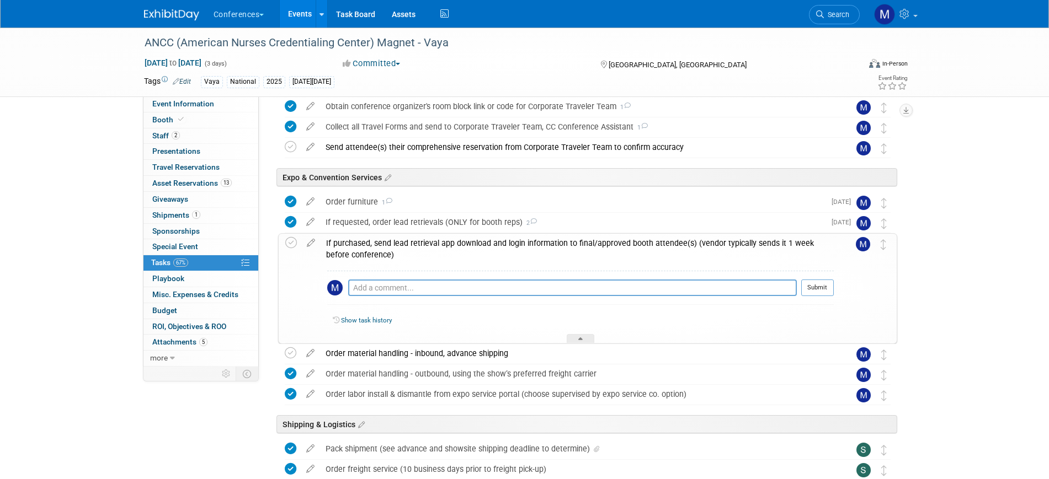
click at [386, 242] on div "If purchased, send lead retrieval app download and login information to final/a…" at bounding box center [577, 249] width 513 height 30
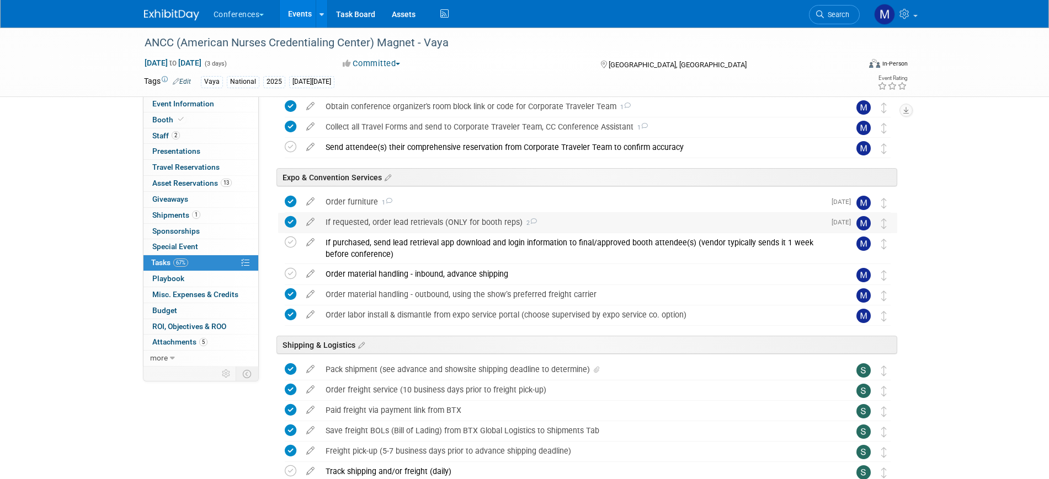
click at [391, 222] on div "If requested, order lead retrievals (ONLY for booth reps) 2" at bounding box center [572, 222] width 505 height 19
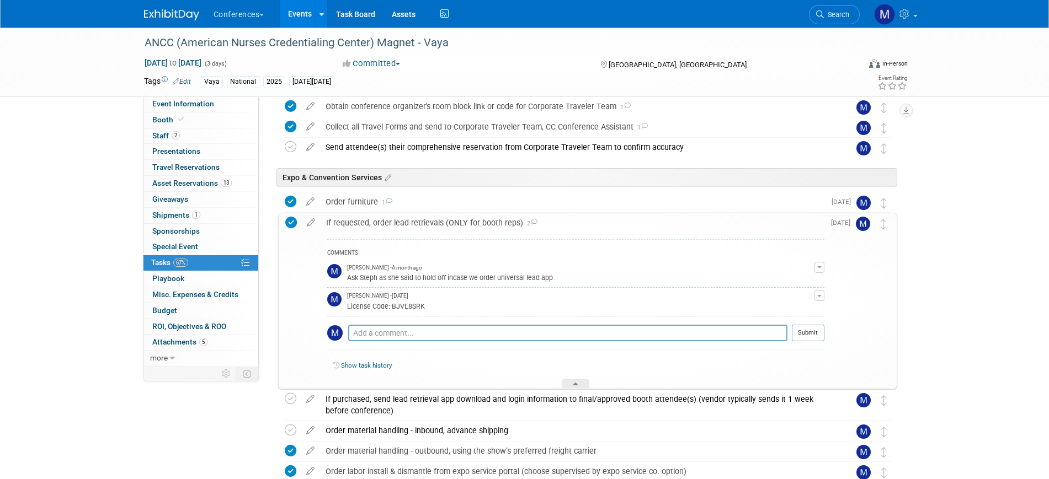
click at [391, 222] on div "If requested, order lead retrievals (ONLY for booth reps) 2" at bounding box center [573, 222] width 504 height 19
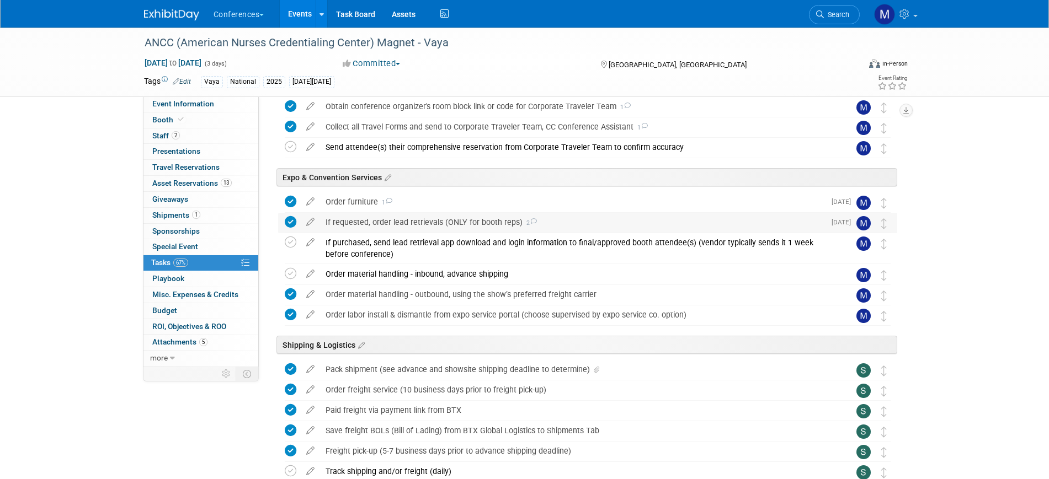
click at [455, 227] on div "If requested, order lead retrievals (ONLY for booth reps) 2" at bounding box center [572, 222] width 505 height 19
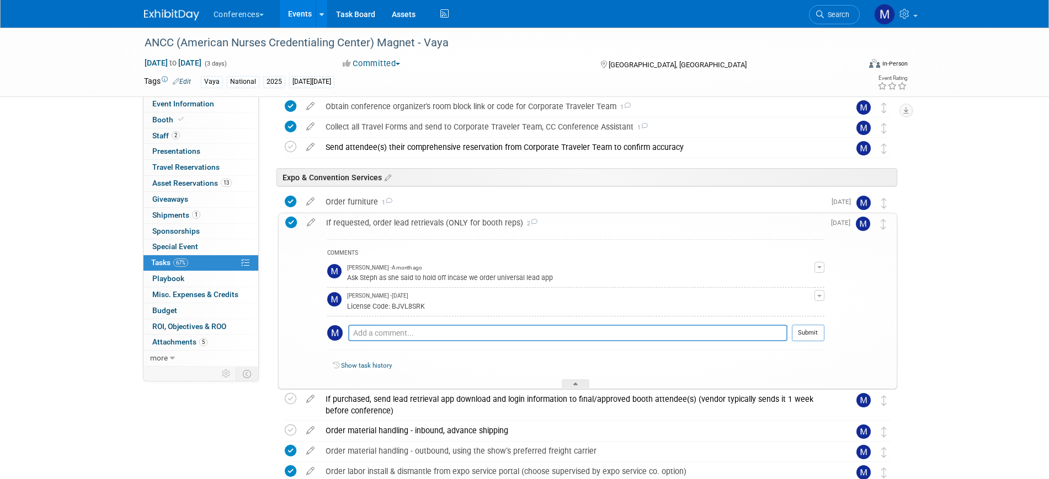
click at [455, 227] on div "If requested, order lead retrievals (ONLY for booth reps) 2" at bounding box center [573, 222] width 504 height 19
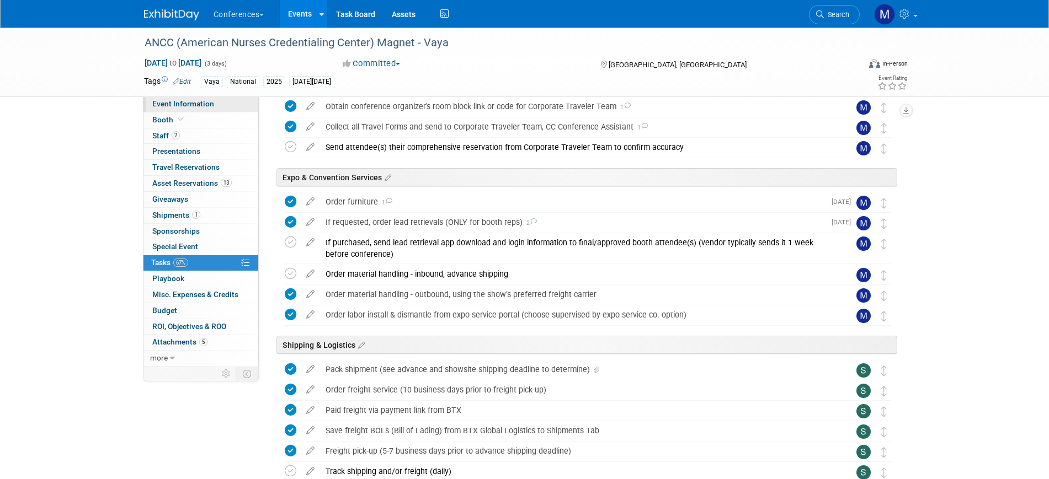
click at [215, 105] on link "Event Information" at bounding box center [200, 104] width 115 height 15
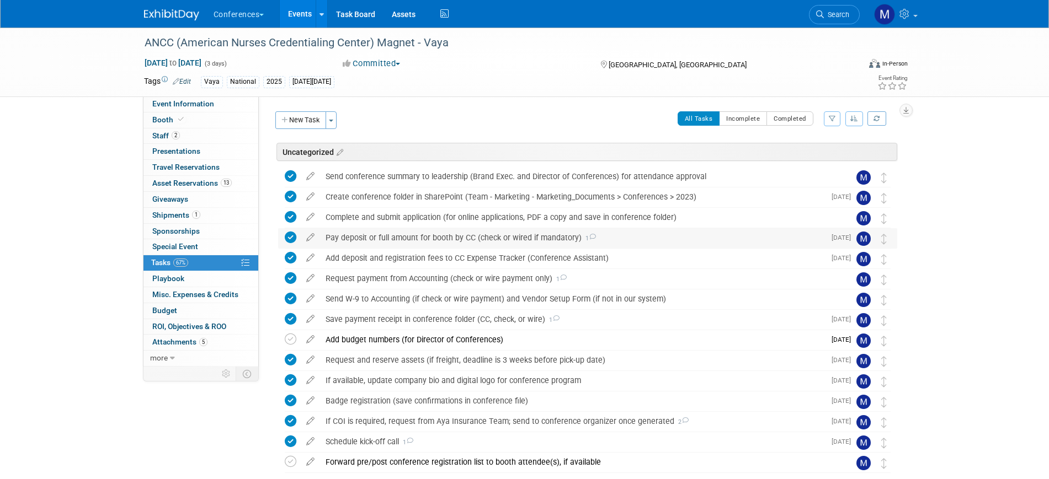
select select "Vaya"
select select "Both"
select select "[PERSON_NAME]"
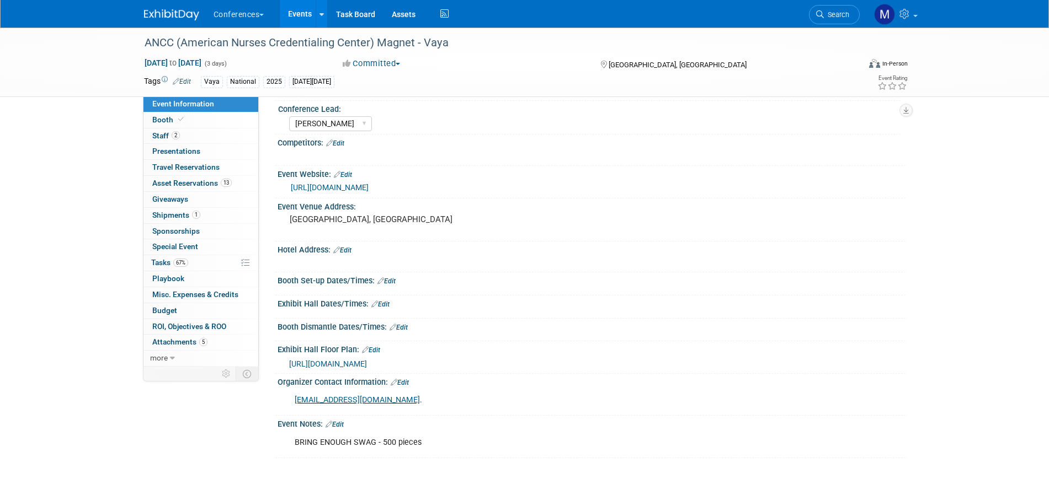
scroll to position [111, 0]
click at [199, 127] on div "Event Information Event Info Booth Booth 2 Staff 2 Staff 0 Presentations 0 Pres…" at bounding box center [201, 232] width 116 height 270
click at [201, 121] on link "Booth" at bounding box center [200, 120] width 115 height 15
select select "10'x10'"
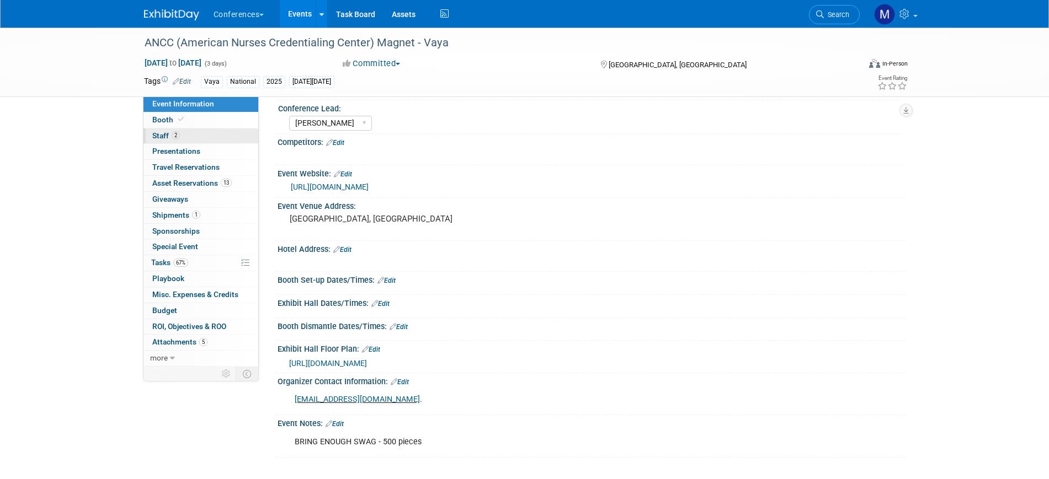
select select "Yes"
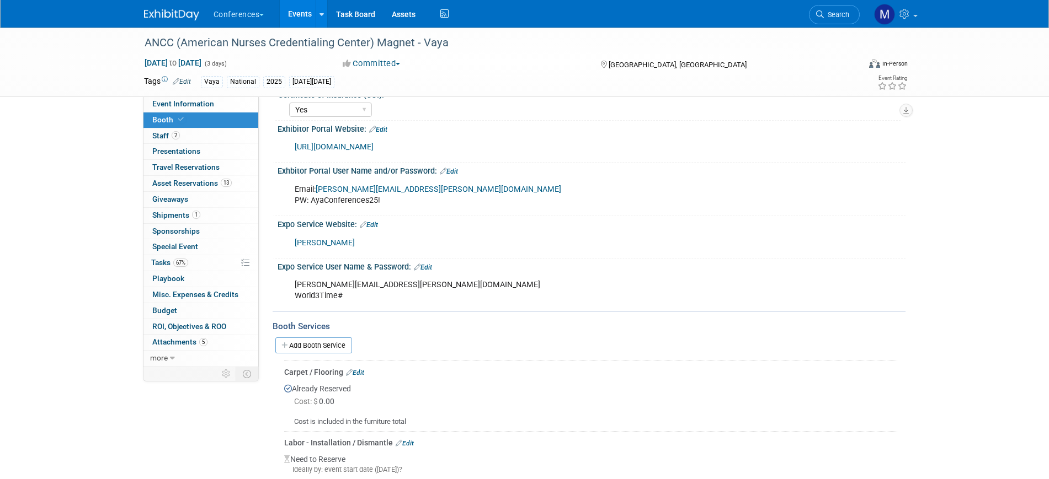
scroll to position [207, 0]
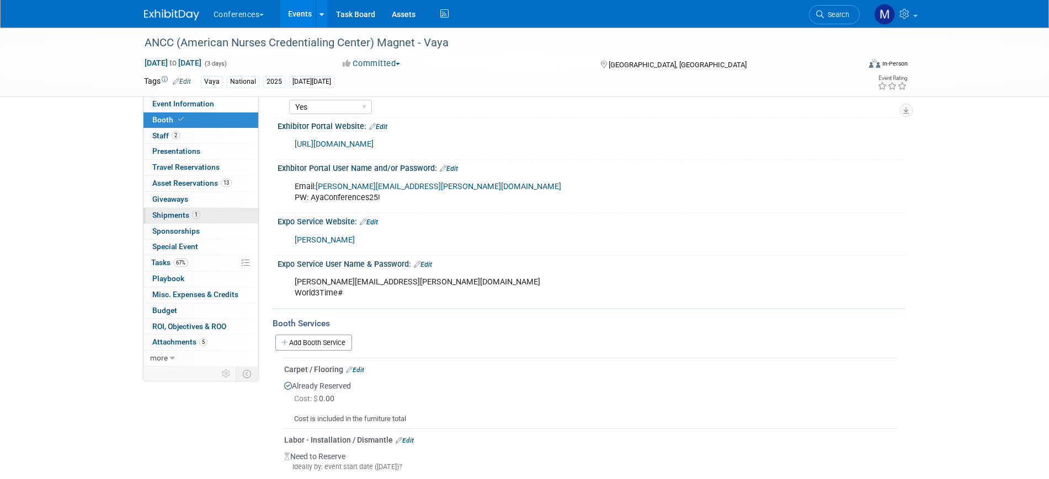
drag, startPoint x: 186, startPoint y: 213, endPoint x: 201, endPoint y: 216, distance: 14.6
click at [186, 213] on span "Shipments 1" at bounding box center [176, 215] width 48 height 9
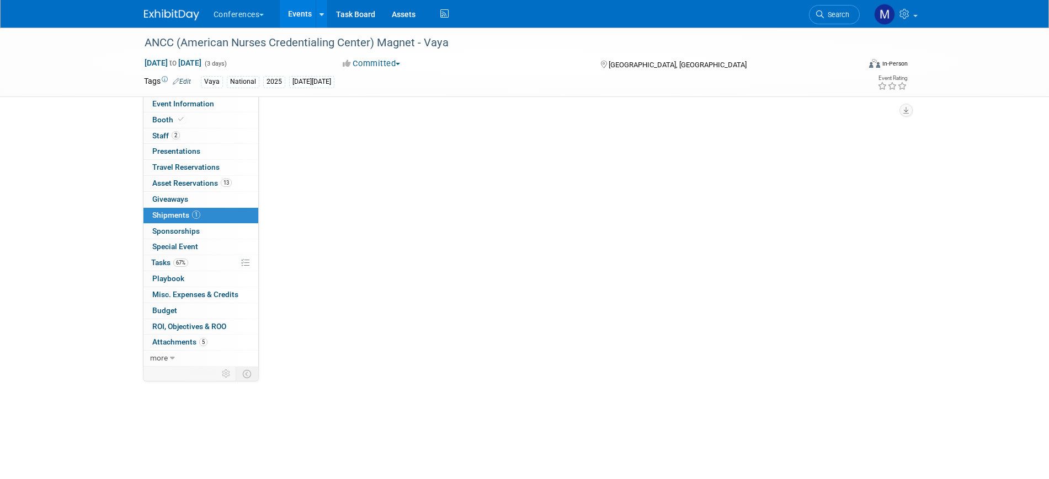
scroll to position [0, 0]
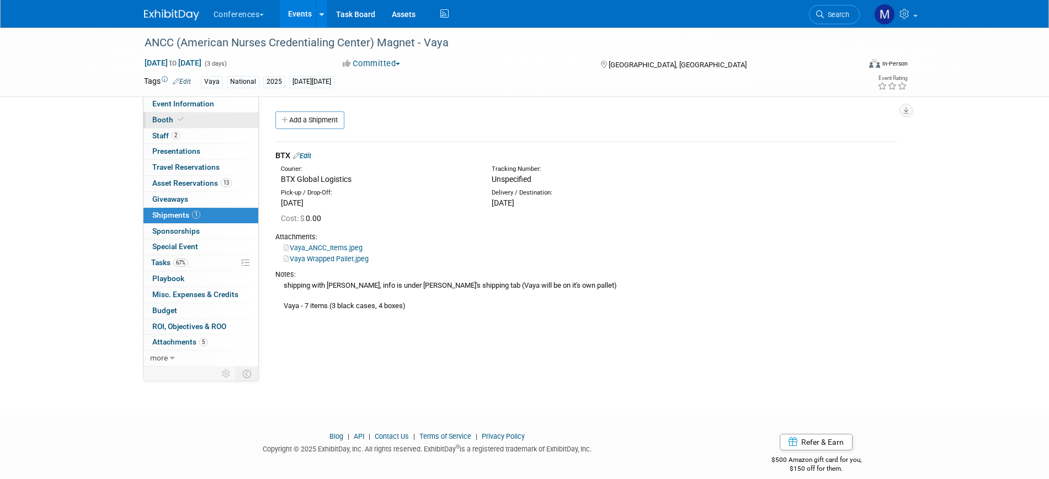
click at [196, 121] on link "Booth" at bounding box center [200, 120] width 115 height 15
select select "10'x10'"
select select "Yes"
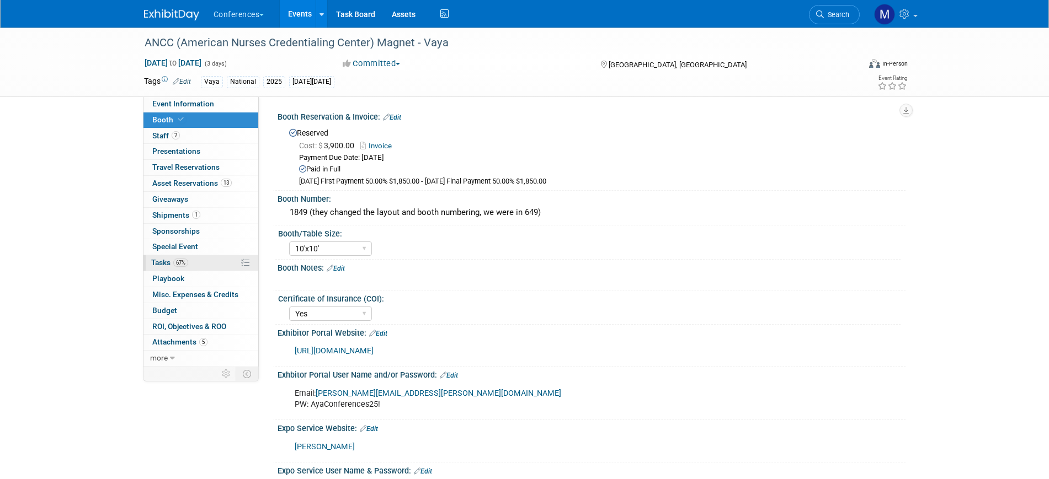
click at [190, 260] on link "67% Tasks 67%" at bounding box center [200, 262] width 115 height 15
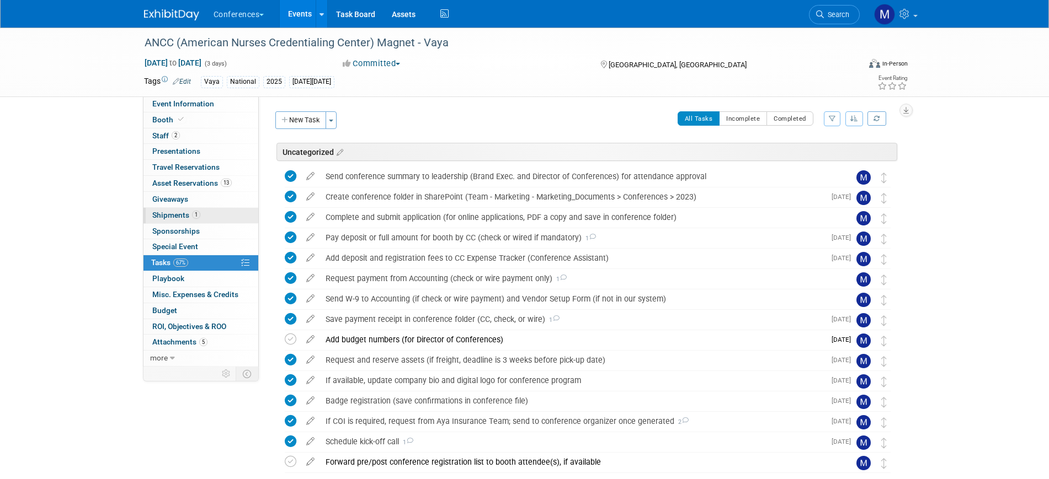
click at [190, 220] on link "1 Shipments 1" at bounding box center [200, 215] width 115 height 15
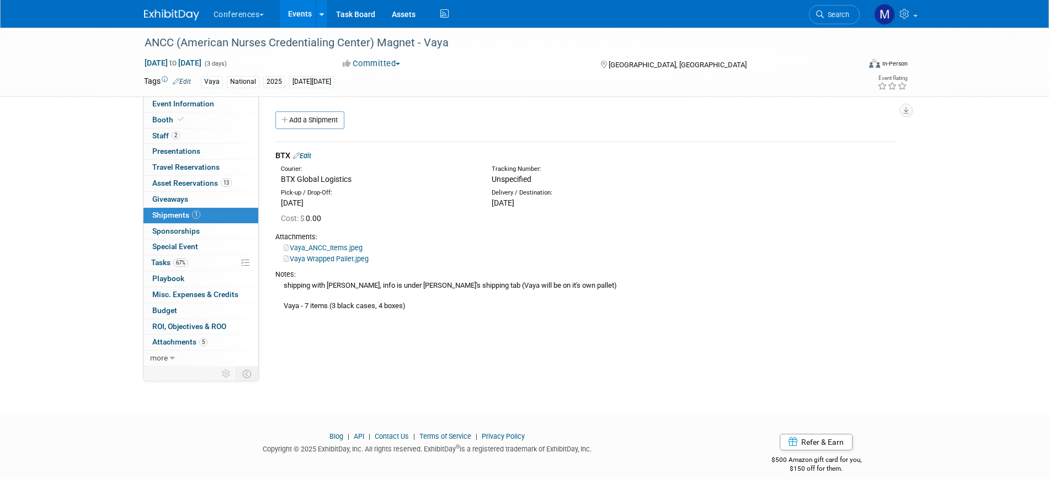
click at [333, 260] on link "Vaya Wrapped Pallet.jpeg" at bounding box center [326, 259] width 85 height 8
click at [354, 260] on link "Vaya Wrapped Pallet.jpeg" at bounding box center [326, 259] width 85 height 8
click at [184, 186] on span "Asset Reservations 13" at bounding box center [191, 183] width 79 height 9
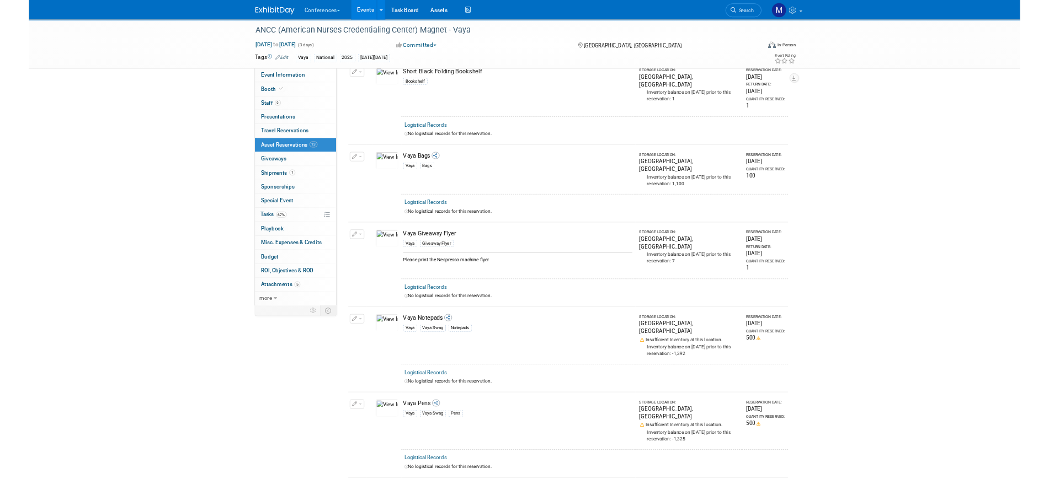
scroll to position [896, 0]
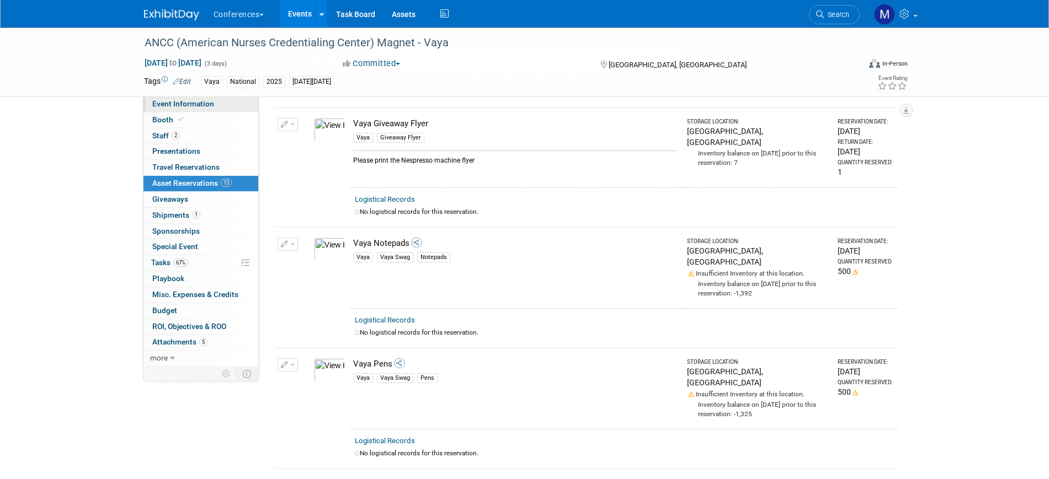
click at [203, 97] on link "Event Information" at bounding box center [200, 104] width 115 height 15
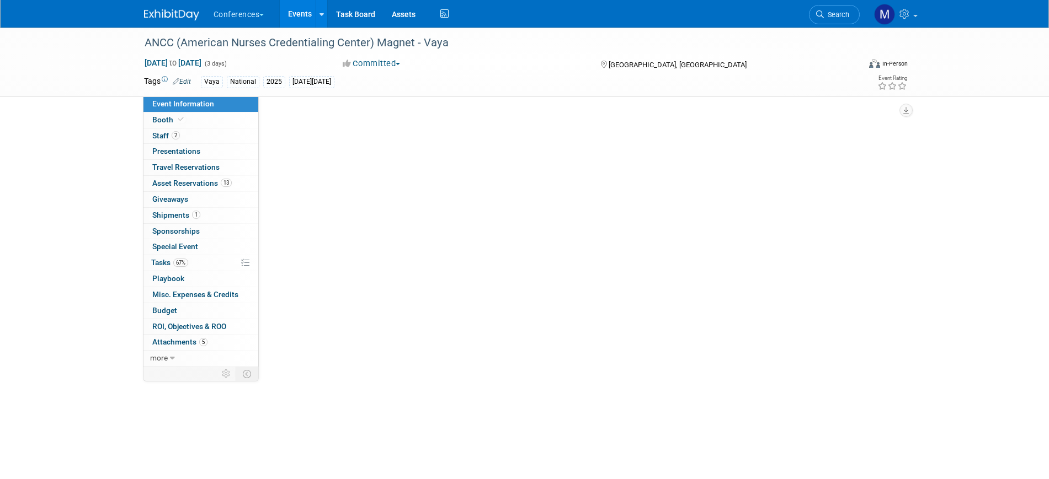
scroll to position [0, 0]
select select "Vaya"
select select "Both"
select select "Marygrace"
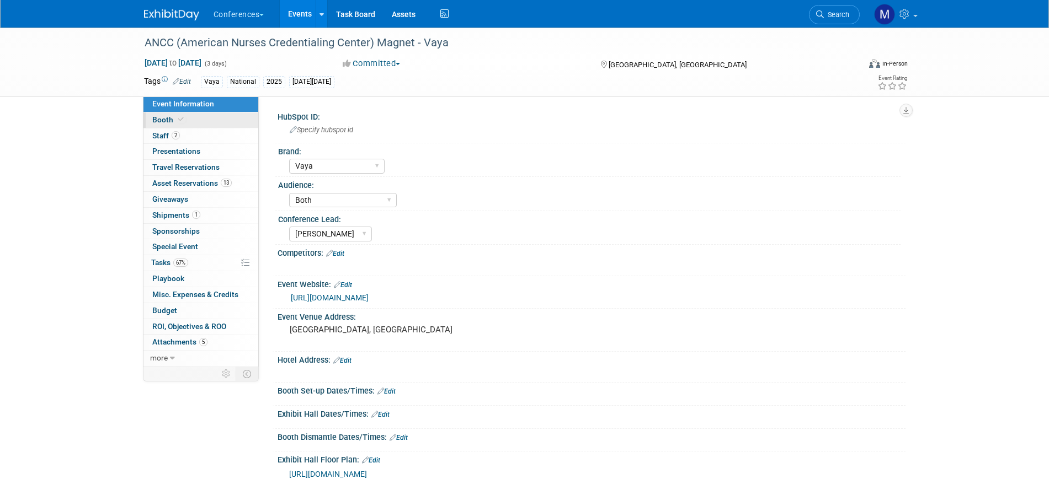
click at [202, 118] on link "Booth" at bounding box center [200, 120] width 115 height 15
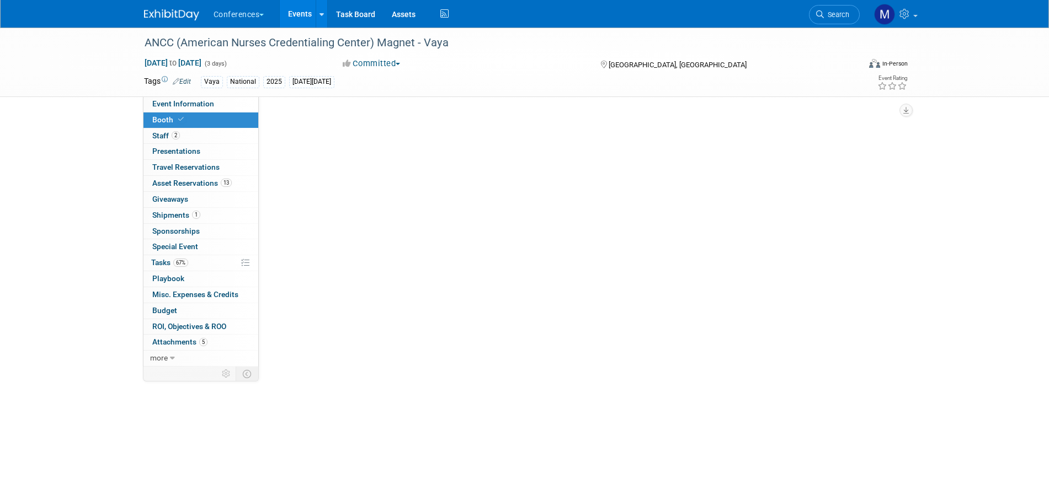
select select "10'x10'"
select select "Yes"
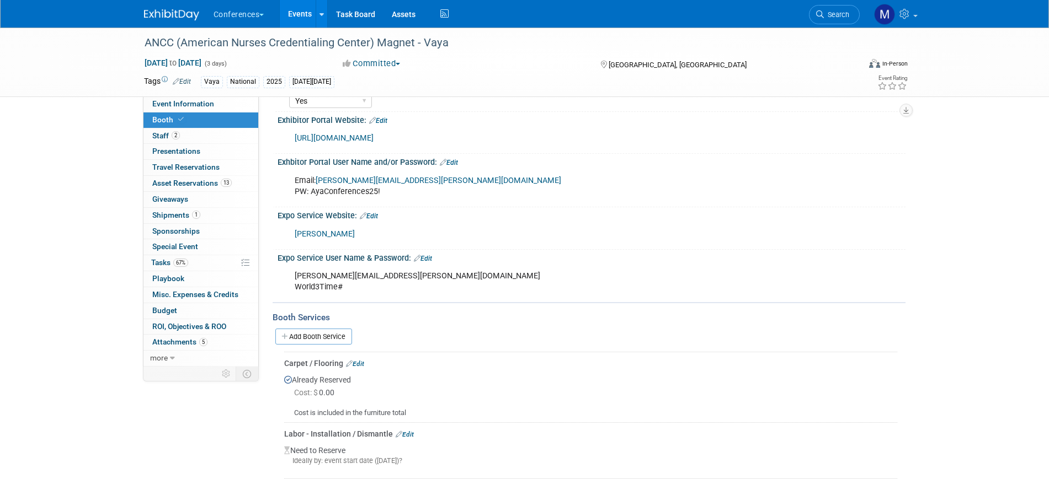
scroll to position [276, 0]
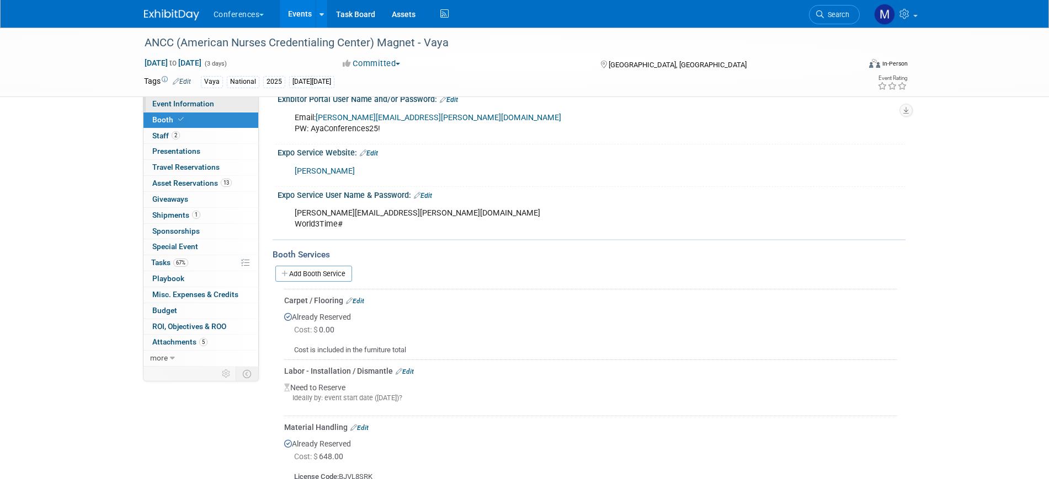
click at [196, 105] on span "Event Information" at bounding box center [183, 103] width 62 height 9
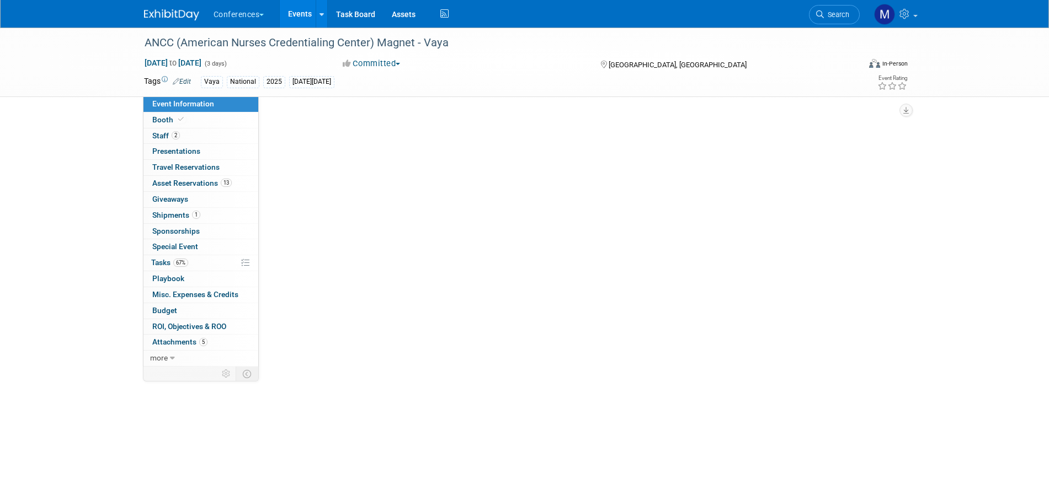
scroll to position [0, 0]
select select "Vaya"
select select "Both"
select select "Marygrace"
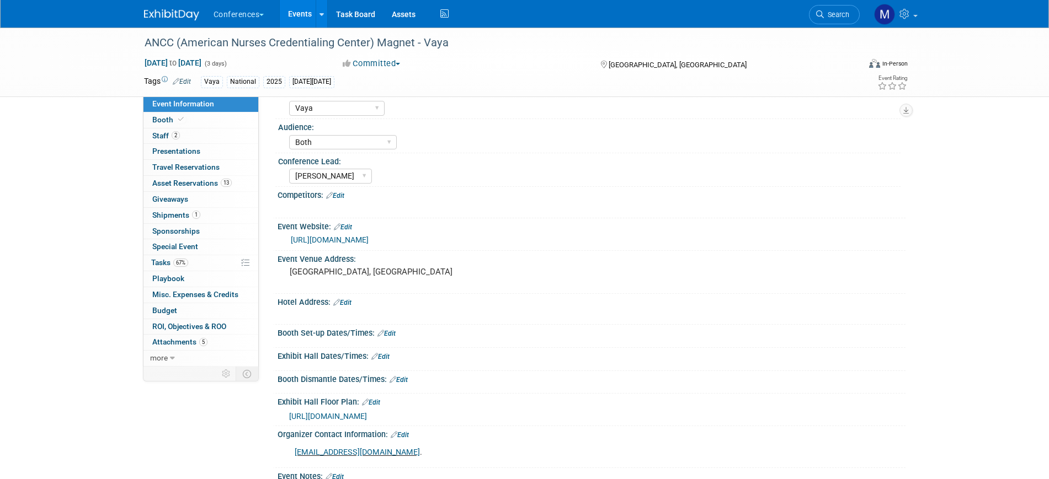
scroll to position [138, 0]
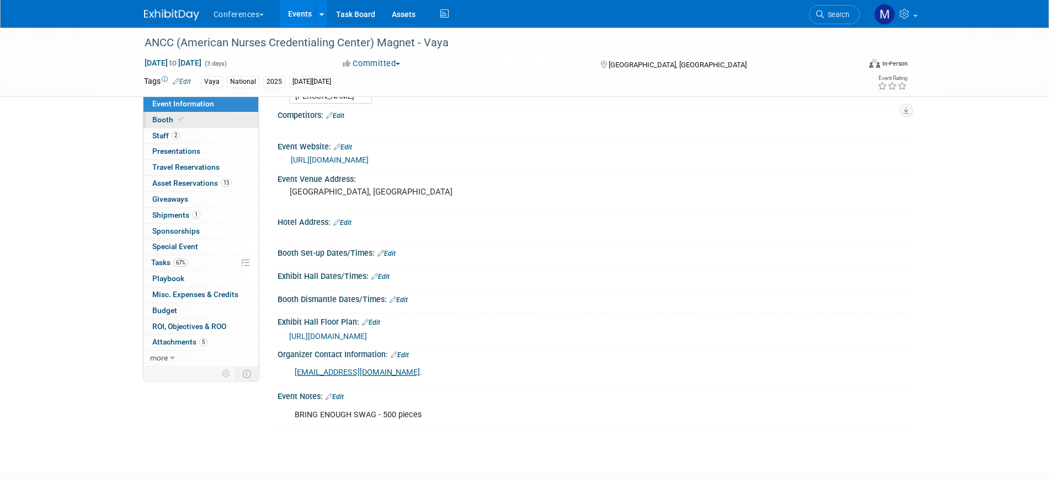
click at [180, 120] on icon at bounding box center [181, 119] width 6 height 6
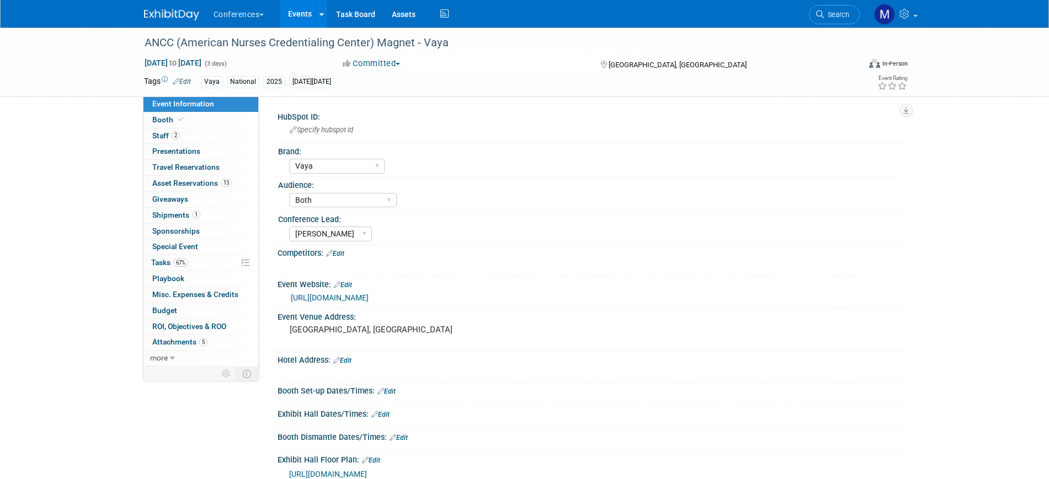
select select "10'x10'"
select select "Yes"
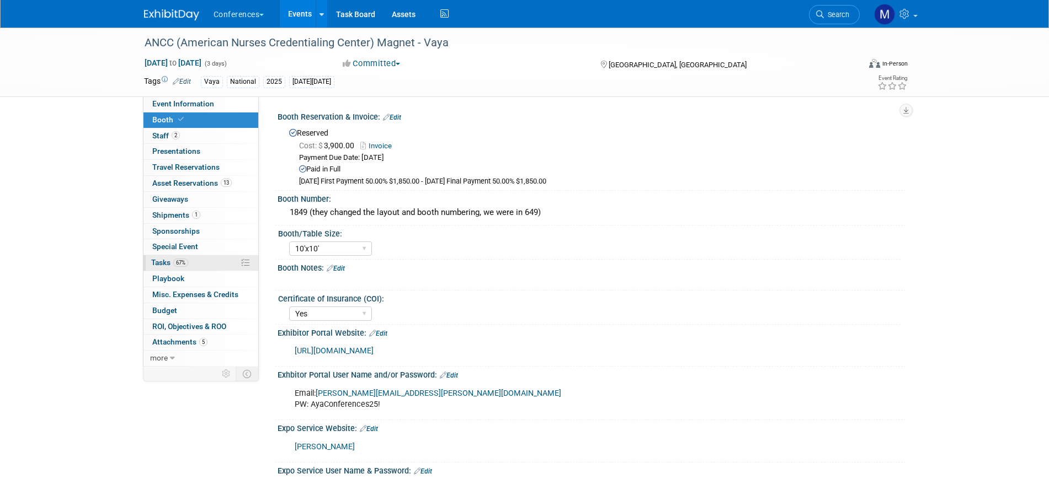
click at [174, 261] on span "67%" at bounding box center [180, 263] width 15 height 8
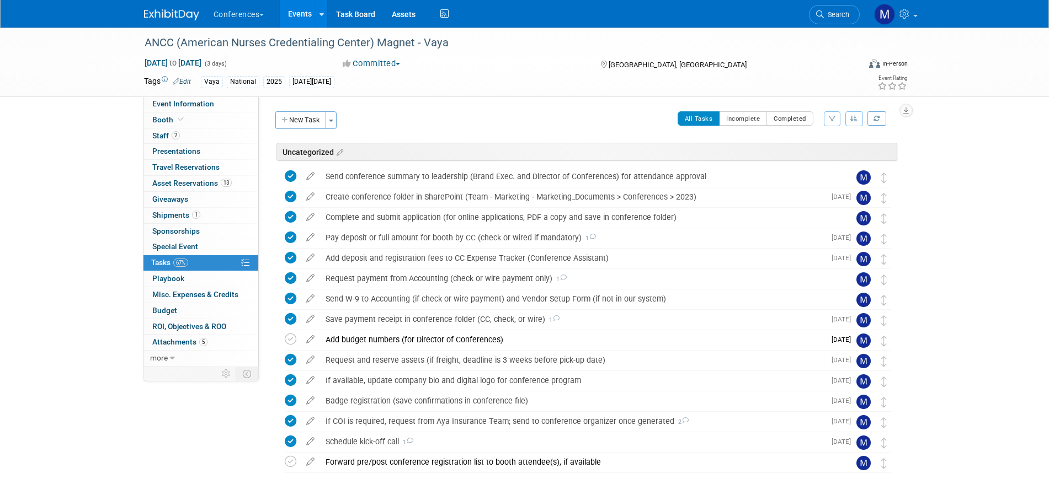
scroll to position [69, 0]
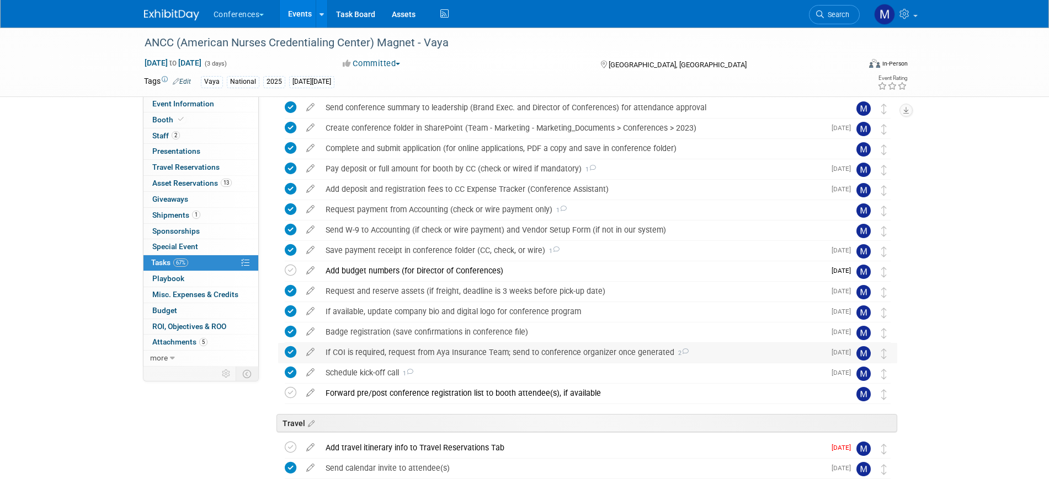
click at [461, 354] on div "If COI is required, request from Aya Insurance Team; send to conference organiz…" at bounding box center [572, 352] width 505 height 19
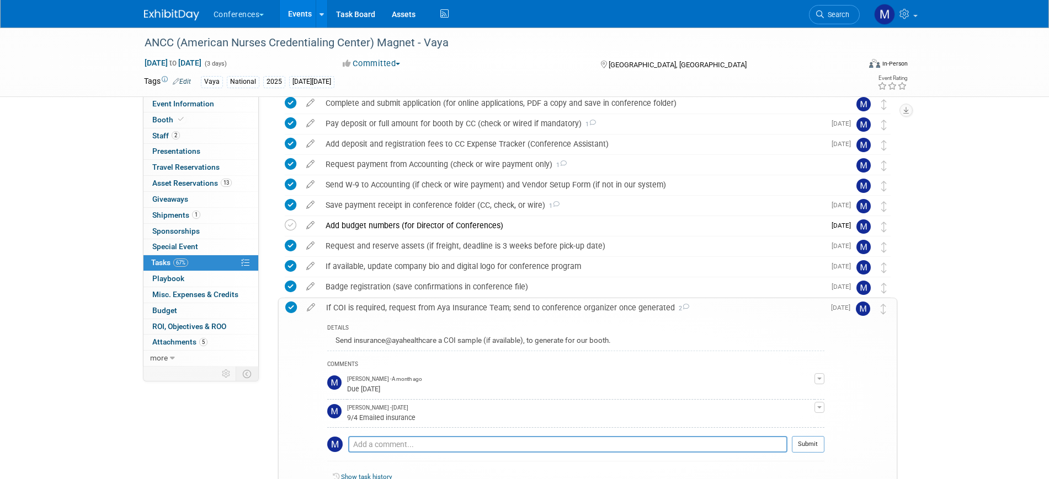
scroll to position [138, 0]
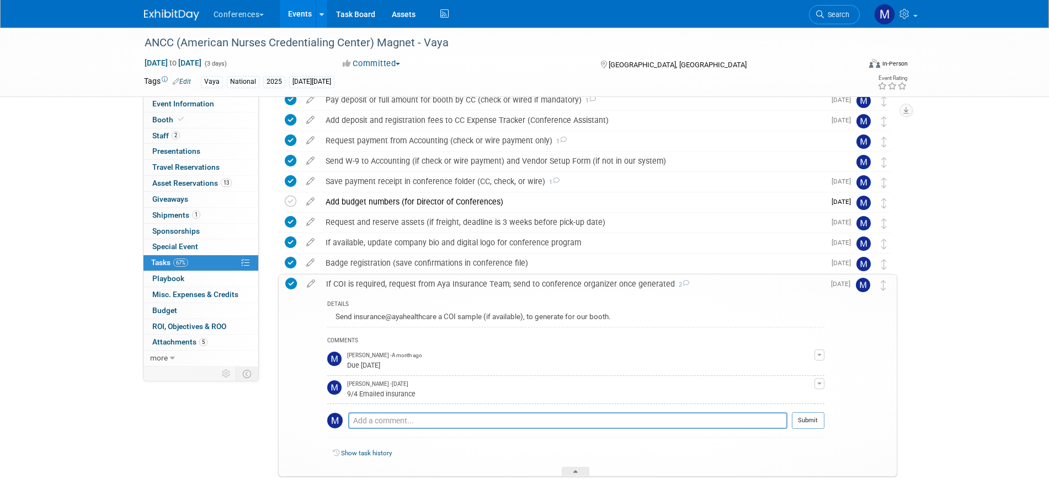
click at [474, 285] on div "If COI is required, request from Aya Insurance Team; send to conference organiz…" at bounding box center [573, 284] width 504 height 19
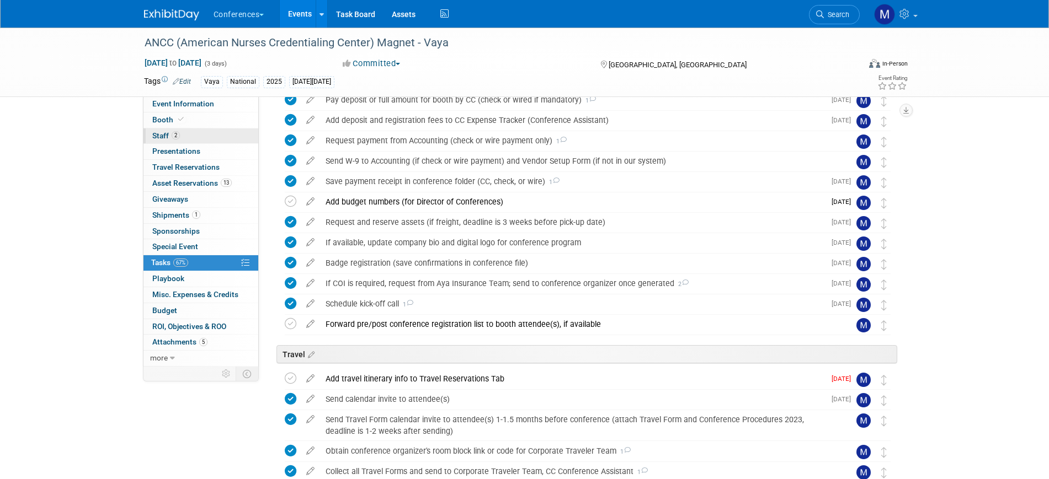
drag, startPoint x: 179, startPoint y: 119, endPoint x: 211, endPoint y: 140, distance: 38.7
click at [179, 118] on icon at bounding box center [181, 119] width 6 height 6
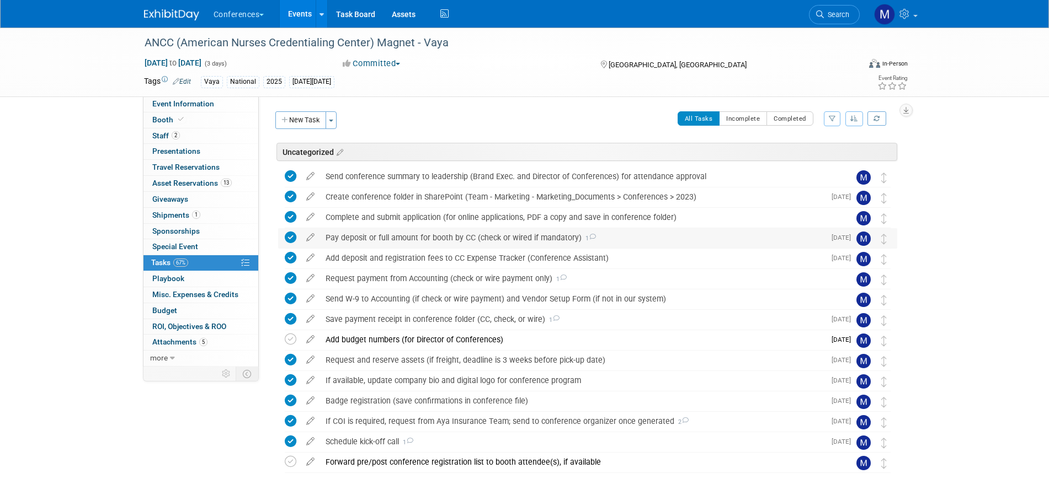
select select "10'x10'"
select select "Yes"
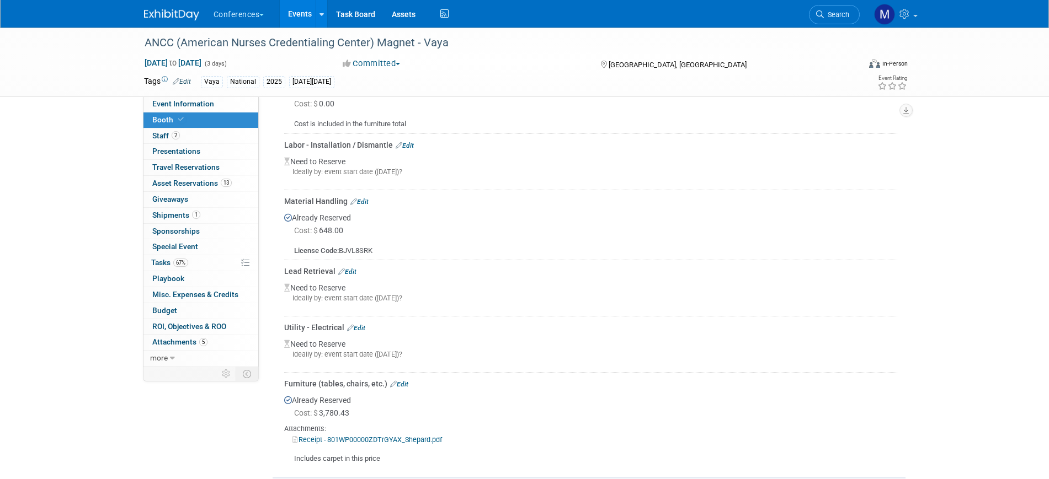
scroll to position [523, 0]
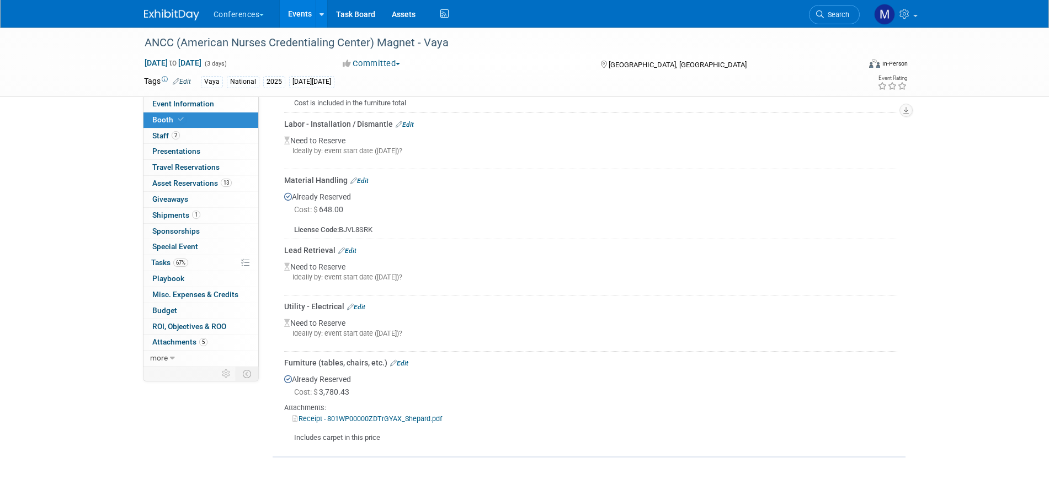
click at [644, 399] on div "Already Reserved Cost: $ 3,780.43 Attachments: Receipt - 801WP00000ZDTrGYAX_She…" at bounding box center [590, 406] width 613 height 75
click at [403, 361] on link "Edit" at bounding box center [399, 364] width 18 height 8
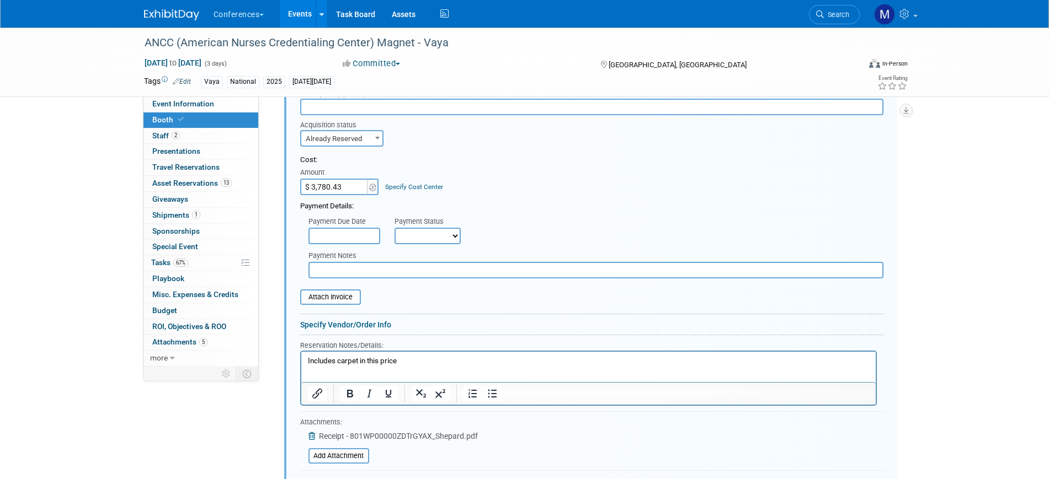
scroll to position [895, 0]
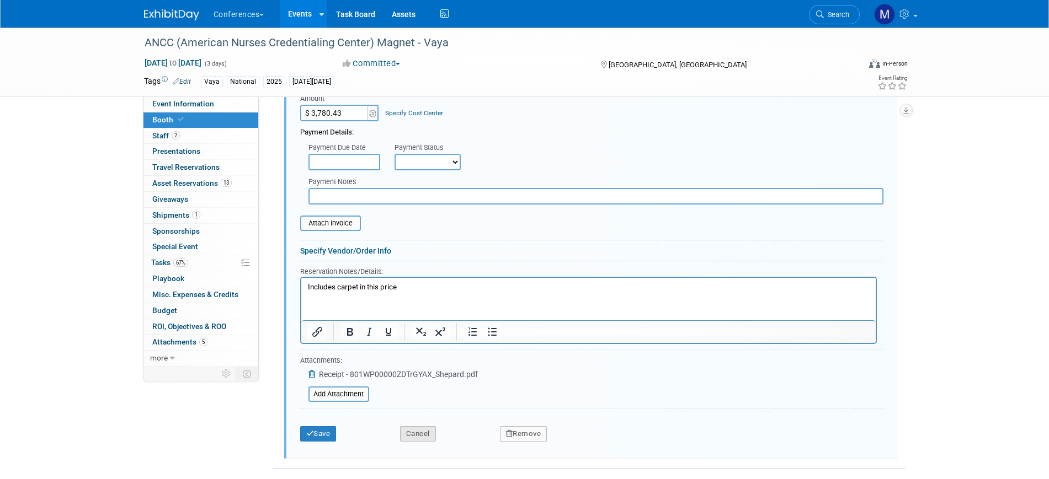
click at [428, 439] on button "Cancel" at bounding box center [418, 433] width 36 height 15
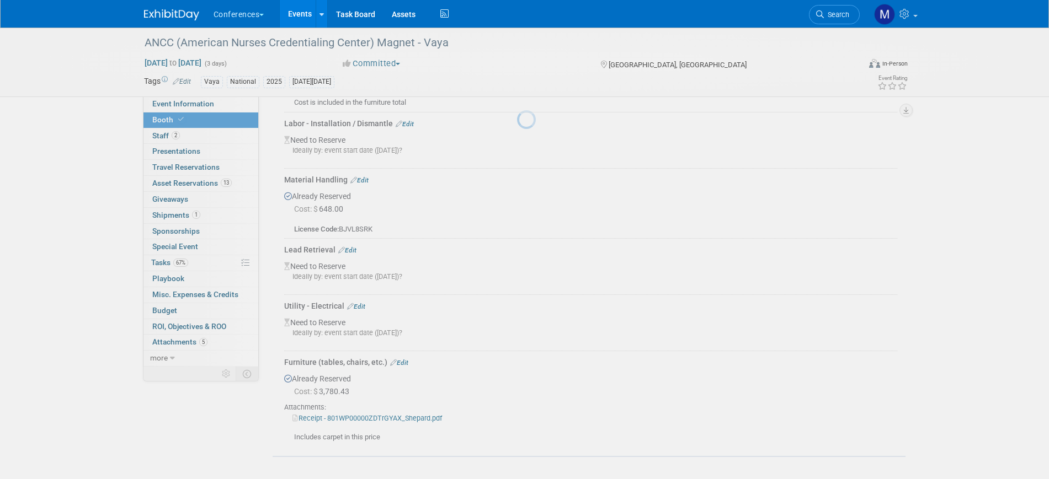
scroll to position [523, 0]
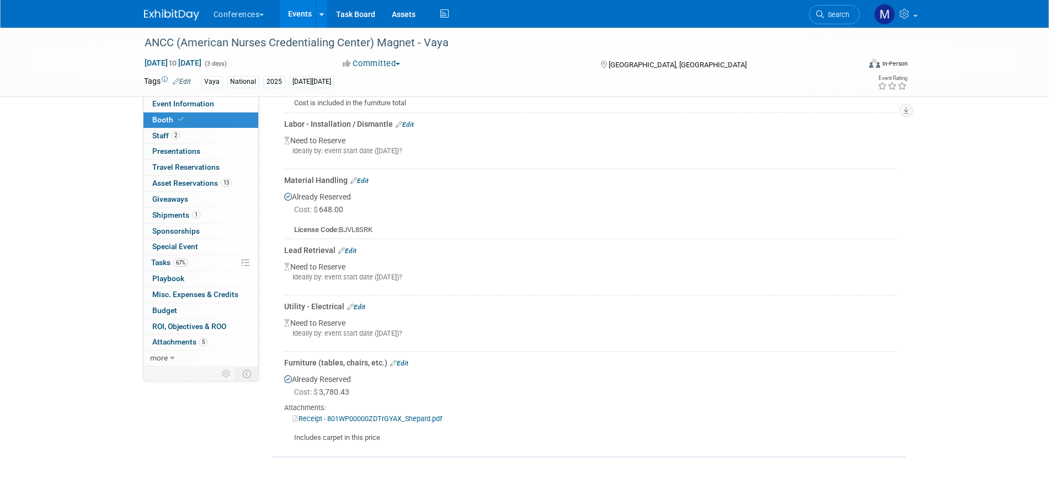
click at [362, 307] on link "Edit" at bounding box center [356, 307] width 18 height 8
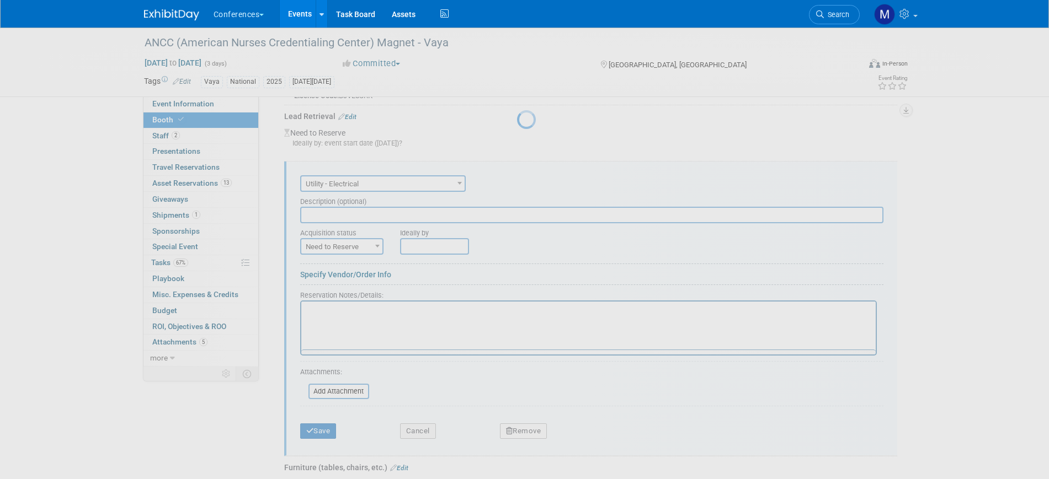
scroll to position [0, 0]
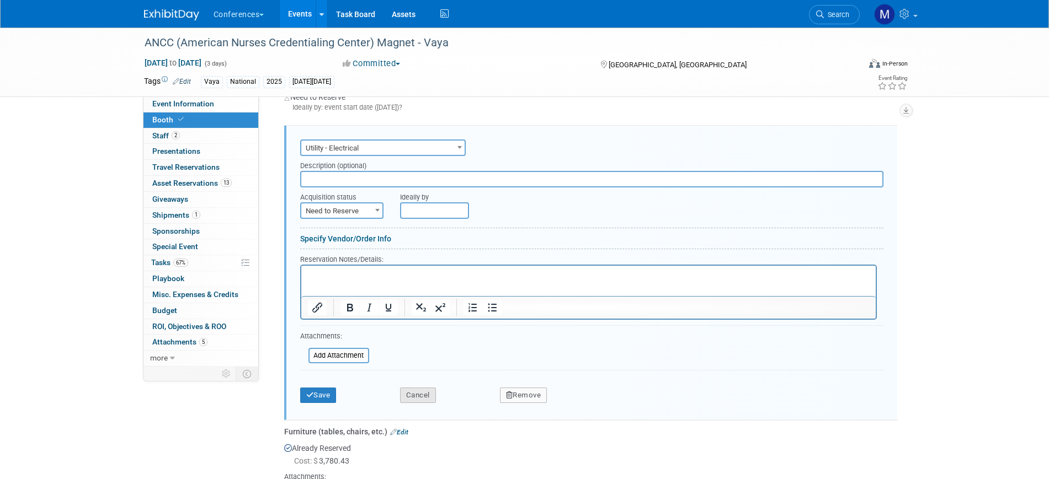
click at [414, 394] on button "Cancel" at bounding box center [418, 395] width 36 height 15
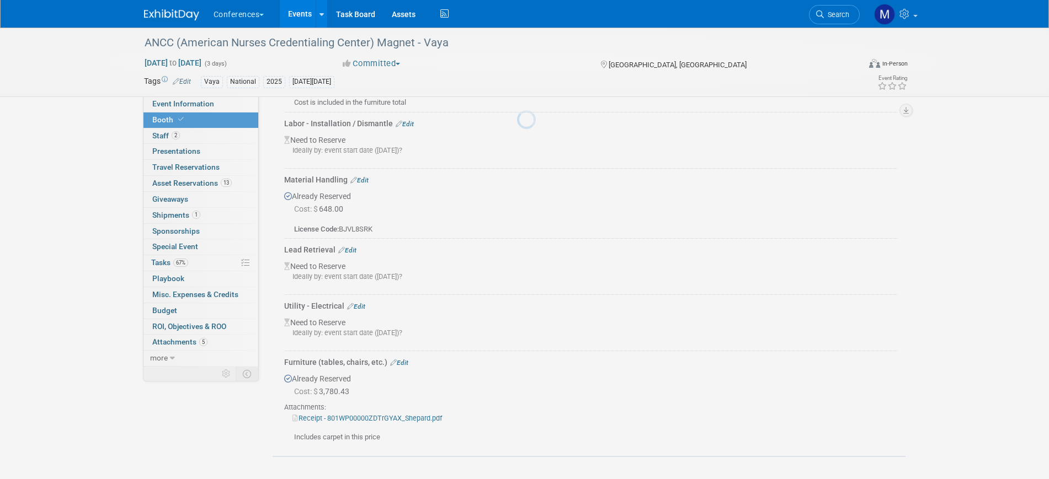
scroll to position [523, 0]
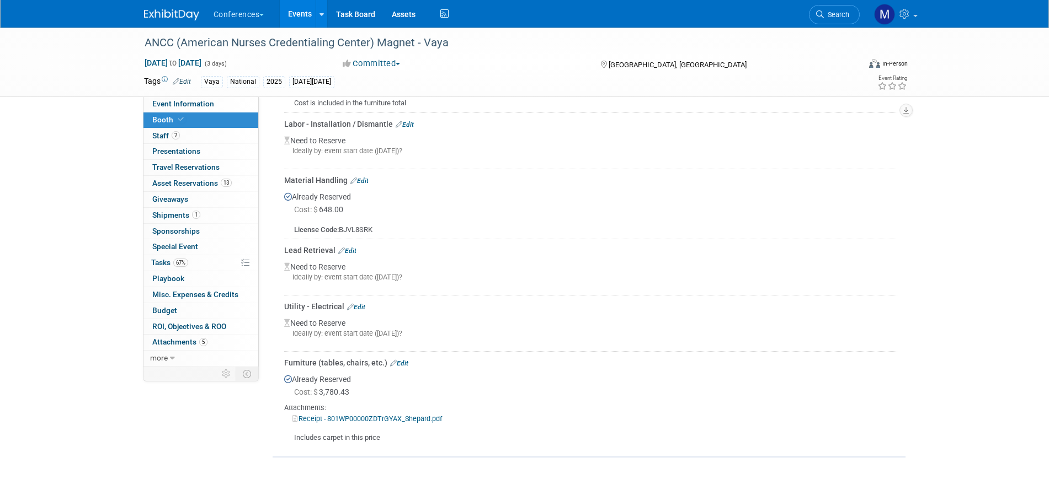
click at [359, 308] on link "Edit" at bounding box center [356, 307] width 18 height 8
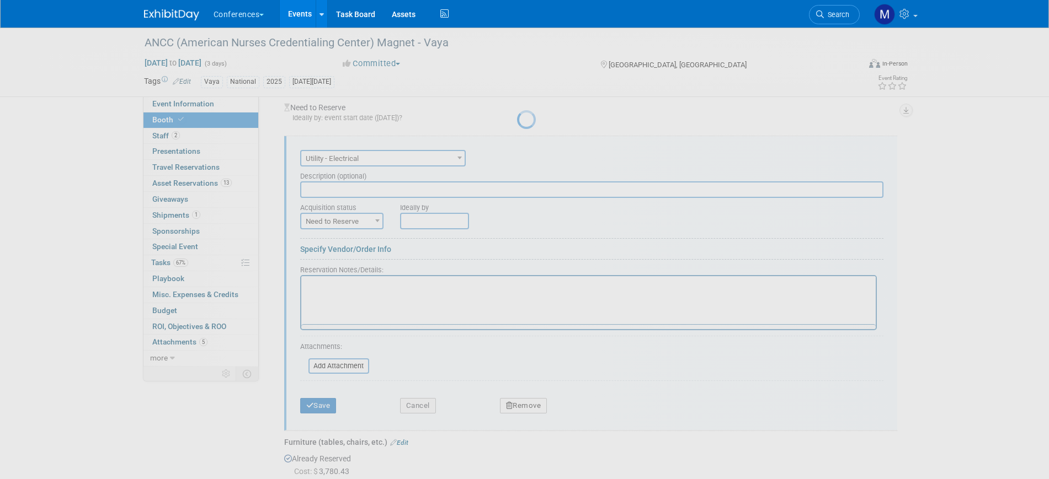
scroll to position [0, 0]
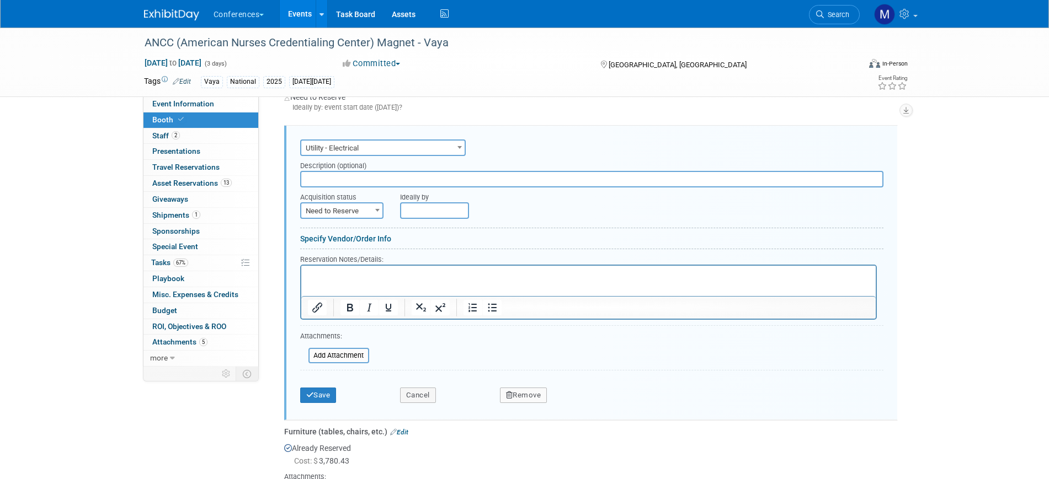
click at [527, 392] on button "Remove" at bounding box center [523, 395] width 47 height 15
click at [588, 407] on link "Yes" at bounding box center [585, 405] width 32 height 18
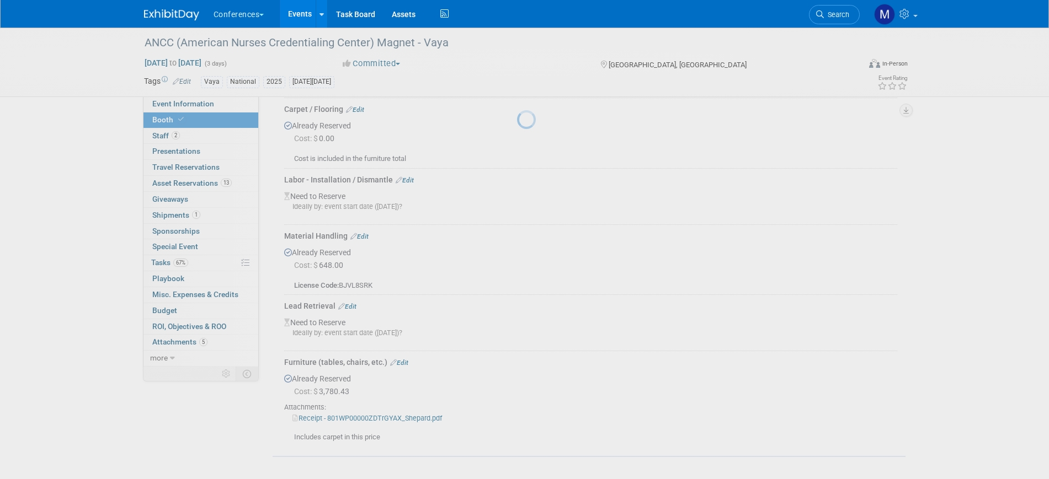
scroll to position [467, 0]
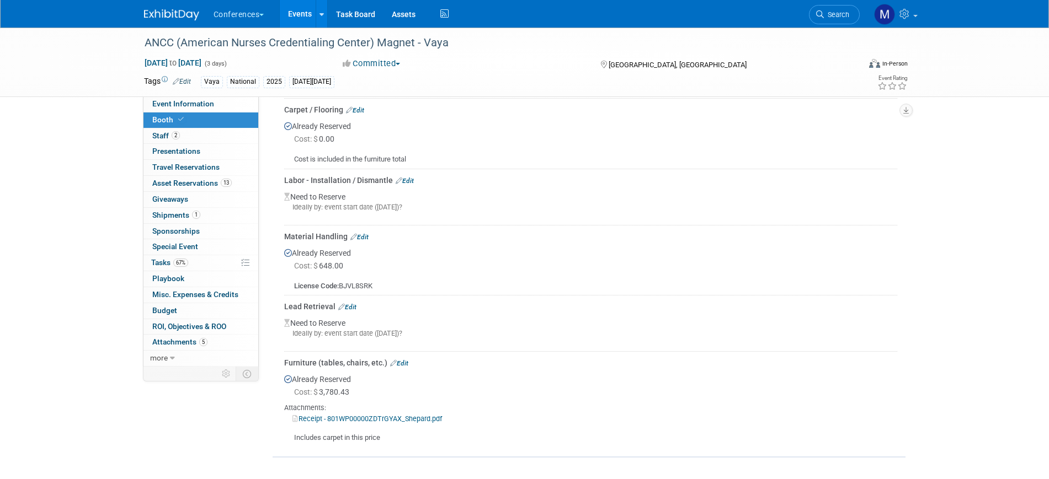
click at [354, 307] on link "Edit" at bounding box center [347, 307] width 18 height 8
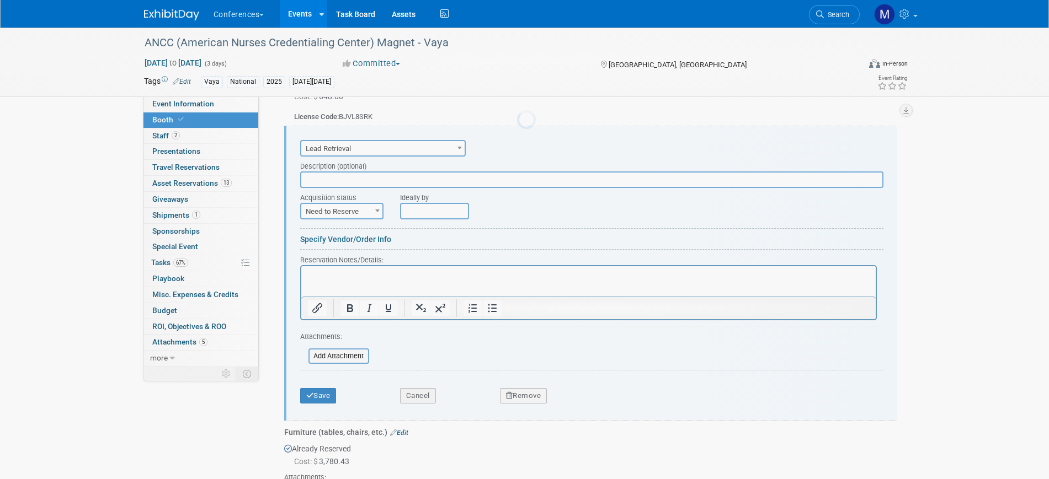
scroll to position [0, 0]
click at [332, 202] on span "Need to Reserve" at bounding box center [341, 210] width 83 height 17
select select "2"
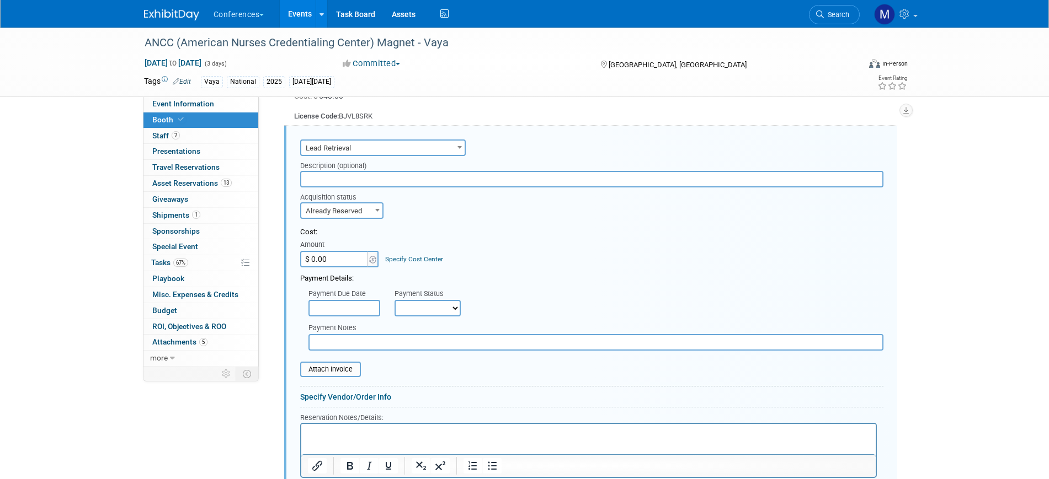
click at [334, 259] on input "$ 0.00" at bounding box center [334, 259] width 69 height 17
type input "$ 648.00"
click at [555, 259] on div "Cost: Amount $ 648.00 Specify Cost Center Cost Center -- Not Specified -- Aya E…" at bounding box center [591, 247] width 583 height 40
click at [401, 302] on select "Not Paid Yet Partially Paid Paid in Full" at bounding box center [427, 308] width 66 height 17
click at [488, 262] on div "Cost: Amount $ 648.00 Specify Cost Center Cost Center -- Not Specified -- Aya E…" at bounding box center [591, 247] width 583 height 40
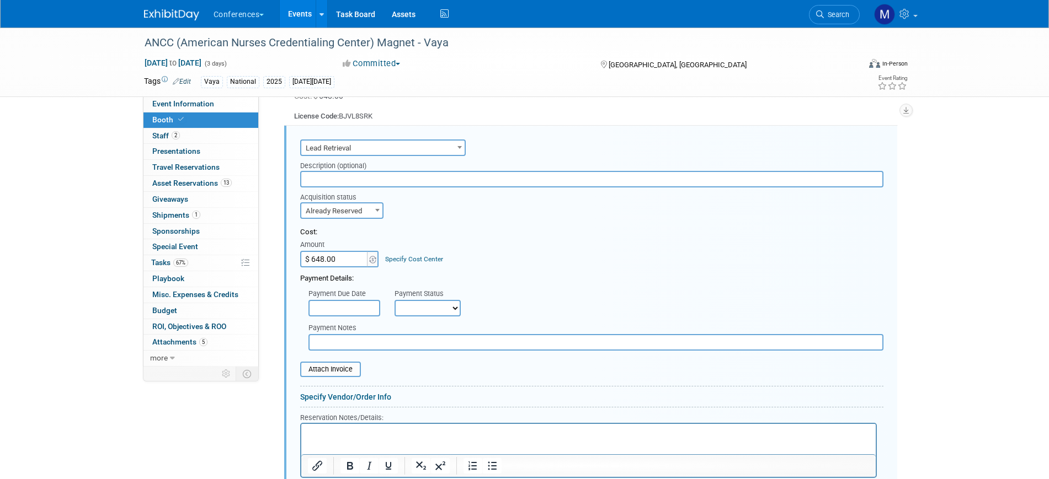
click at [414, 308] on select "Not Paid Yet Partially Paid Paid in Full" at bounding box center [427, 308] width 66 height 17
select select "1"
click at [394, 300] on select "Not Paid Yet Partially Paid Paid in Full" at bounding box center [427, 308] width 66 height 17
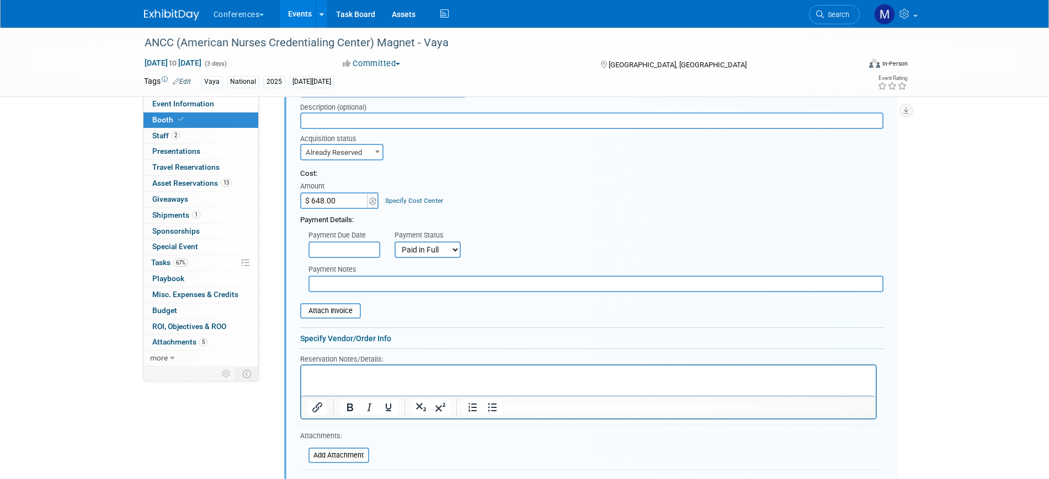
scroll to position [775, 0]
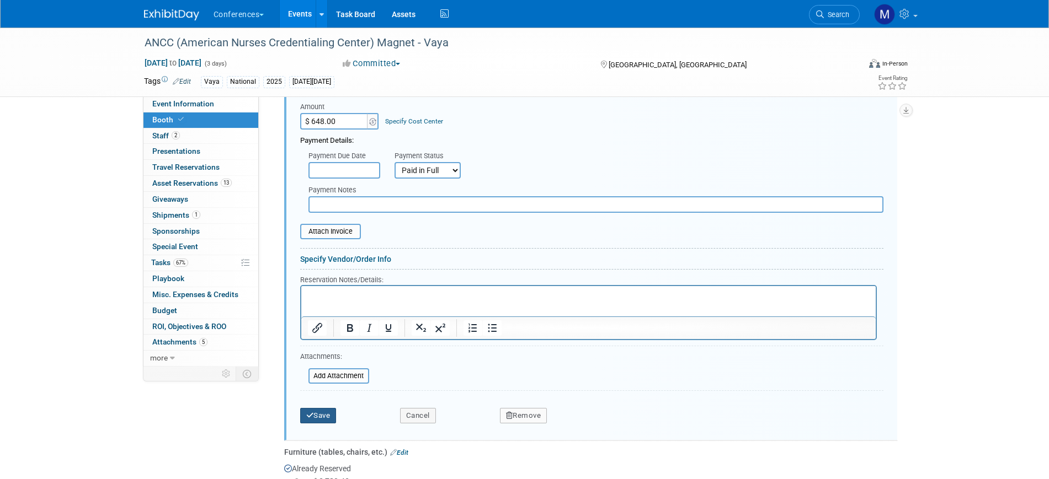
drag, startPoint x: 330, startPoint y: 414, endPoint x: 335, endPoint y: 403, distance: 12.1
click at [329, 414] on button "Save" at bounding box center [318, 415] width 36 height 15
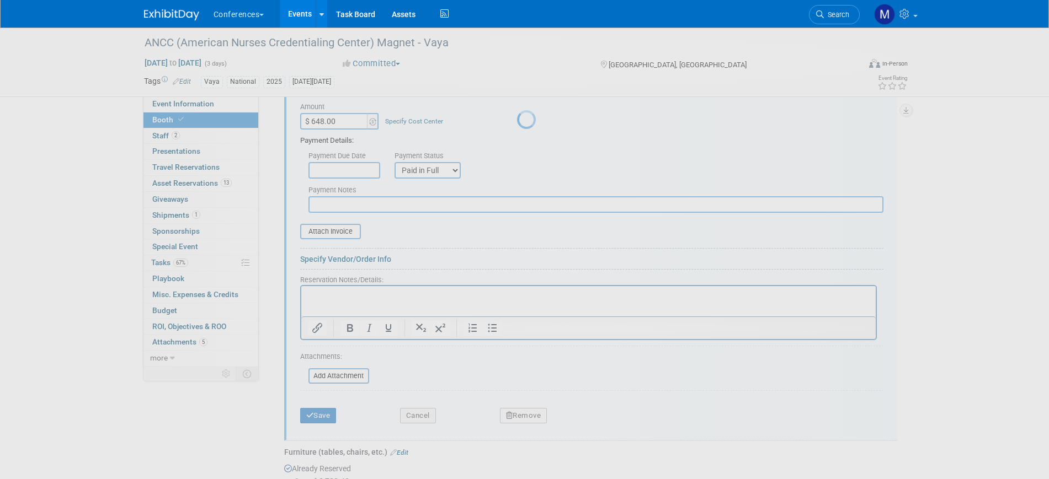
scroll to position [481, 0]
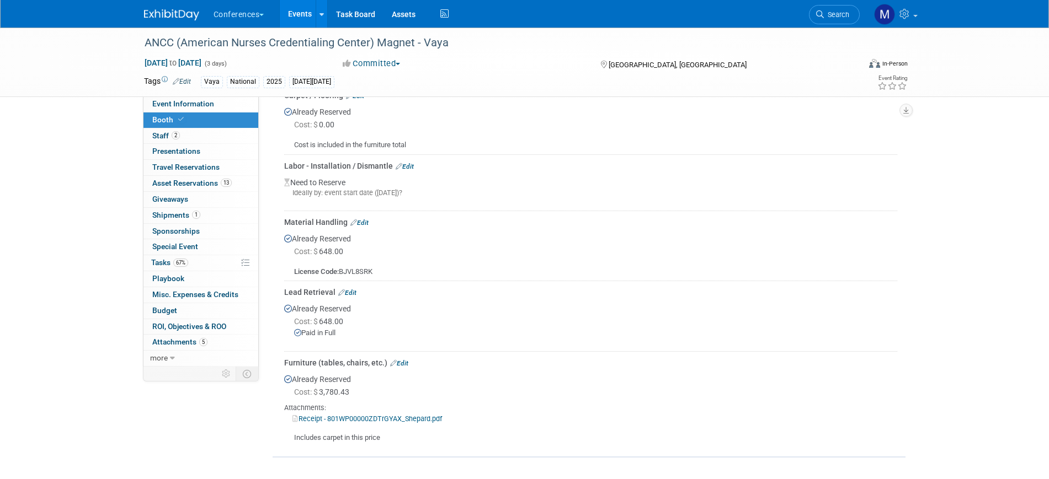
click at [351, 292] on link "Edit" at bounding box center [347, 293] width 18 height 8
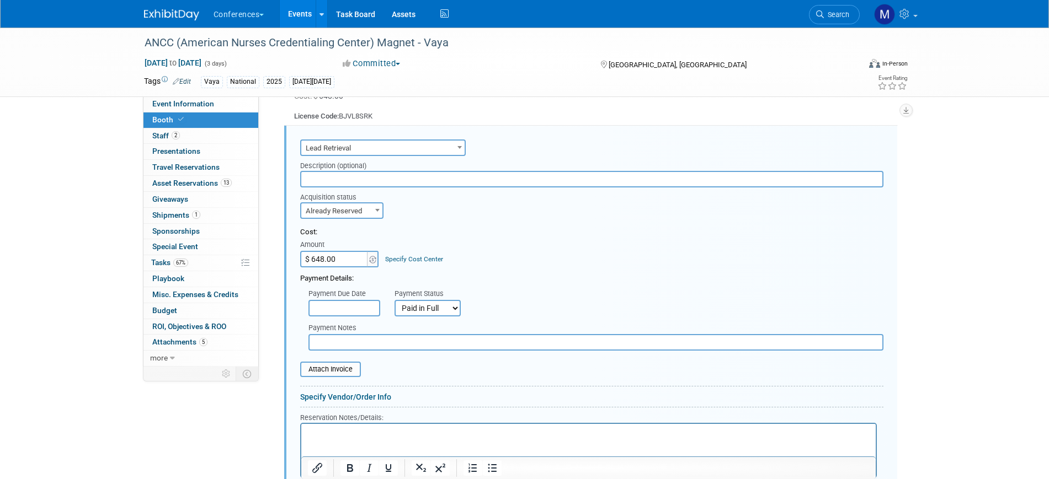
scroll to position [706, 0]
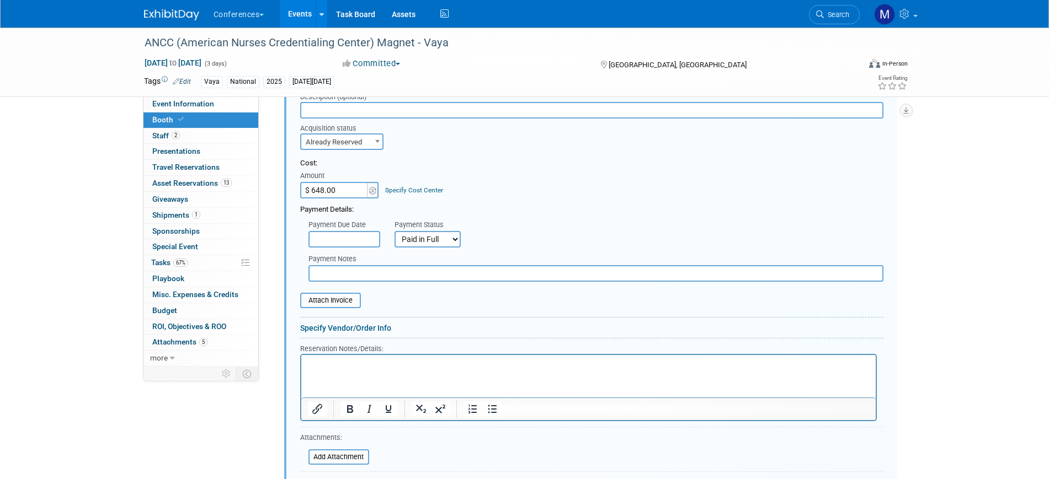
click at [330, 370] on html at bounding box center [588, 362] width 574 height 15
click at [335, 370] on html at bounding box center [588, 362] width 574 height 15
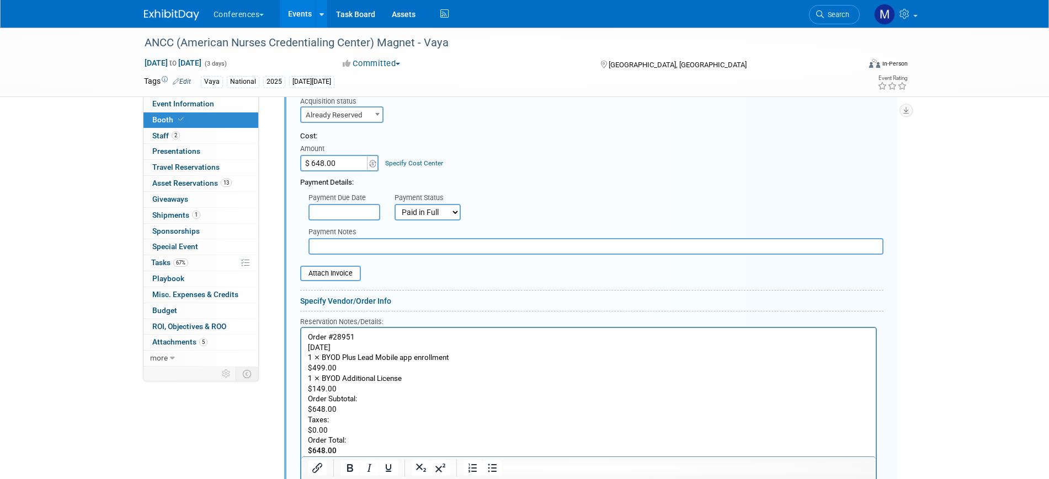
scroll to position [802, 0]
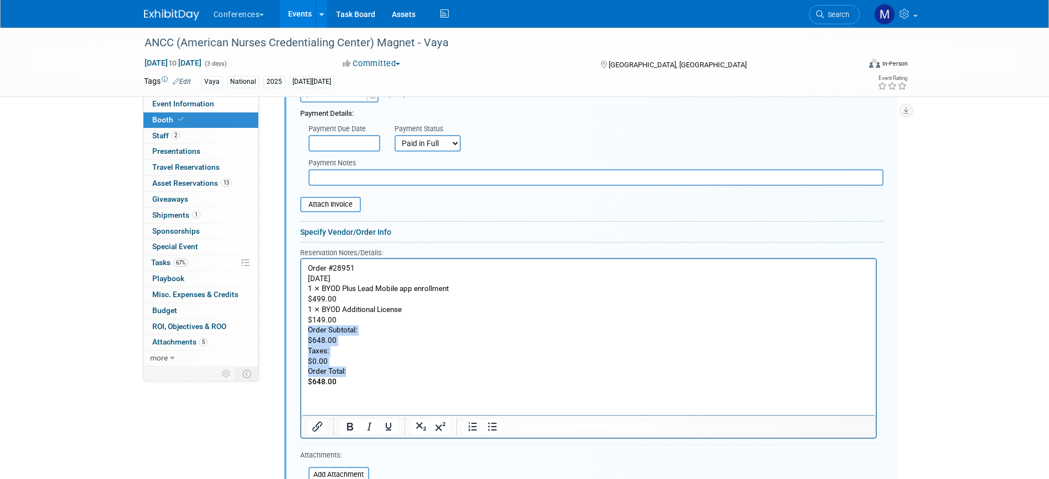
drag, startPoint x: 350, startPoint y: 370, endPoint x: 302, endPoint y: 329, distance: 63.0
click at [302, 329] on html "Order #28951 September 16, 2025 1 ⨯ BYOD Plus Lead Mobile app enrollment $499.0…" at bounding box center [588, 323] width 574 height 129
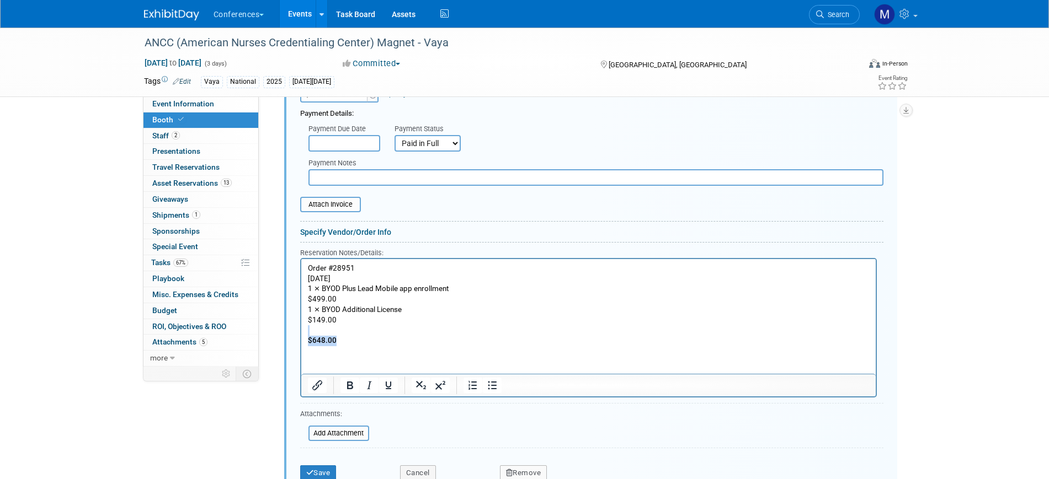
drag, startPoint x: 346, startPoint y: 339, endPoint x: 281, endPoint y: 334, distance: 64.8
click at [301, 334] on html "Order #28951 September 16, 2025 1 ⨯ BYOD Plus Lead Mobile app enrollment $499.0…" at bounding box center [588, 302] width 574 height 87
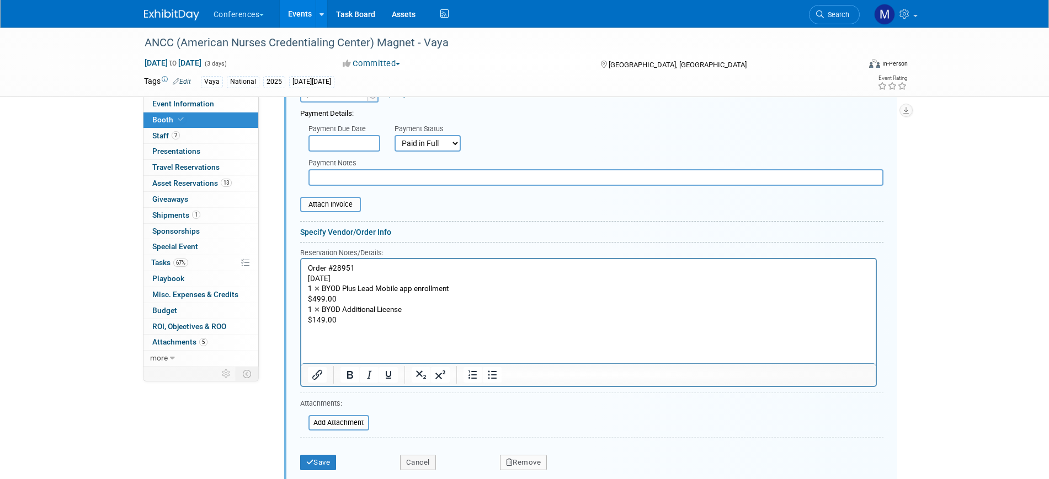
click at [307, 298] on p "$499.00" at bounding box center [588, 300] width 562 height 10
drag, startPoint x: 337, startPoint y: 303, endPoint x: 596, endPoint y: 562, distance: 366.7
click at [301, 303] on html "Order #28951 September 16, 2025 1 ⨯ BYOD Plus Lead Mobile app enrollment $499.0…" at bounding box center [588, 297] width 574 height 77
drag, startPoint x: 337, startPoint y: 319, endPoint x: 579, endPoint y: 579, distance: 354.8
click at [301, 320] on html "Order #28951 September 16, 2025 1 ⨯ BYOD Plus Lead Mobile app enrollment 1 ⨯ BY…" at bounding box center [588, 297] width 574 height 77
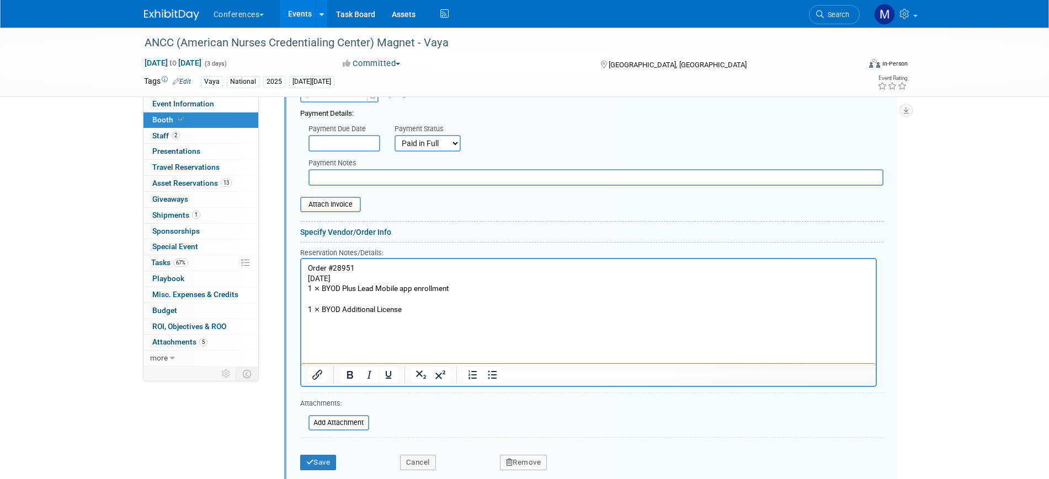
drag, startPoint x: 365, startPoint y: 279, endPoint x: 302, endPoint y: 280, distance: 62.3
click at [302, 280] on html "Order #28951 September 16, 2025 1 ⨯ BYOD Plus Lead Mobile app enrollment 1 ⨯ BY…" at bounding box center [588, 297] width 574 height 77
click at [308, 287] on p "1 ⨯ BYOD Plus Lead Mobile app enrollment" at bounding box center [588, 289] width 562 height 10
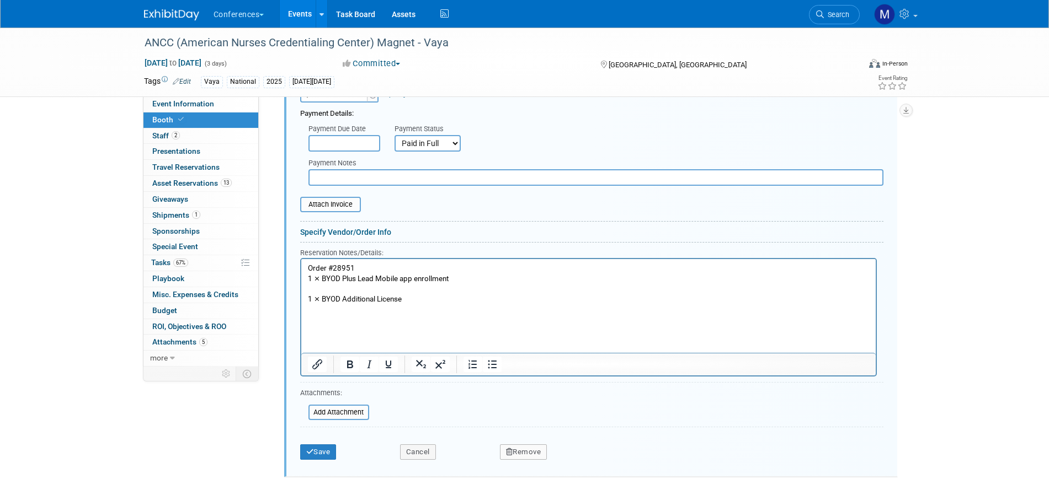
click at [308, 302] on p "1 ⨯ BYOD Additional License" at bounding box center [588, 300] width 562 height 10
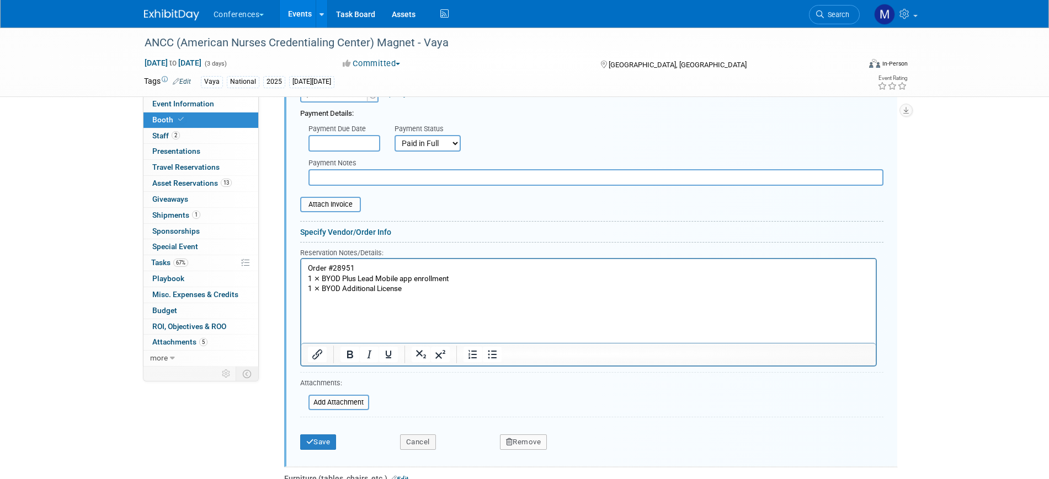
click at [409, 292] on p "1 ⨯ BYOD Additional License" at bounding box center [588, 289] width 562 height 10
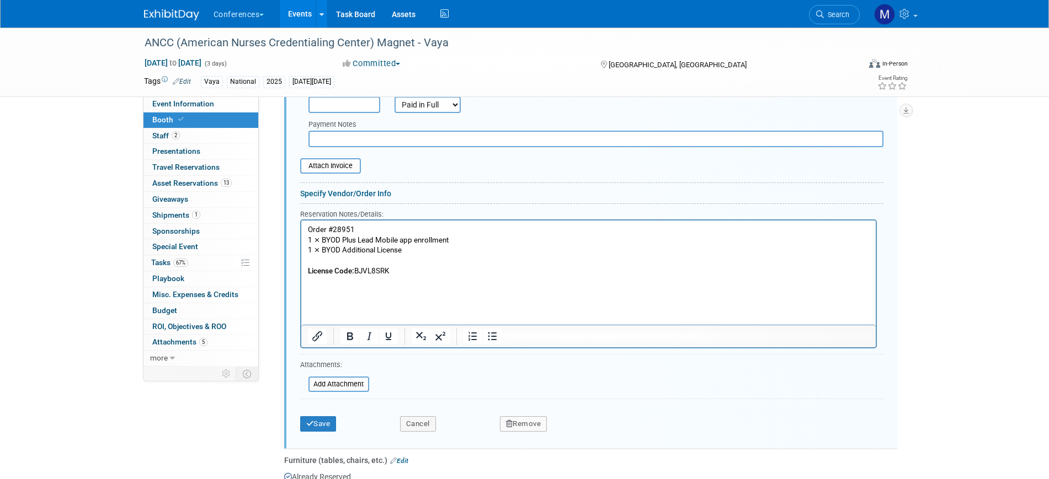
scroll to position [871, 0]
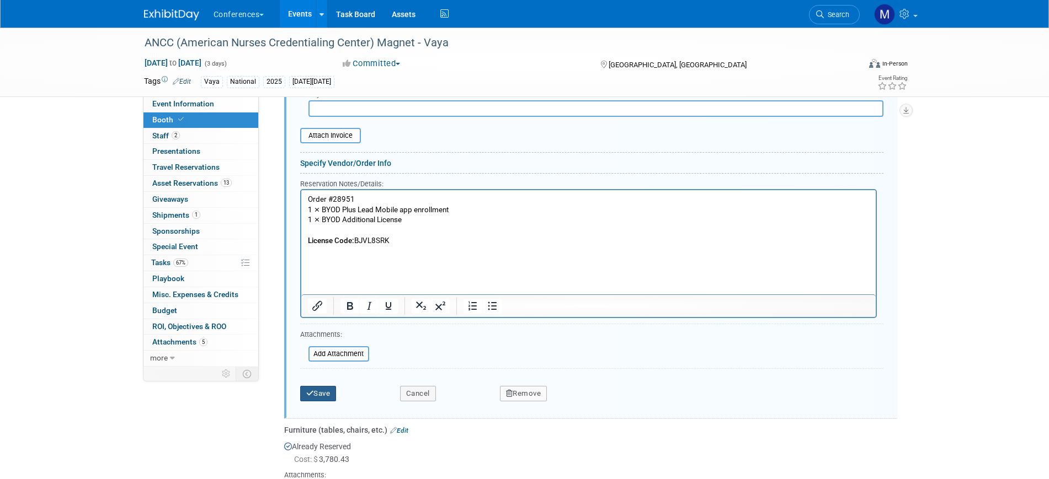
click at [327, 393] on button "Save" at bounding box center [318, 393] width 36 height 15
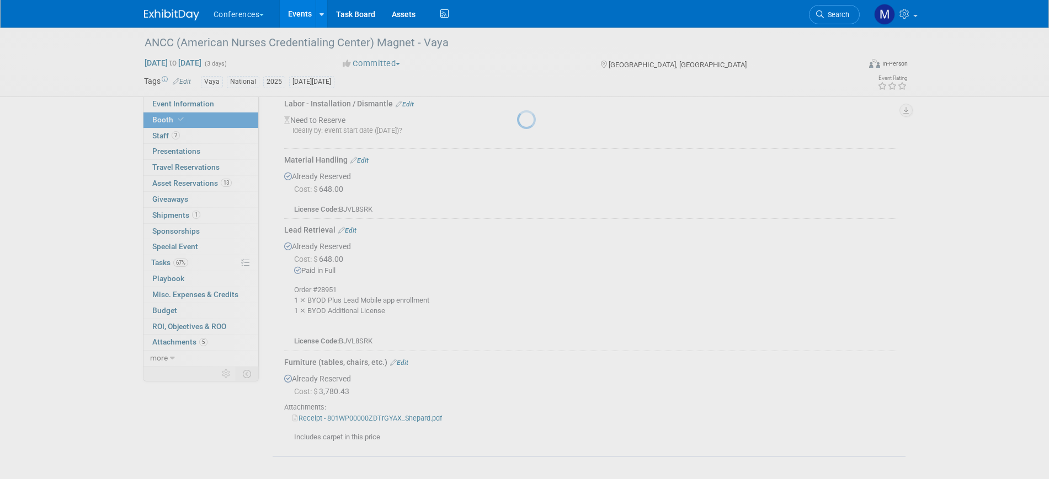
scroll to position [542, 0]
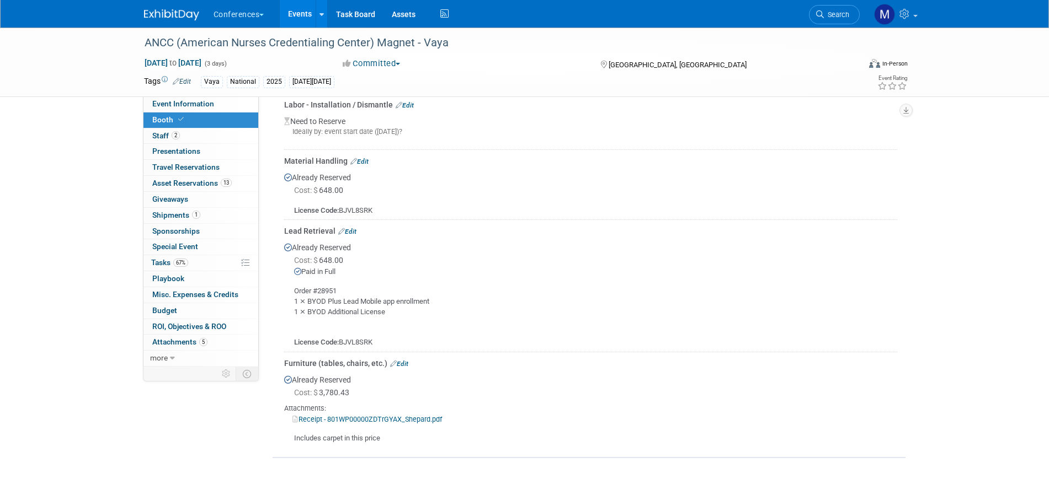
click at [365, 158] on link "Edit" at bounding box center [359, 162] width 18 height 8
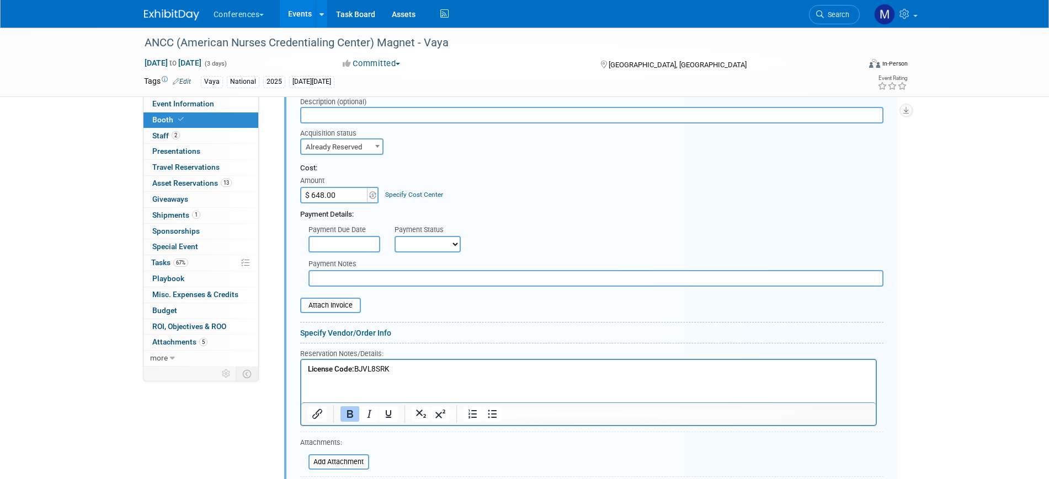
scroll to position [704, 0]
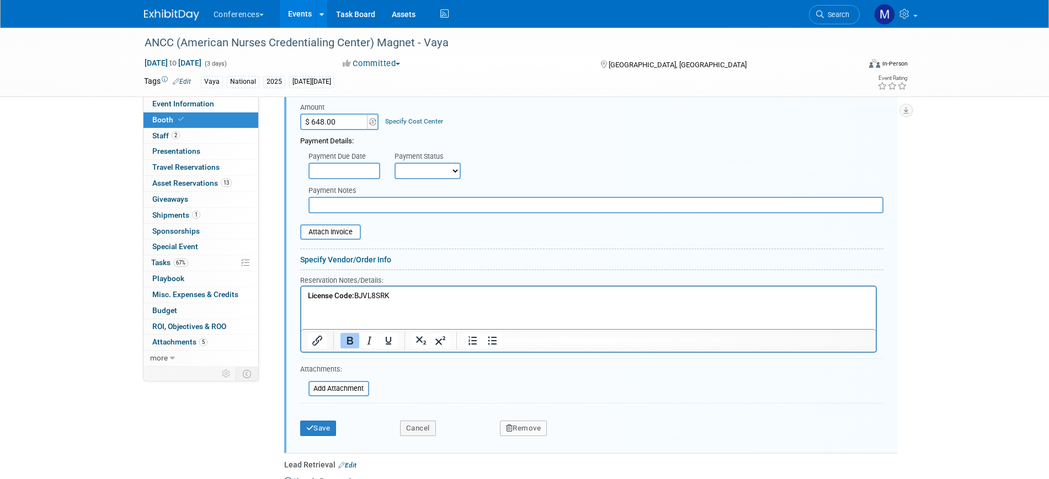
drag, startPoint x: 410, startPoint y: 292, endPoint x: 204, endPoint y: 273, distance: 206.7
click at [301, 286] on html "License Code: BJVL8SRK" at bounding box center [588, 293] width 574 height 15
click at [343, 127] on input "$ 648.00" at bounding box center [334, 122] width 69 height 17
type input "$"
type input "$ 0.00"
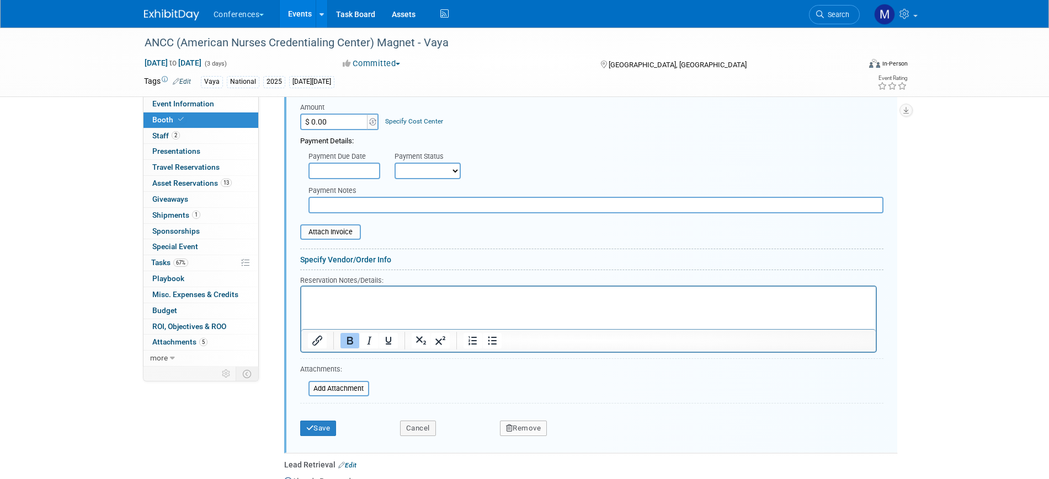
click at [341, 301] on html "﻿" at bounding box center [588, 293] width 574 height 15
click at [313, 431] on button "Save" at bounding box center [318, 428] width 36 height 15
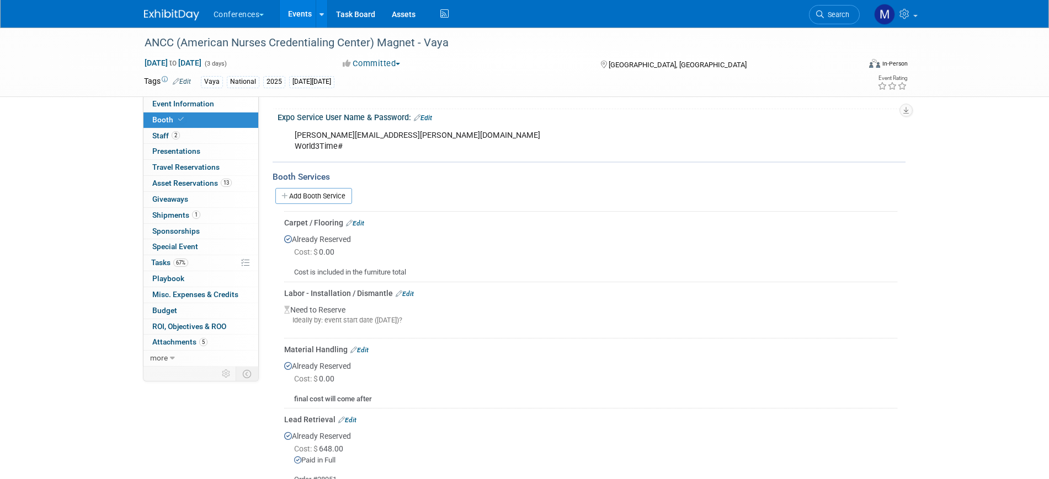
scroll to position [197, 0]
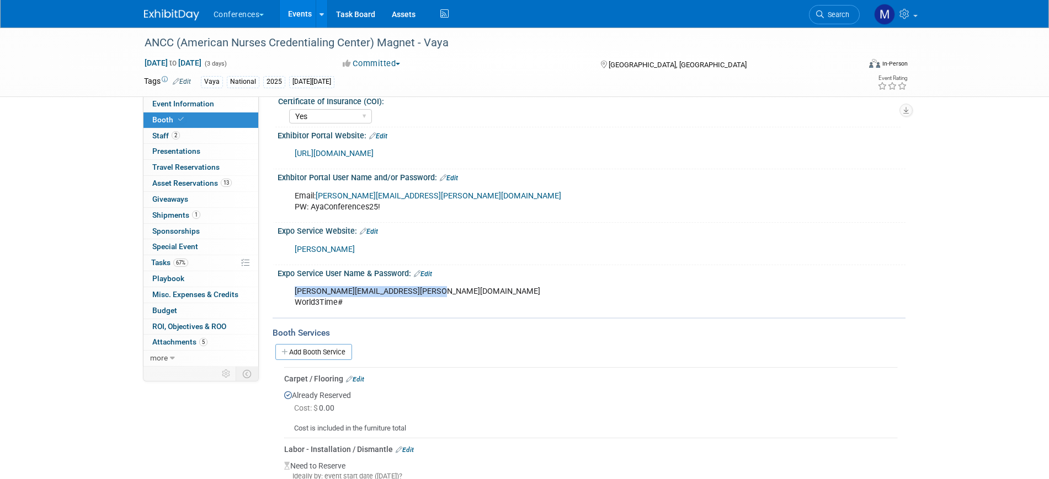
drag, startPoint x: 433, startPoint y: 291, endPoint x: 291, endPoint y: 292, distance: 141.8
click at [291, 292] on div "marygrace.legros@vayaworkforce.com World3Time#" at bounding box center [535, 297] width 497 height 33
copy div "marygrace.legros@vayaworkforce.com"
drag, startPoint x: 344, startPoint y: 302, endPoint x: 295, endPoint y: 301, distance: 49.1
click at [295, 301] on div "marygrace.legros@vayaworkforce.com World3Time#" at bounding box center [535, 297] width 497 height 33
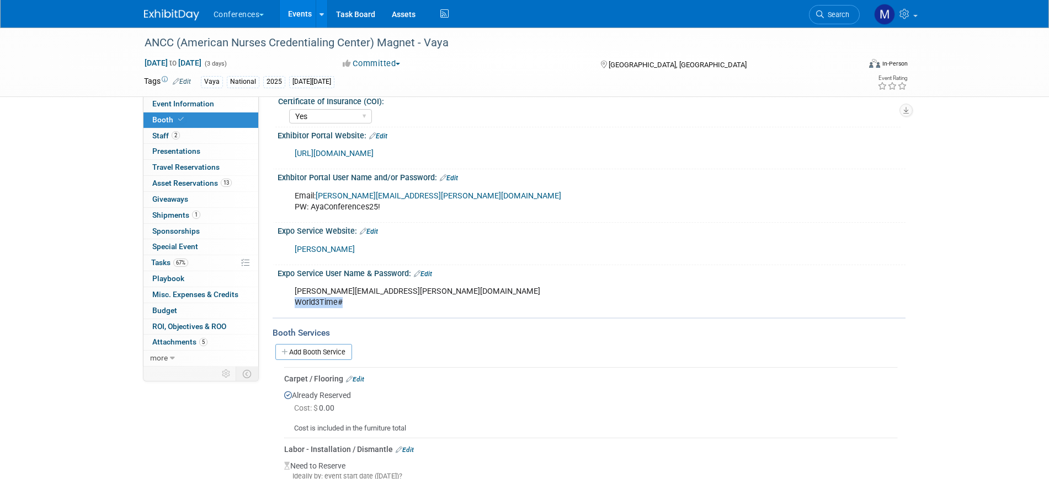
copy div "World3Time#"
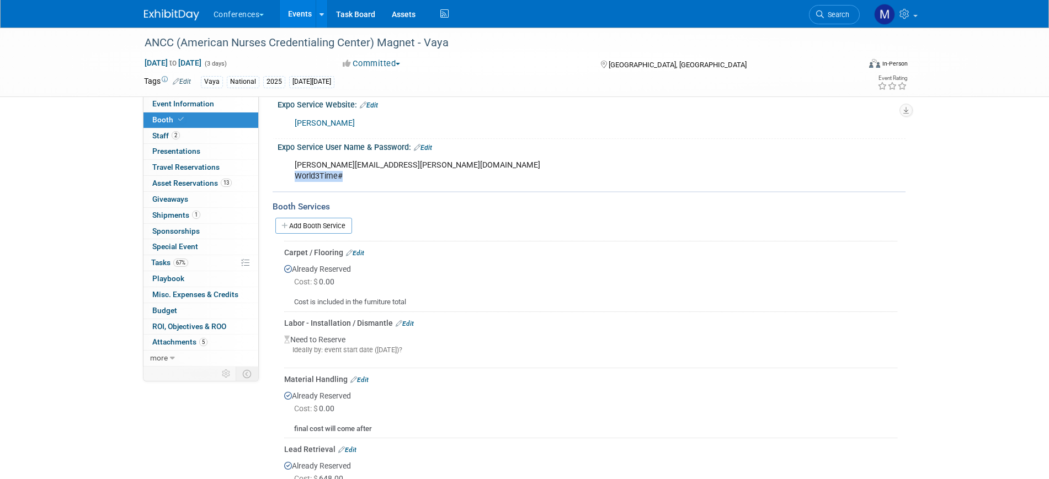
scroll to position [335, 0]
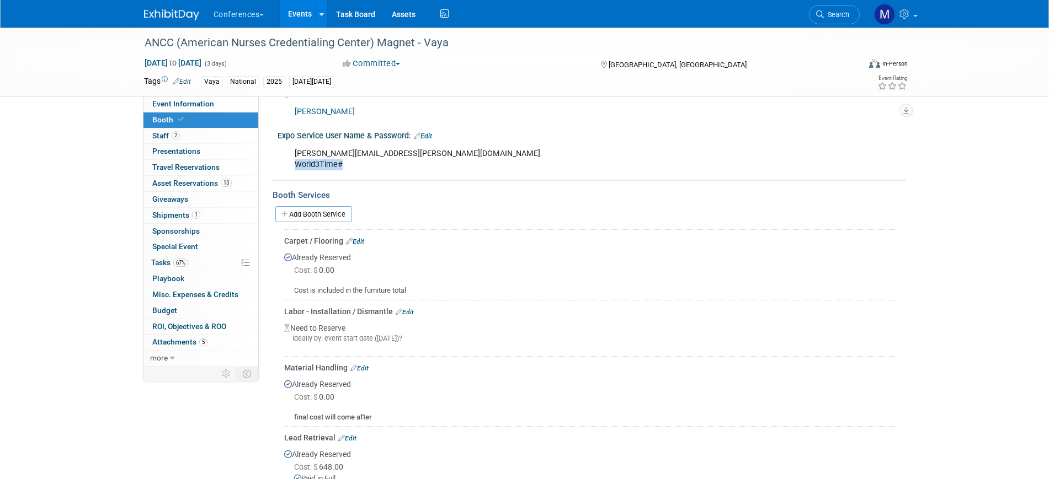
click at [407, 310] on link "Edit" at bounding box center [405, 312] width 18 height 8
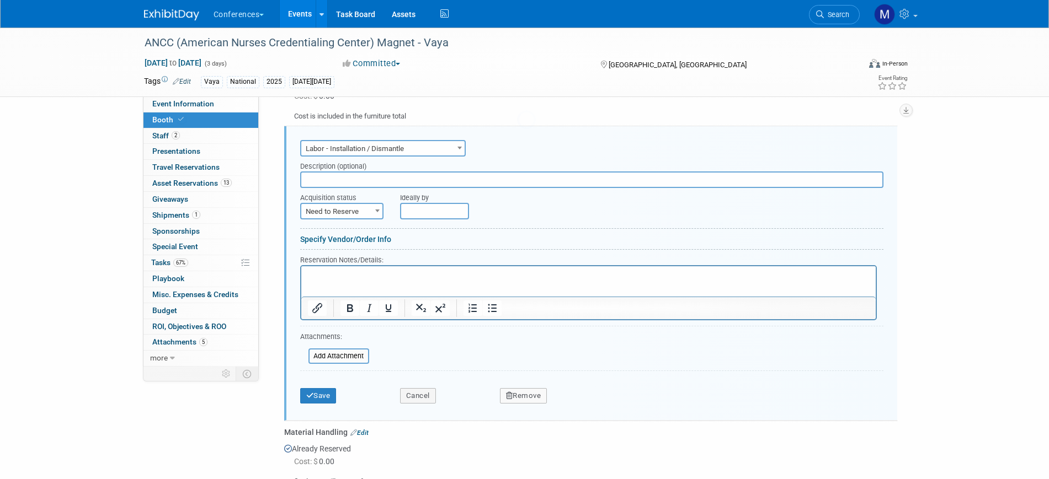
scroll to position [0, 0]
click at [341, 207] on span "Need to Reserve" at bounding box center [341, 211] width 81 height 15
select select "2"
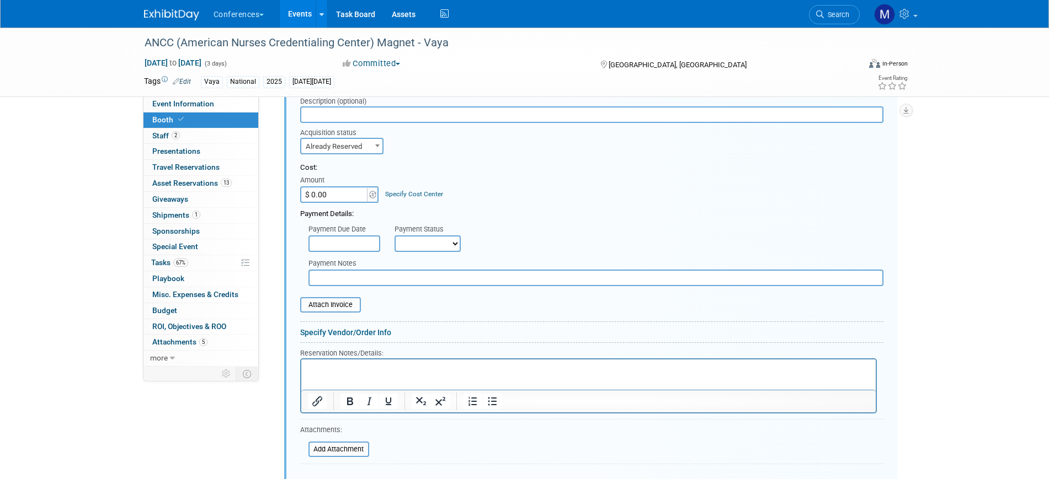
scroll to position [648, 0]
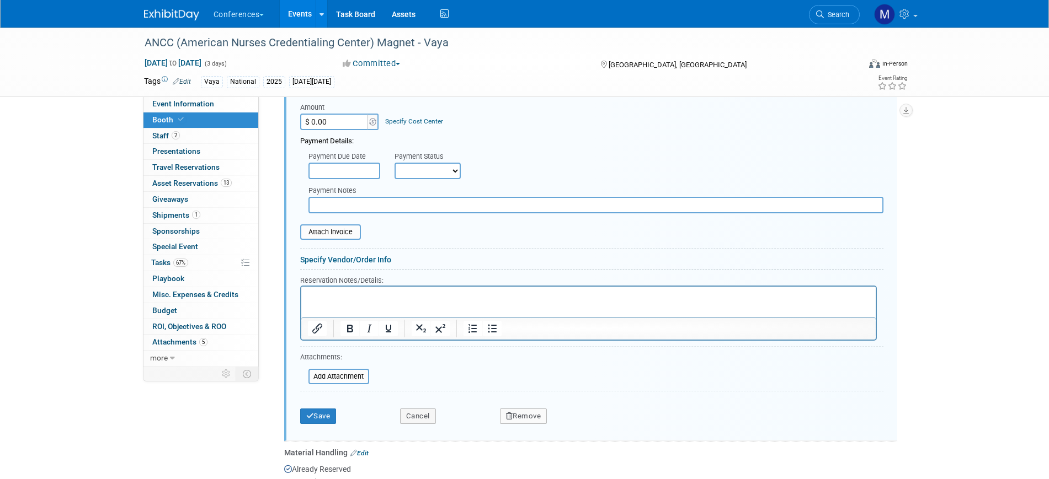
click at [339, 293] on p "Rich Text Area. Press ALT-0 for help." at bounding box center [588, 296] width 562 height 10
click at [355, 300] on p "Estimate" at bounding box center [588, 296] width 562 height 10
click at [365, 297] on p "Estimate install - 282.6" at bounding box center [588, 296] width 562 height 10
click at [392, 298] on p "Estimate install - $282.6" at bounding box center [588, 296] width 562 height 10
drag, startPoint x: 392, startPoint y: 298, endPoint x: 296, endPoint y: 292, distance: 96.8
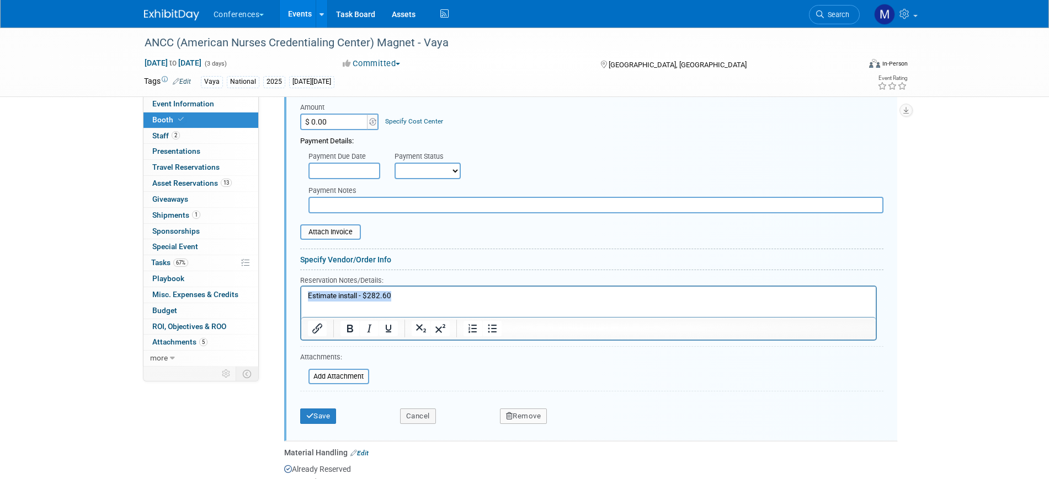
click at [301, 292] on html "Estimate install - $282.60" at bounding box center [588, 293] width 574 height 15
copy p "Estimate install - $282.60"
click at [407, 300] on p "Estimate install - $282.60" at bounding box center [588, 296] width 562 height 10
click at [349, 307] on p "Estimate install - $282.60 Estimate install - $282.60" at bounding box center [588, 301] width 562 height 20
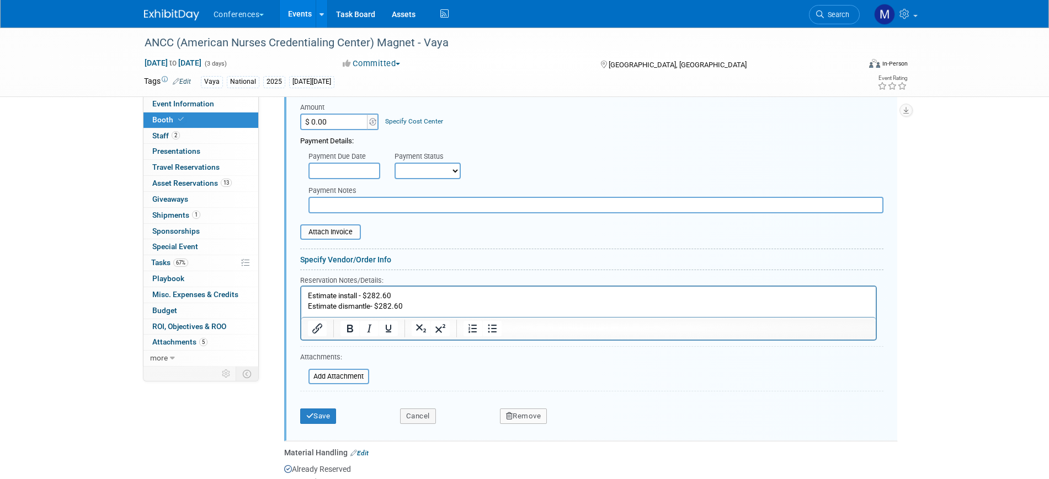
click at [442, 168] on select "Not Paid Yet Partially Paid Paid in Full" at bounding box center [427, 171] width 66 height 17
select select "3"
click at [394, 163] on select "Not Paid Yet Partially Paid Paid in Full" at bounding box center [427, 171] width 66 height 17
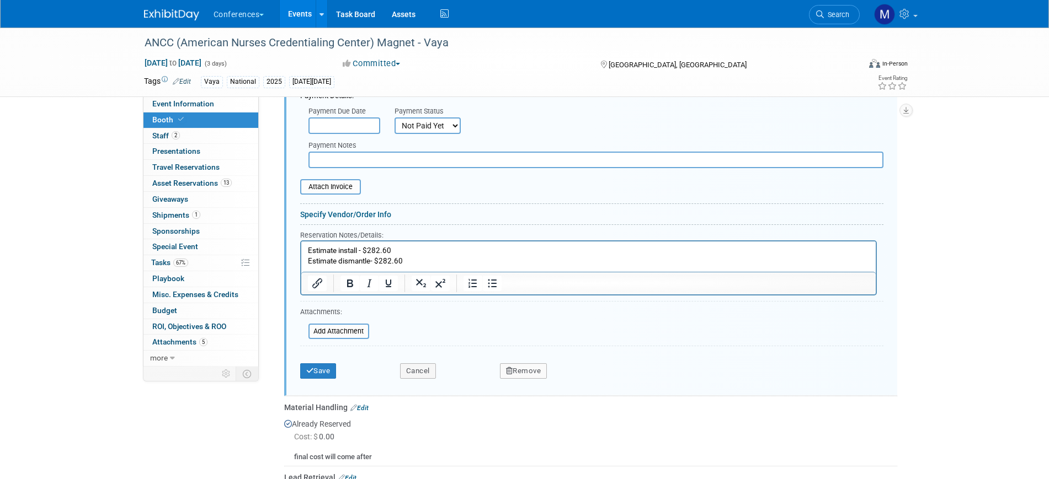
scroll to position [717, 0]
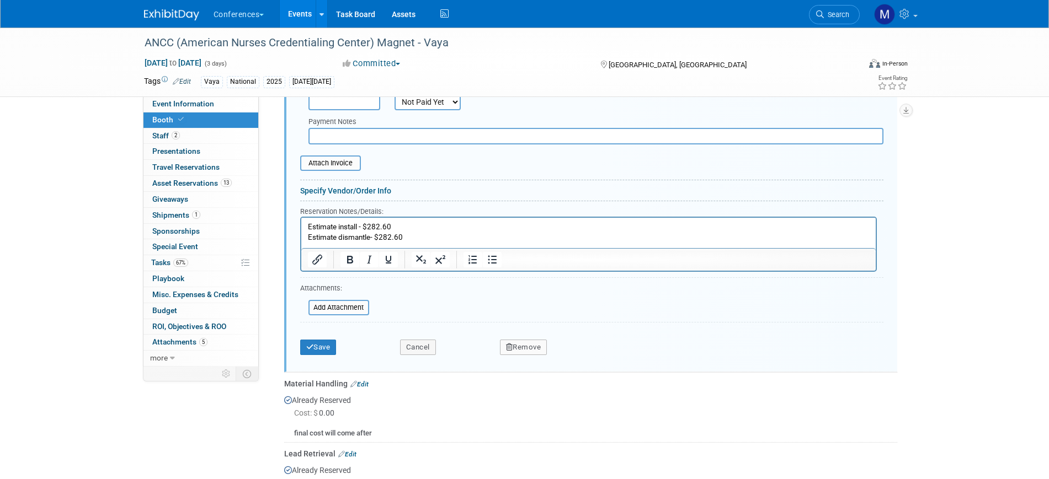
click at [430, 238] on p "Estimate install - $282.60 Estimate dismantle- $282.60" at bounding box center [588, 232] width 562 height 20
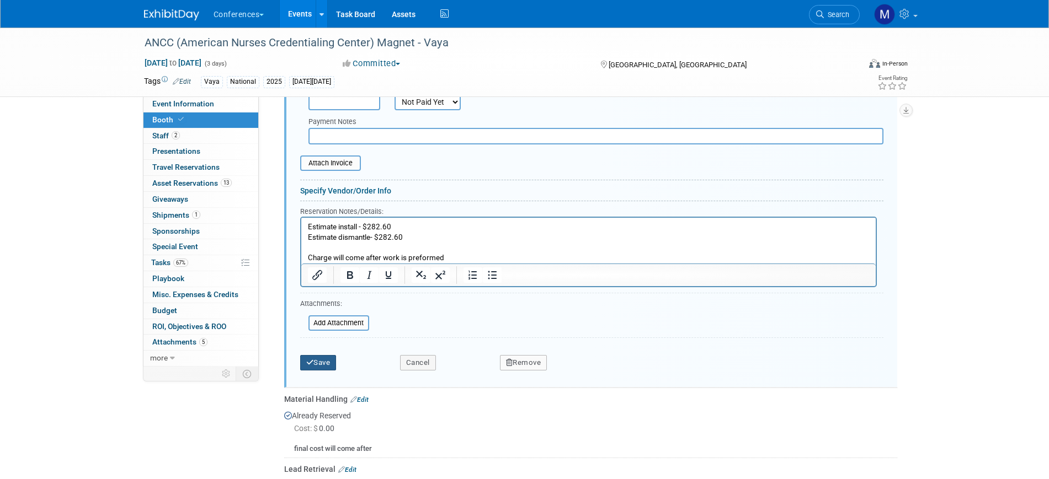
click at [306, 360] on icon "submit" at bounding box center [310, 362] width 8 height 7
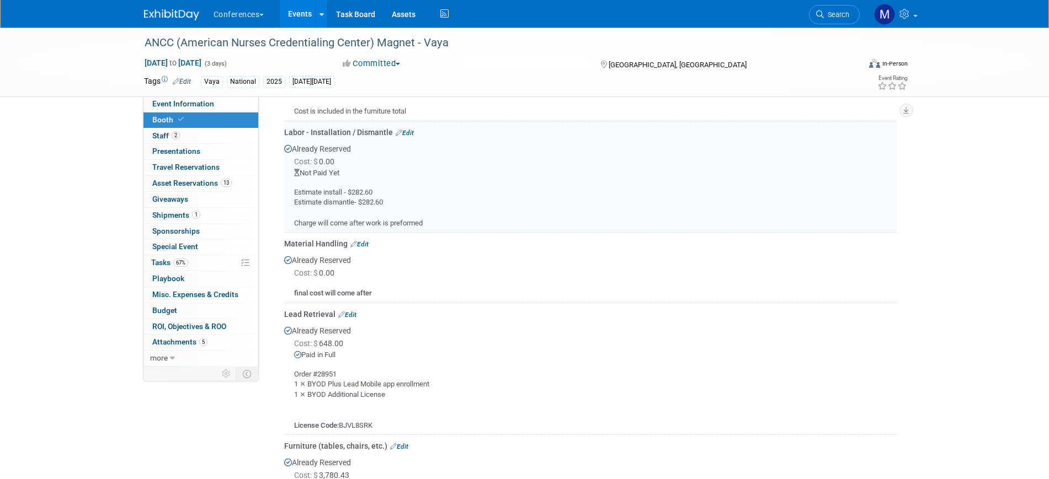
scroll to position [510, 0]
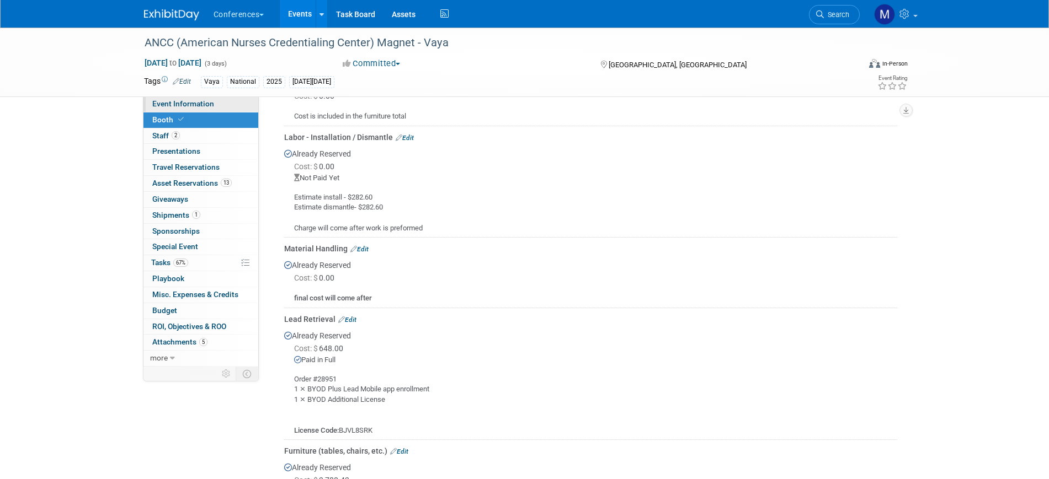
click at [221, 106] on link "Event Information" at bounding box center [200, 104] width 115 height 15
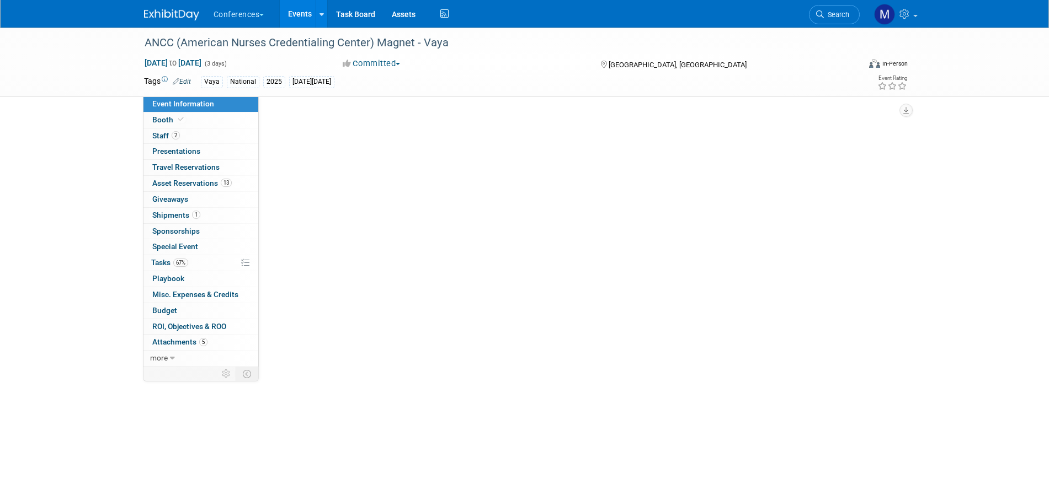
scroll to position [0, 0]
select select "Vaya"
select select "Both"
select select "Marygrace"
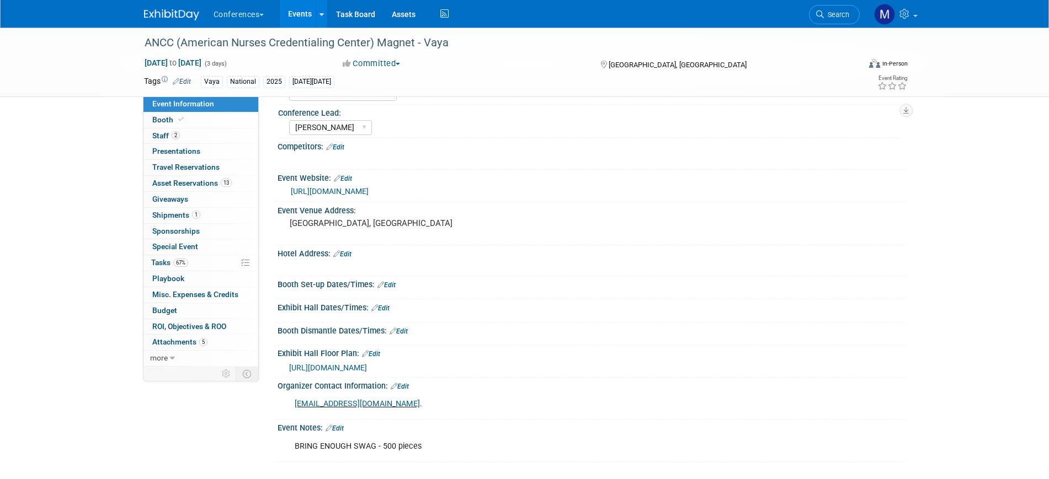
scroll to position [111, 0]
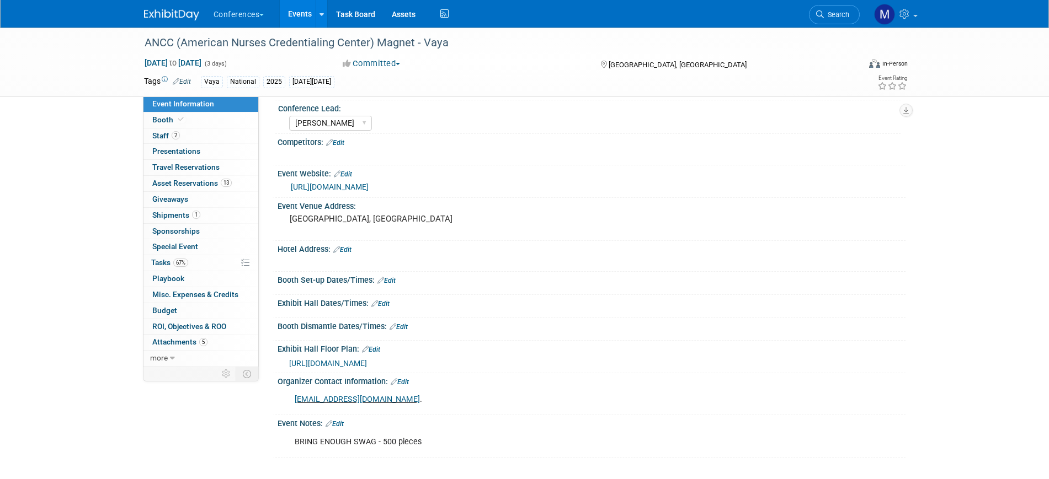
click at [391, 281] on link "Edit" at bounding box center [386, 281] width 18 height 8
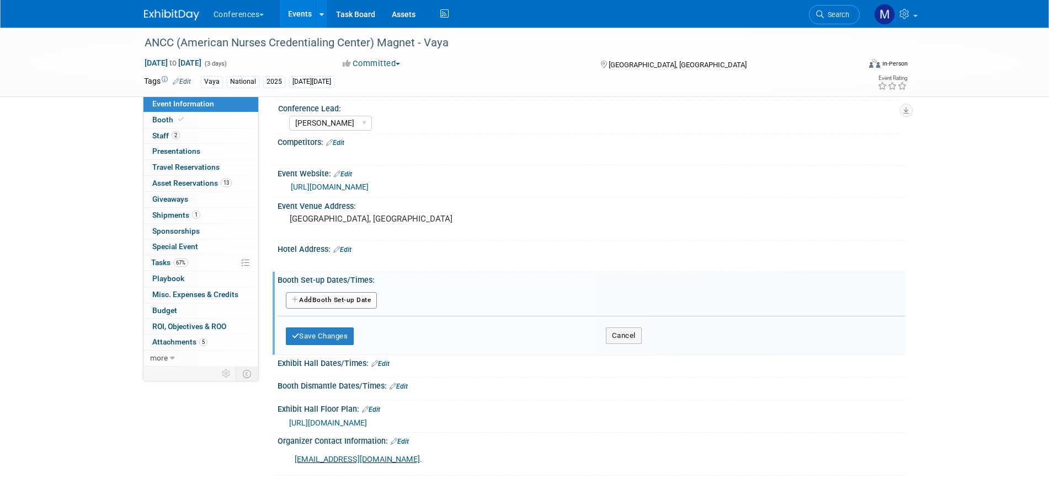
click at [333, 298] on button "Add Another Booth Set-up Date" at bounding box center [332, 300] width 92 height 17
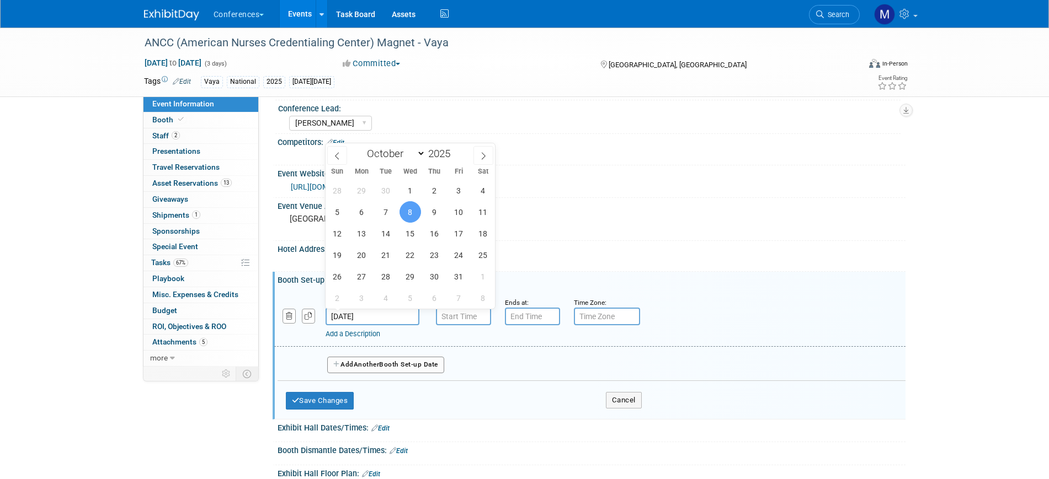
click at [354, 309] on input "Oct 8, 2025" at bounding box center [372, 317] width 94 height 18
click at [385, 217] on span "7" at bounding box center [386, 212] width 22 height 22
type input "Oct 7, 2025"
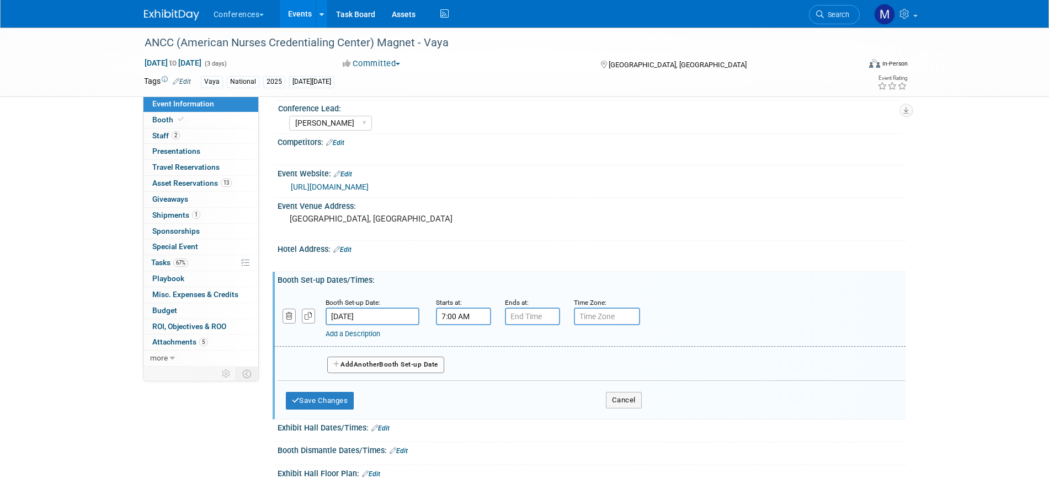
click at [464, 317] on input "7:00 AM" at bounding box center [463, 317] width 55 height 18
click at [468, 371] on span "07" at bounding box center [461, 367] width 21 height 20
click at [457, 399] on td "08" at bounding box center [456, 404] width 35 height 30
type input "8:00 AM"
click at [531, 415] on span at bounding box center [543, 416] width 74 height 19
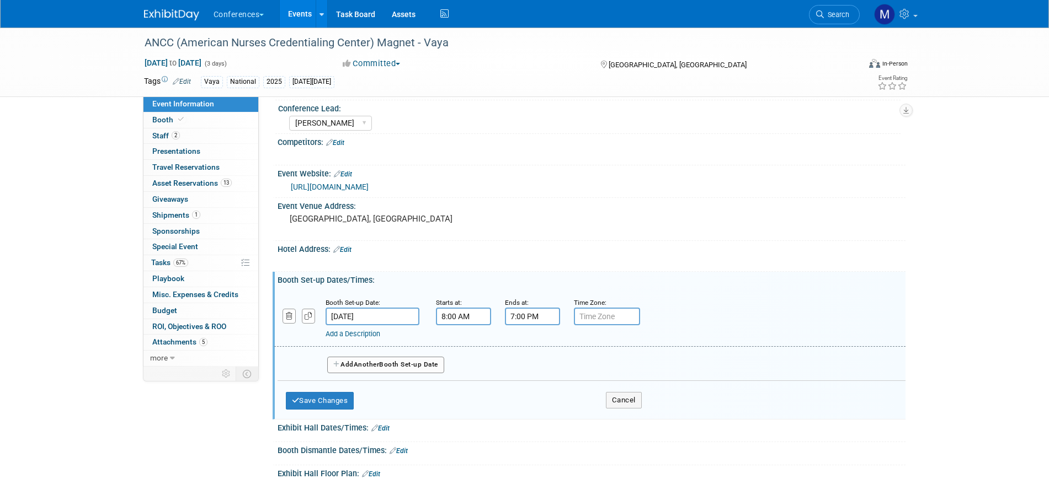
click at [523, 319] on input "7:00 PM" at bounding box center [532, 317] width 55 height 18
click at [532, 367] on span "07" at bounding box center [530, 367] width 21 height 20
click at [557, 380] on td "05" at bounding box center [560, 374] width 35 height 30
type input "5:00 PM"
click at [622, 416] on span at bounding box center [612, 416] width 74 height 19
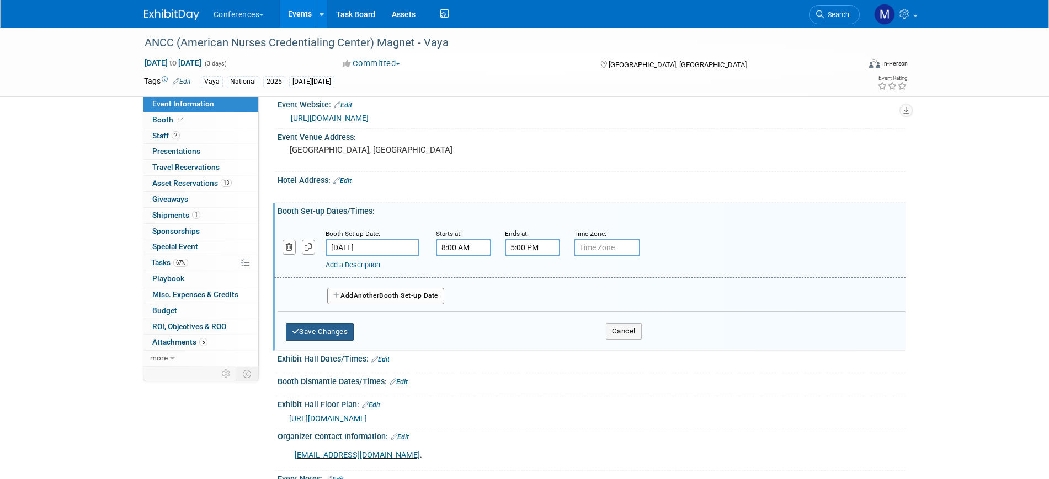
click at [316, 338] on button "Save Changes" at bounding box center [320, 332] width 68 height 18
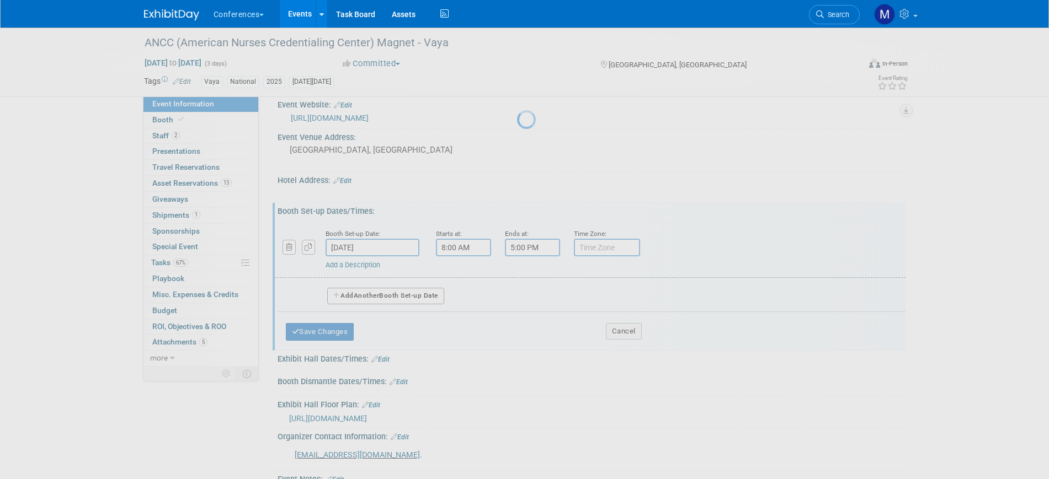
scroll to position [108, 0]
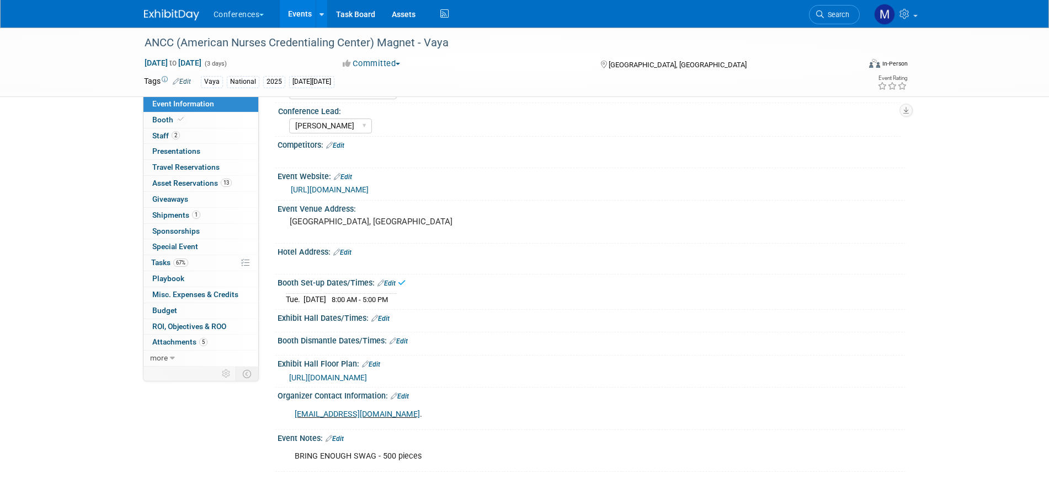
click at [407, 340] on link "Edit" at bounding box center [398, 342] width 18 height 8
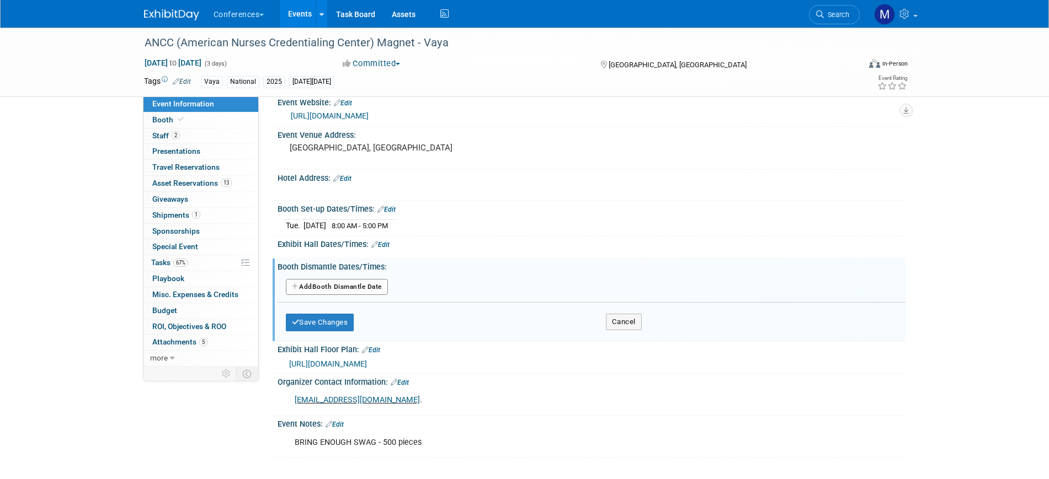
scroll to position [183, 0]
click at [342, 292] on button "Add Another Booth Dismantle Date" at bounding box center [337, 287] width 102 height 17
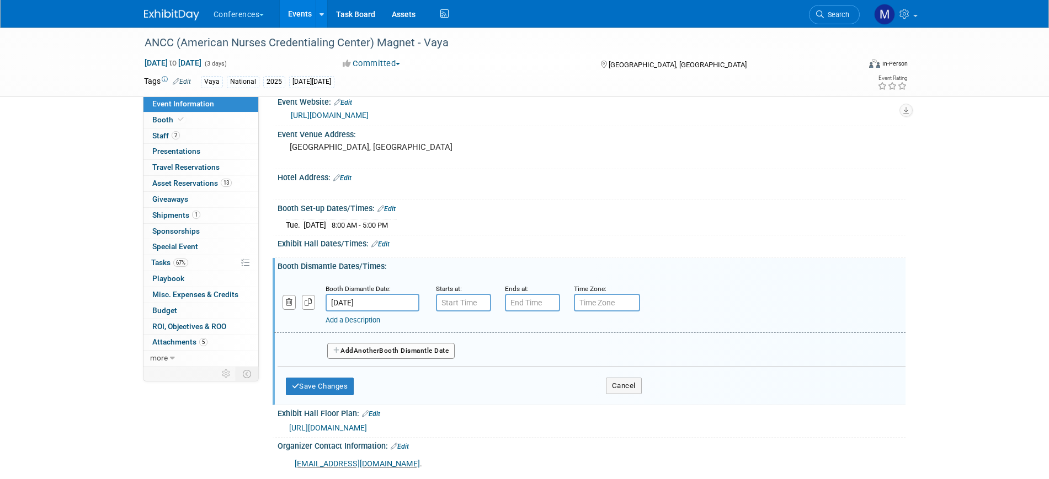
click at [349, 307] on input "Oct 10, 2025" at bounding box center [372, 303] width 94 height 18
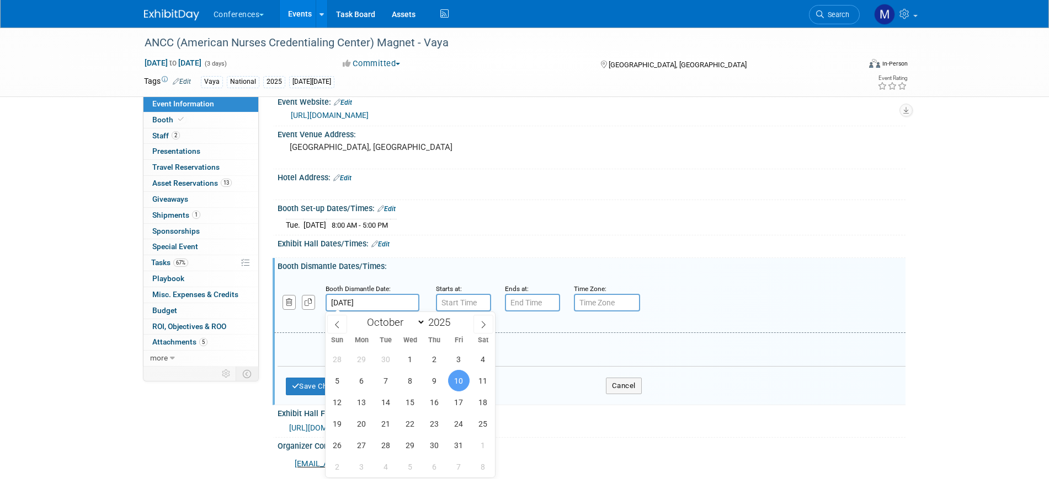
click at [463, 378] on span "10" at bounding box center [459, 381] width 22 height 22
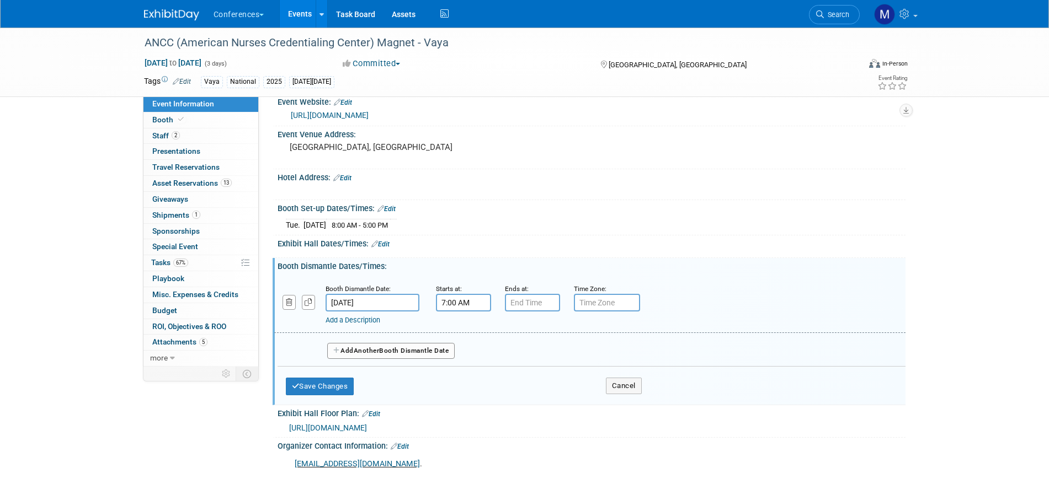
click at [466, 303] on input "7:00 AM" at bounding box center [463, 303] width 55 height 18
click at [465, 354] on span "07" at bounding box center [461, 354] width 21 height 20
click at [463, 332] on td "12" at bounding box center [456, 331] width 35 height 30
click at [561, 355] on button "AM" at bounding box center [558, 353] width 20 height 19
type input "12:00 PM"
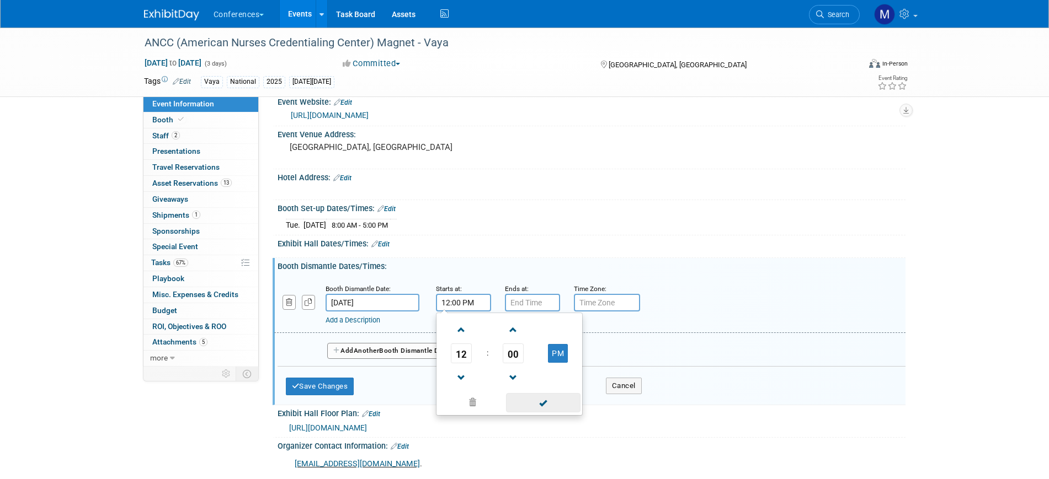
click at [568, 403] on span at bounding box center [543, 402] width 74 height 19
type input "7:00 PM"
click at [540, 300] on input "7:00 PM" at bounding box center [532, 303] width 55 height 18
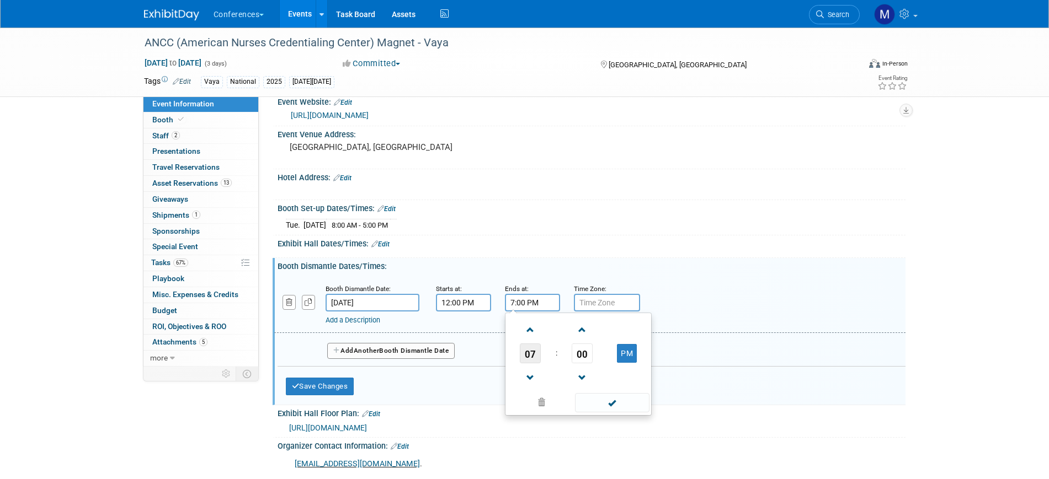
click at [532, 349] on span "07" at bounding box center [530, 354] width 21 height 20
click at [605, 418] on span at bounding box center [612, 416] width 74 height 19
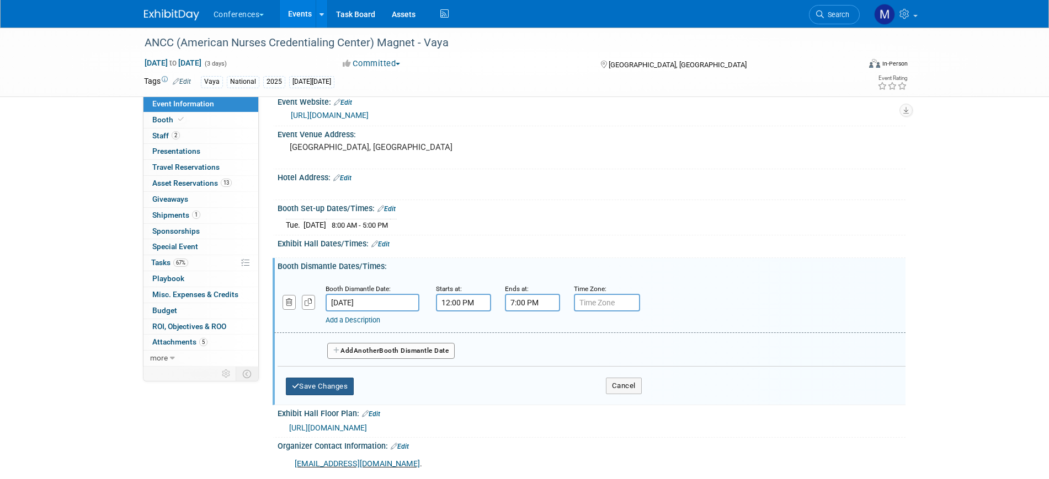
click at [331, 385] on button "Save Changes" at bounding box center [320, 387] width 68 height 18
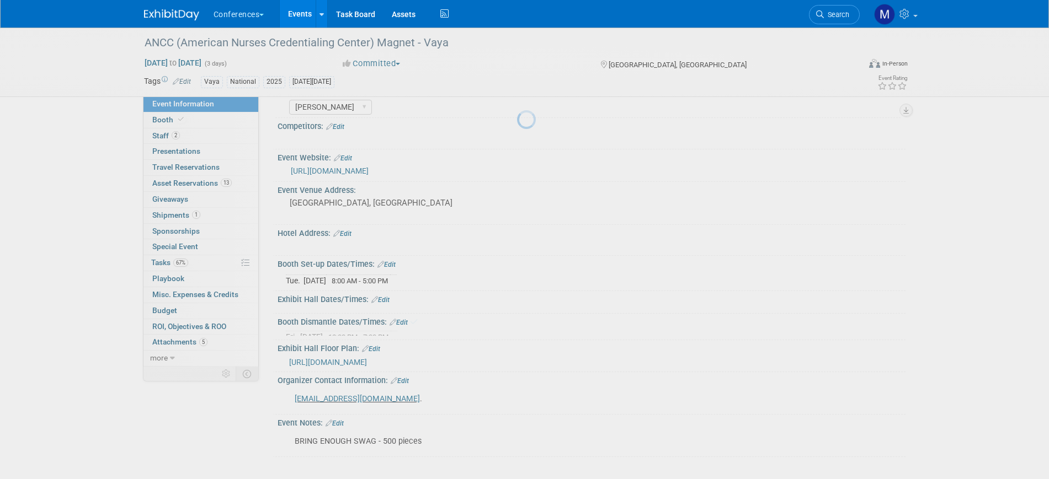
scroll to position [120, 0]
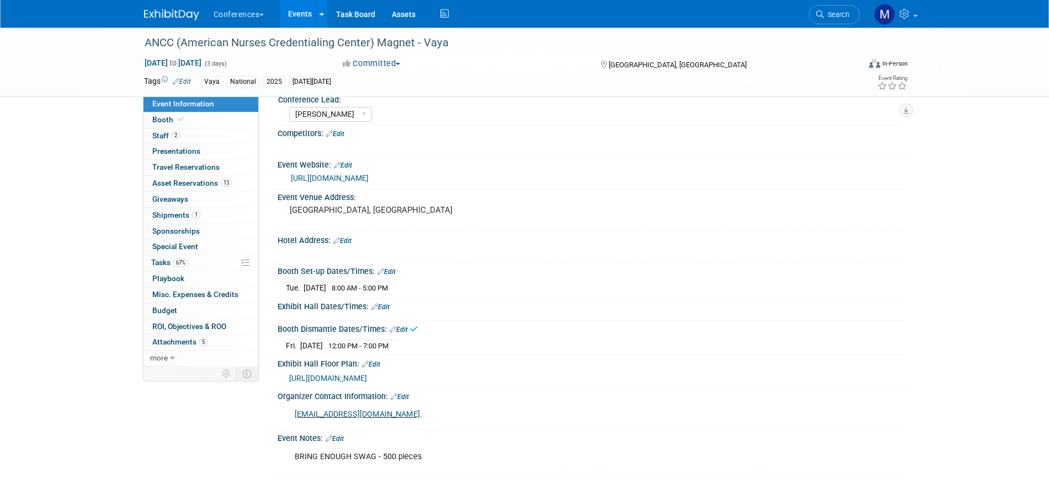
click at [386, 305] on link "Edit" at bounding box center [380, 307] width 18 height 8
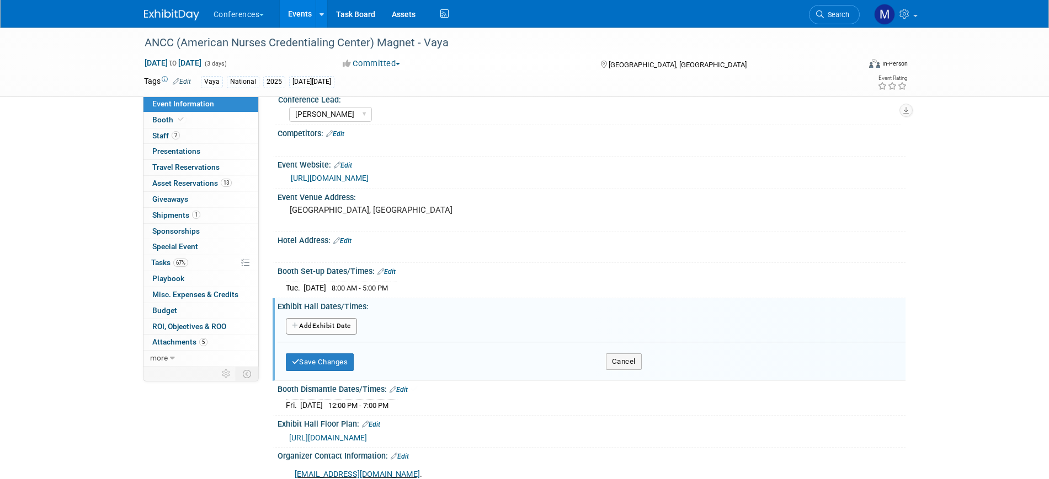
click at [327, 322] on button "Add Another Exhibit Date" at bounding box center [321, 326] width 71 height 17
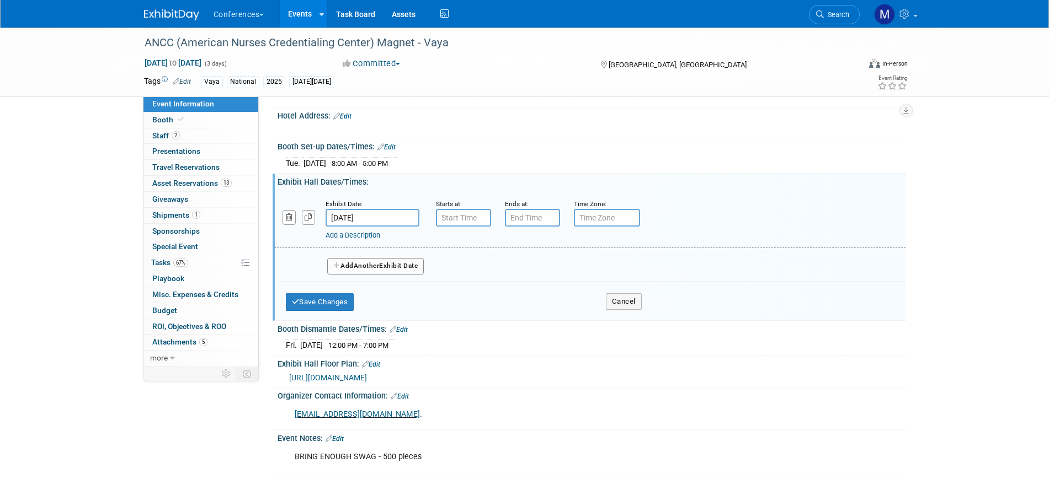
scroll to position [258, 0]
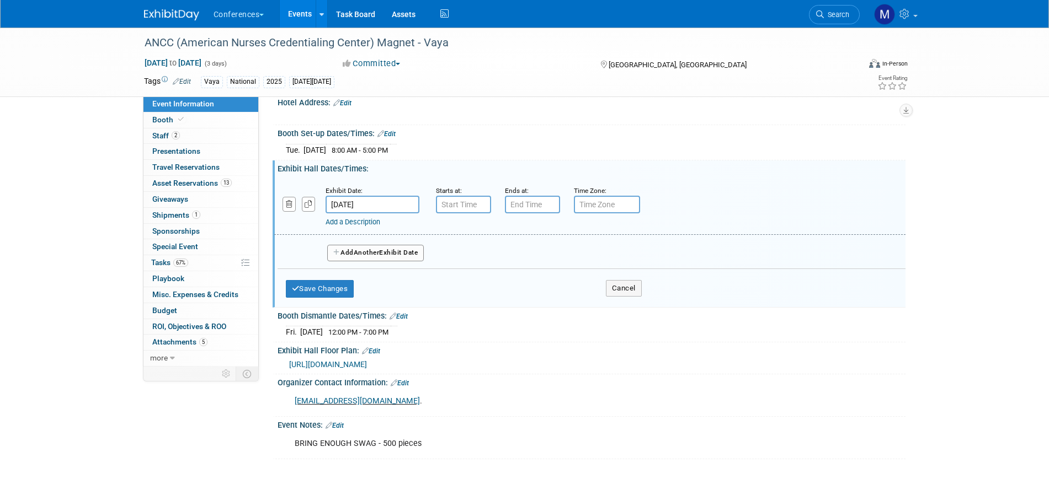
click at [354, 205] on input "Oct 8, 2025" at bounding box center [372, 205] width 94 height 18
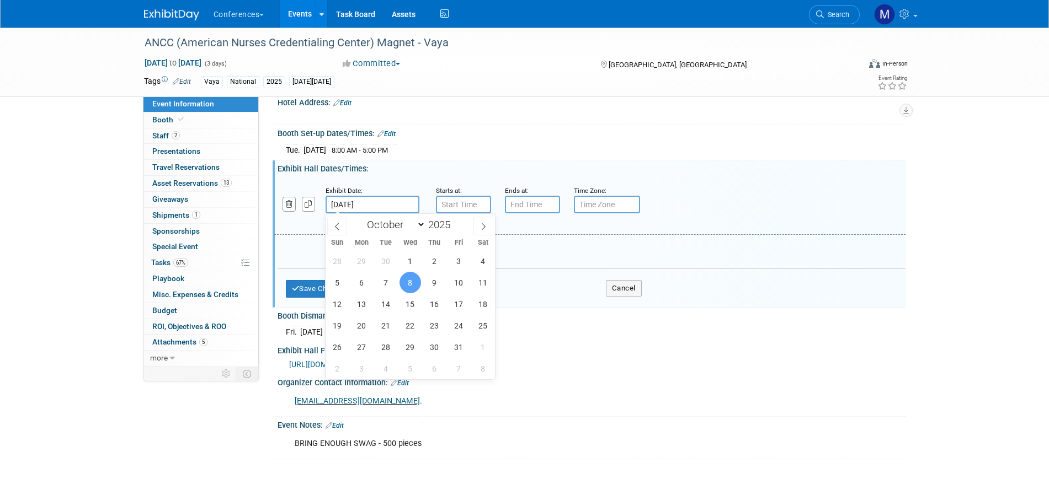
click at [418, 288] on span "8" at bounding box center [410, 283] width 22 height 22
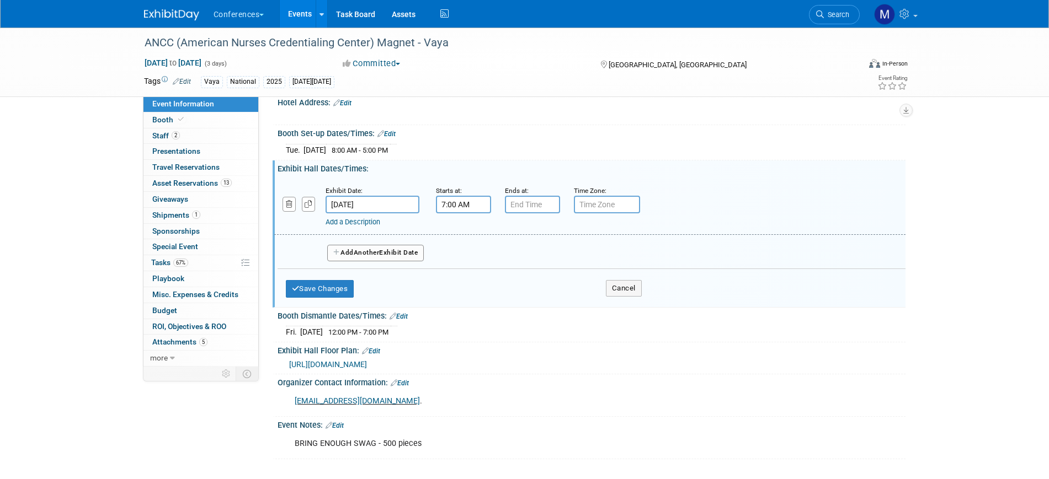
click at [452, 203] on input "7:00 AM" at bounding box center [463, 205] width 55 height 18
click at [463, 252] on span "07" at bounding box center [461, 255] width 21 height 20
click at [568, 291] on td "11" at bounding box center [562, 292] width 35 height 30
type input "11:00 AM"
click at [543, 305] on span at bounding box center [543, 304] width 74 height 19
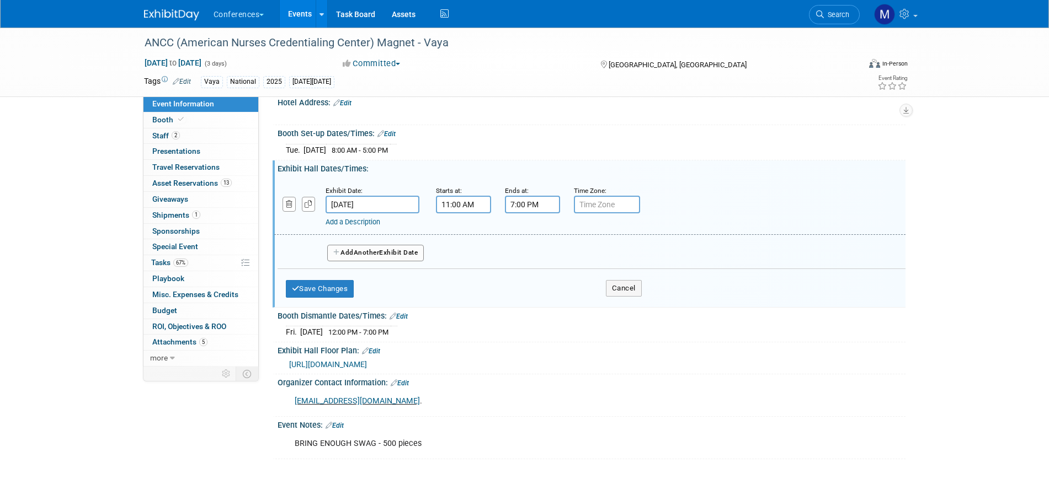
click at [526, 205] on input "7:00 PM" at bounding box center [532, 205] width 55 height 18
click at [535, 258] on span "07" at bounding box center [530, 255] width 21 height 20
click at [535, 258] on td "04" at bounding box center [525, 262] width 35 height 30
click at [575, 256] on span "00" at bounding box center [582, 255] width 21 height 20
click at [589, 258] on td "30" at bounding box center [595, 262] width 35 height 30
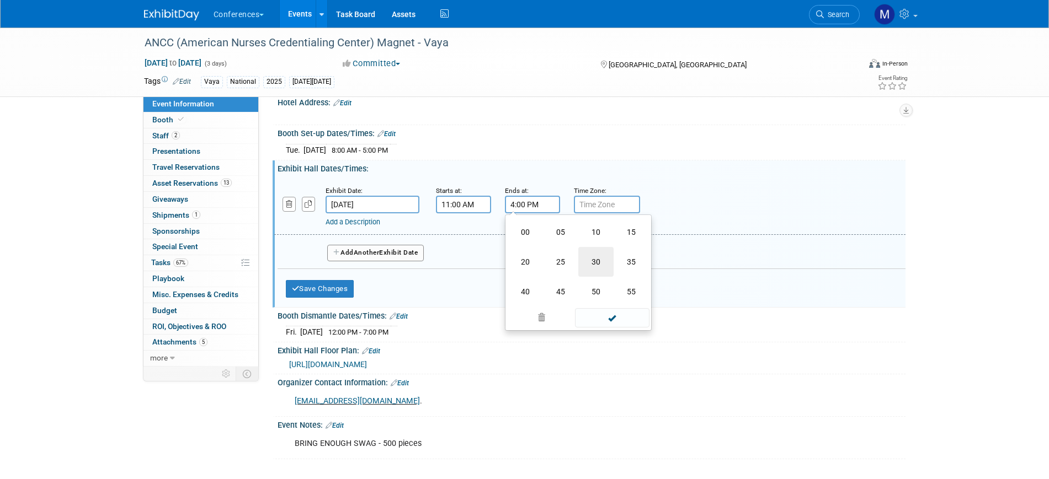
type input "4:30 PM"
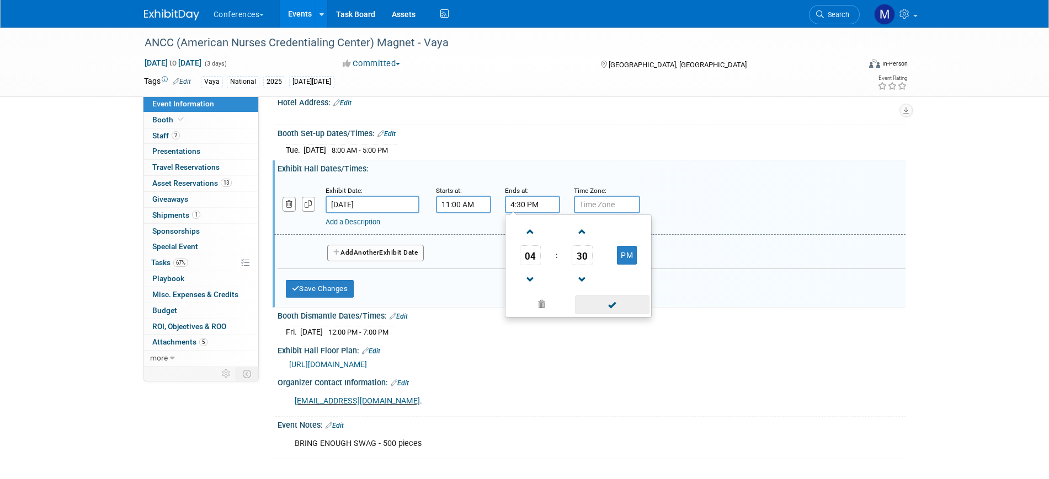
click at [601, 307] on span at bounding box center [612, 304] width 74 height 19
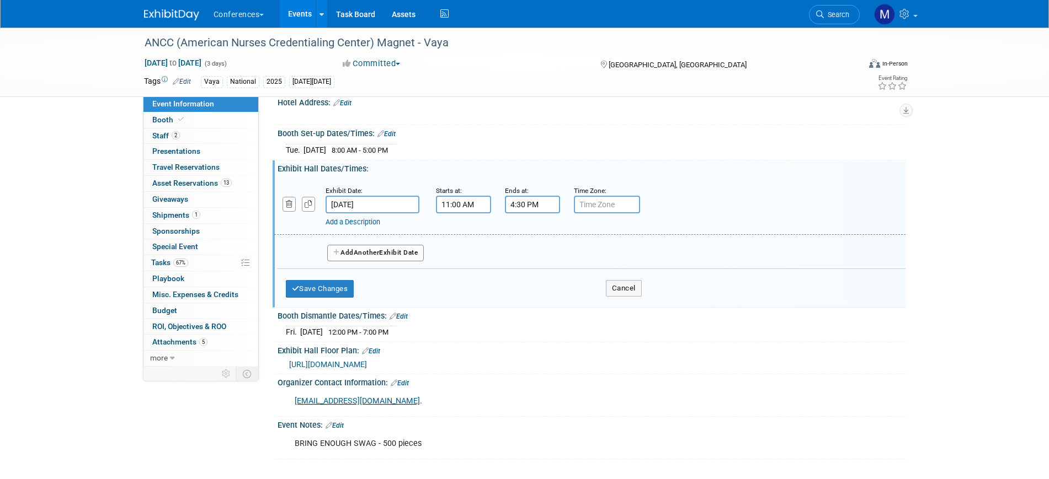
click at [369, 255] on span "Another" at bounding box center [367, 253] width 26 height 8
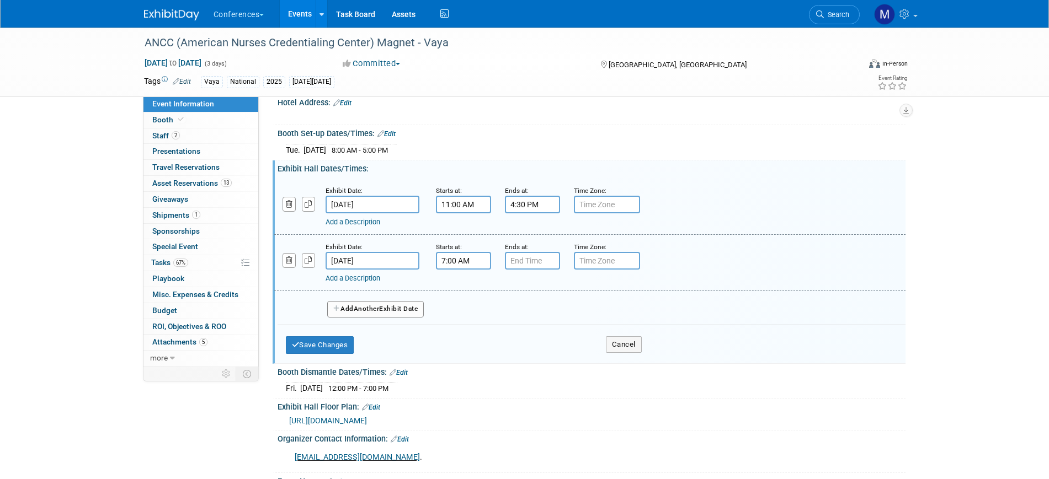
click at [482, 261] on input "7:00 AM" at bounding box center [463, 261] width 55 height 18
click at [472, 307] on td "07" at bounding box center [462, 312] width 46 height 20
click at [471, 308] on span "07" at bounding box center [461, 312] width 21 height 20
click at [462, 339] on td "08" at bounding box center [456, 348] width 35 height 30
click at [517, 315] on span "00" at bounding box center [513, 312] width 21 height 20
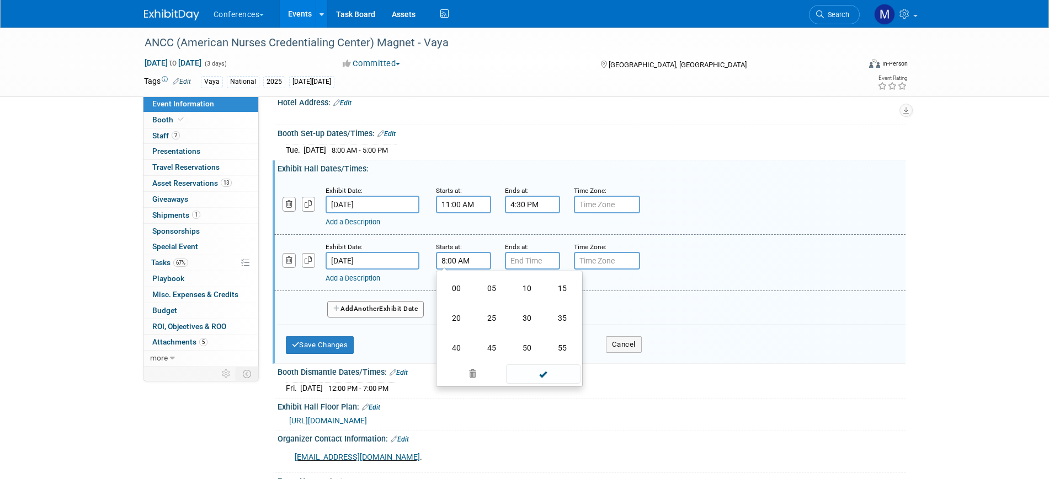
drag, startPoint x: 538, startPoint y: 329, endPoint x: 541, endPoint y: 340, distance: 10.8
click at [538, 329] on td "30" at bounding box center [526, 318] width 35 height 30
type input "8:30 AM"
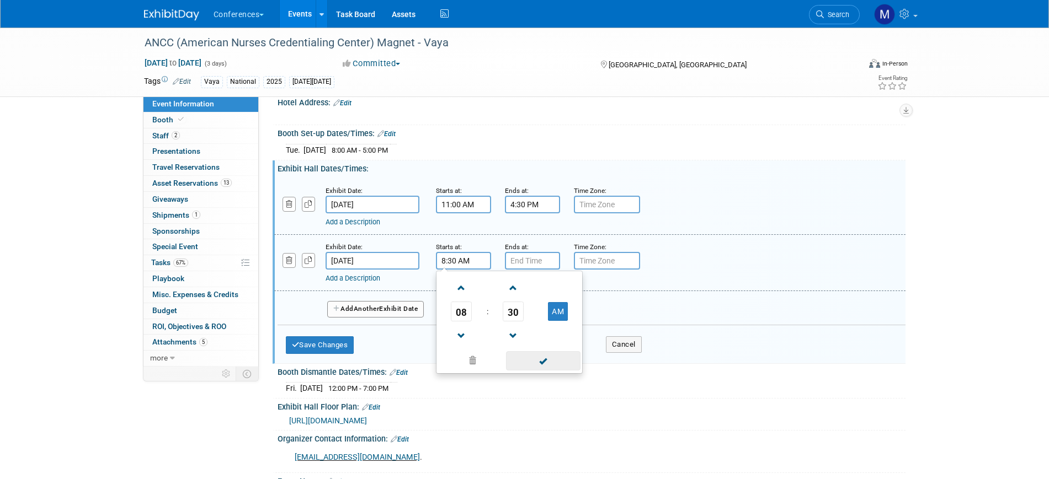
click at [546, 359] on span at bounding box center [543, 360] width 74 height 19
click at [522, 260] on input "7:00 PM" at bounding box center [532, 261] width 55 height 18
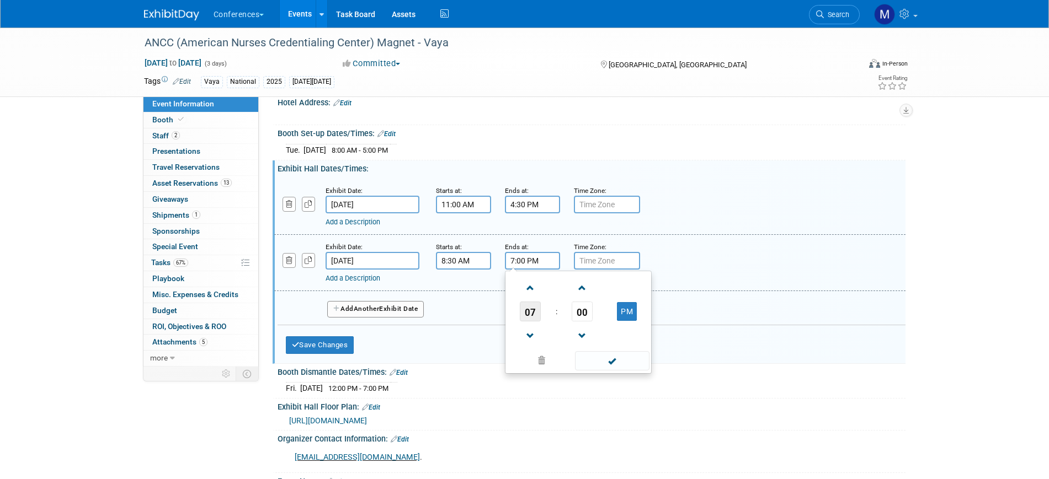
click at [521, 308] on span "07" at bounding box center [530, 312] width 21 height 20
click at [620, 288] on td "03" at bounding box center [630, 289] width 35 height 30
click at [590, 310] on span "00" at bounding box center [582, 312] width 21 height 20
click at [597, 319] on td "30" at bounding box center [595, 318] width 35 height 30
type input "3:30 PM"
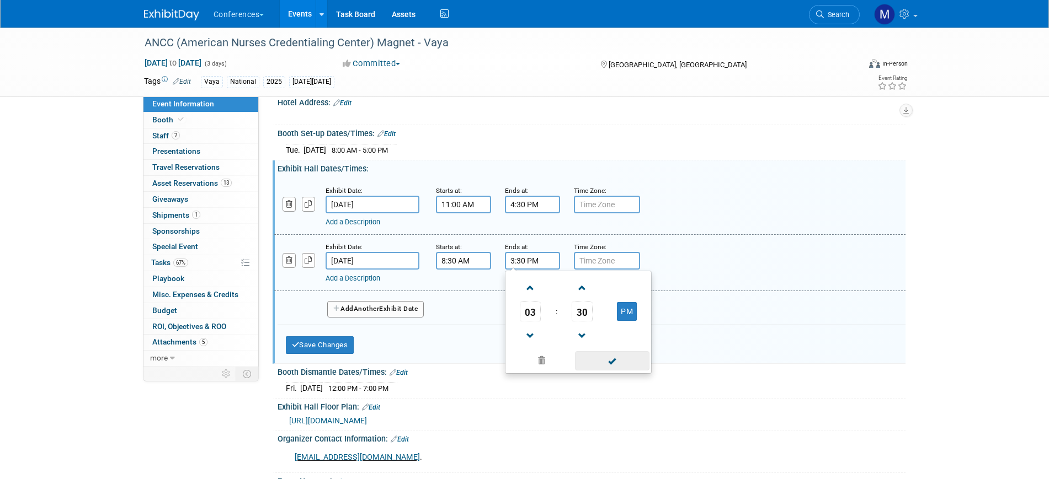
click at [613, 362] on span at bounding box center [612, 360] width 74 height 19
click at [376, 306] on span "Another" at bounding box center [367, 309] width 26 height 8
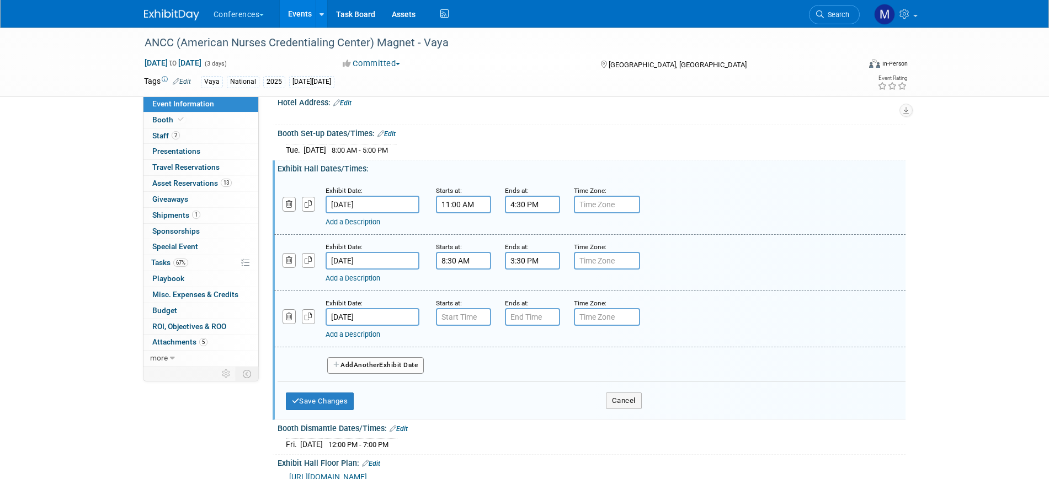
click at [456, 306] on small "Starts at:" at bounding box center [449, 304] width 26 height 8
click at [457, 317] on input "7:00 AM" at bounding box center [463, 317] width 55 height 18
click at [465, 361] on span "07" at bounding box center [461, 368] width 21 height 20
click at [453, 402] on td "08" at bounding box center [456, 404] width 35 height 30
click at [514, 375] on span "00" at bounding box center [513, 368] width 21 height 20
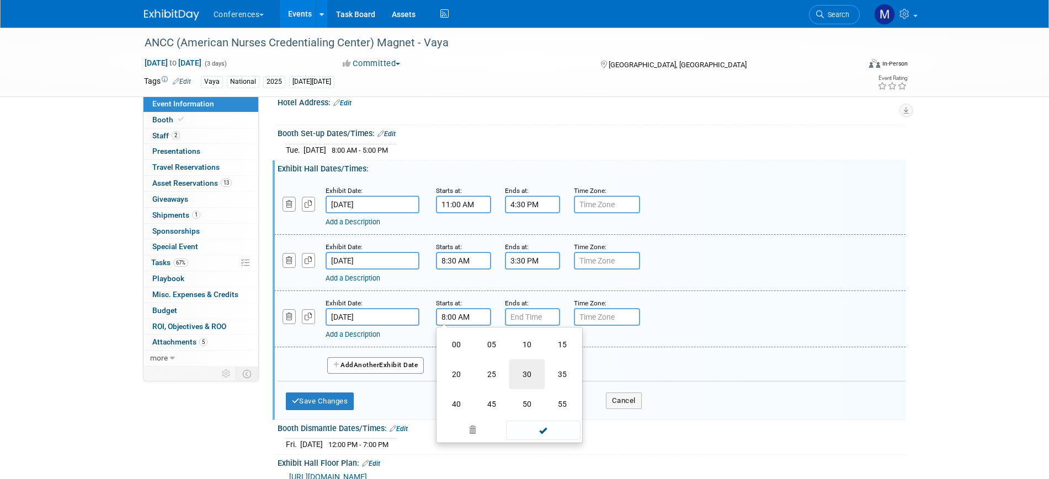
click at [530, 370] on td "30" at bounding box center [526, 375] width 35 height 30
type input "8:30 AM"
click at [534, 419] on span at bounding box center [543, 417] width 74 height 19
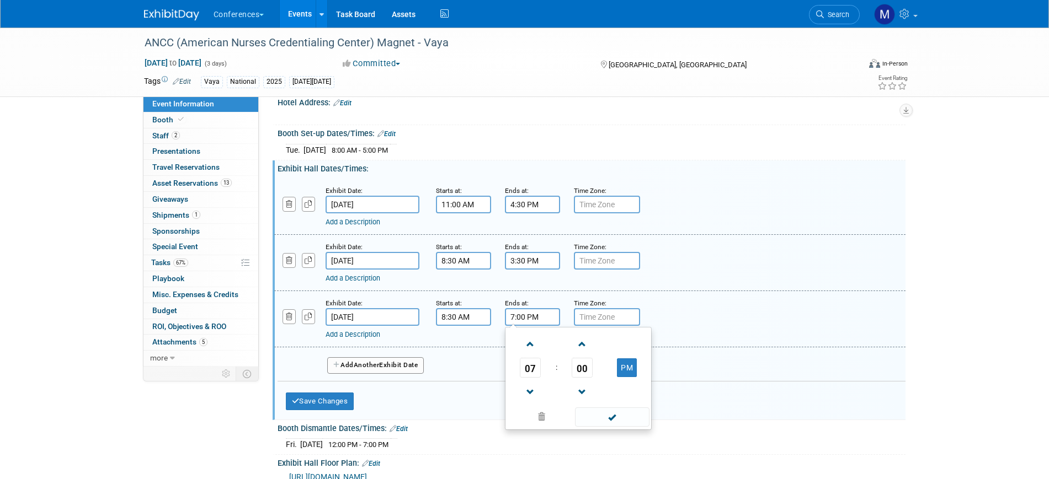
click at [520, 323] on input "7:00 PM" at bounding box center [532, 317] width 55 height 18
click at [526, 362] on span "07" at bounding box center [530, 368] width 21 height 20
click at [530, 350] on td "12" at bounding box center [525, 345] width 35 height 30
type input "12:00 PM"
click at [604, 416] on span at bounding box center [612, 417] width 74 height 19
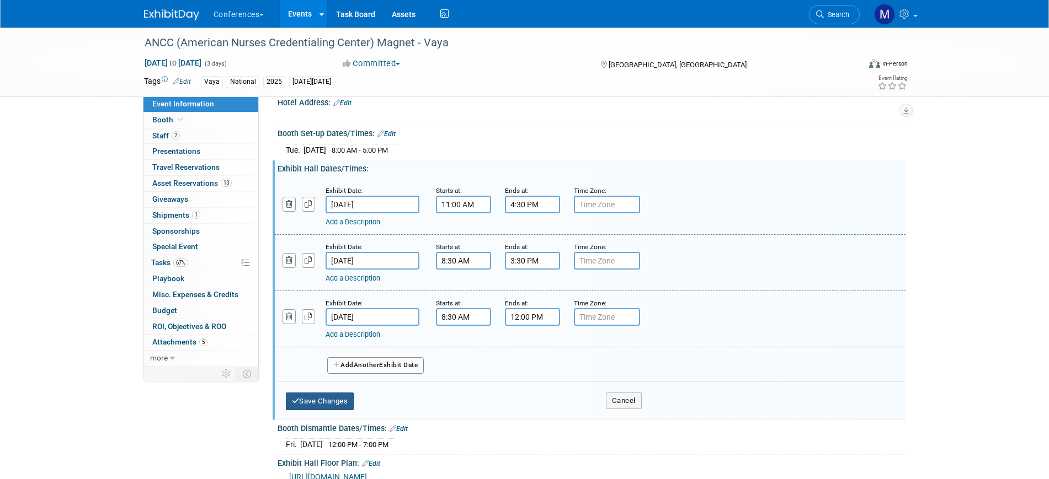
click at [333, 394] on button "Save Changes" at bounding box center [320, 402] width 68 height 18
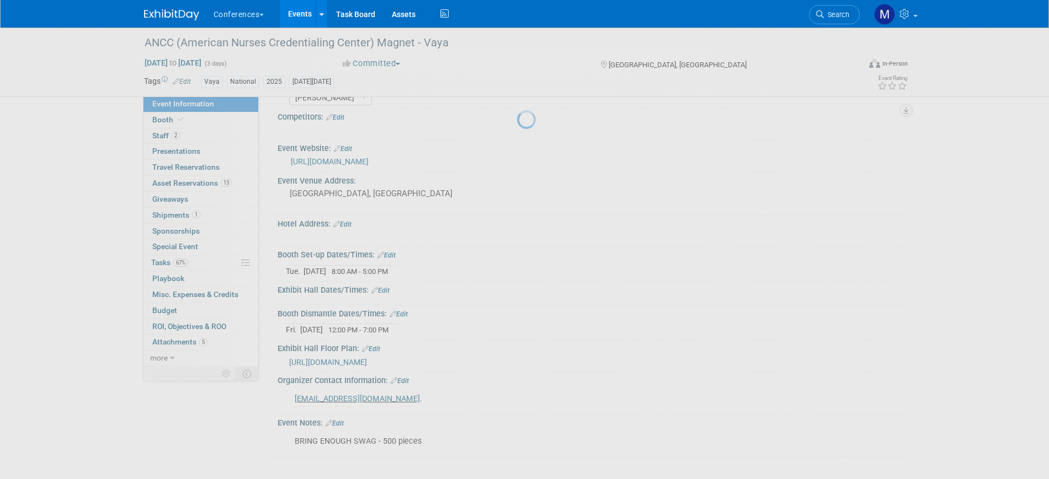
scroll to position [131, 0]
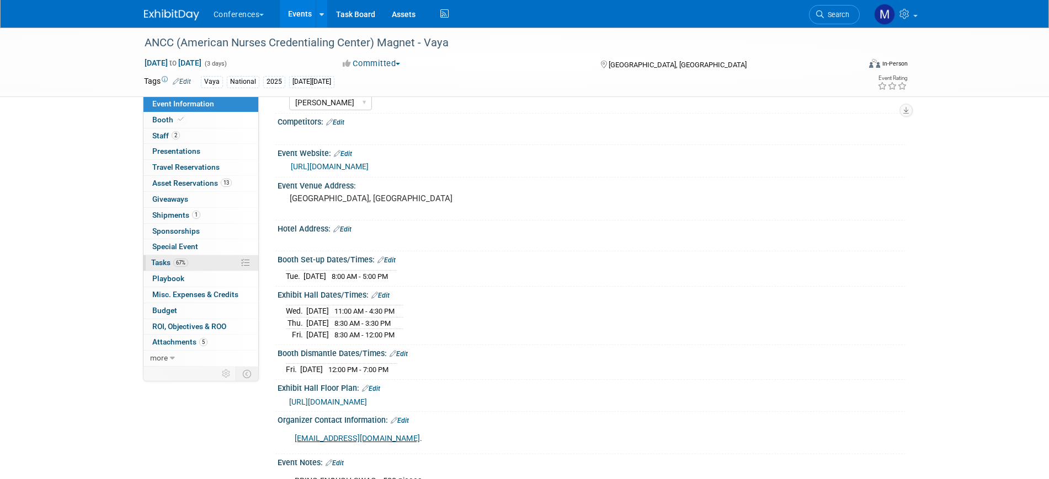
click at [198, 265] on link "67% Tasks 67%" at bounding box center [200, 262] width 115 height 15
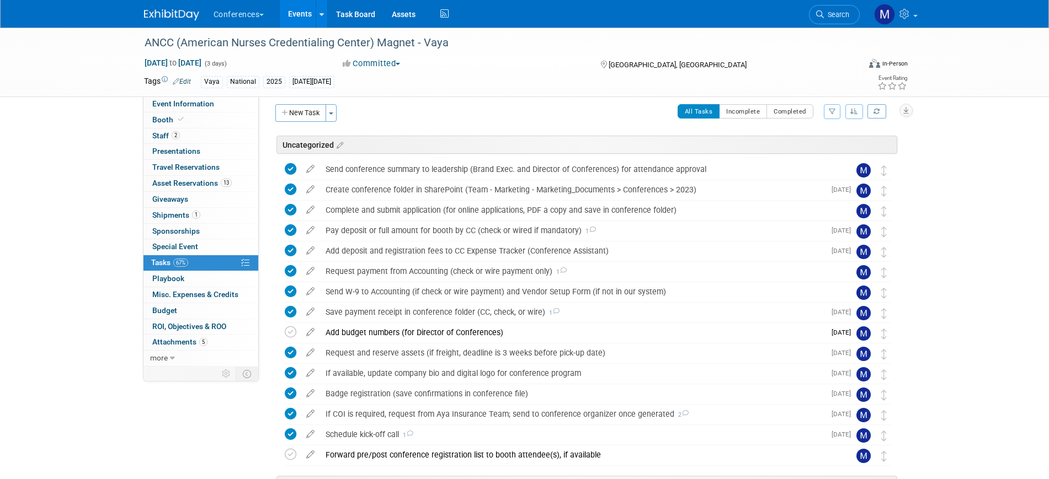
scroll to position [0, 0]
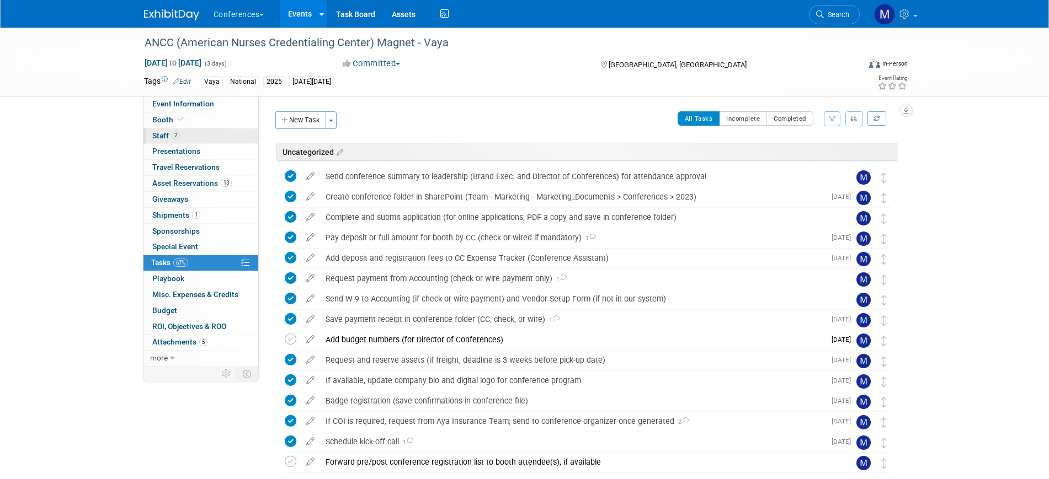
click at [185, 133] on link "2 Staff 2" at bounding box center [200, 136] width 115 height 15
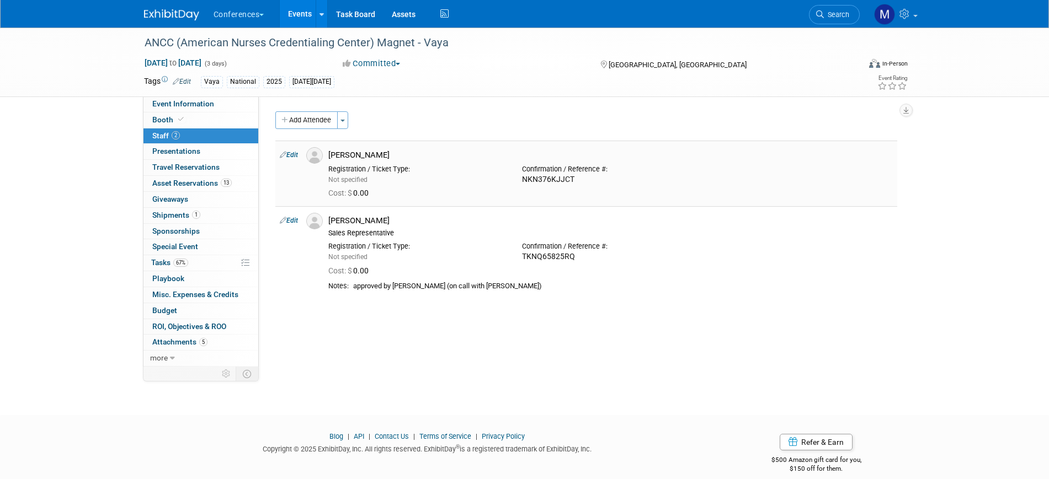
drag, startPoint x: 196, startPoint y: 164, endPoint x: 275, endPoint y: 166, distance: 78.9
click at [196, 164] on span "Travel Reservations 0" at bounding box center [185, 167] width 67 height 9
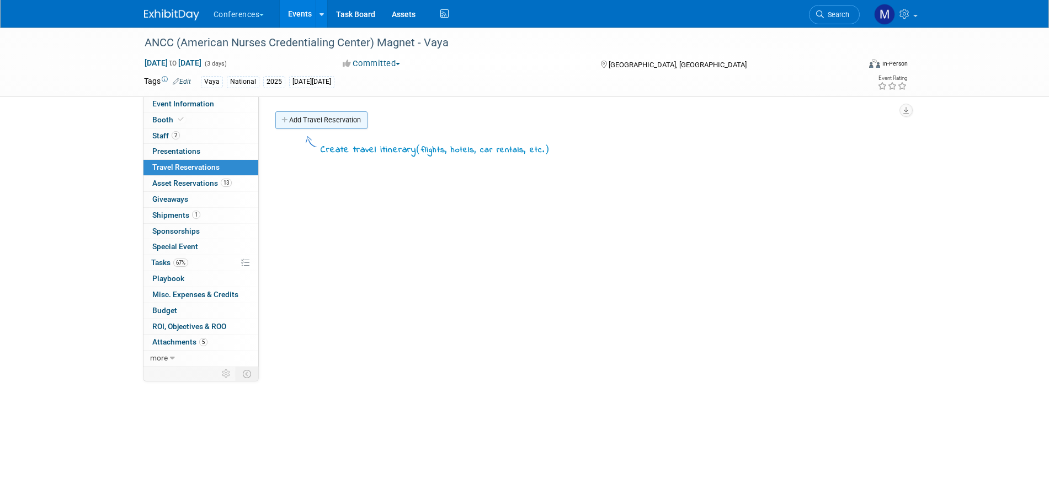
click at [323, 125] on link "Add Travel Reservation" at bounding box center [321, 120] width 92 height 18
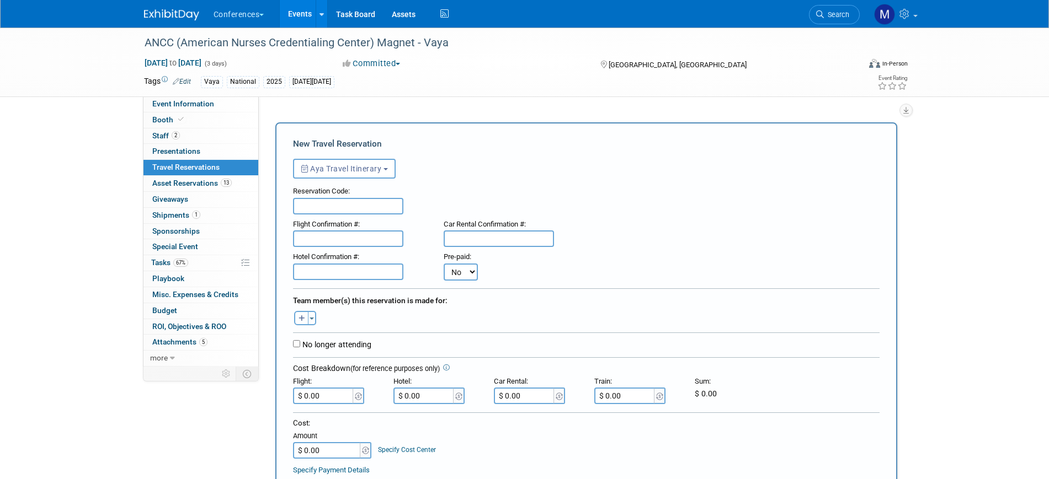
click at [304, 319] on icon "button" at bounding box center [301, 319] width 7 height 7
select select
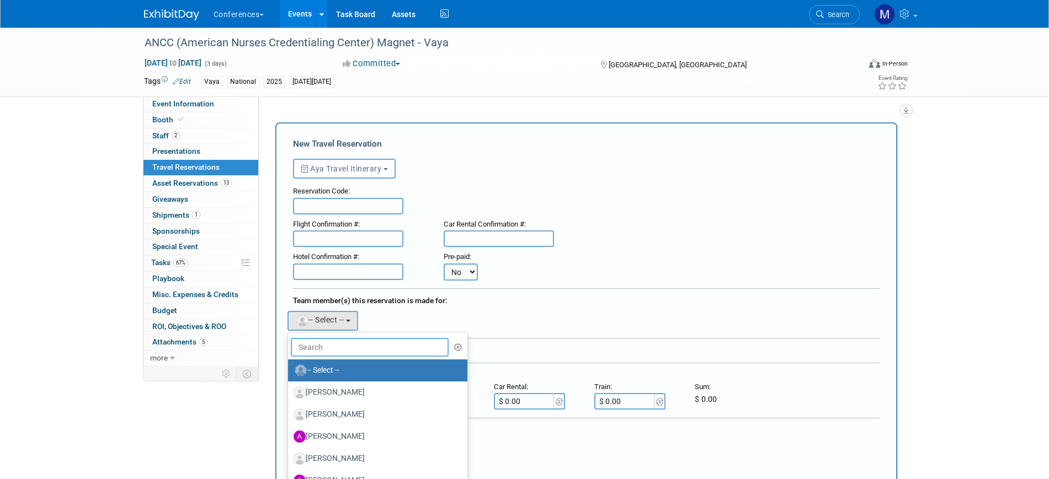
click at [346, 351] on input "text" at bounding box center [370, 347] width 158 height 19
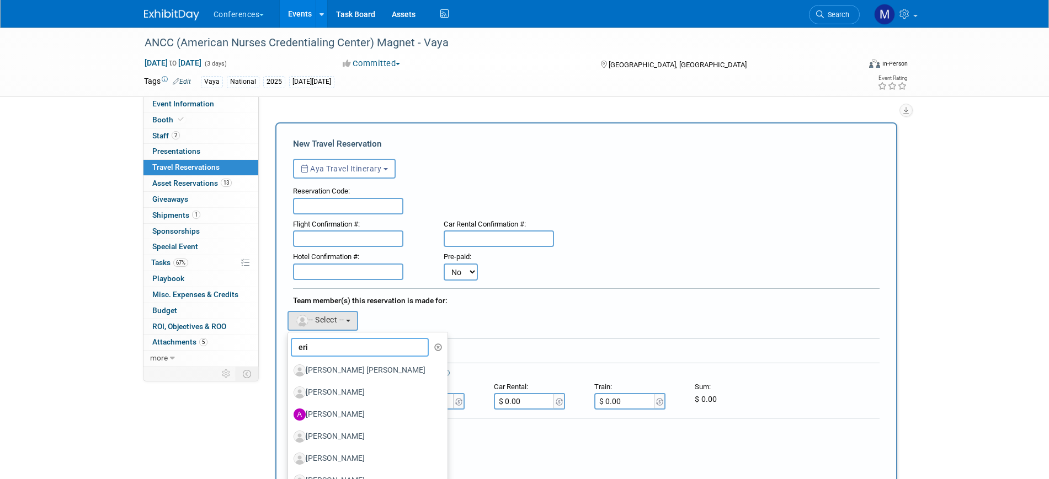
type input "eric"
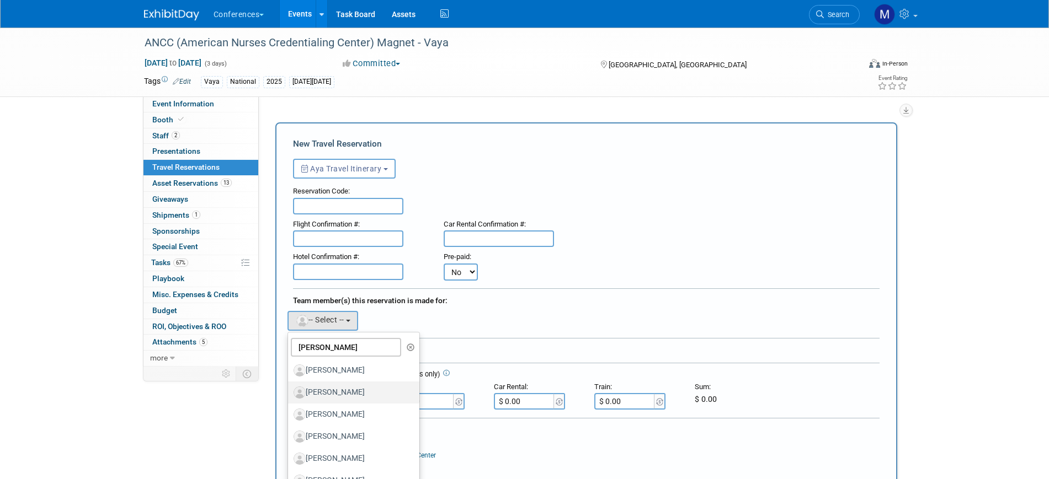
click at [354, 389] on label "Eric Lowman" at bounding box center [350, 393] width 115 height 18
click at [290, 389] on input "Eric Lowman" at bounding box center [285, 391] width 7 height 7
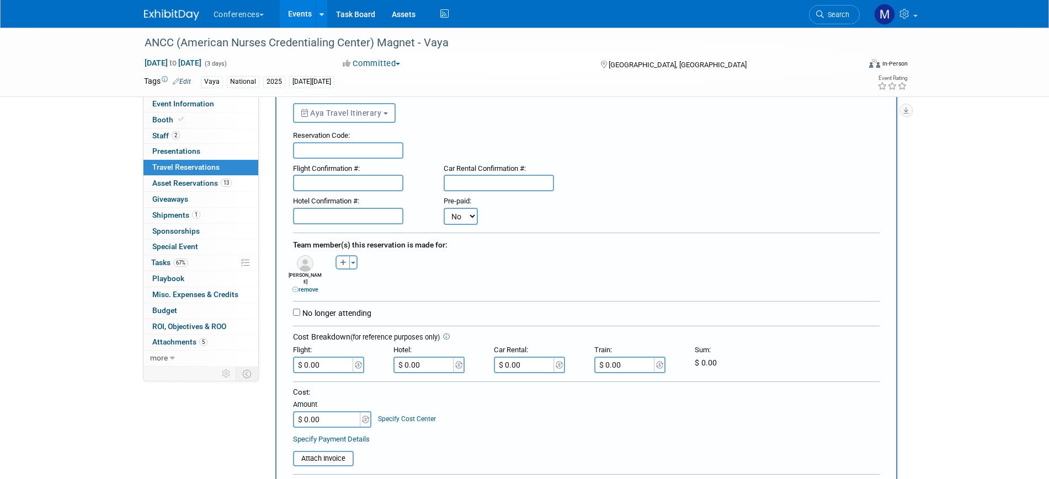
scroll to position [138, 0]
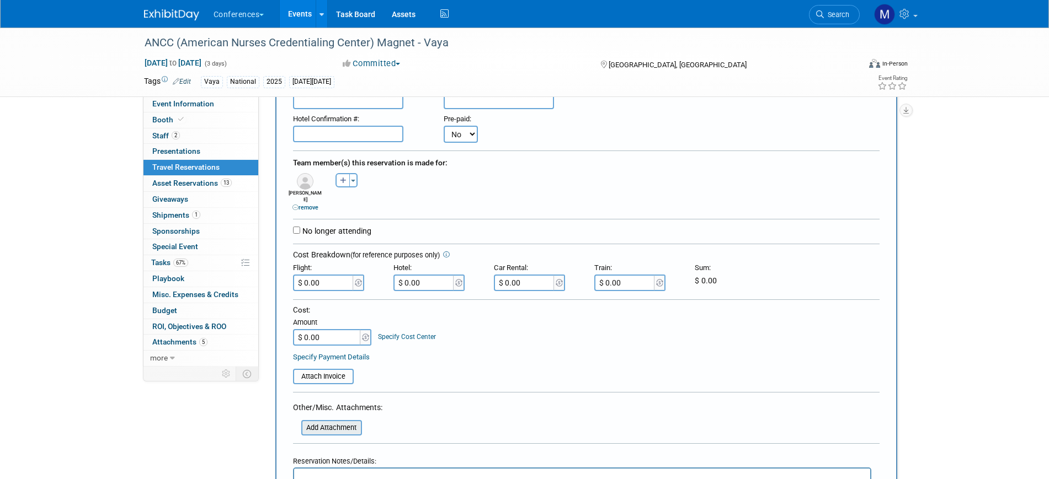
click at [337, 421] on input "file" at bounding box center [294, 427] width 131 height 13
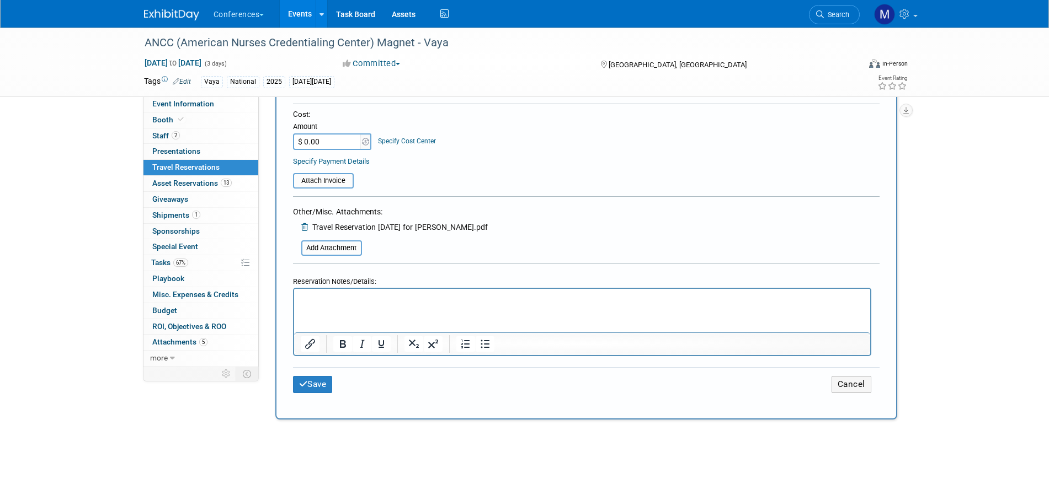
scroll to position [345, 0]
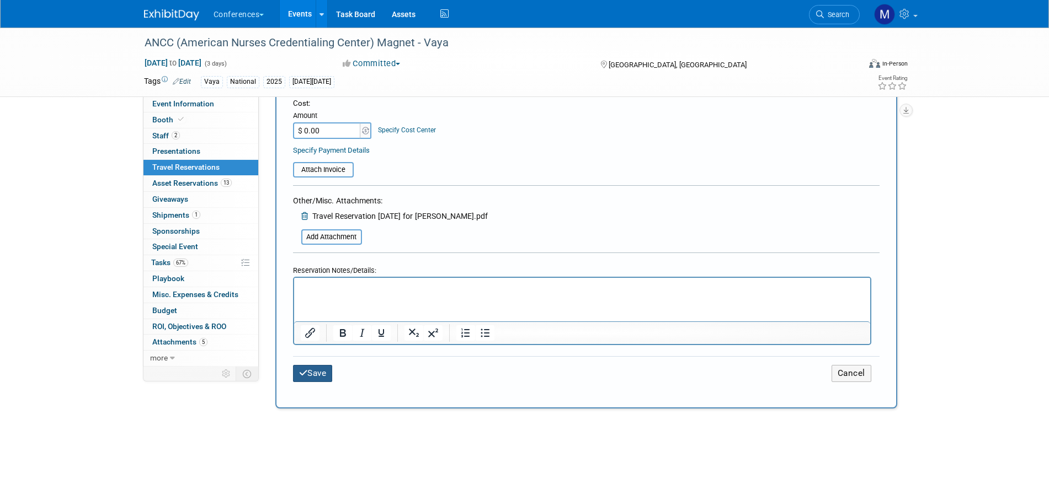
click at [331, 372] on button "Save" at bounding box center [313, 373] width 40 height 17
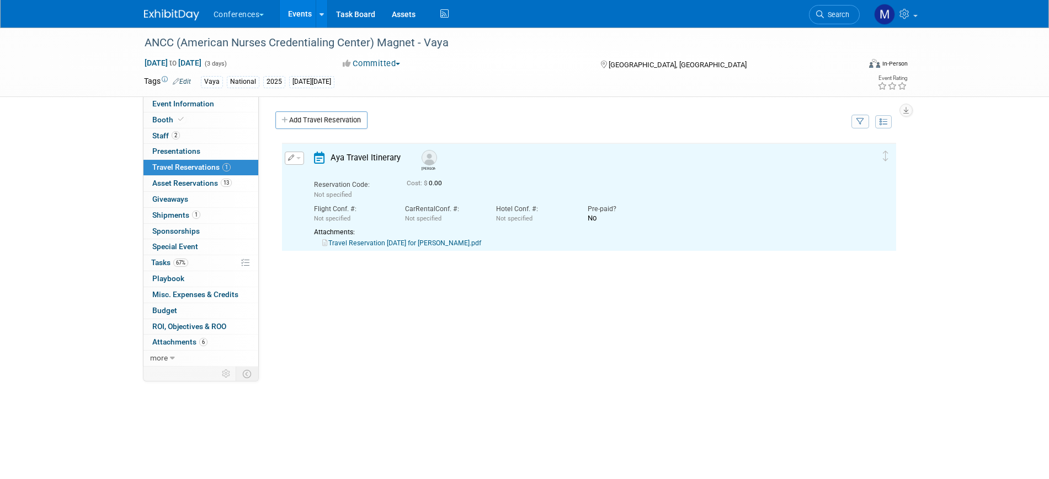
scroll to position [0, 0]
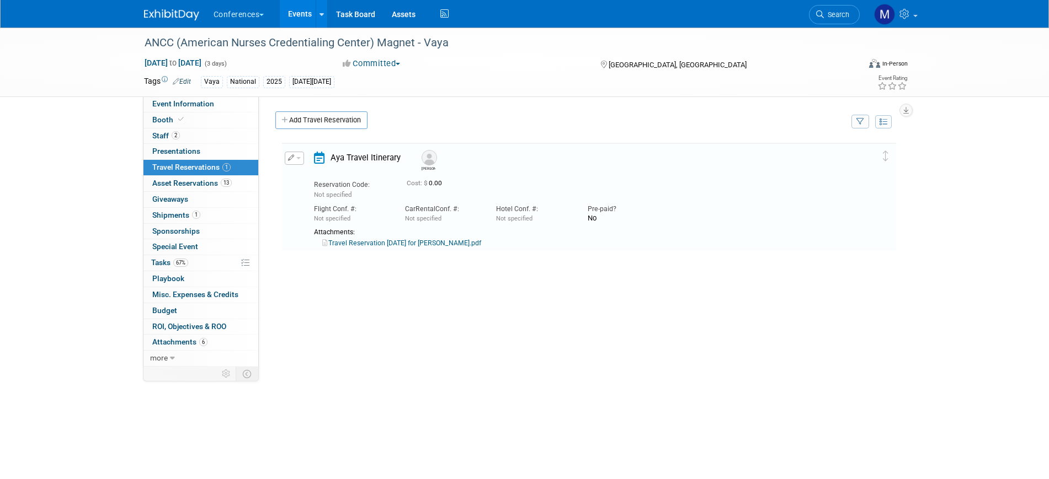
click at [473, 241] on link "Travel Reservation October 07 for STEPHEN ERIC LOWMAN.pdf" at bounding box center [401, 243] width 159 height 8
drag, startPoint x: 300, startPoint y: 161, endPoint x: 306, endPoint y: 168, distance: 9.8
click at [300, 161] on button "button" at bounding box center [294, 158] width 19 height 13
click at [356, 182] on button "Edit Reservation" at bounding box center [331, 177] width 93 height 16
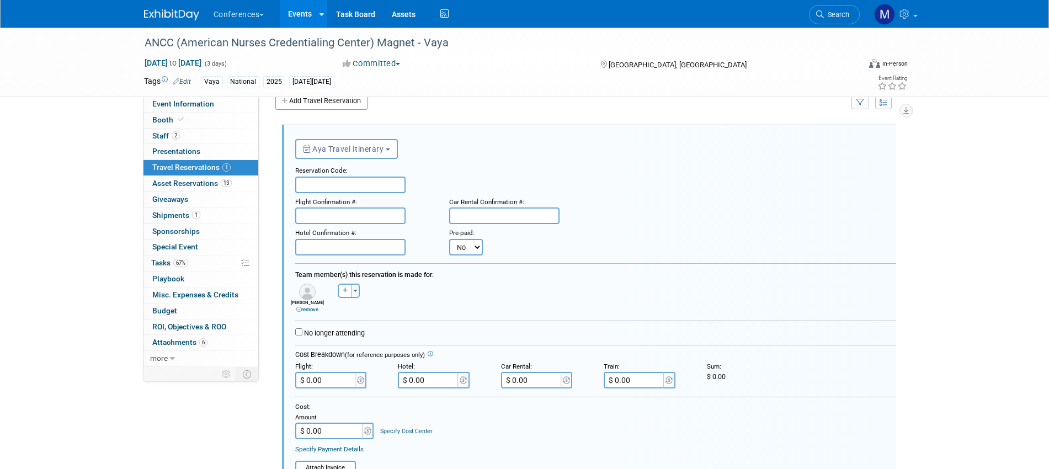
click at [354, 200] on div "Flight Confirmation #:" at bounding box center [364, 200] width 138 height 15
click at [355, 182] on input "text" at bounding box center [350, 185] width 110 height 17
paste input "WIDBZZ"
type input "WIDBZZ"
click at [372, 218] on input "text" at bounding box center [350, 215] width 110 height 17
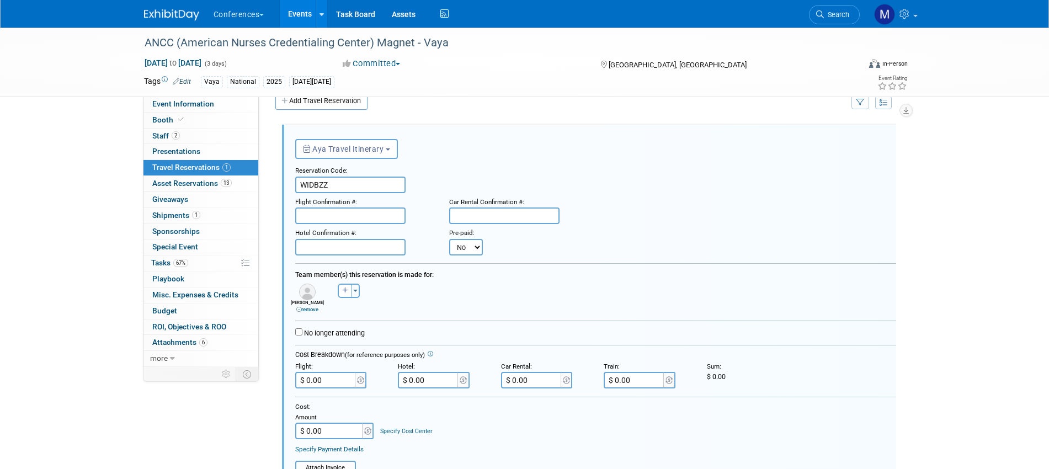
paste input "H8YWZC (DL), APM2GK (UA"
type input "H8YWZC (DL), APM2GK (UA"
click at [309, 243] on input "text" at bounding box center [350, 247] width 110 height 17
paste input "15181994"
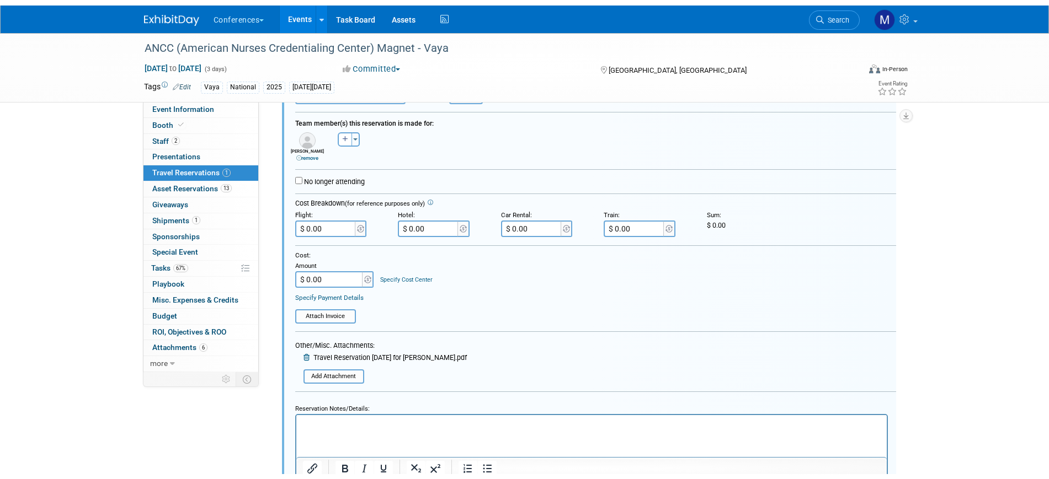
scroll to position [226, 0]
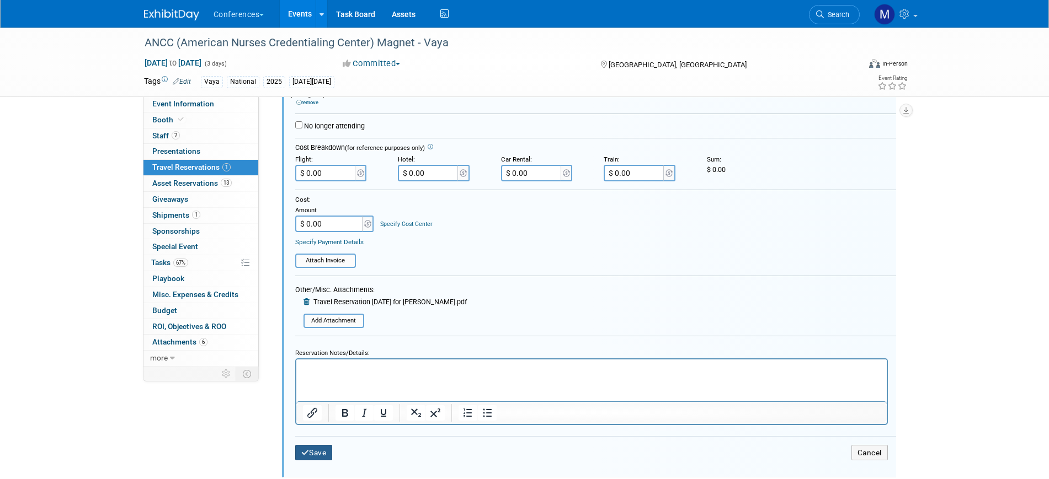
type input "15181994"
click at [323, 452] on button "Save" at bounding box center [314, 453] width 38 height 16
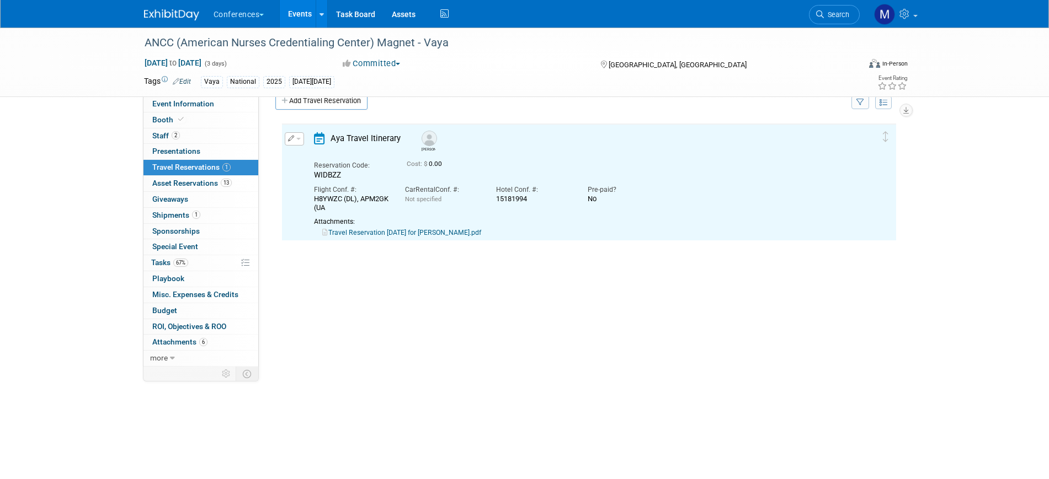
scroll to position [0, 0]
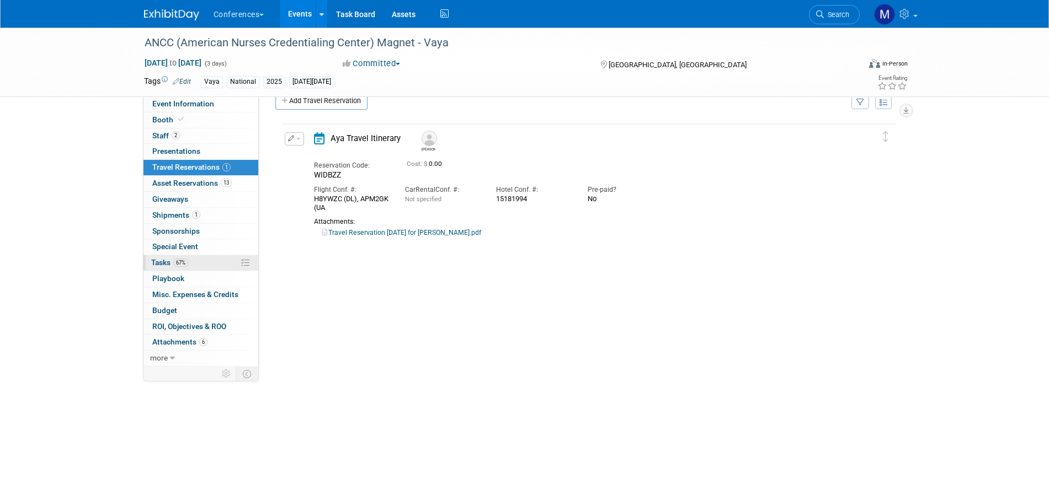
click at [193, 262] on link "67% Tasks 67%" at bounding box center [200, 262] width 115 height 15
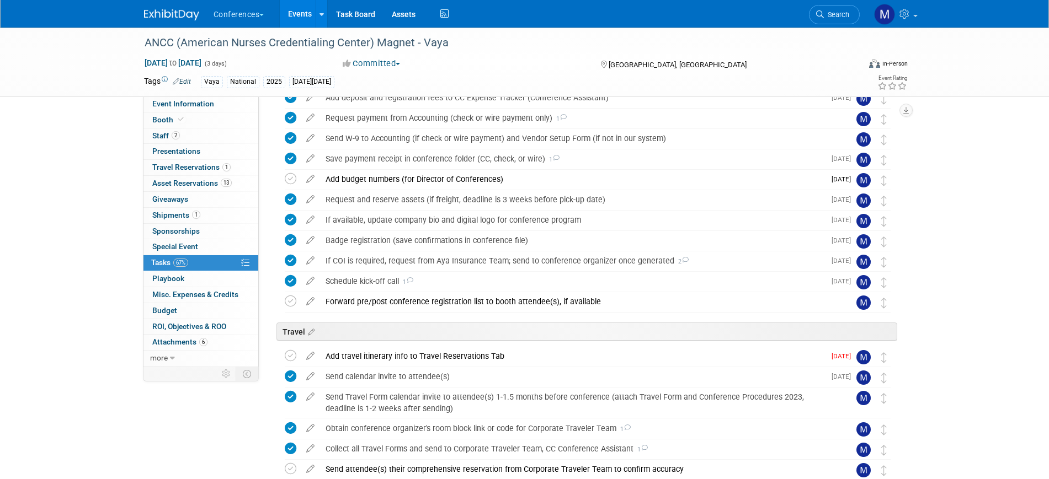
scroll to position [69, 0]
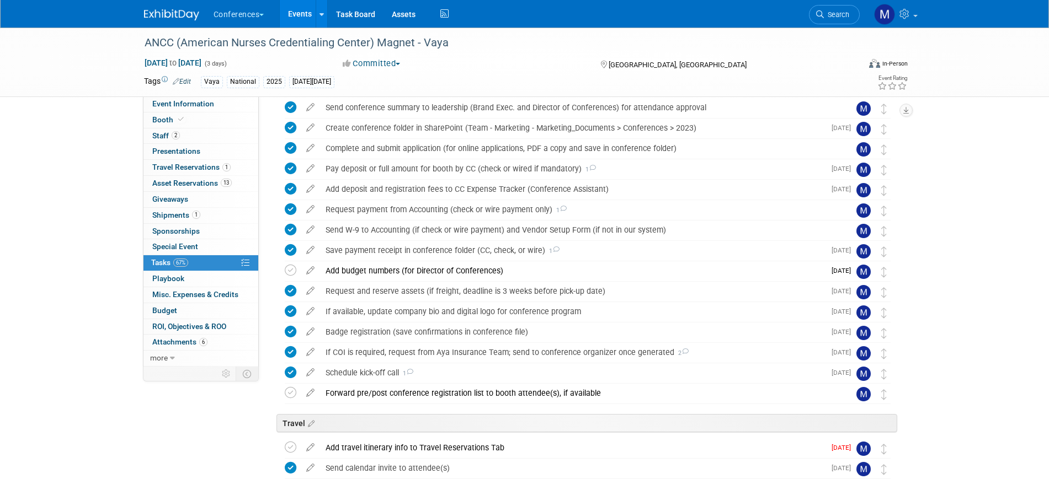
click at [159, 13] on img at bounding box center [171, 14] width 55 height 11
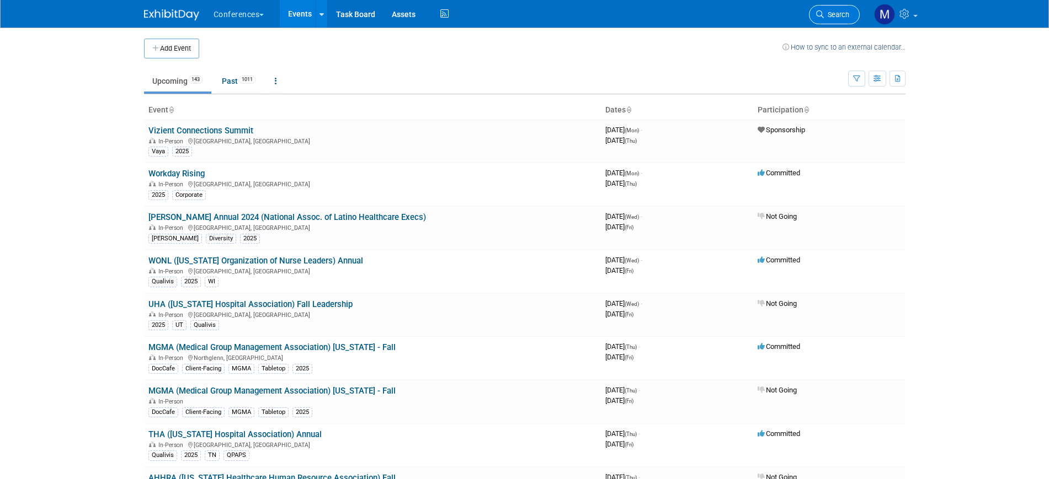
click at [830, 13] on span "Search" at bounding box center [836, 14] width 25 height 8
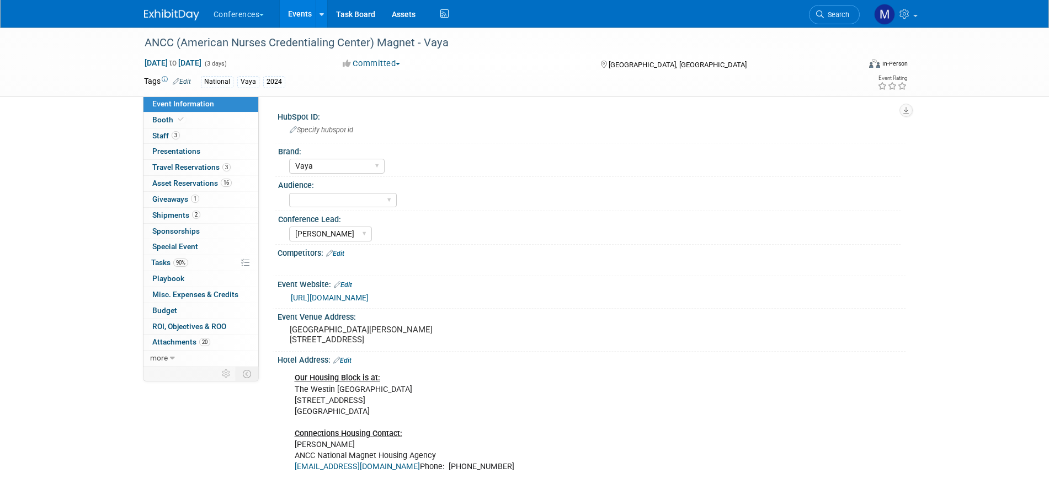
select select "Vaya"
select select "[PERSON_NAME]"
click at [217, 184] on span "Asset Reservations 16" at bounding box center [191, 183] width 79 height 9
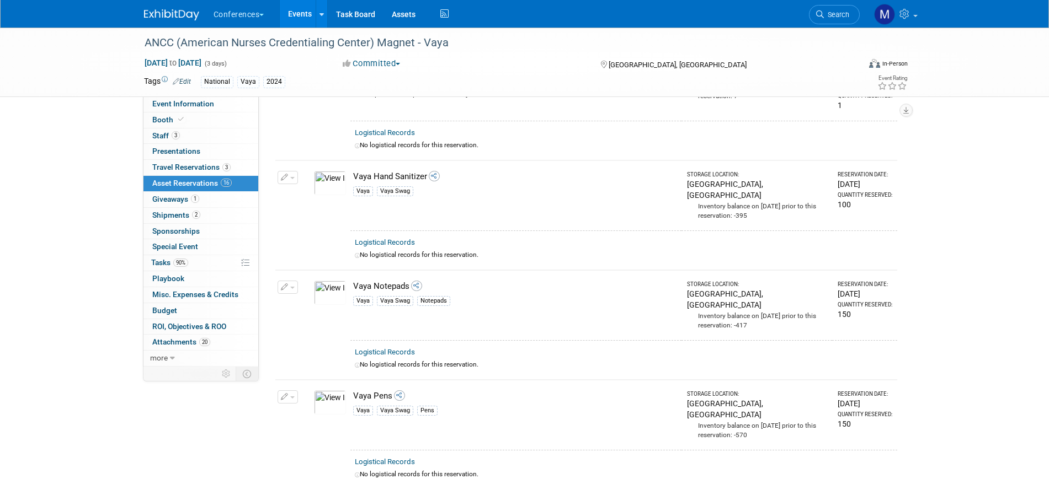
scroll to position [1310, 0]
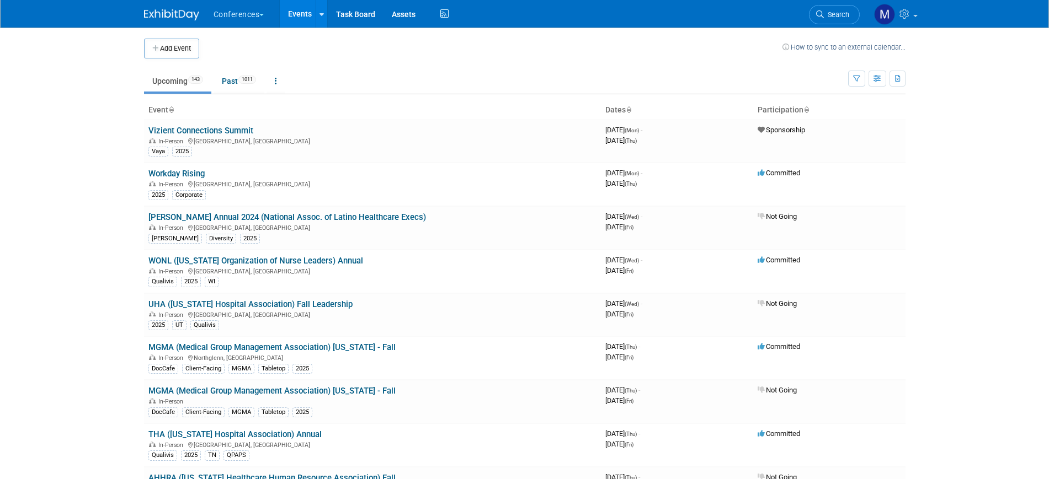
click at [833, 18] on span "Search" at bounding box center [836, 14] width 25 height 8
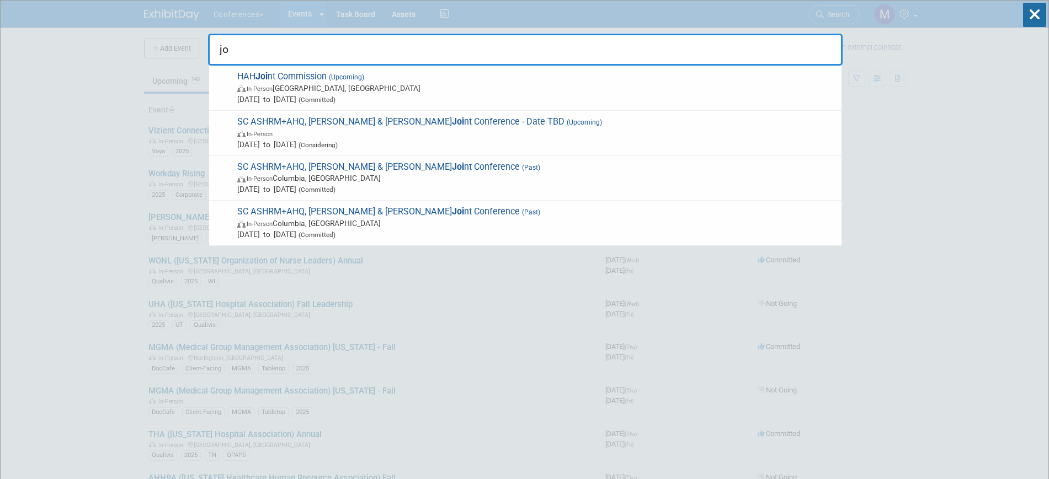
type input "j"
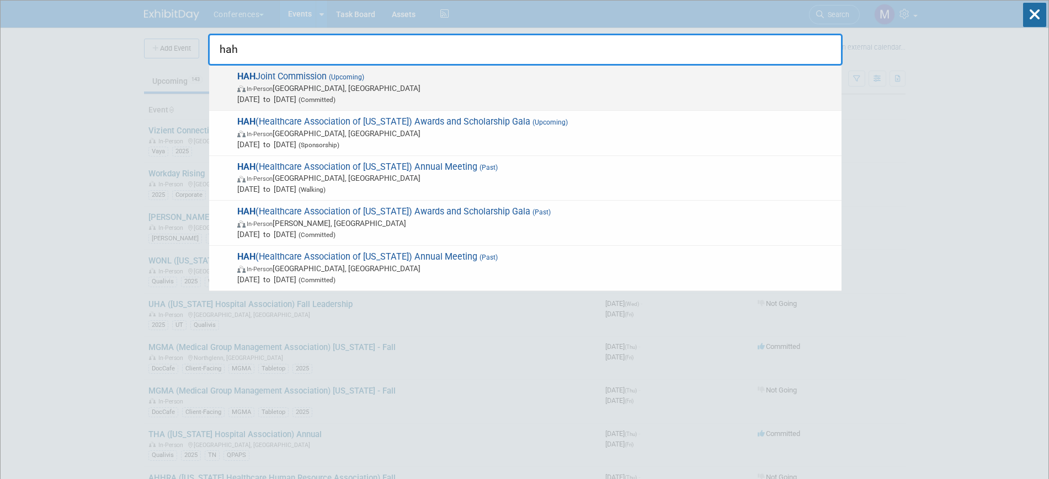
type input "hah"
click at [349, 90] on span "In-Person [GEOGRAPHIC_DATA], [GEOGRAPHIC_DATA]" at bounding box center [536, 88] width 599 height 11
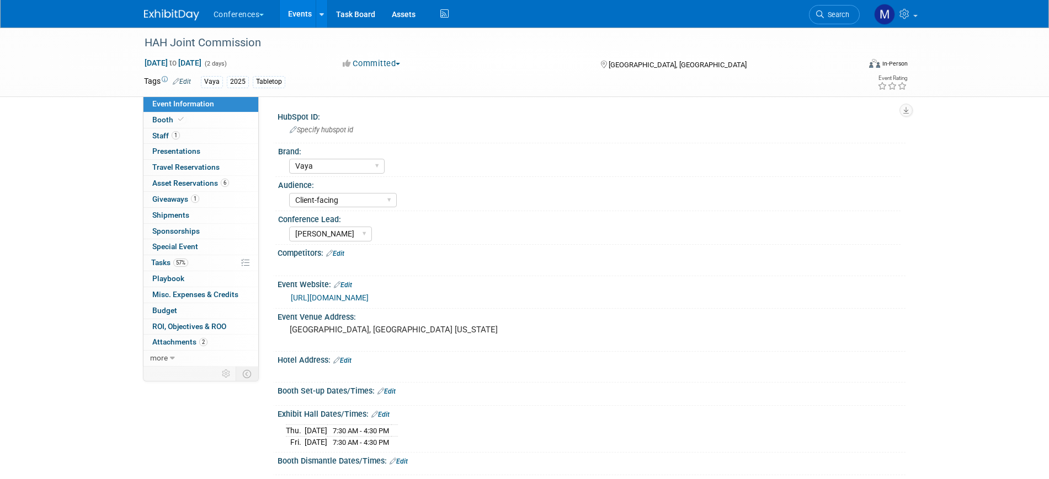
select select "Vaya"
select select "Client-facing"
select select "[PERSON_NAME]"
click at [175, 258] on span "Tasks 57%" at bounding box center [169, 262] width 37 height 9
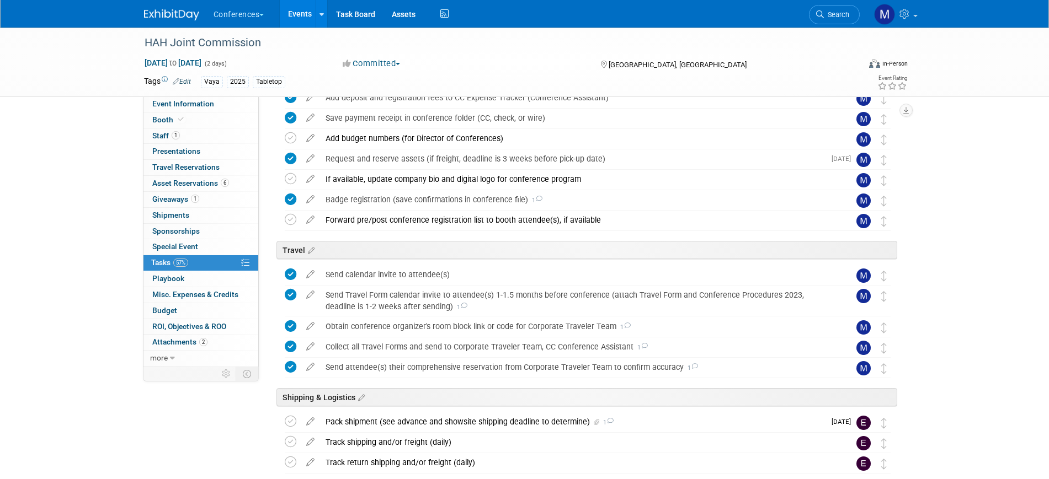
scroll to position [276, 0]
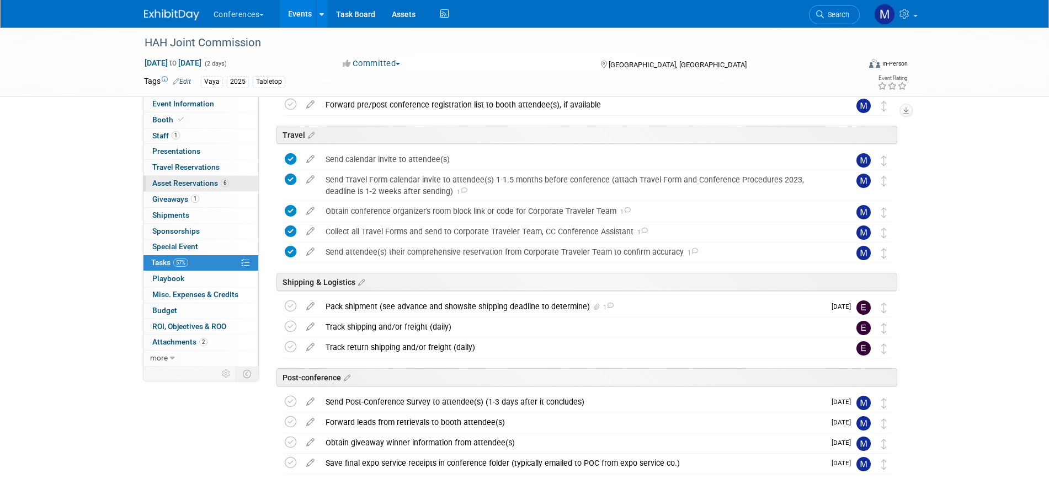
click at [189, 183] on span "Asset Reservations 6" at bounding box center [190, 183] width 77 height 9
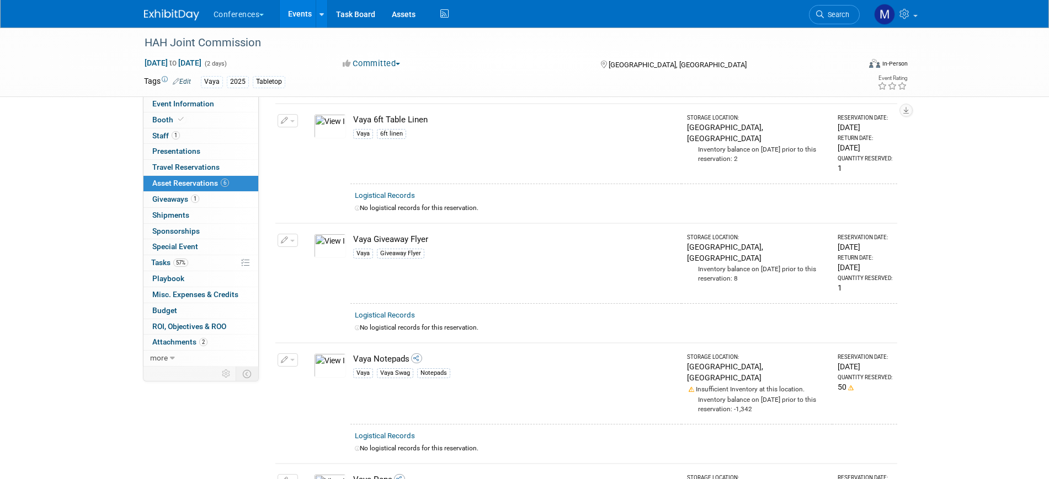
scroll to position [207, 0]
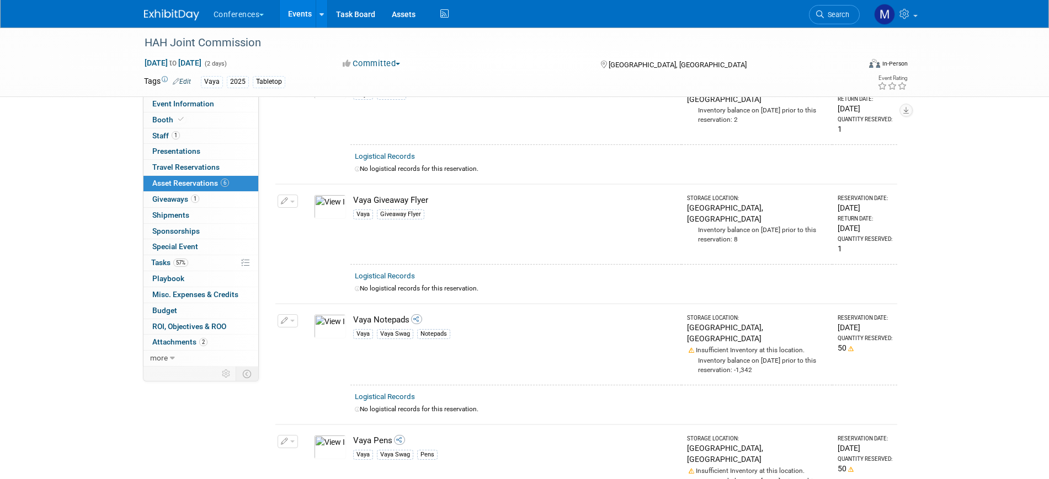
click at [293, 201] on button "button" at bounding box center [287, 201] width 20 height 13
click at [348, 216] on button "Change Reservation" at bounding box center [330, 219] width 93 height 15
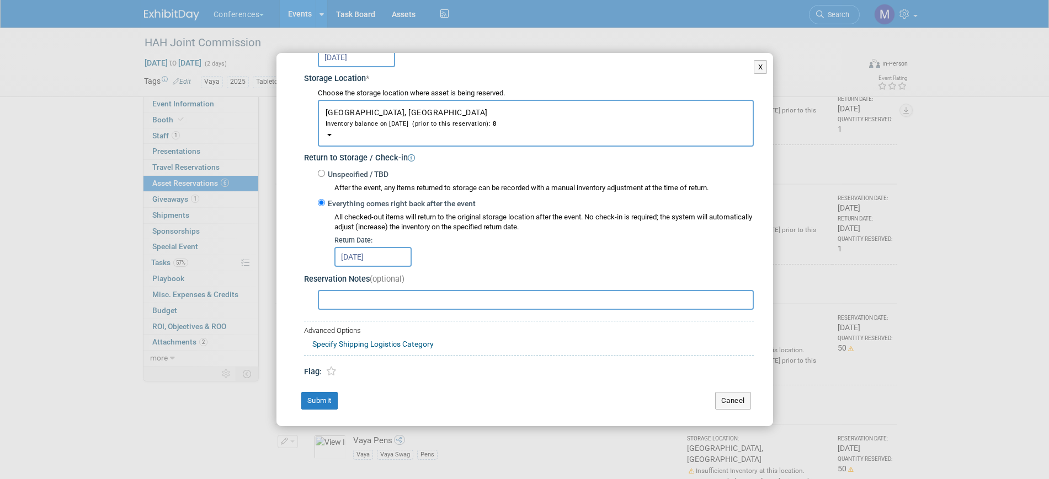
scroll to position [174, 0]
click at [344, 302] on input "text" at bounding box center [536, 298] width 436 height 20
type input "Mini Thera Gun"
drag, startPoint x: 323, startPoint y: 396, endPoint x: 344, endPoint y: 367, distance: 35.4
click at [322, 396] on button "Submit" at bounding box center [319, 399] width 36 height 18
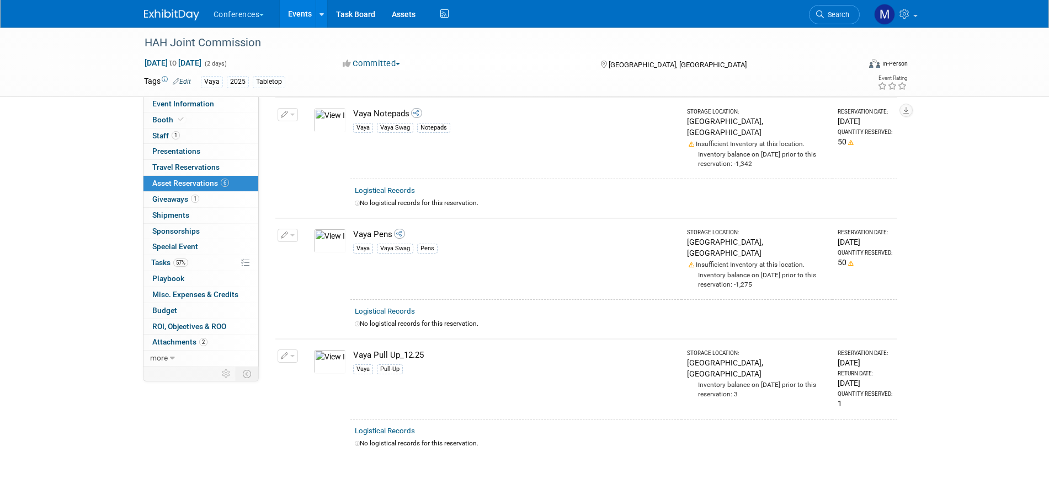
scroll to position [414, 0]
click at [171, 99] on span "Event Information" at bounding box center [183, 103] width 62 height 9
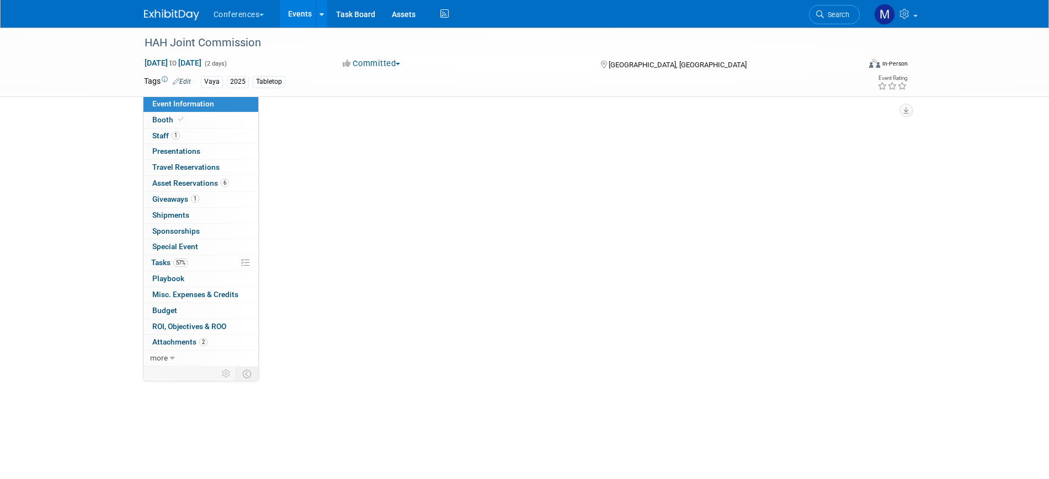
scroll to position [0, 0]
select select "Vaya"
select select "Client-facing"
select select "[PERSON_NAME]"
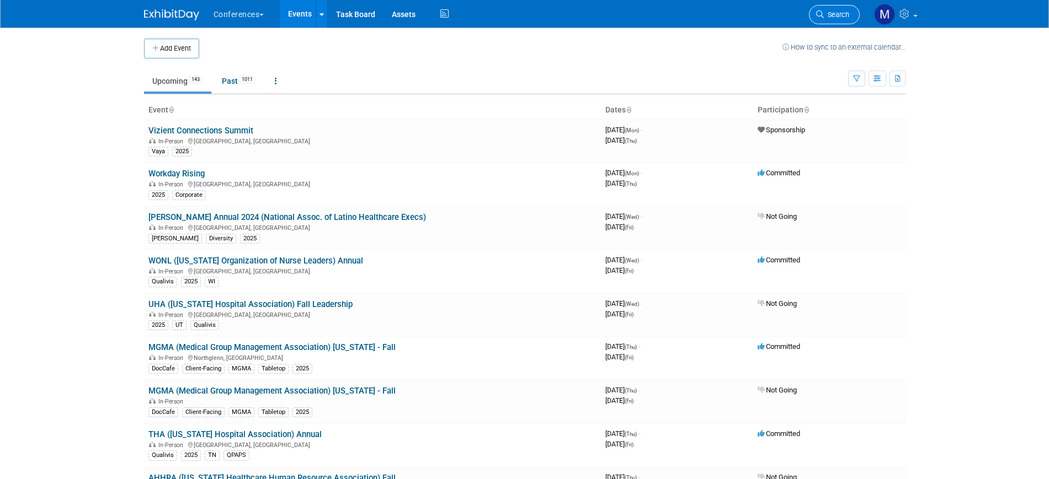
click at [841, 13] on span "Search" at bounding box center [836, 14] width 25 height 8
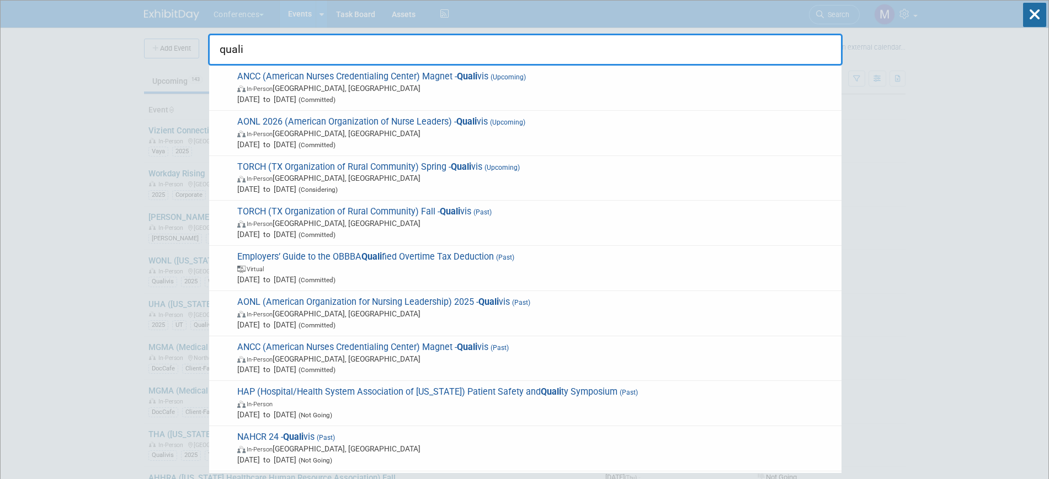
drag, startPoint x: 278, startPoint y: 51, endPoint x: 186, endPoint y: 36, distance: 92.8
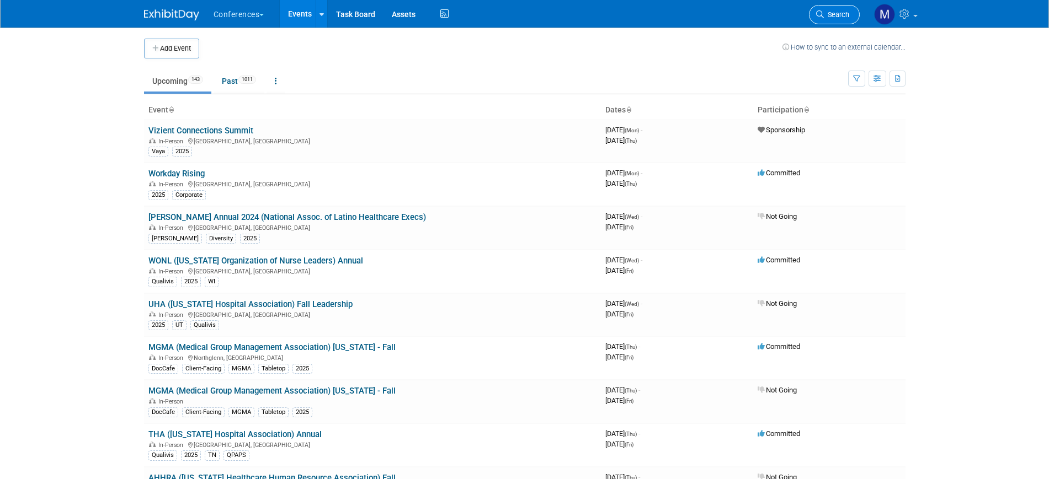
click at [828, 15] on span "Search" at bounding box center [836, 14] width 25 height 8
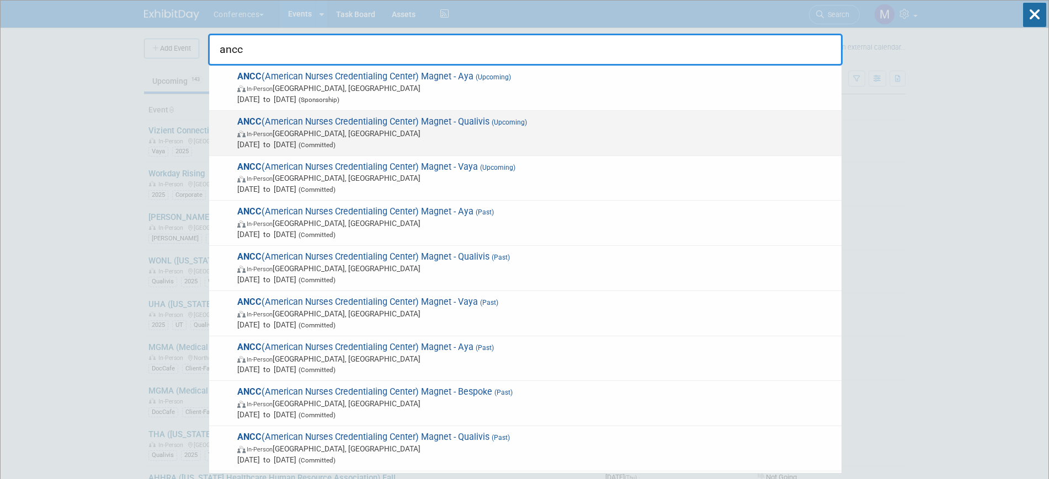
type input "ancc"
click at [370, 128] on span "In-Person [GEOGRAPHIC_DATA], [GEOGRAPHIC_DATA]" at bounding box center [536, 133] width 599 height 11
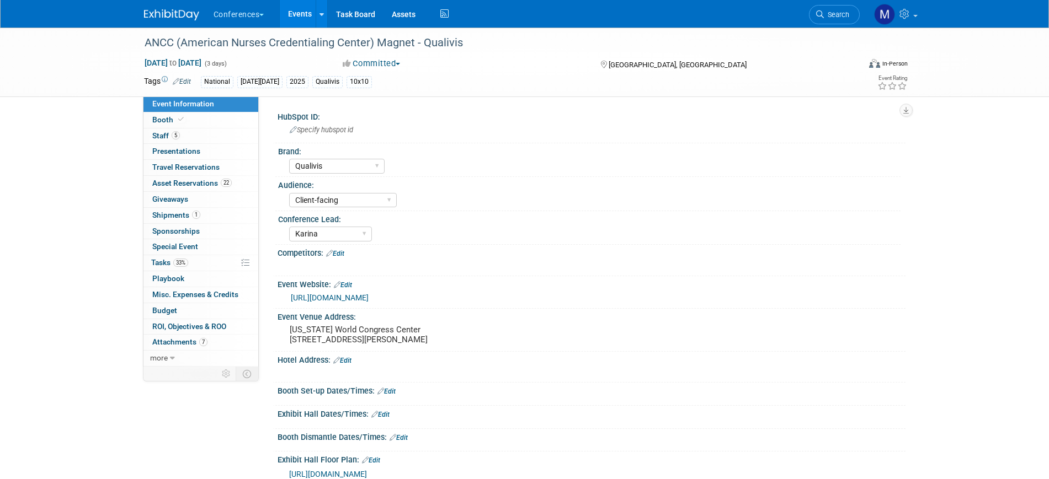
select select "Qualivis"
select select "Client-facing"
select select "Karina"
click at [186, 213] on span "Shipments 1" at bounding box center [176, 215] width 48 height 9
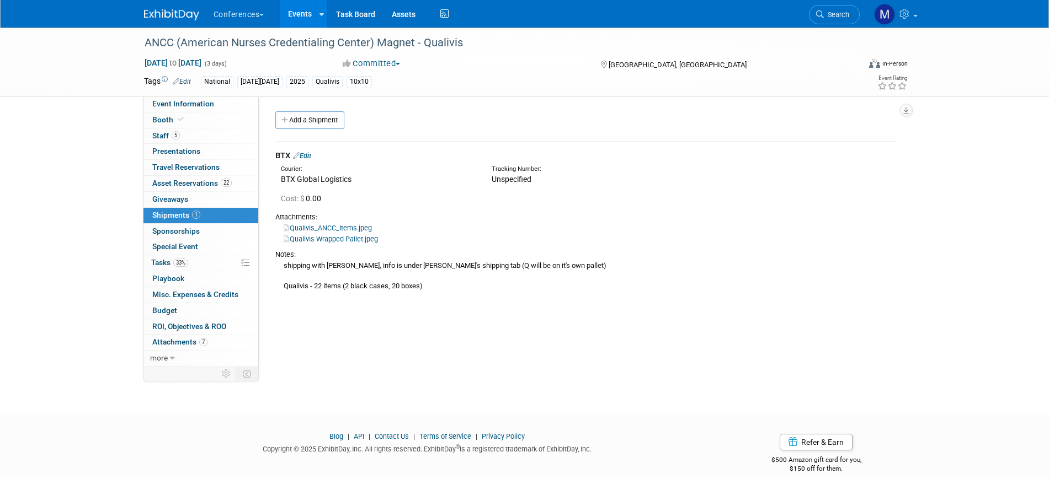
click at [350, 239] on link "Qualivis Wrapped Pallet.jpeg" at bounding box center [331, 239] width 94 height 8
click at [200, 187] on span "Asset Reservations 22" at bounding box center [191, 183] width 79 height 9
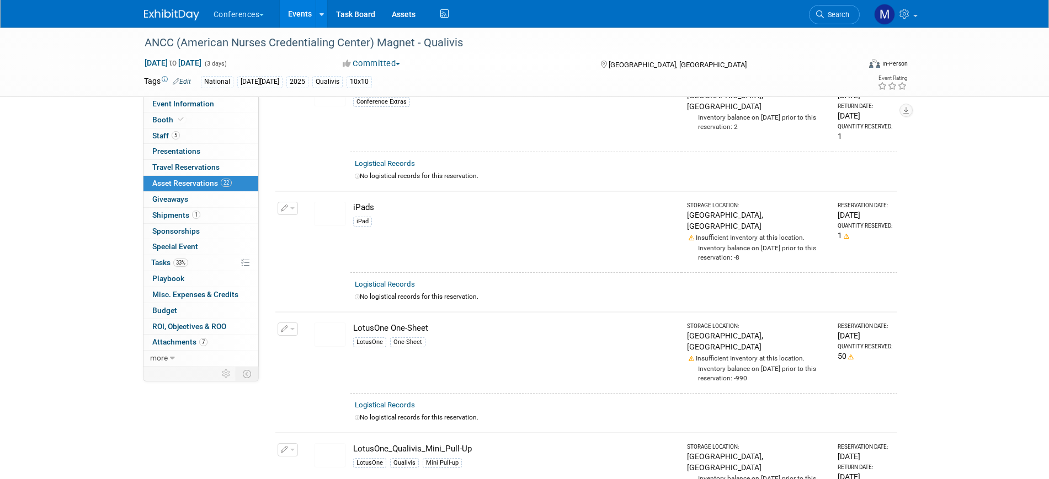
scroll to position [621, 0]
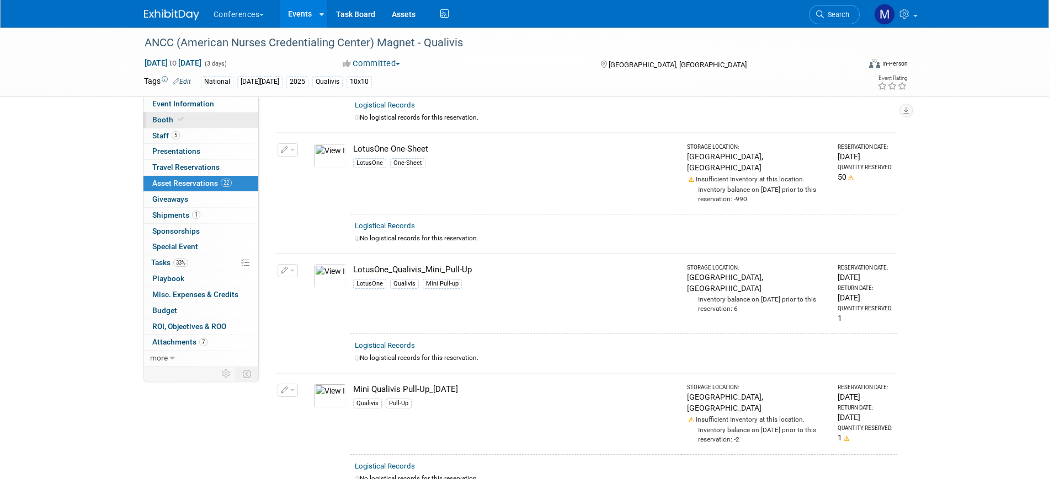
click at [164, 113] on link "Booth" at bounding box center [200, 120] width 115 height 15
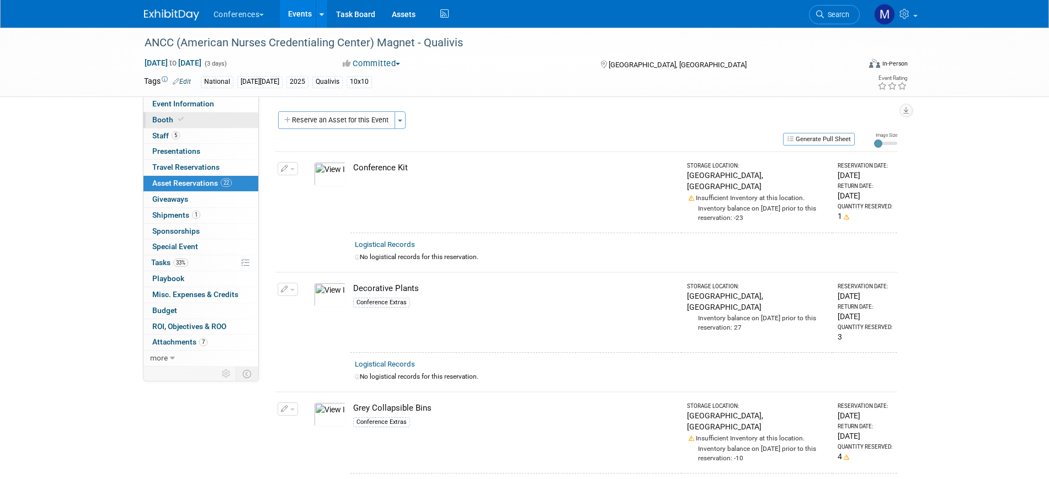
select select "10'x10'"
select select "Yes"
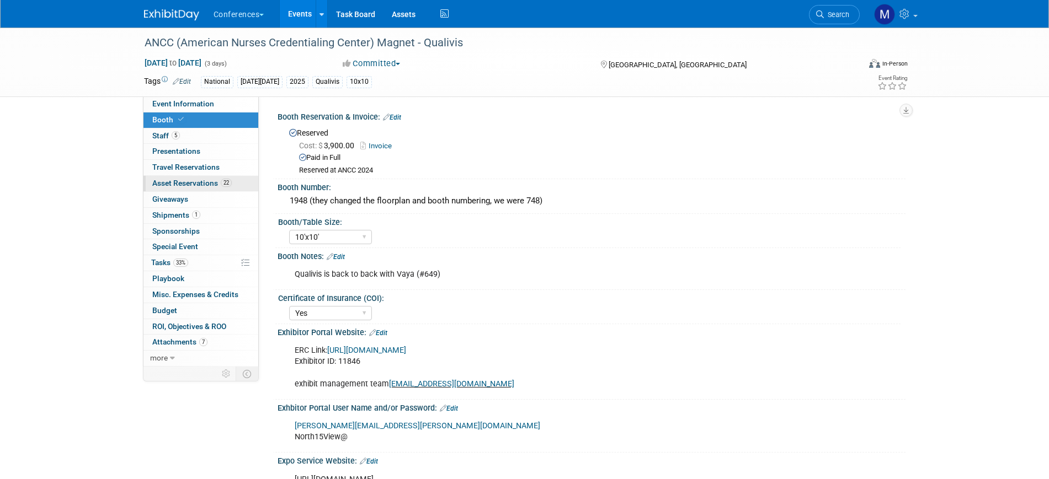
click at [200, 184] on span "Asset Reservations 22" at bounding box center [191, 183] width 79 height 9
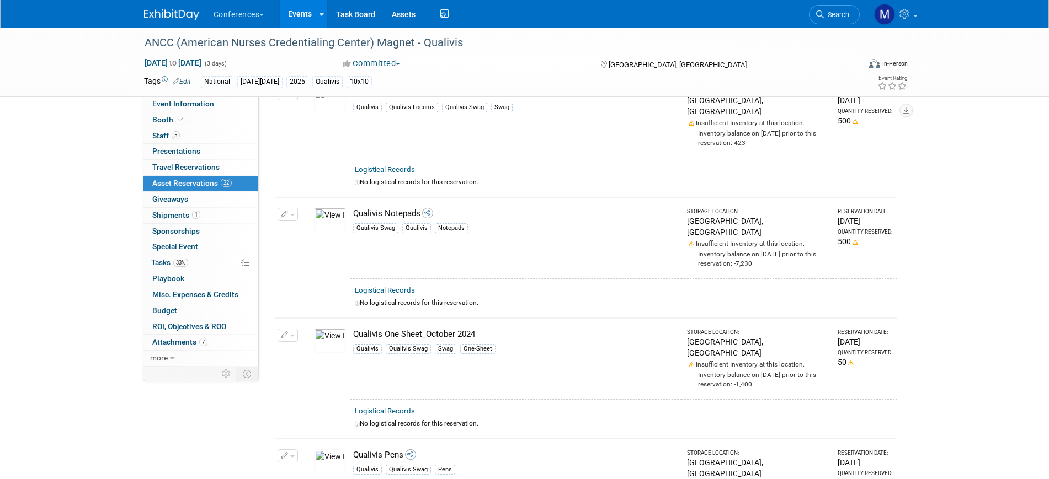
scroll to position [1655, 0]
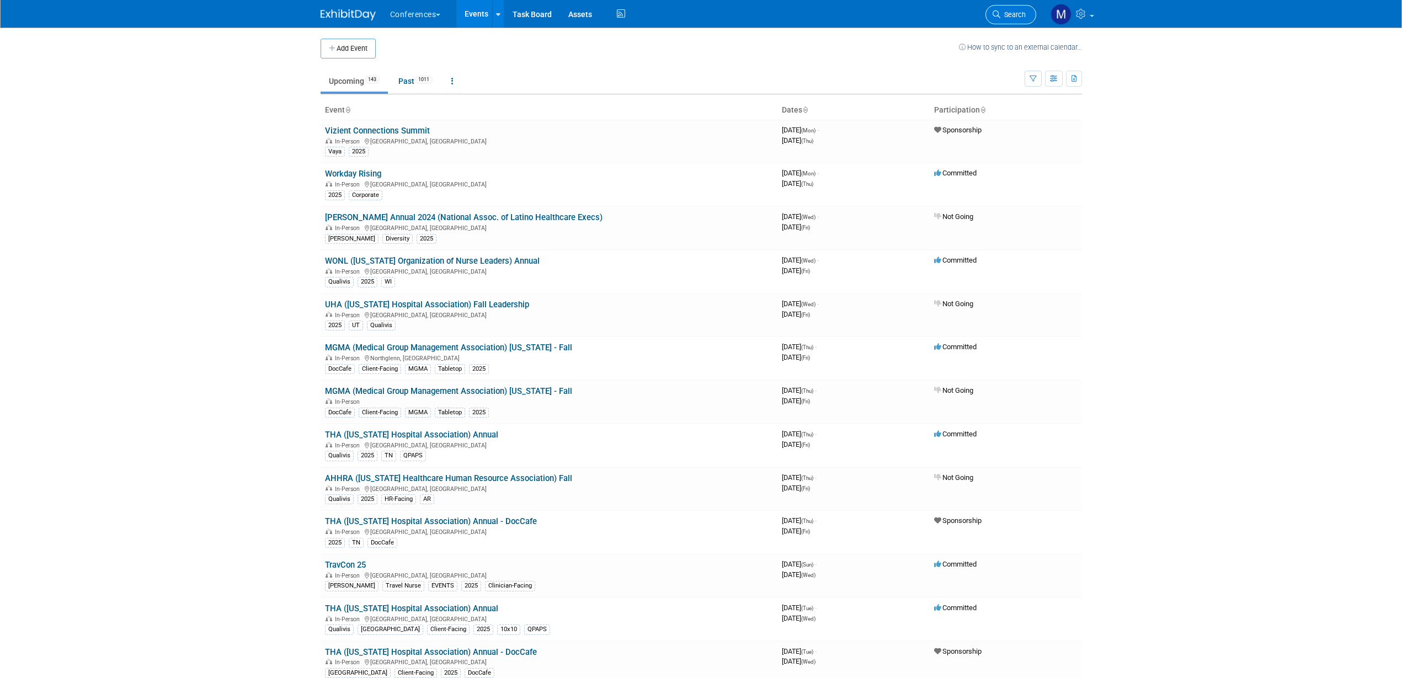
click at [1006, 13] on span "Search" at bounding box center [1012, 14] width 25 height 8
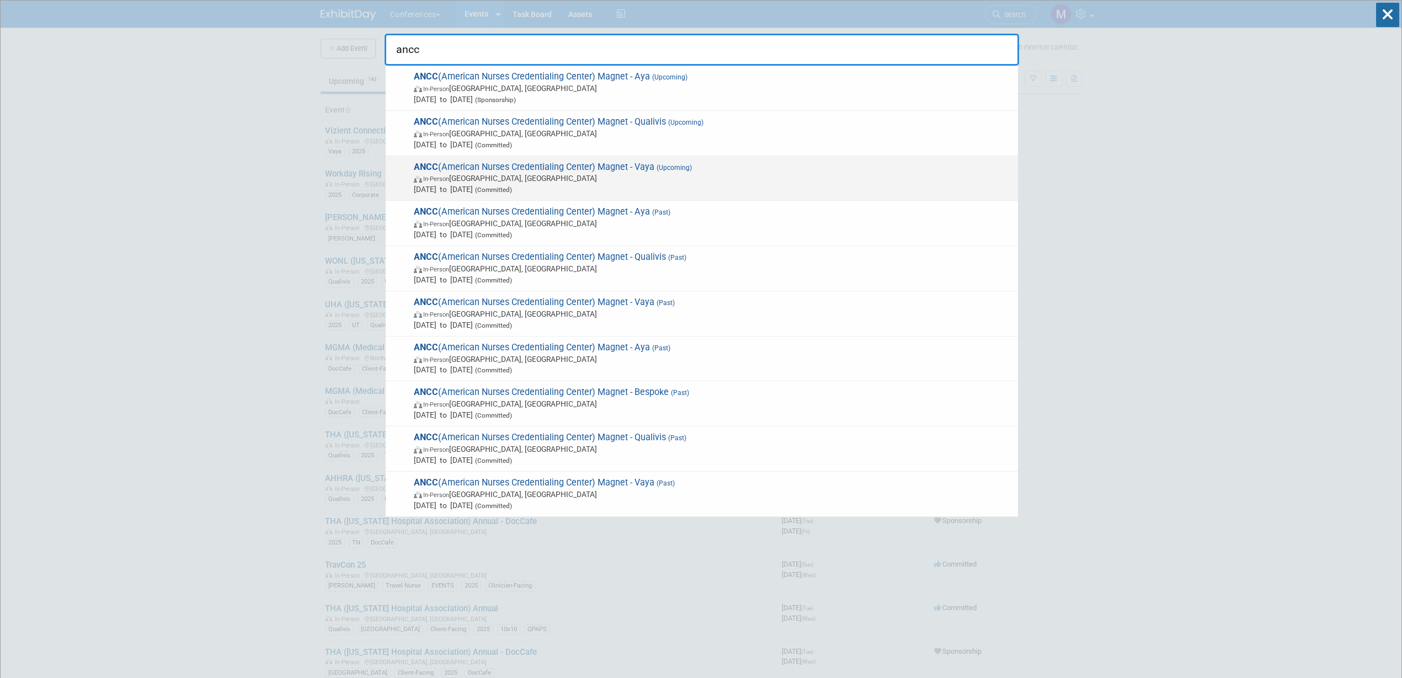
type input "ancc"
click at [533, 180] on span "In-Person [GEOGRAPHIC_DATA], [GEOGRAPHIC_DATA]" at bounding box center [713, 178] width 599 height 11
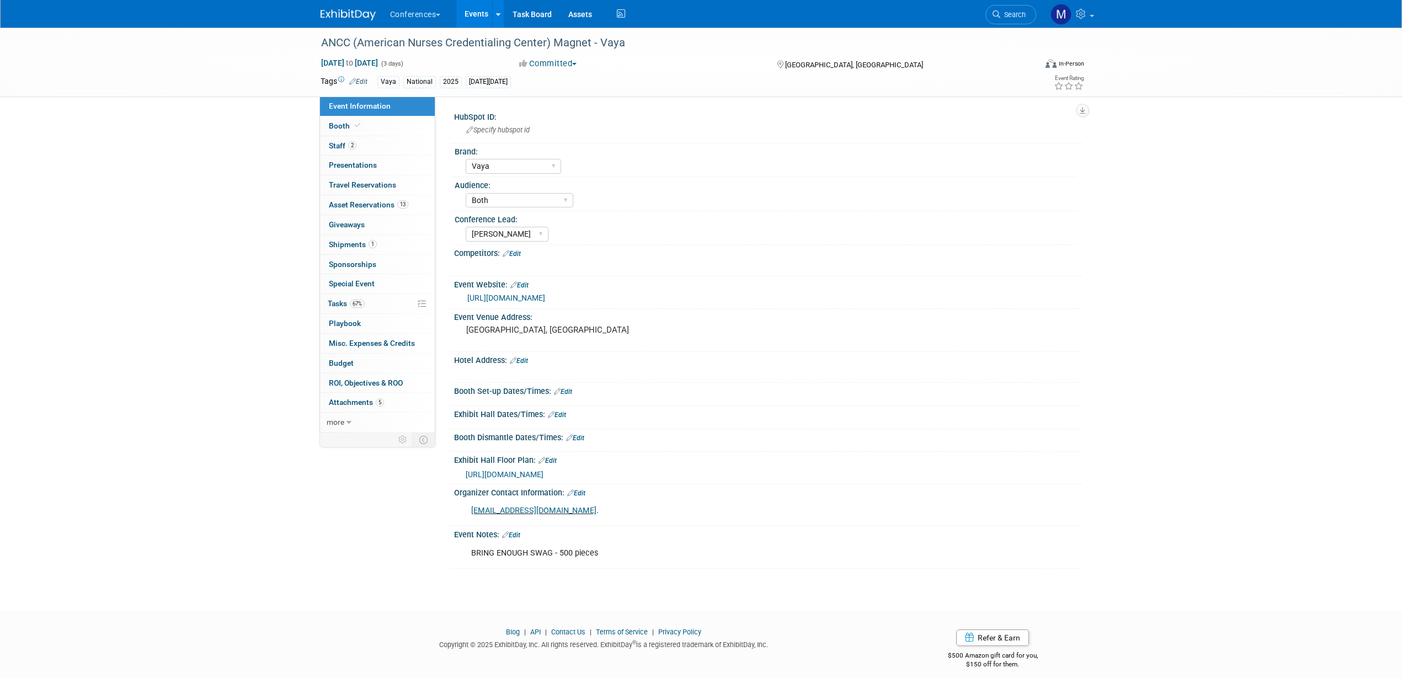
select select "Vaya"
select select "Both"
select select "[PERSON_NAME]"
click at [352, 247] on span "Shipments 1" at bounding box center [353, 244] width 48 height 9
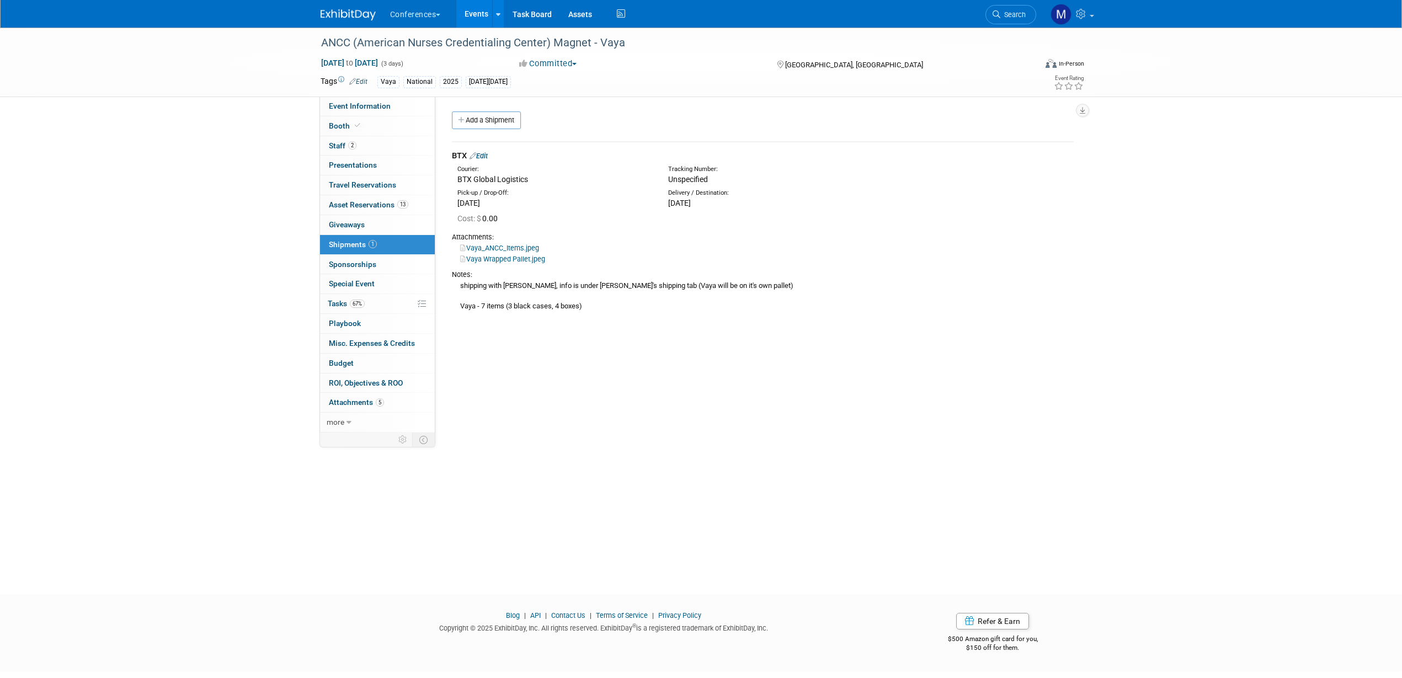
click at [536, 258] on link "Vaya Wrapped Pallet.jpeg" at bounding box center [502, 259] width 85 height 8
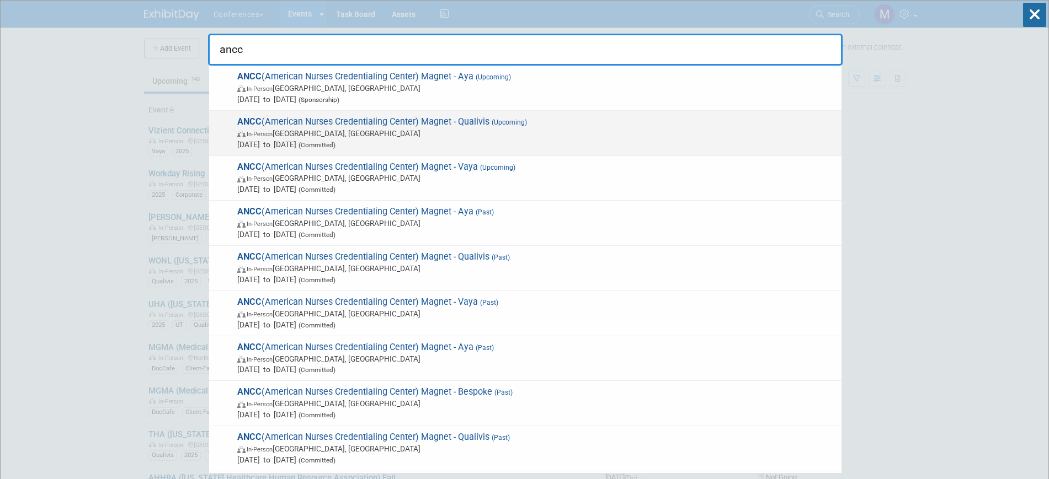
type input "ancc"
click at [384, 132] on span "In-Person [GEOGRAPHIC_DATA], [GEOGRAPHIC_DATA]" at bounding box center [536, 133] width 599 height 11
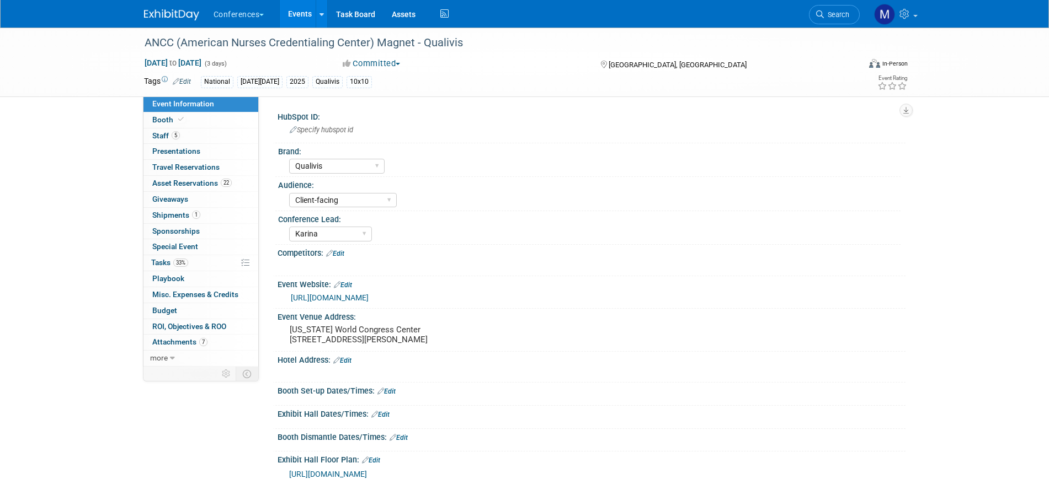
select select "Qualivis"
select select "Client-facing"
select select "Karina"
click at [839, 8] on link "Search" at bounding box center [834, 14] width 51 height 19
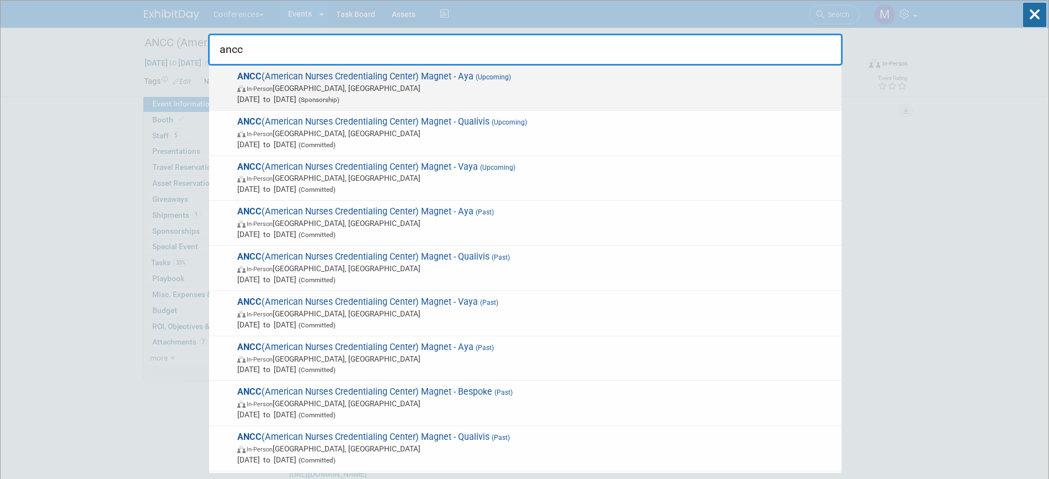
type input "ancc"
click at [471, 87] on span "In-Person Atlanta, GA" at bounding box center [536, 88] width 599 height 11
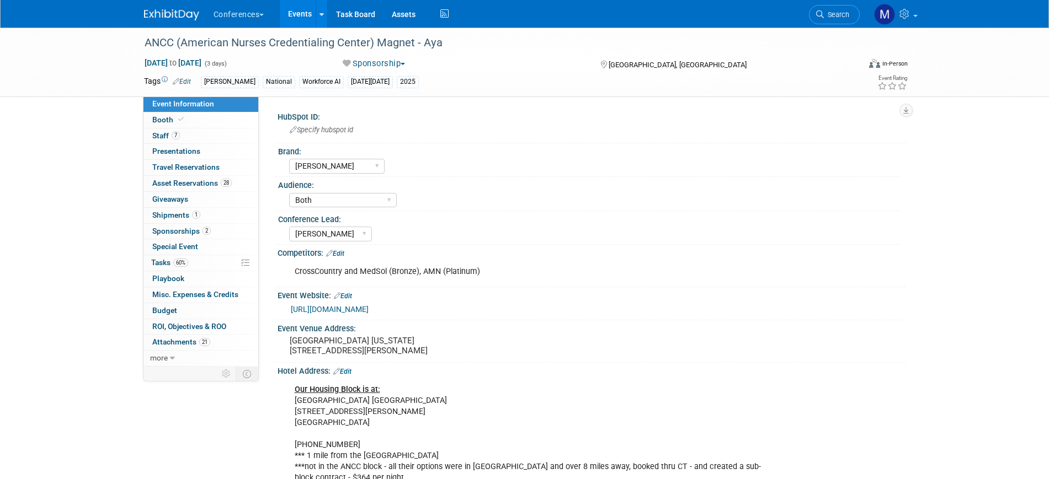
select select "[PERSON_NAME]"
select select "Both"
select select "Stephanie"
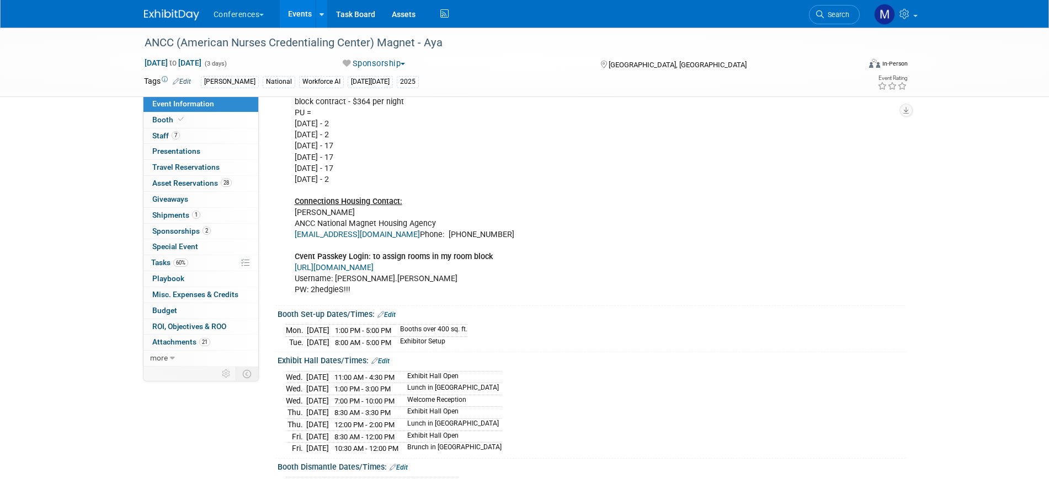
scroll to position [483, 0]
